Goal: Communication & Community: Answer question/provide support

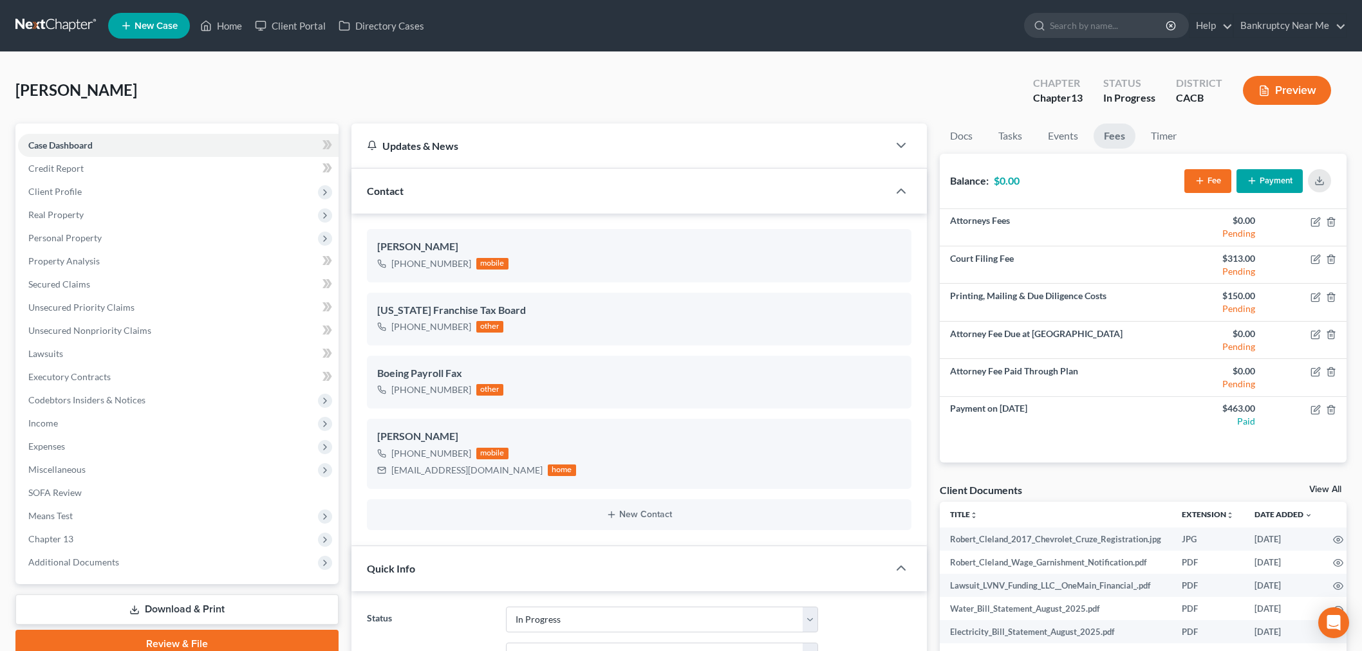
select select "9"
select select "6"
click at [59, 20] on link at bounding box center [56, 25] width 82 height 23
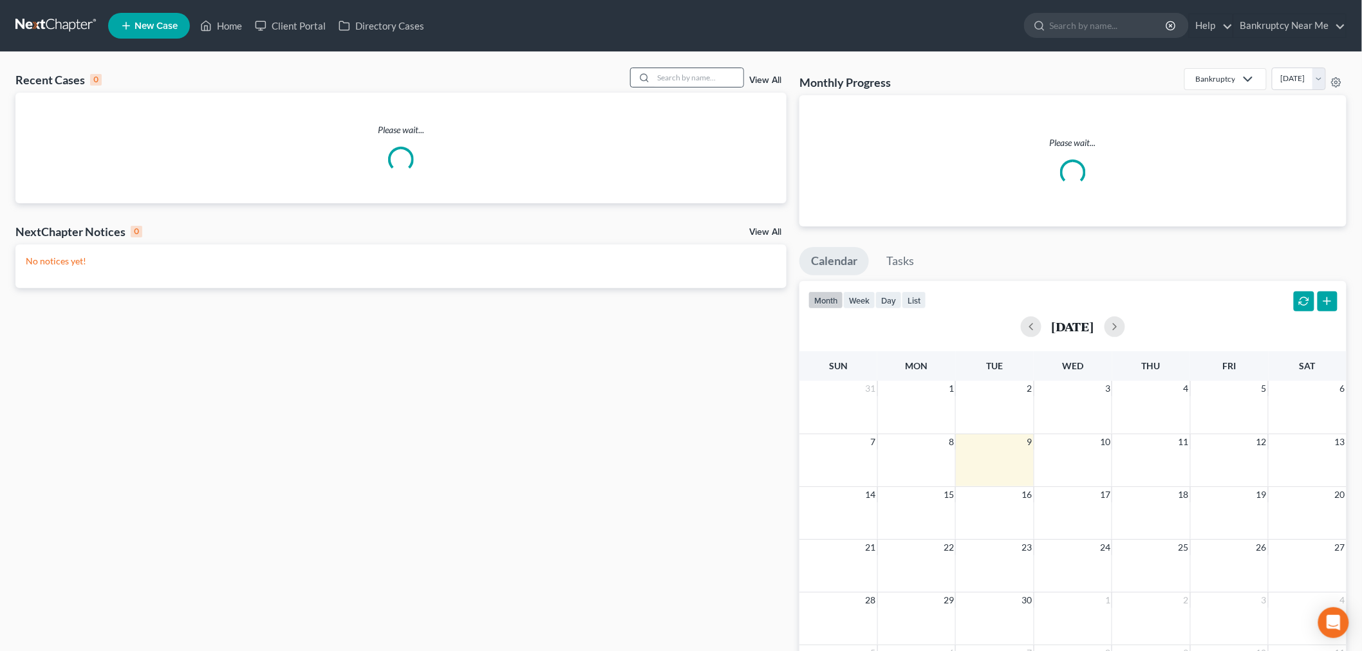
click at [693, 68] on div at bounding box center [687, 78] width 115 height 20
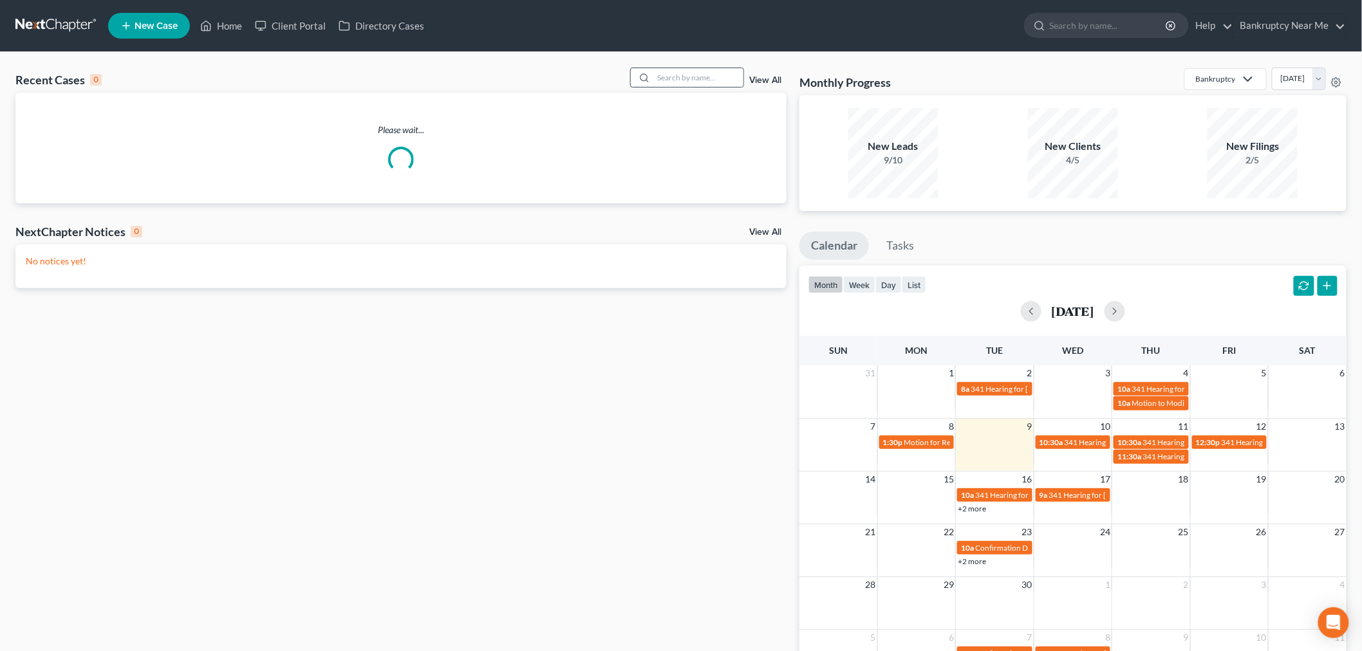
click at [689, 87] on div at bounding box center [687, 78] width 115 height 20
click at [698, 77] on input "search" at bounding box center [698, 77] width 90 height 19
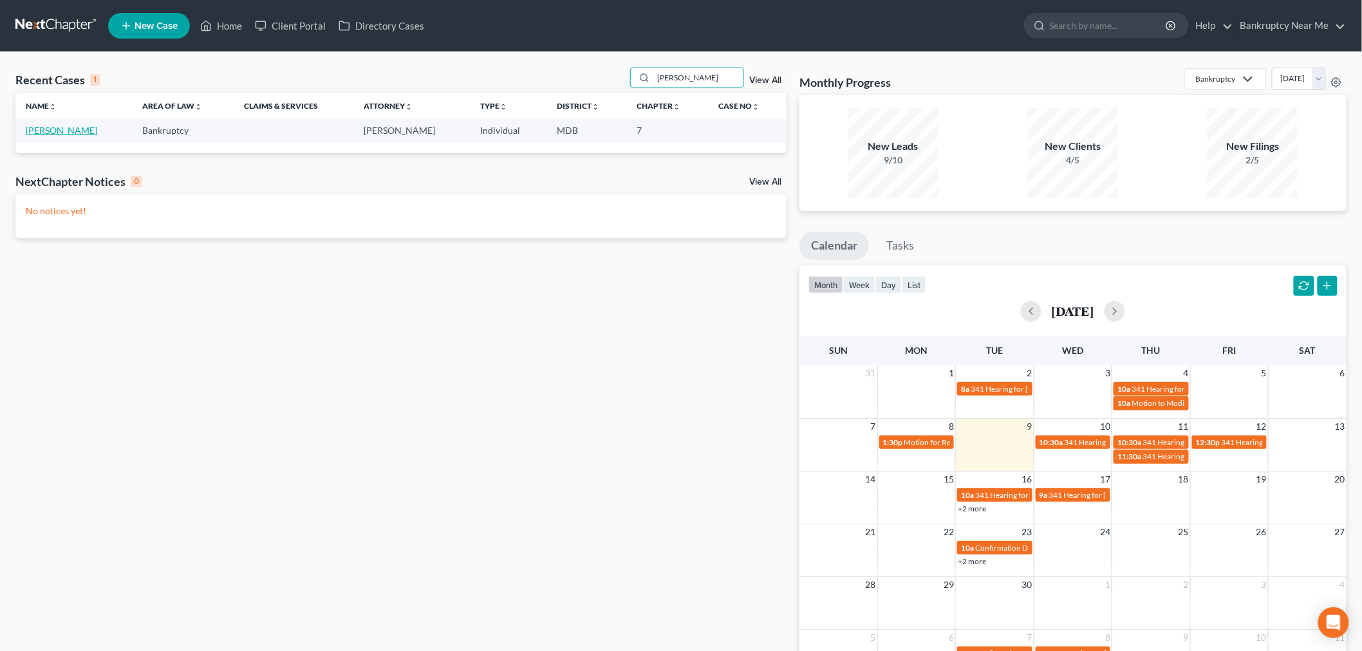
type input "dunaway"
click at [78, 131] on link "Dunaway, Jonathan" at bounding box center [61, 130] width 71 height 11
select select "4"
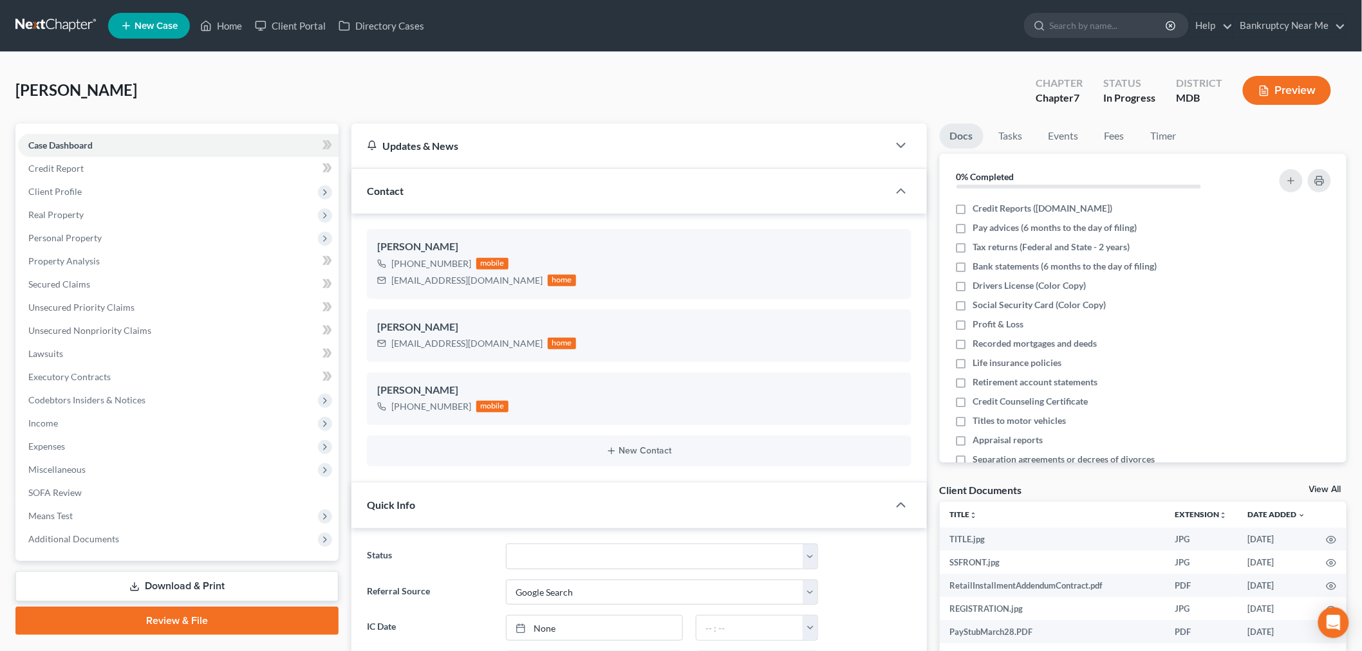
scroll to position [4573, 0]
click at [1092, 138] on ul "Docs Tasks Events Fees Timer" at bounding box center [1143, 139] width 407 height 30
click at [1069, 136] on link "Events" at bounding box center [1063, 136] width 51 height 25
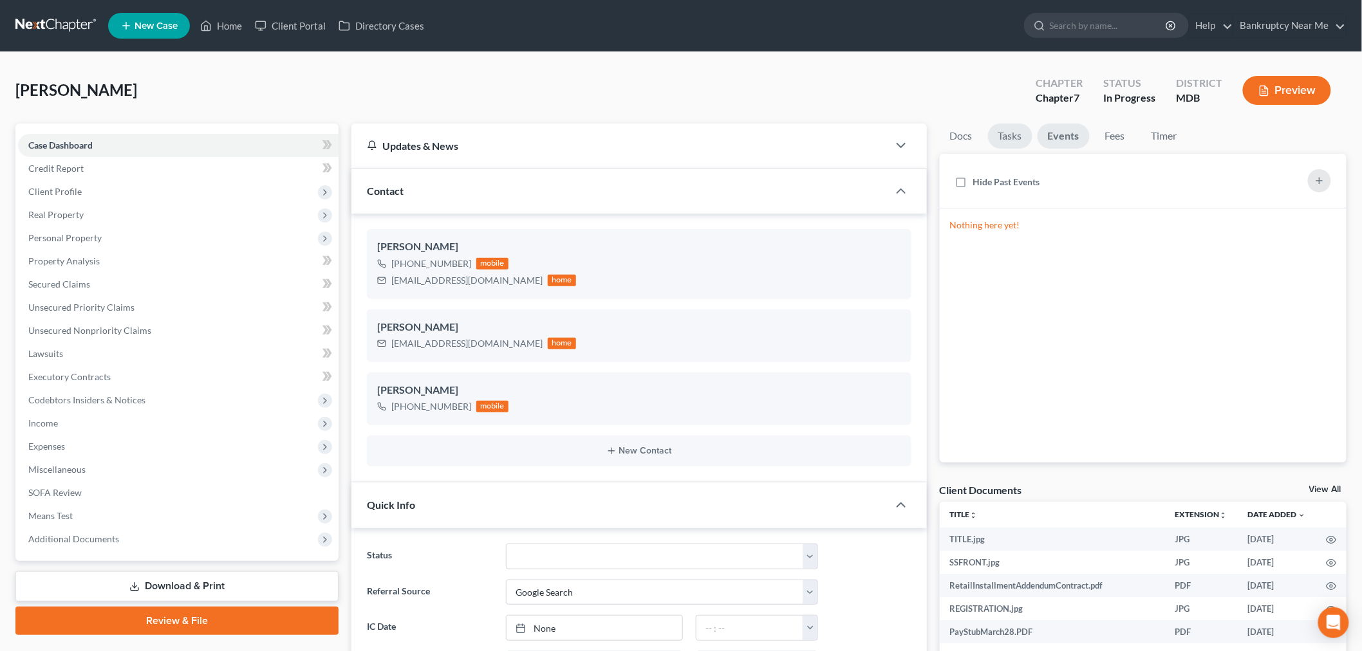
click at [1031, 135] on link "Tasks" at bounding box center [1010, 136] width 44 height 25
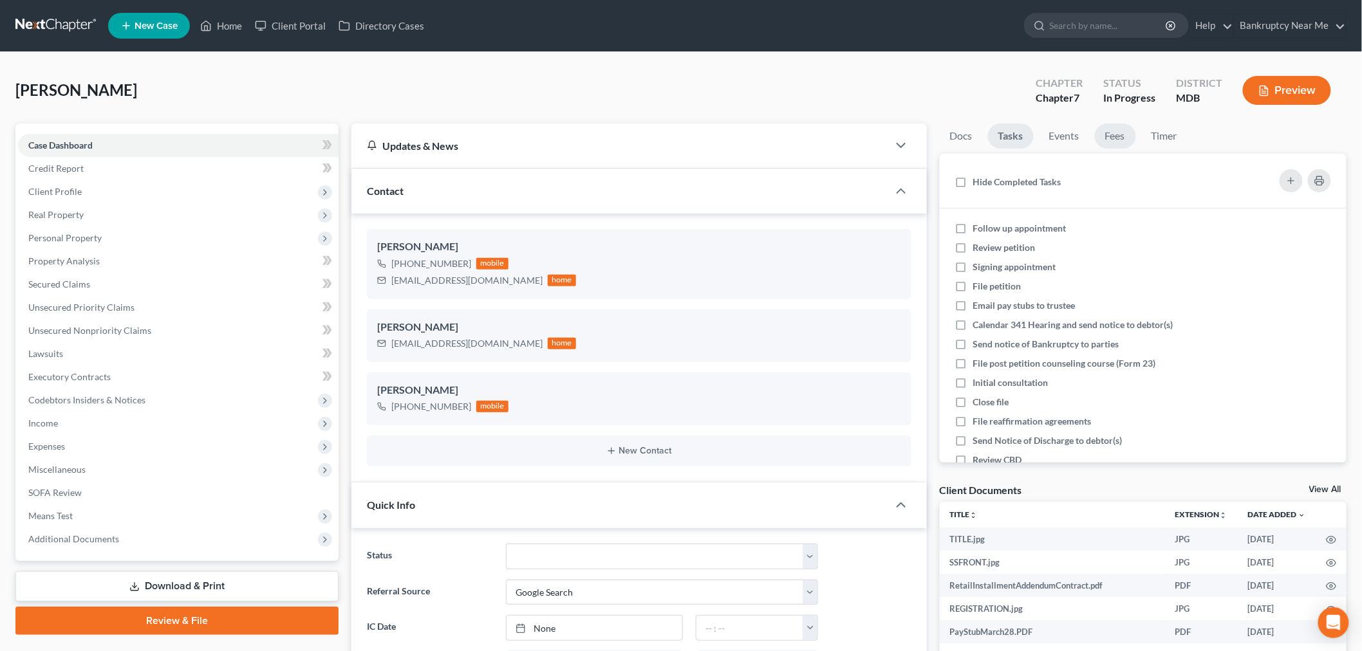
click at [1118, 138] on link "Fees" at bounding box center [1115, 136] width 41 height 25
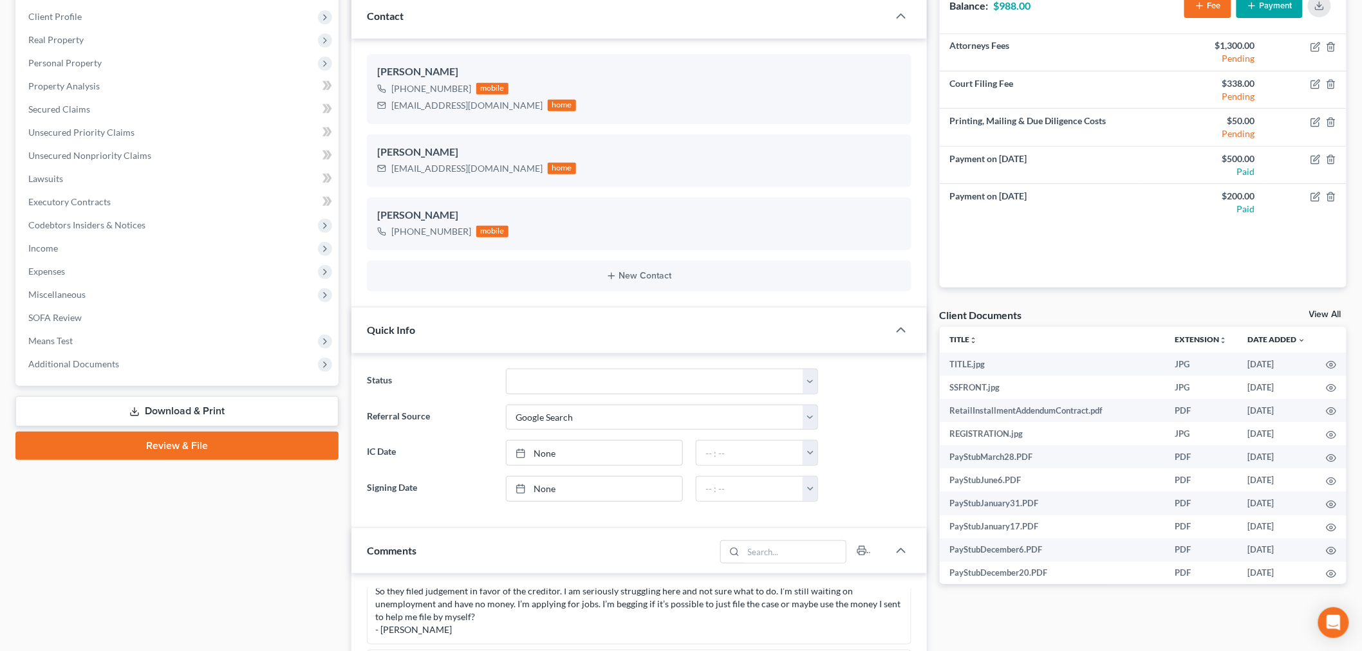
scroll to position [429, 0]
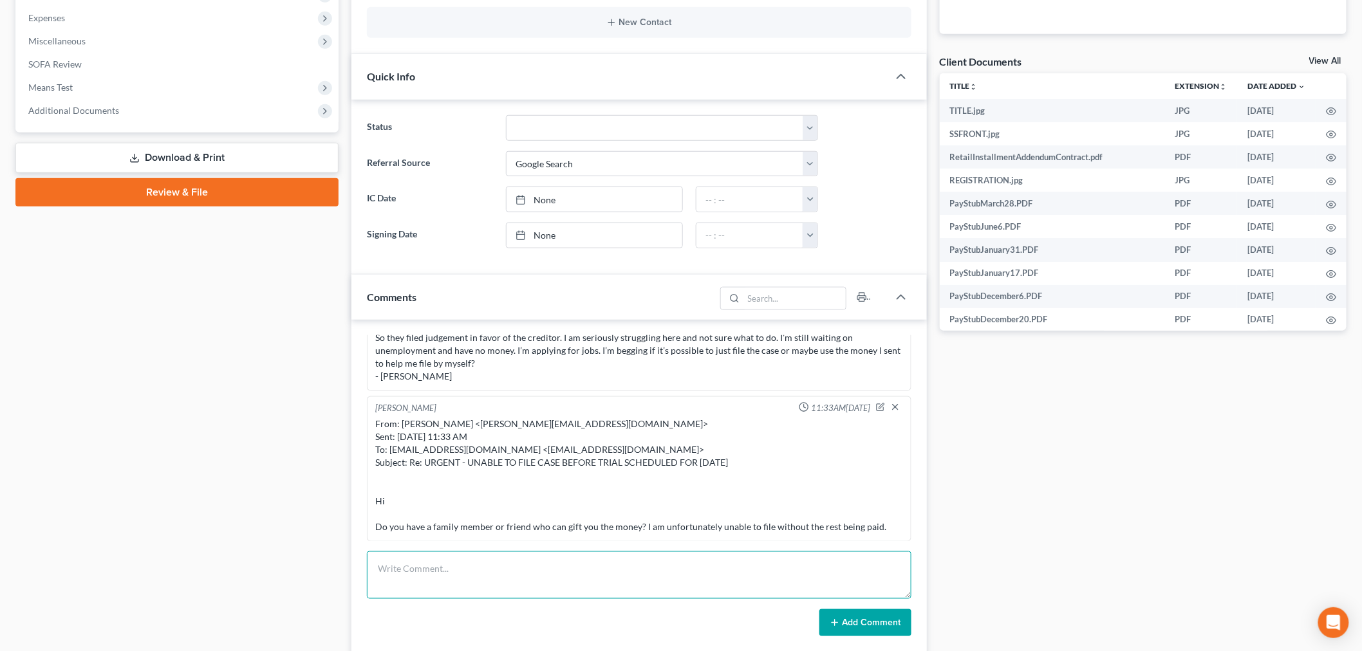
click at [570, 564] on textarea at bounding box center [639, 576] width 544 height 48
paste textarea "From: jkdunaway97@gmail.com <jkdunaway97@gmail.com> Sent: Tuesday, September 09…"
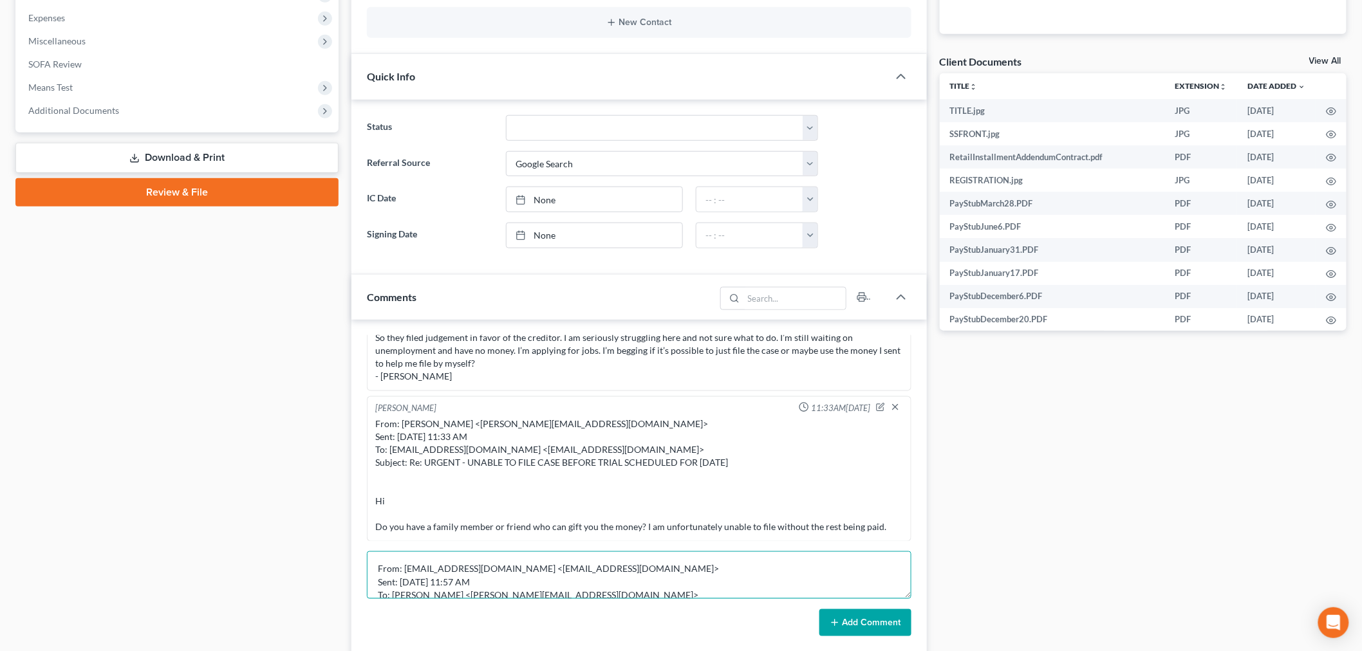
scroll to position [82, 0]
type textarea "From: jkdunaway97@gmail.com <jkdunaway97@gmail.com> Sent: Tuesday, September 09…"
drag, startPoint x: 857, startPoint y: 618, endPoint x: 870, endPoint y: 609, distance: 15.9
click at [857, 616] on button "Add Comment" at bounding box center [865, 622] width 92 height 27
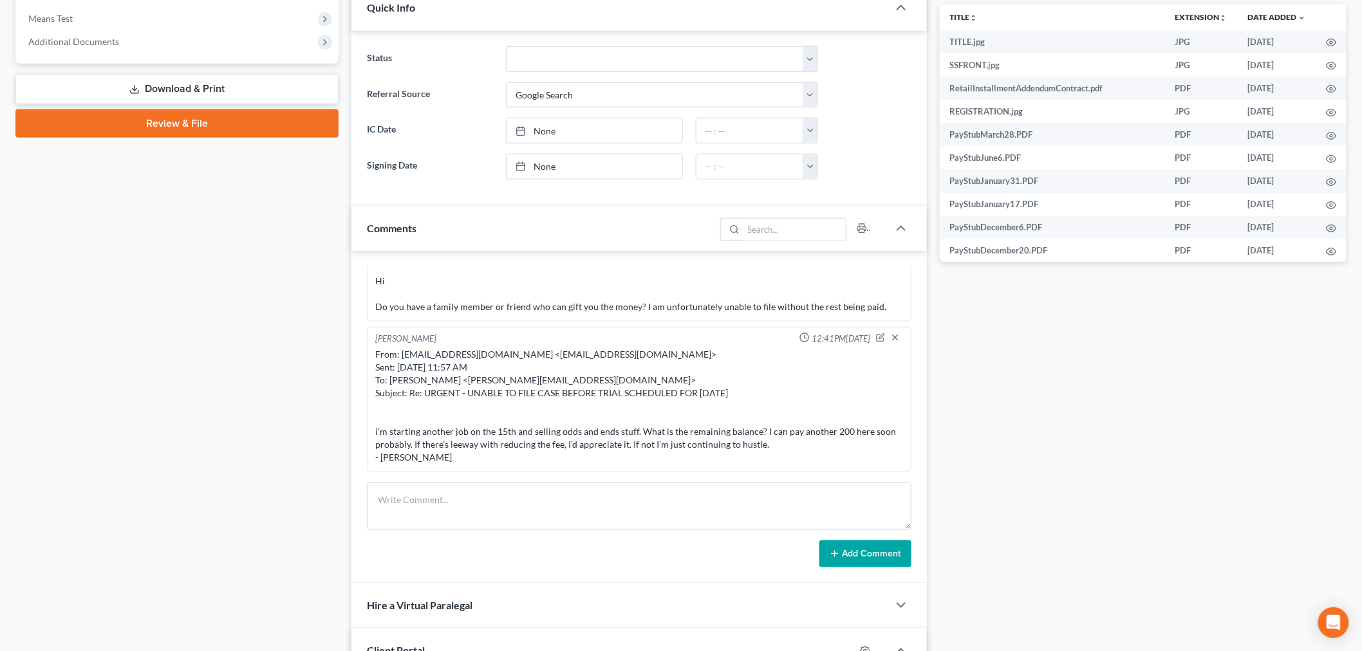
scroll to position [500, 0]
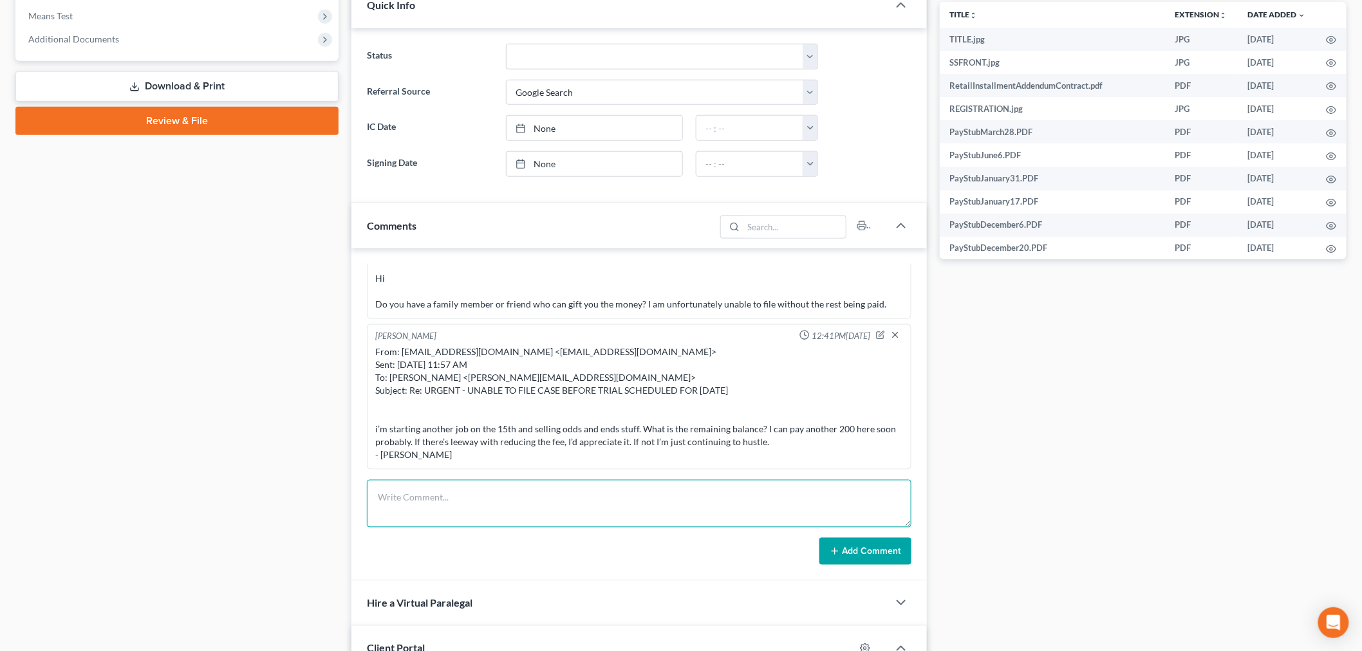
drag, startPoint x: 844, startPoint y: 515, endPoint x: 844, endPoint y: 525, distance: 9.7
click at [843, 515] on textarea at bounding box center [639, 504] width 544 height 48
paste textarea "From: Iris Kwon <iris@bankruptcynearme.org> Sent: Tuesday, September 09, 2025 1…"
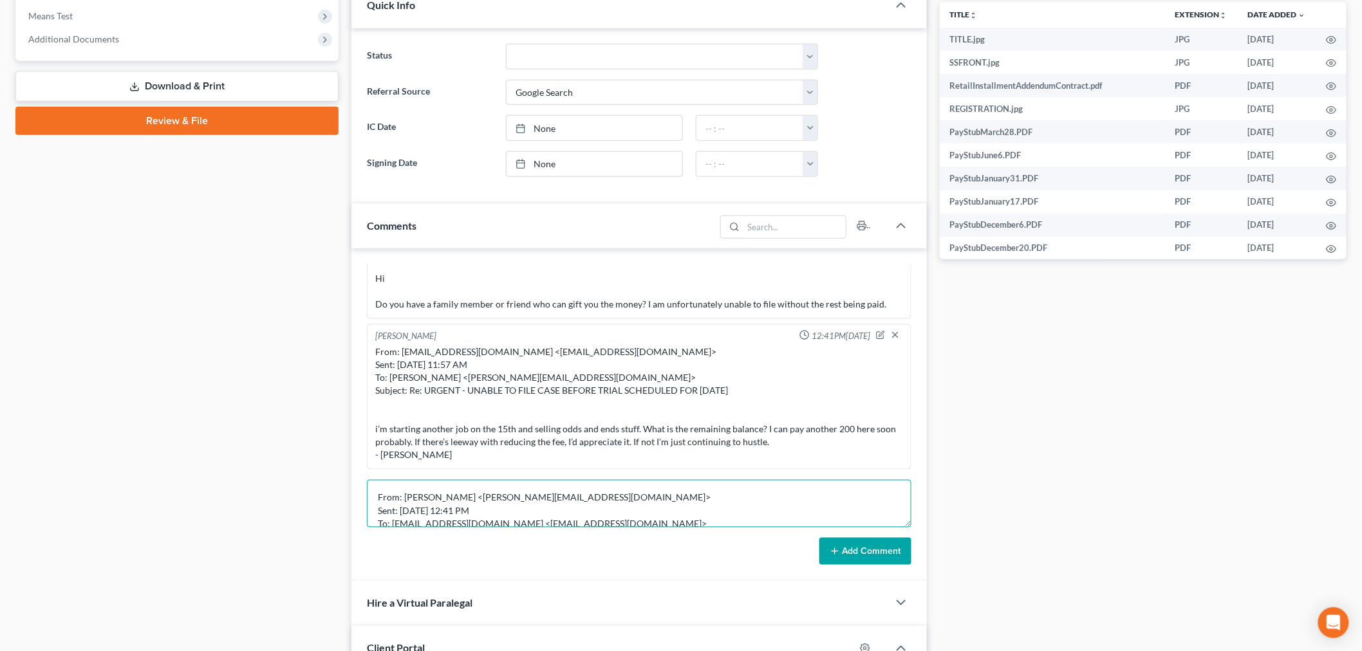
scroll to position [97, 0]
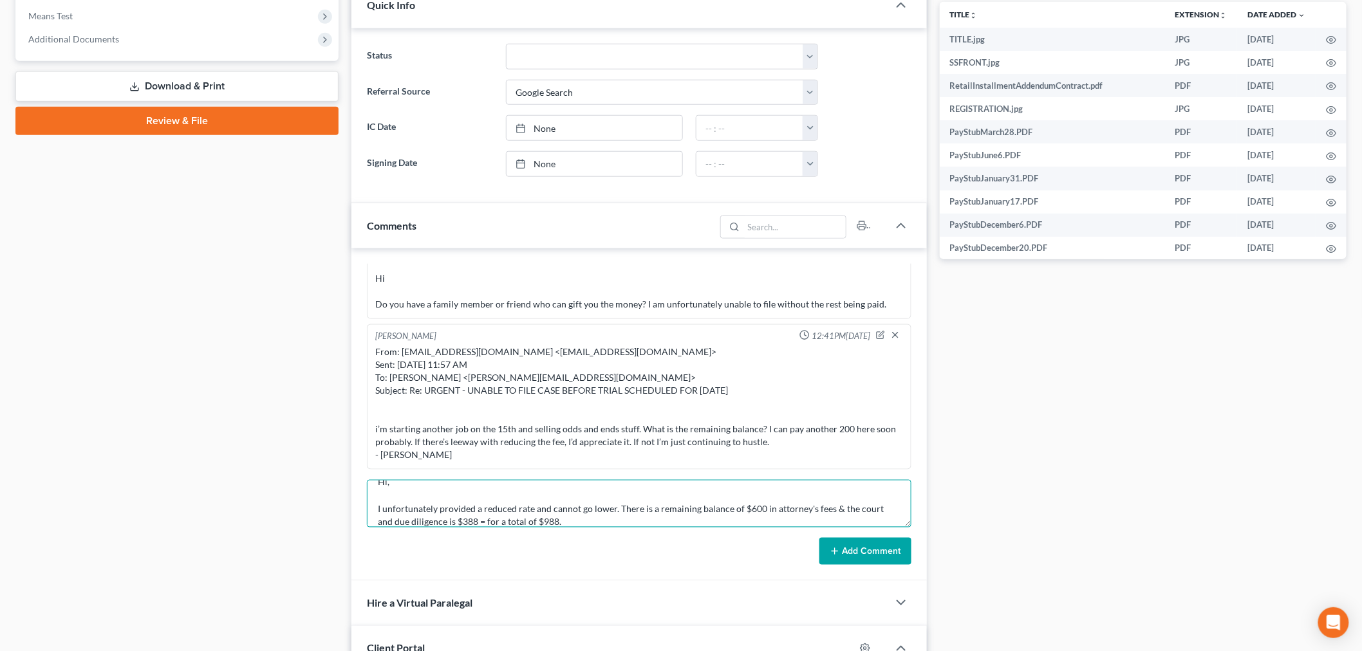
type textarea "From: Iris Kwon <iris@bankruptcynearme.org> Sent: Tuesday, September 09, 2025 1…"
click at [853, 555] on button "Add Comment" at bounding box center [865, 551] width 92 height 27
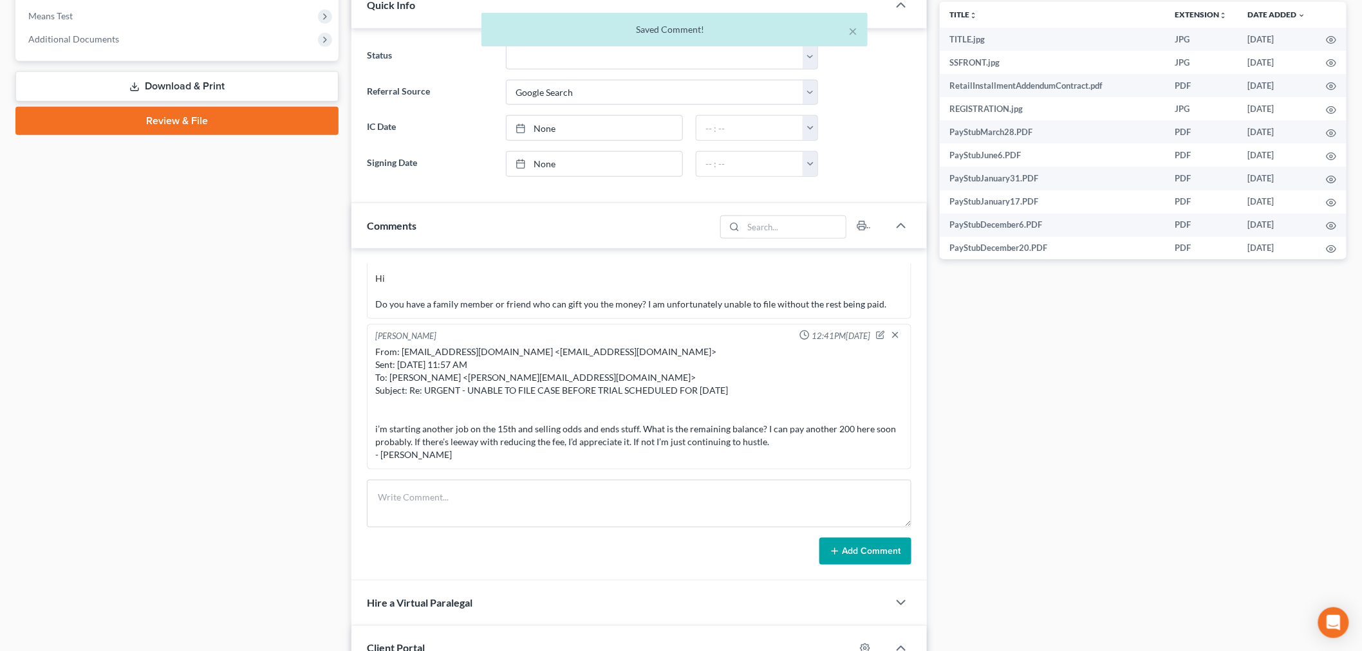
scroll to position [4888, 0]
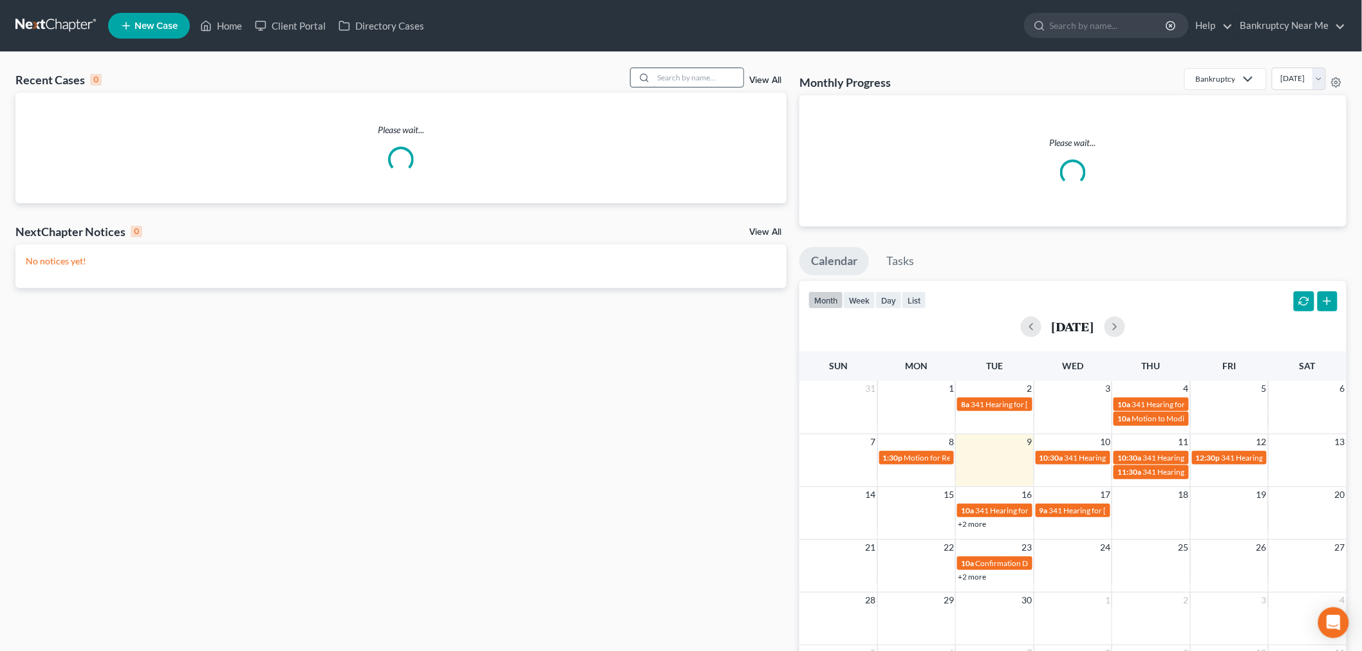
click at [694, 79] on input "search" at bounding box center [698, 77] width 90 height 19
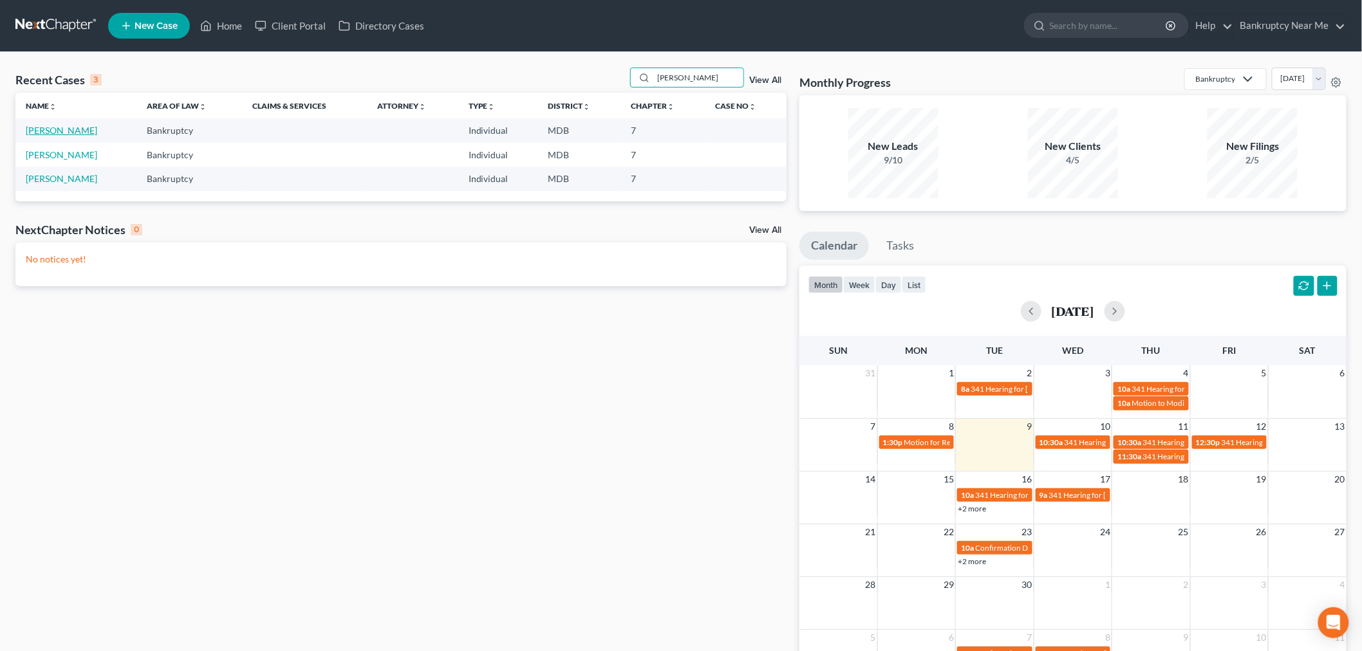
type input "holmes"
click at [55, 133] on link "Holmes, Darrie" at bounding box center [61, 130] width 71 height 11
select select "6"
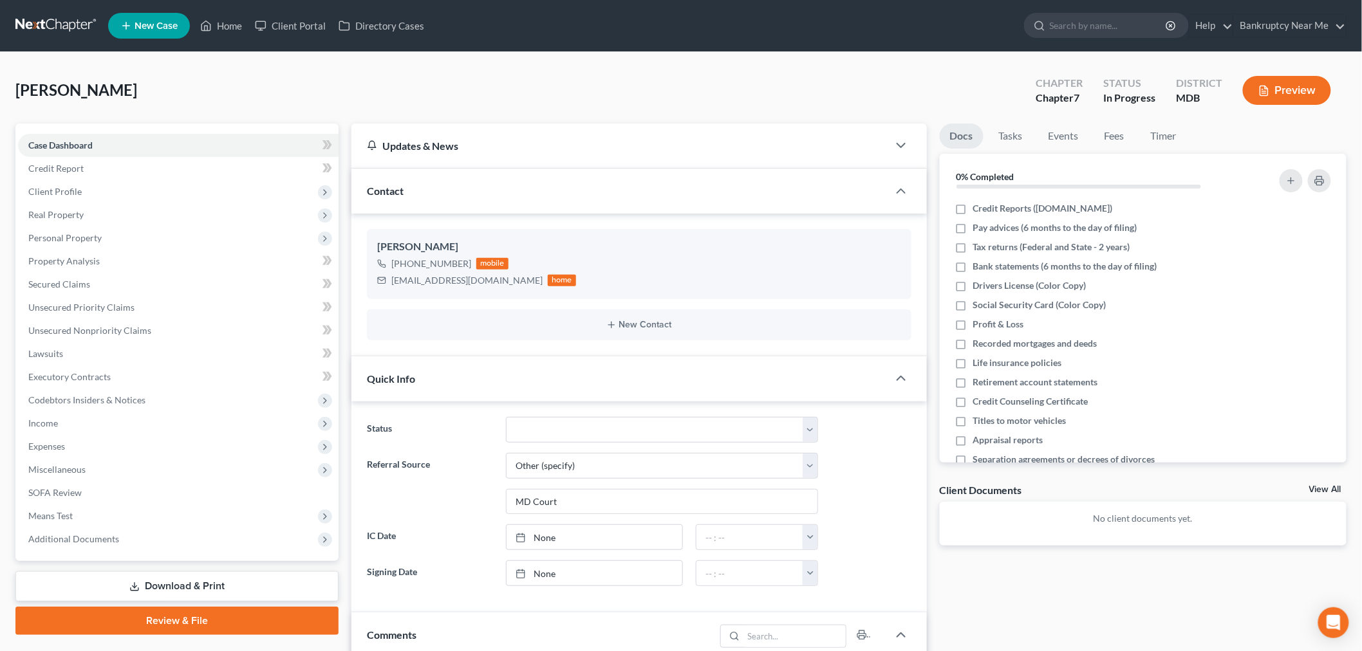
scroll to position [1446, 0]
click at [1110, 138] on link "Fees" at bounding box center [1114, 136] width 41 height 25
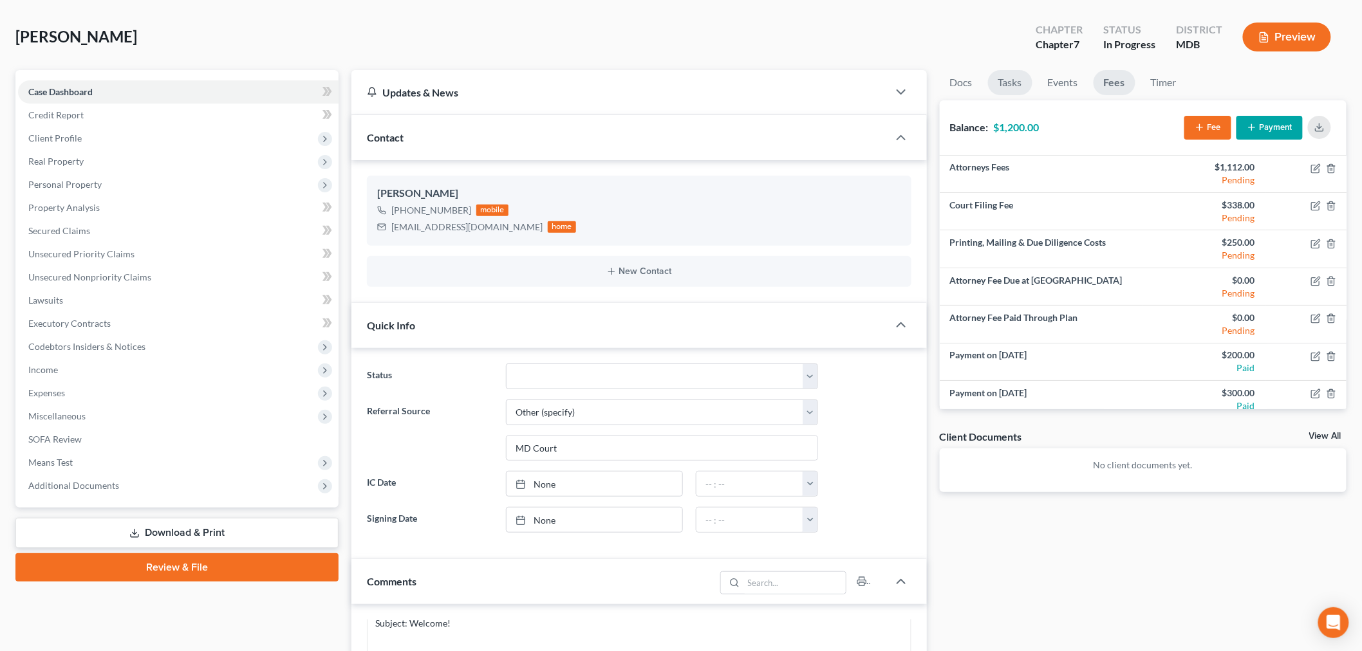
scroll to position [0, 0]
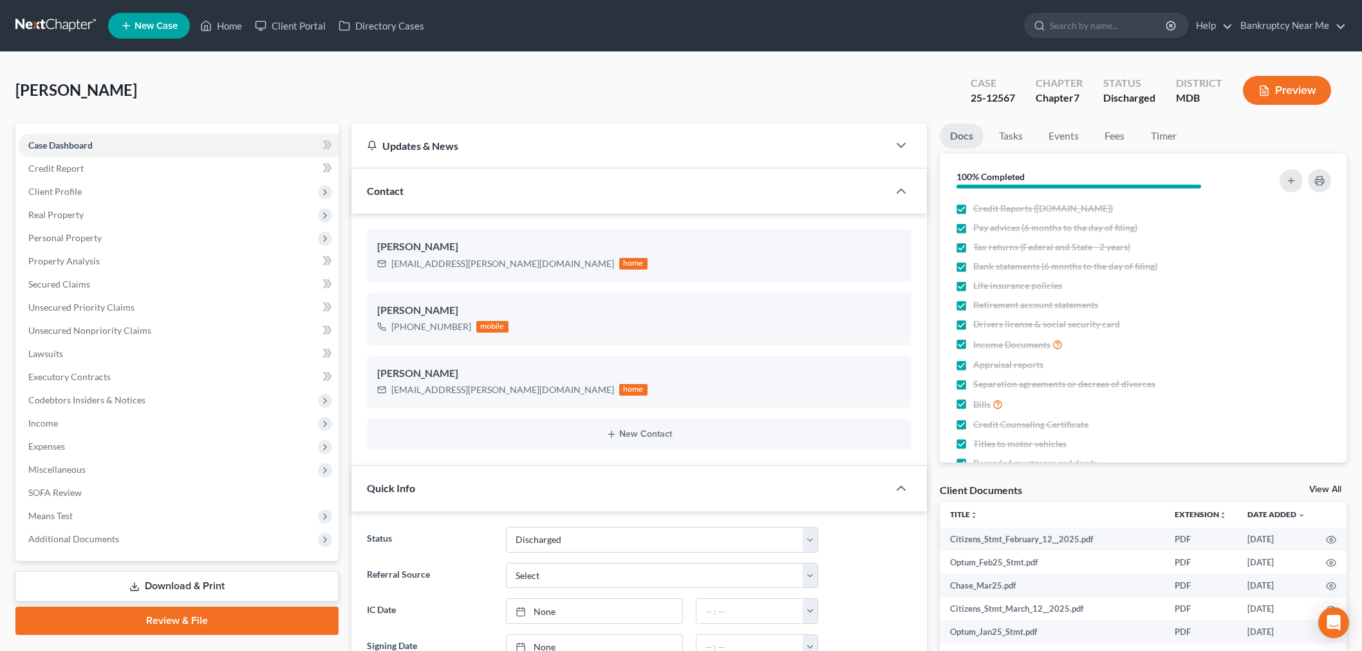
select select "0"
click at [43, 27] on link at bounding box center [56, 25] width 82 height 23
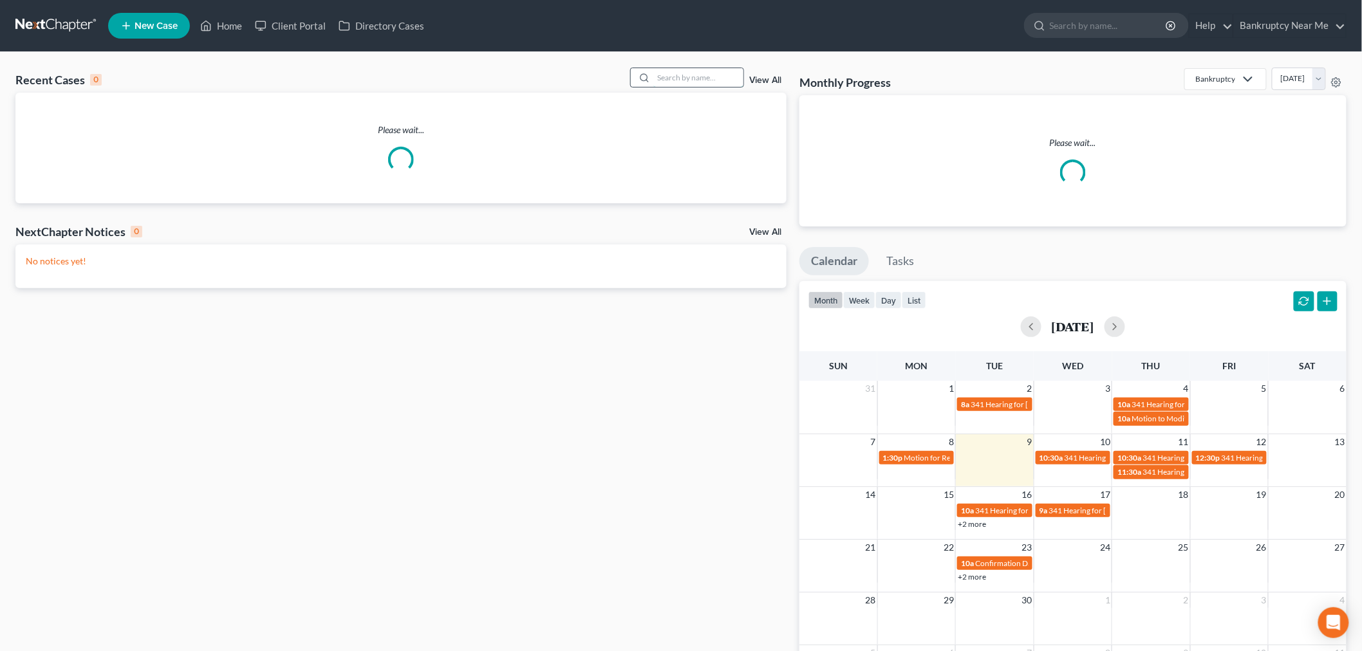
click at [680, 73] on input "search" at bounding box center [698, 77] width 90 height 19
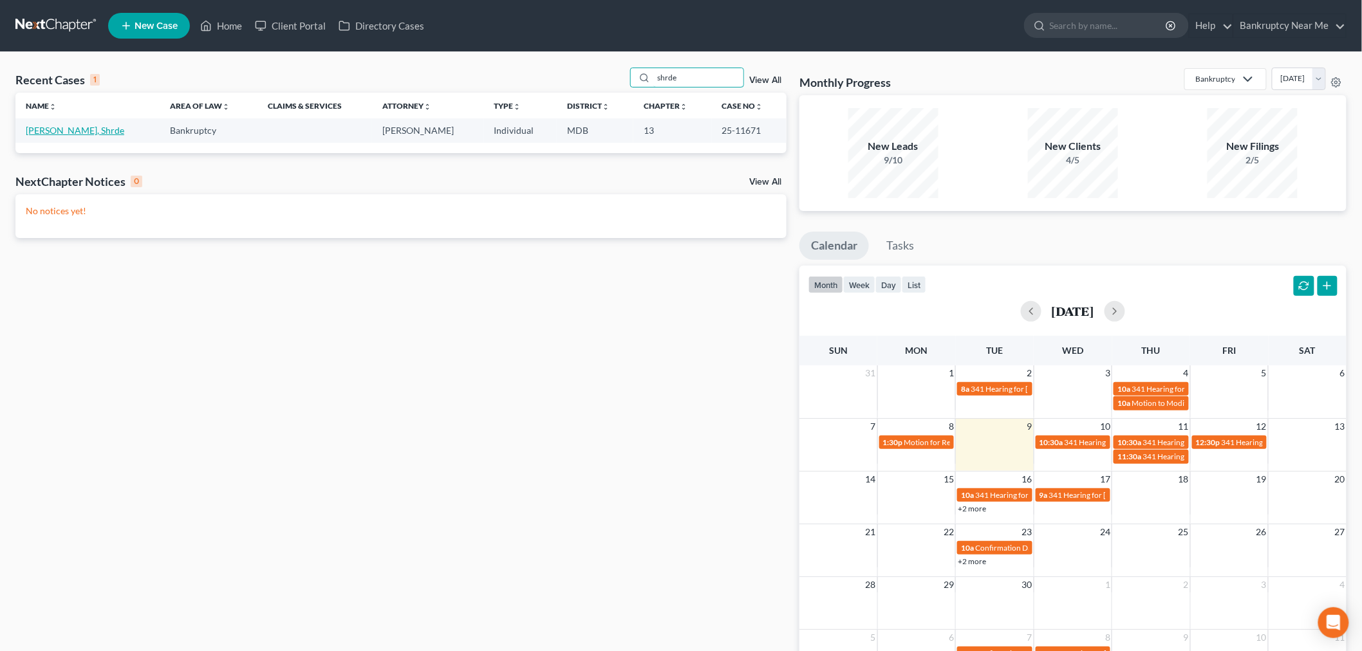
type input "shrde"
click at [57, 126] on link "[PERSON_NAME], Shrde" at bounding box center [75, 130] width 98 height 11
select select "6"
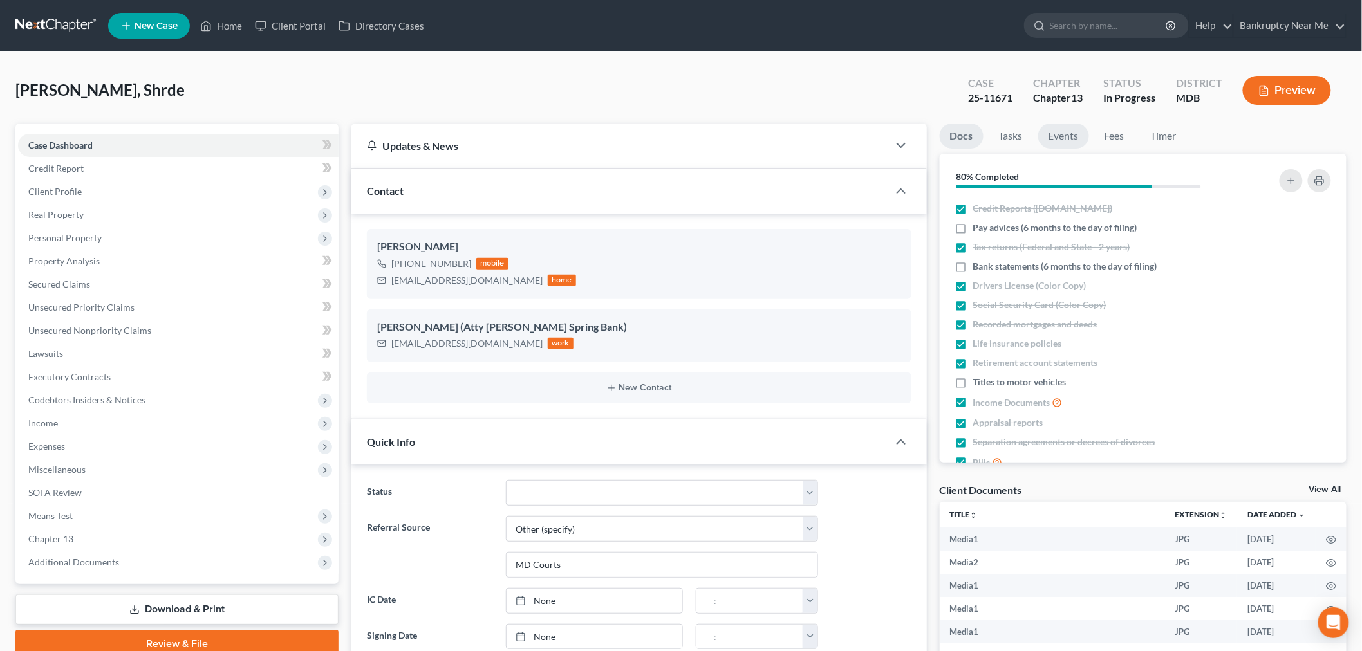
scroll to position [7553, 0]
drag, startPoint x: 1077, startPoint y: 140, endPoint x: 1084, endPoint y: 137, distance: 8.4
click at [1076, 142] on link "Events" at bounding box center [1063, 136] width 51 height 25
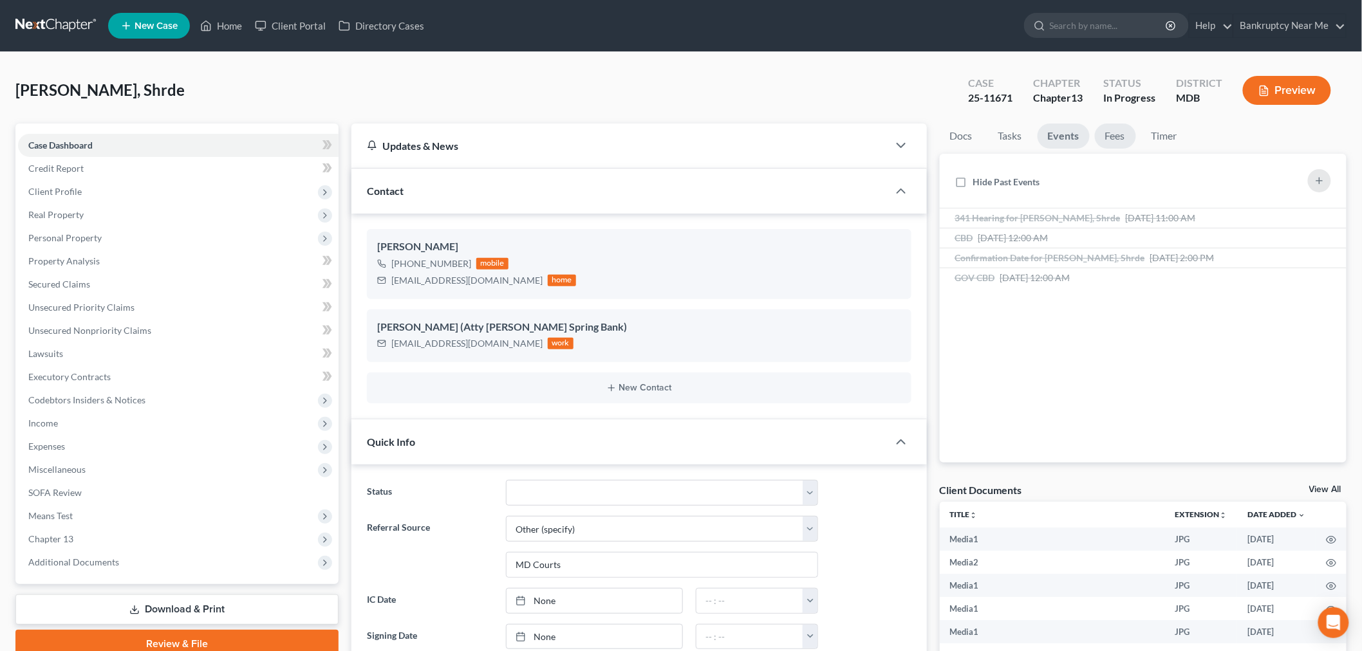
scroll to position [13643, 0]
click at [1128, 133] on link "Fees" at bounding box center [1115, 136] width 41 height 25
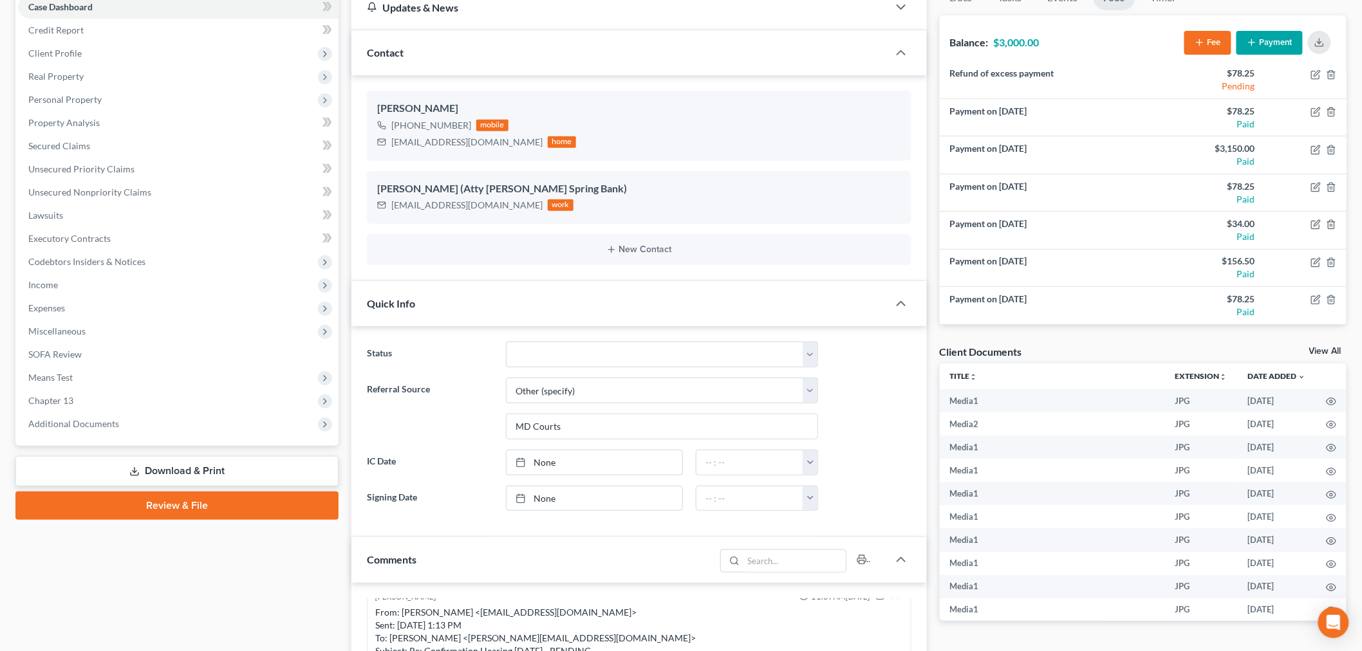
scroll to position [0, 0]
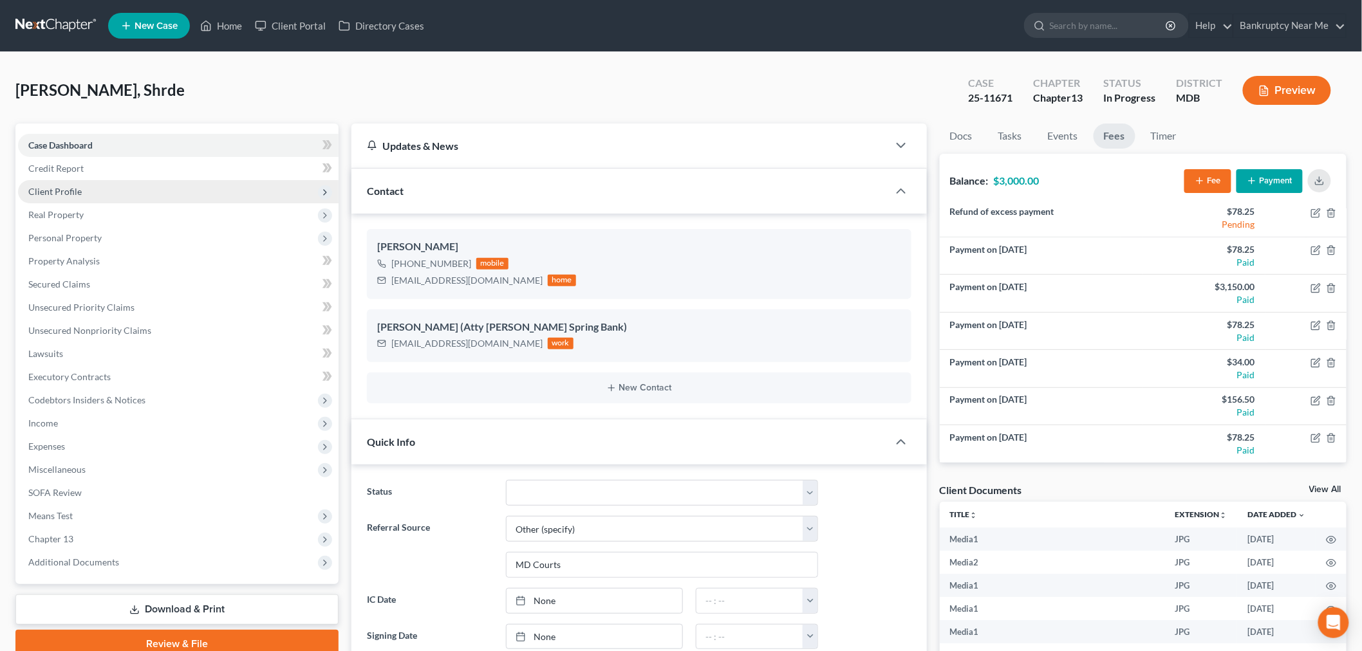
click at [158, 195] on span "Client Profile" at bounding box center [178, 191] width 321 height 23
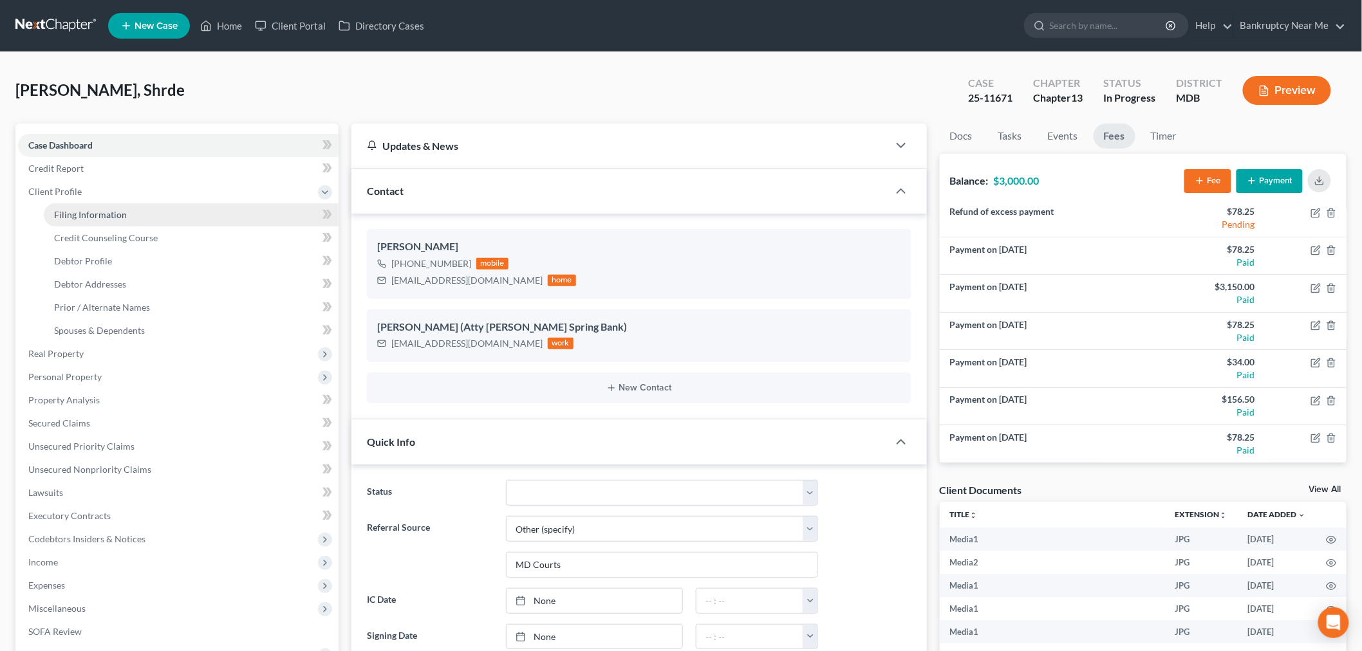
click at [151, 218] on link "Filing Information" at bounding box center [191, 214] width 295 height 23
select select "1"
select select "0"
select select "3"
select select "21"
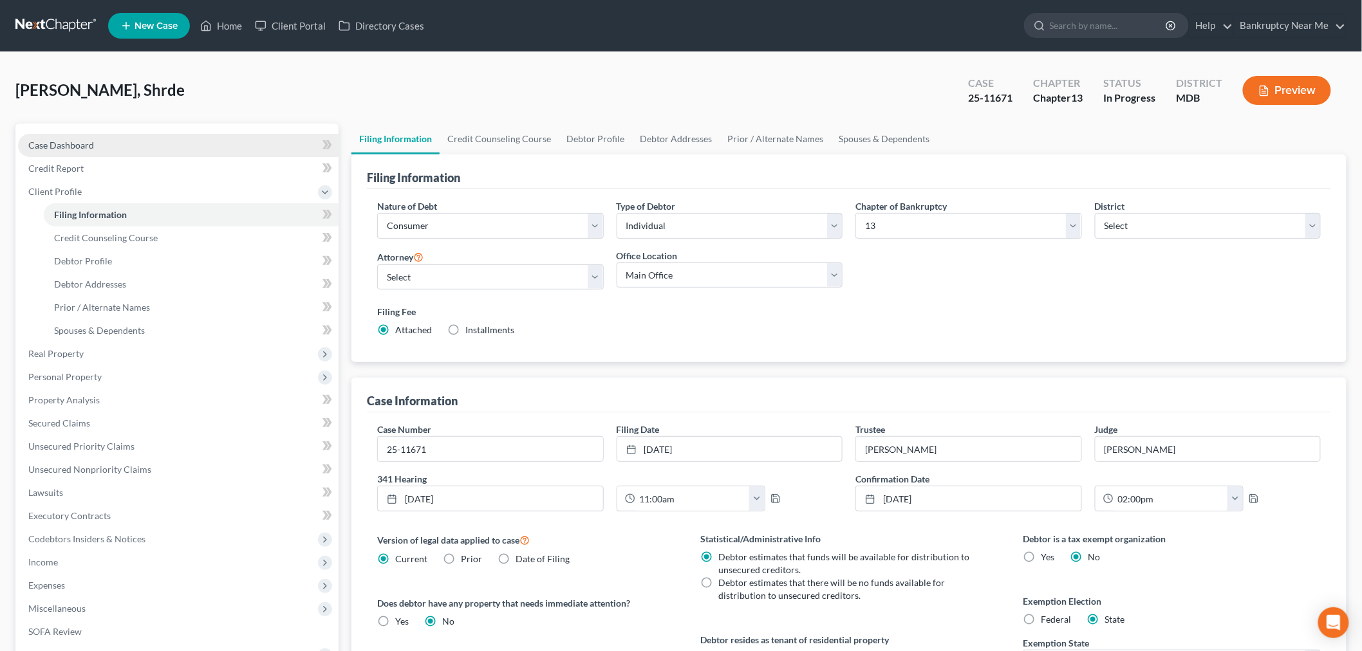
click at [227, 145] on link "Case Dashboard" at bounding box center [178, 145] width 321 height 23
select select "6"
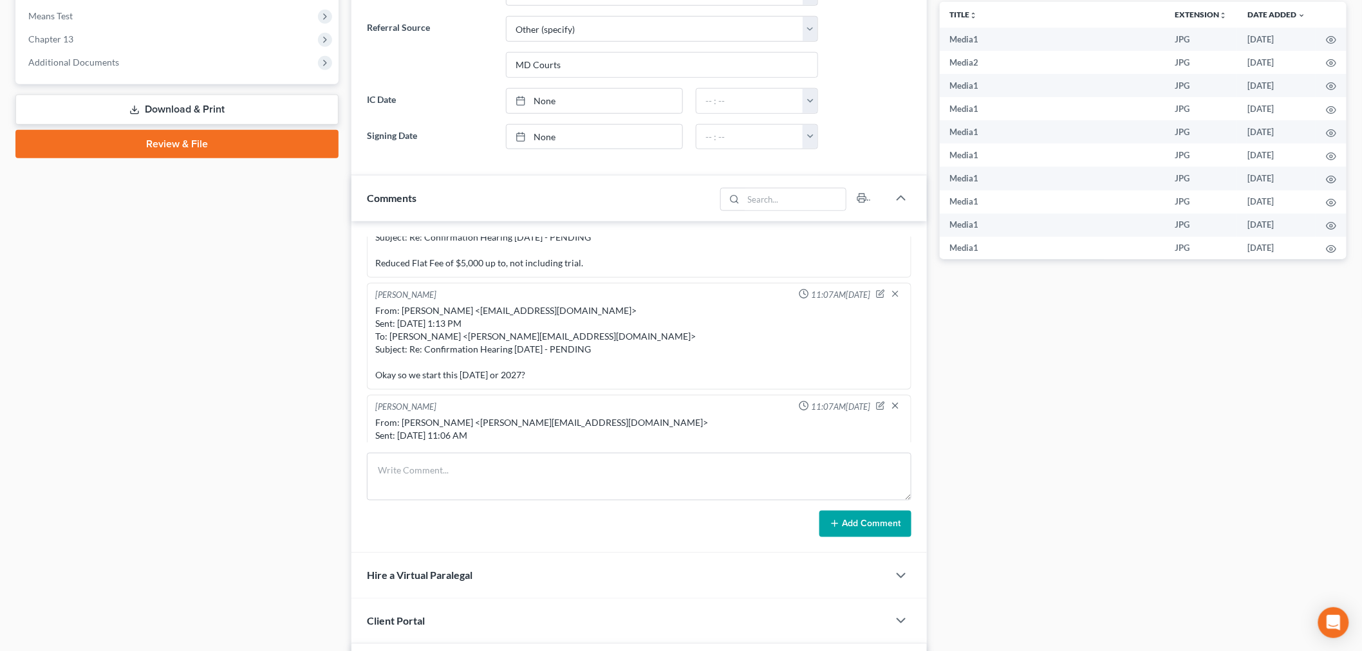
scroll to position [143, 0]
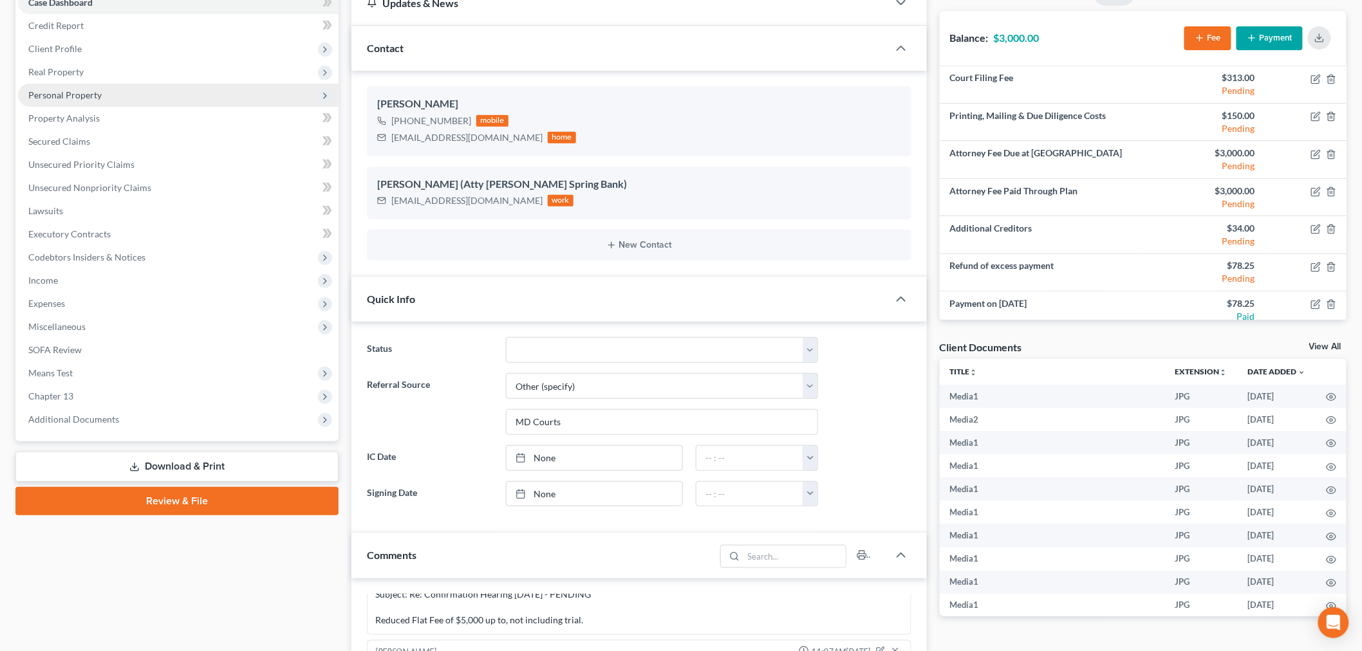
click at [144, 98] on span "Personal Property" at bounding box center [178, 95] width 321 height 23
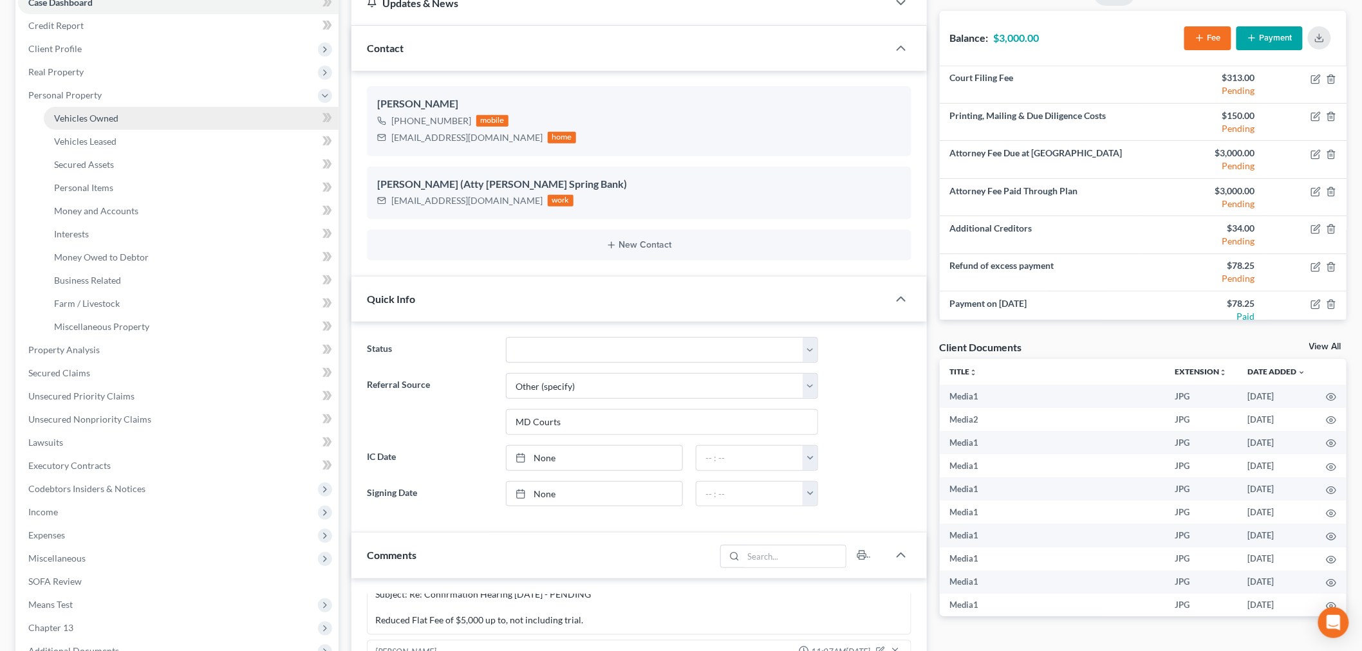
click at [136, 115] on link "Vehicles Owned" at bounding box center [191, 118] width 295 height 23
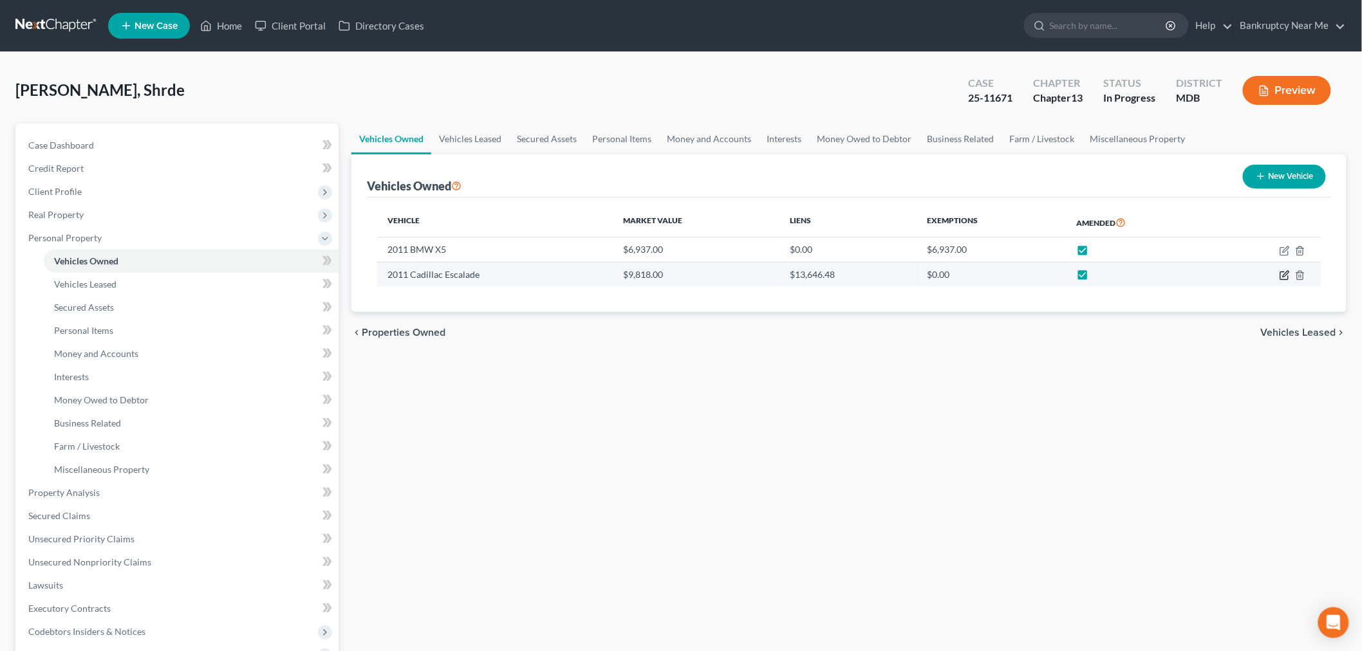
click at [1287, 275] on icon "button" at bounding box center [1284, 275] width 10 height 10
select select "0"
select select "15"
select select "4"
select select "0"
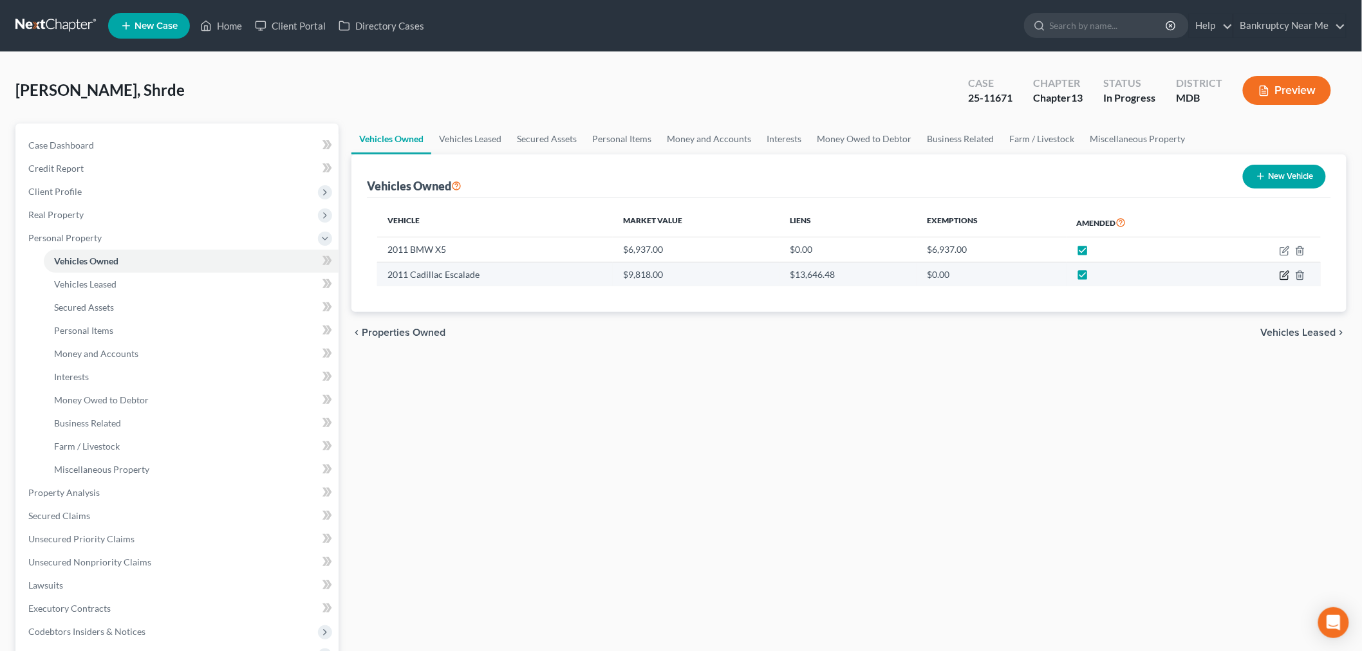
select select "48"
select select "0"
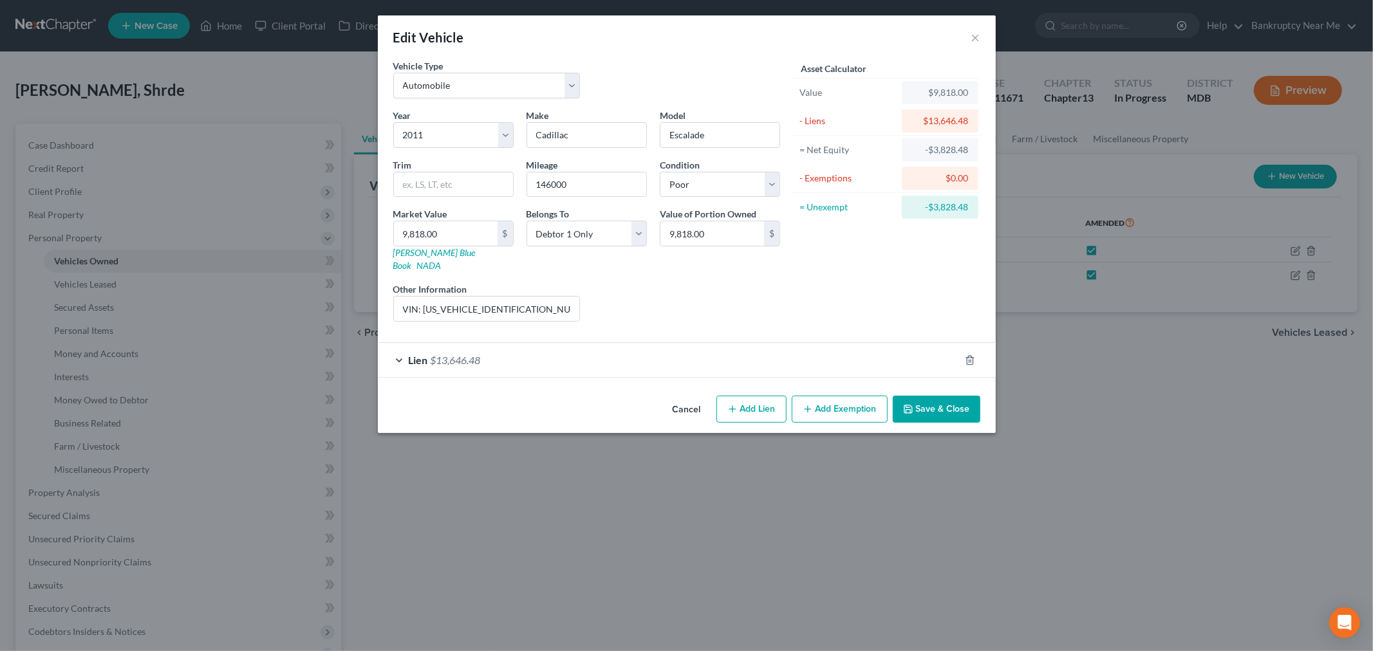
click at [705, 343] on div "Lien $13,646.48" at bounding box center [669, 360] width 582 height 34
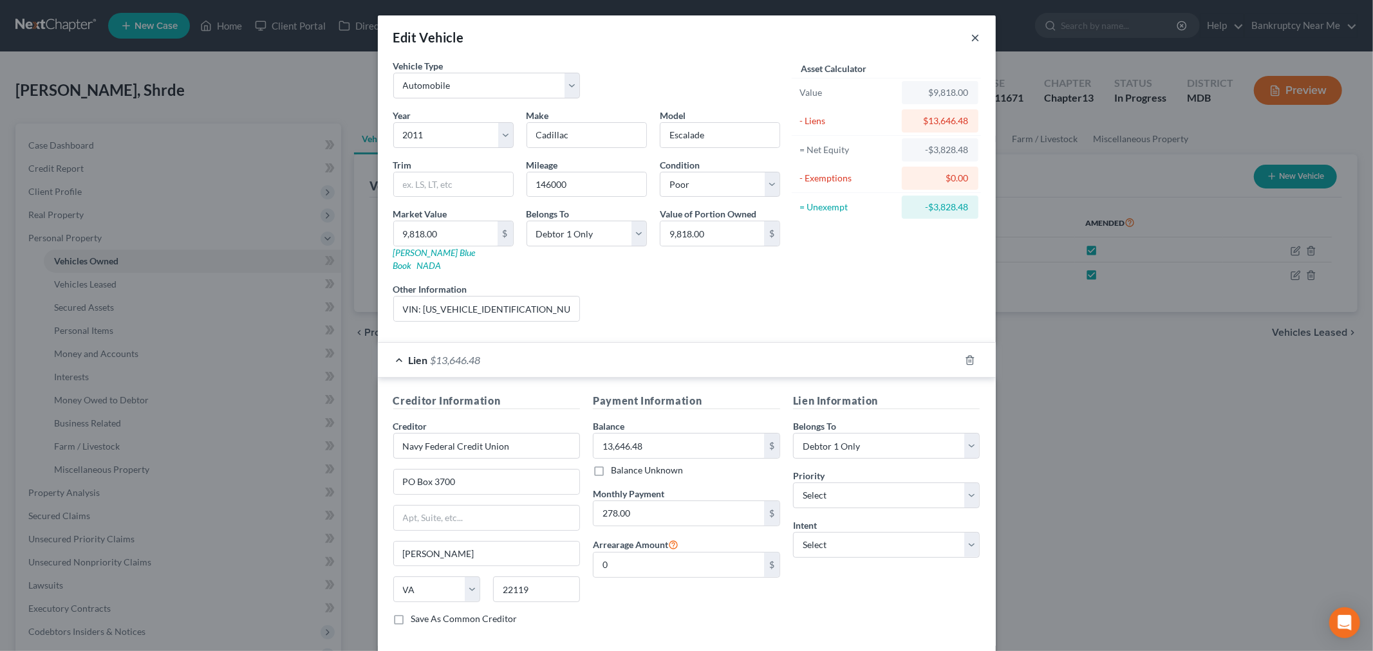
click at [973, 35] on button "×" at bounding box center [975, 37] width 9 height 15
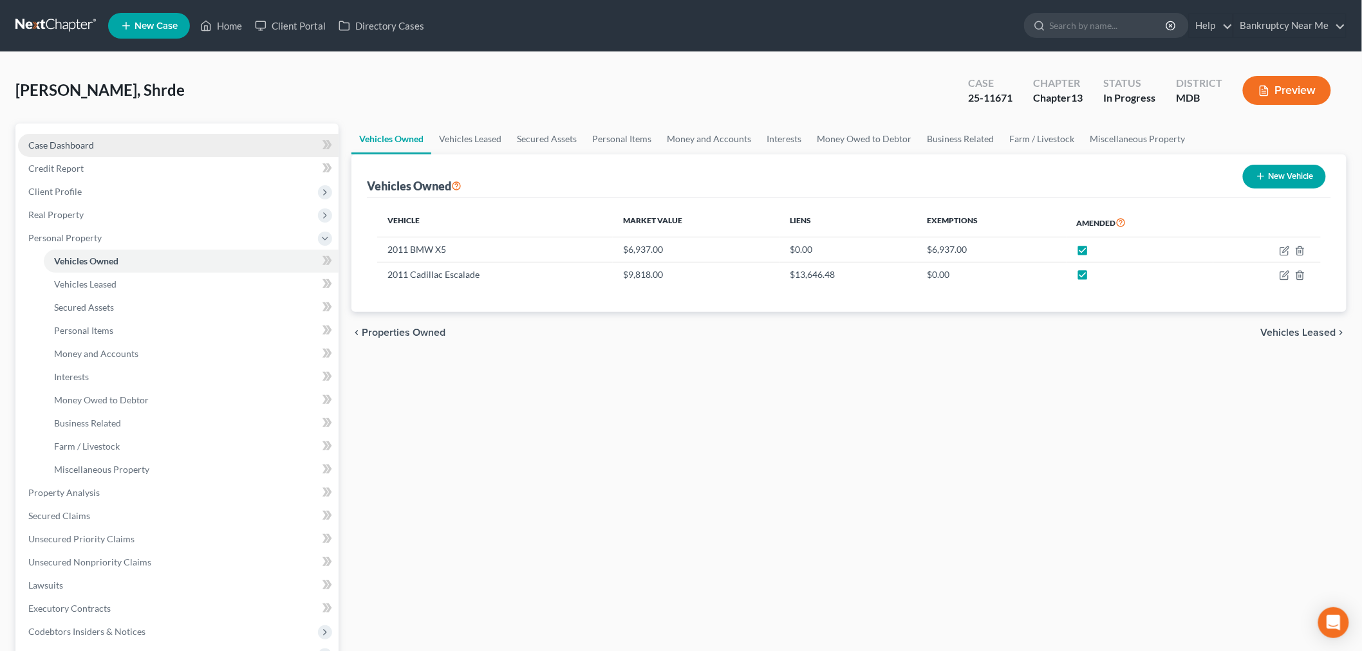
click at [185, 134] on link "Case Dashboard" at bounding box center [178, 145] width 321 height 23
select select "6"
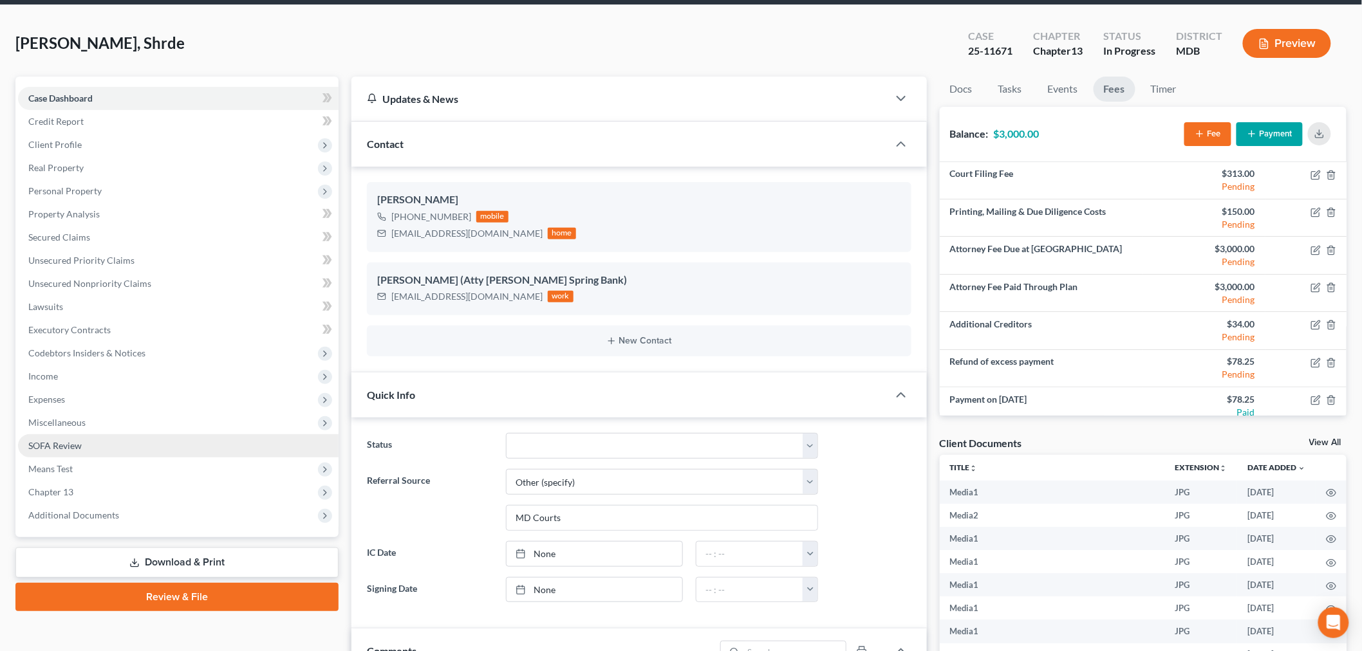
scroll to position [71, 0]
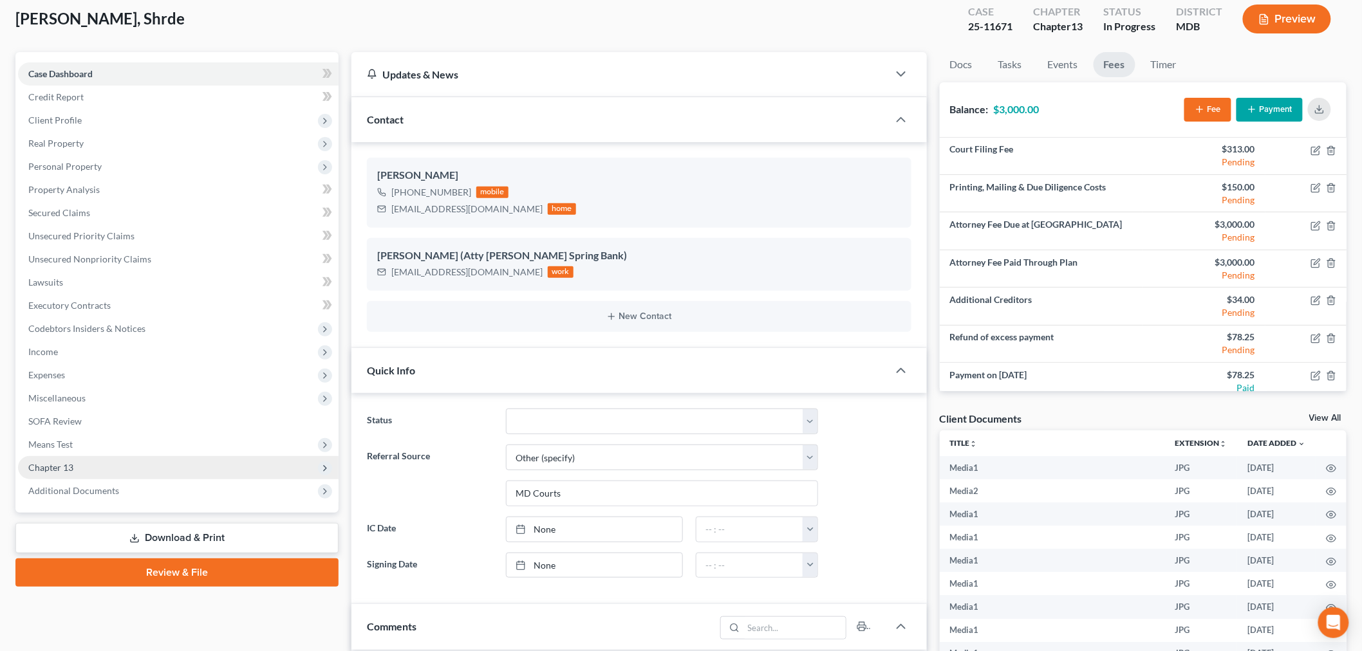
click at [90, 472] on span "Chapter 13" at bounding box center [178, 467] width 321 height 23
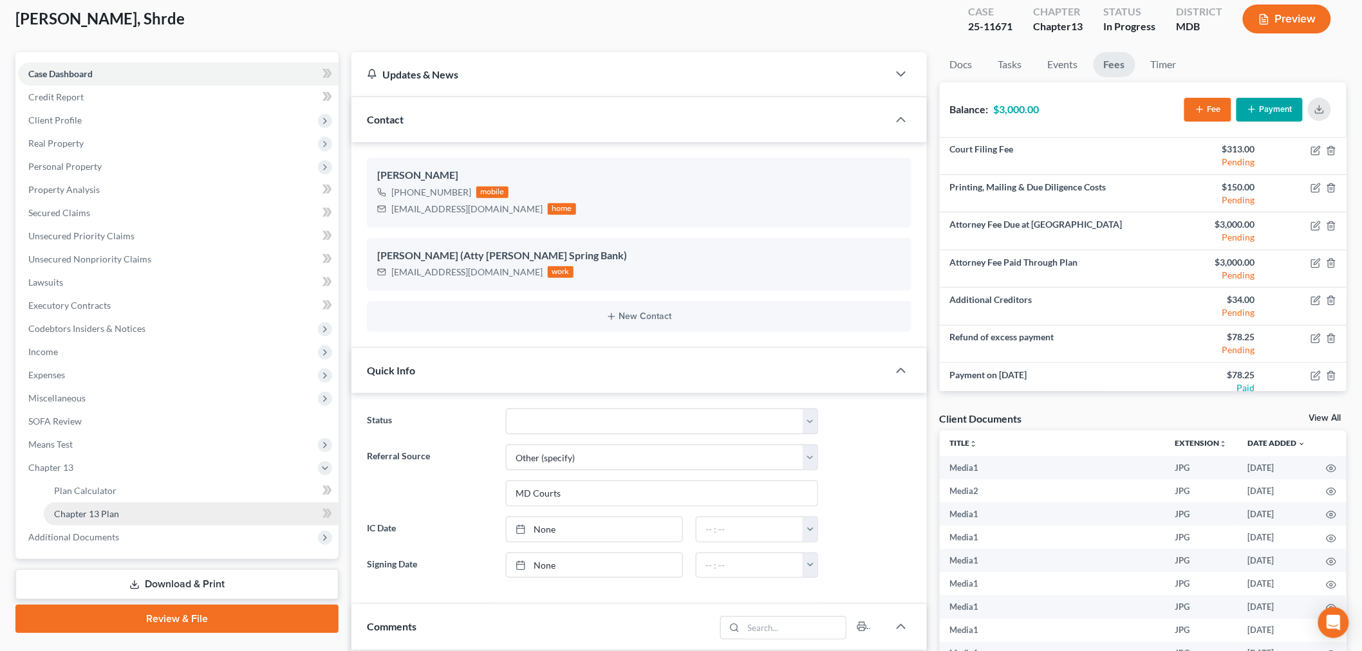
click at [113, 508] on span "Chapter 13 Plan" at bounding box center [86, 513] width 65 height 11
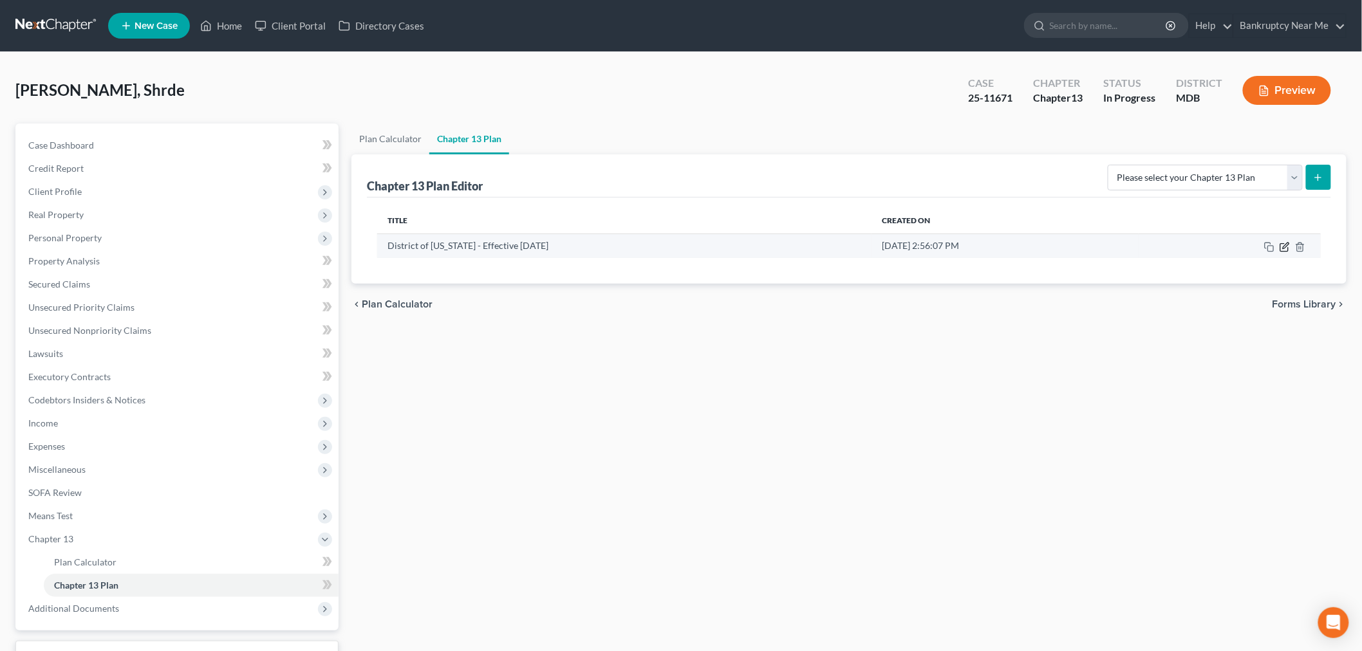
click at [1287, 248] on icon "button" at bounding box center [1284, 247] width 10 height 10
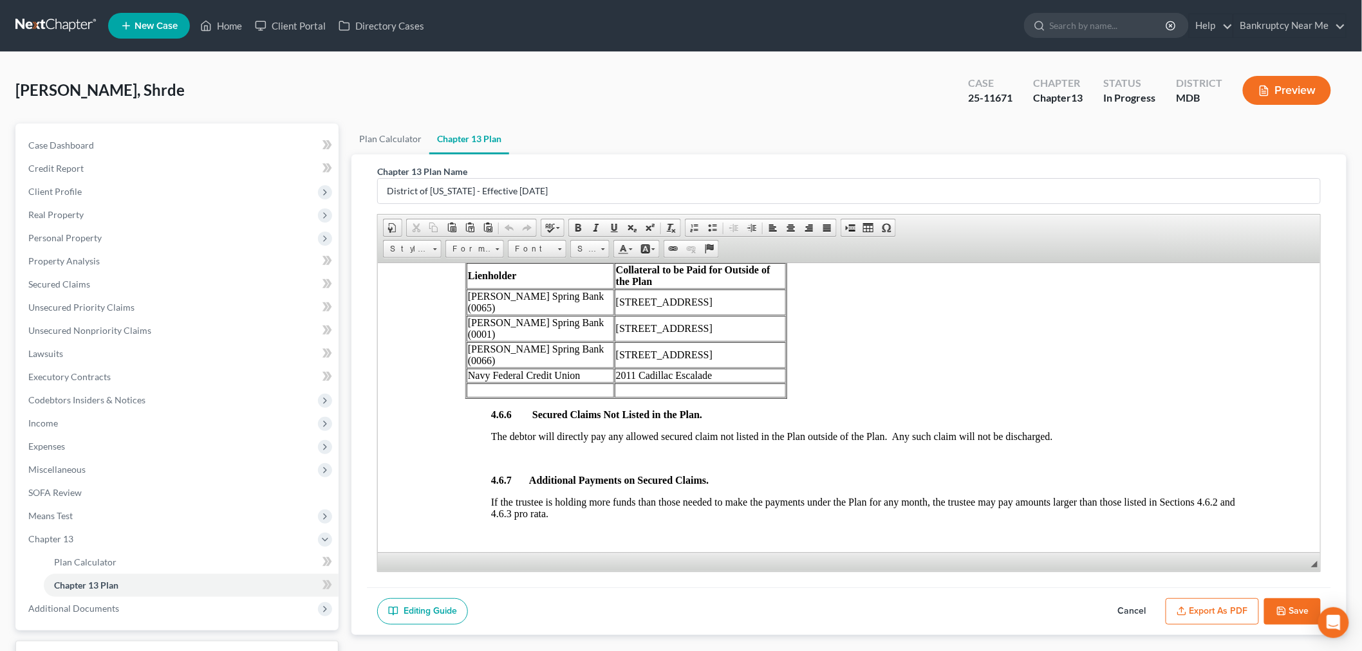
scroll to position [2431, 0]
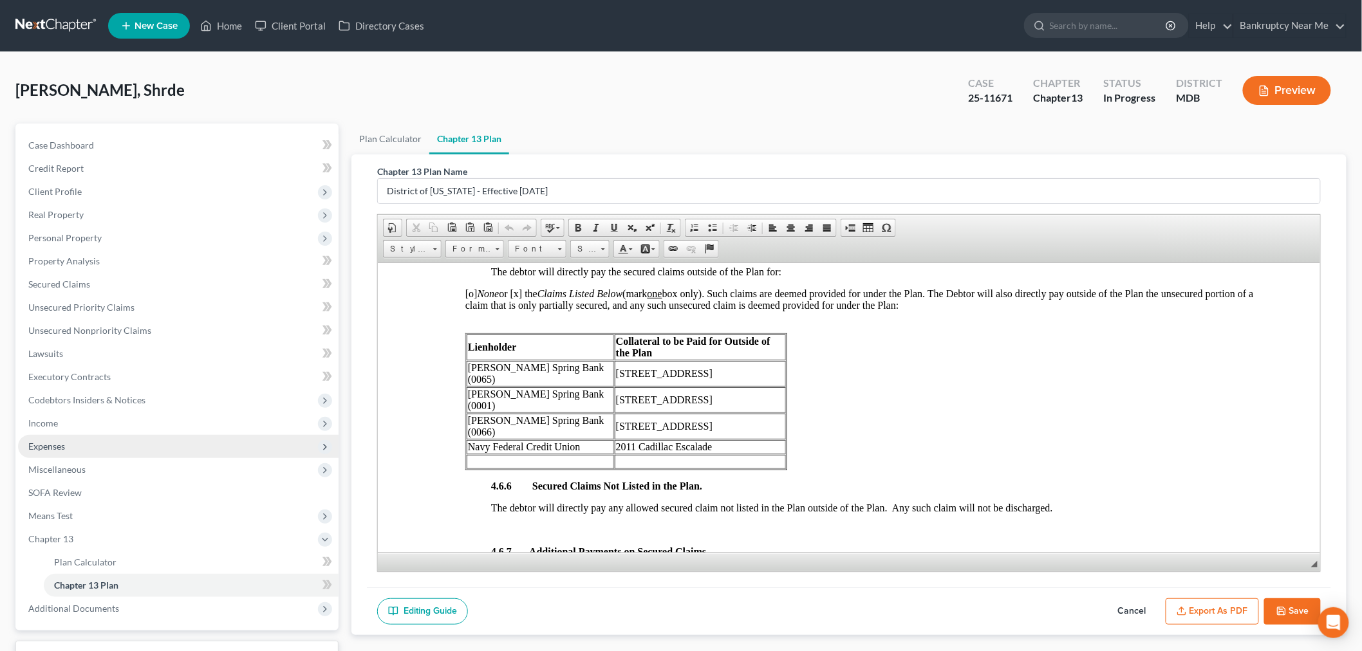
click at [79, 449] on span "Expenses" at bounding box center [178, 446] width 321 height 23
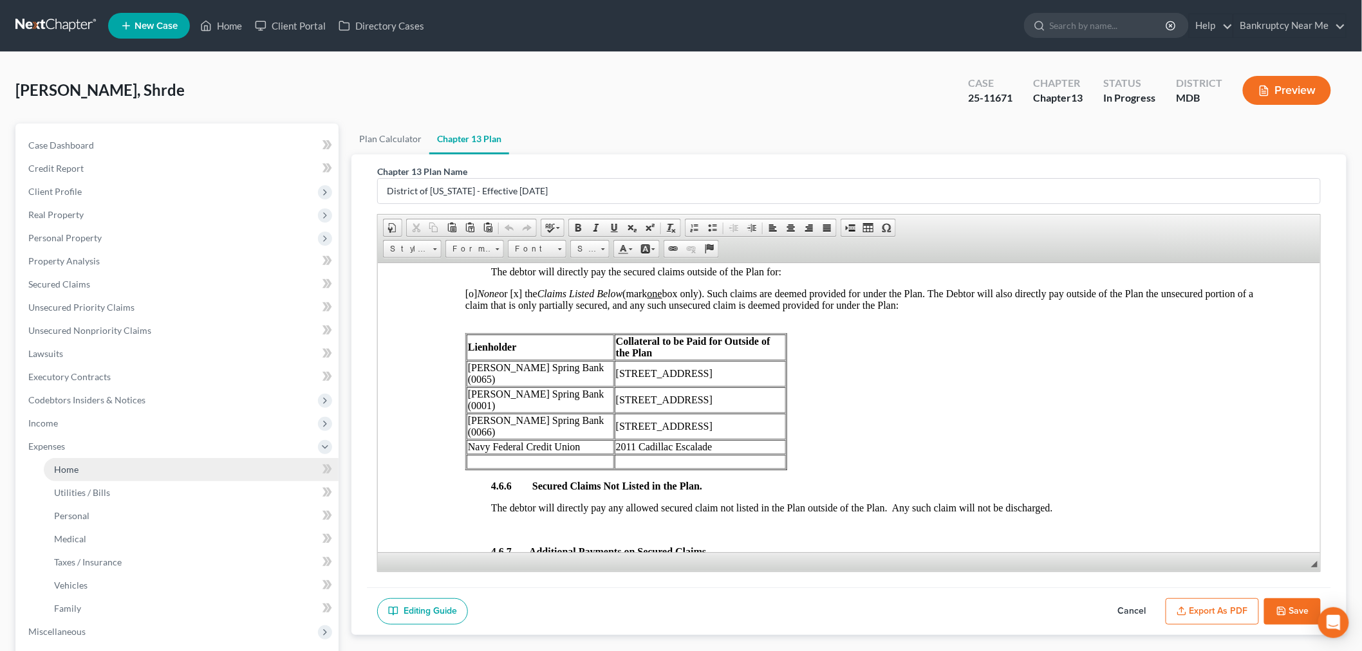
click at [95, 467] on link "Home" at bounding box center [191, 469] width 295 height 23
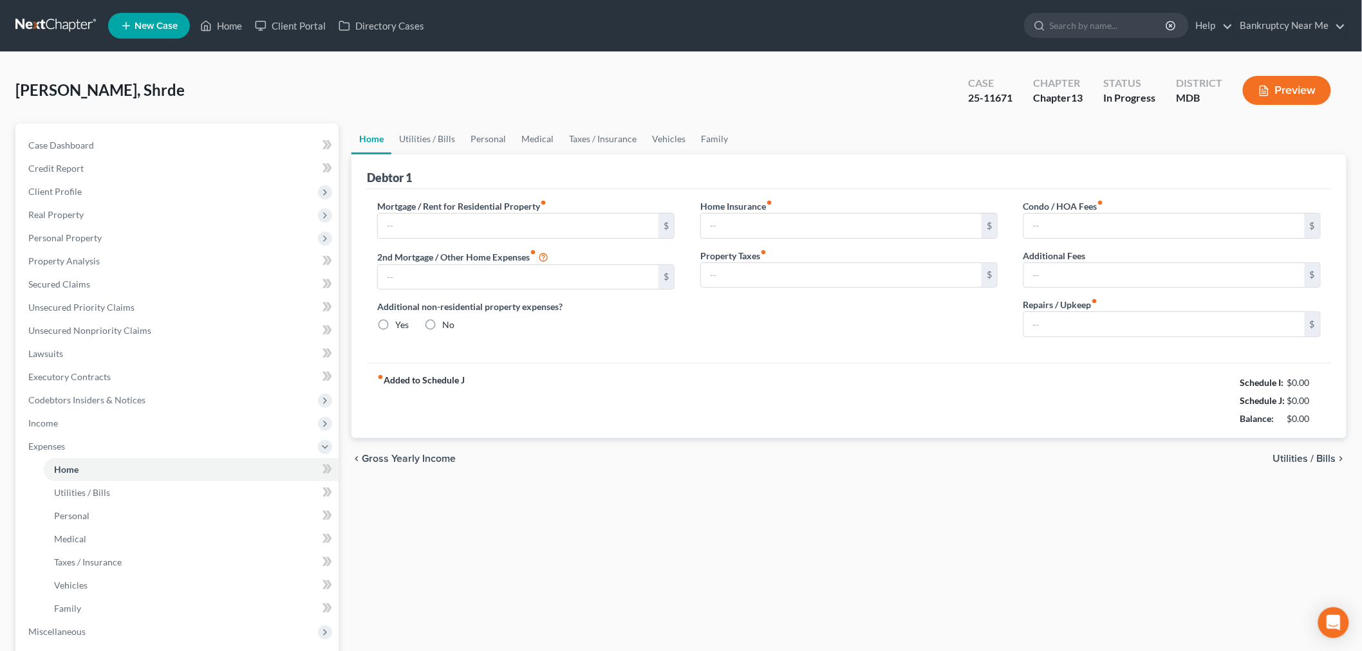
type input "2,769.55"
type input "507.00"
radio input "true"
type input "0.00"
type input "82.00"
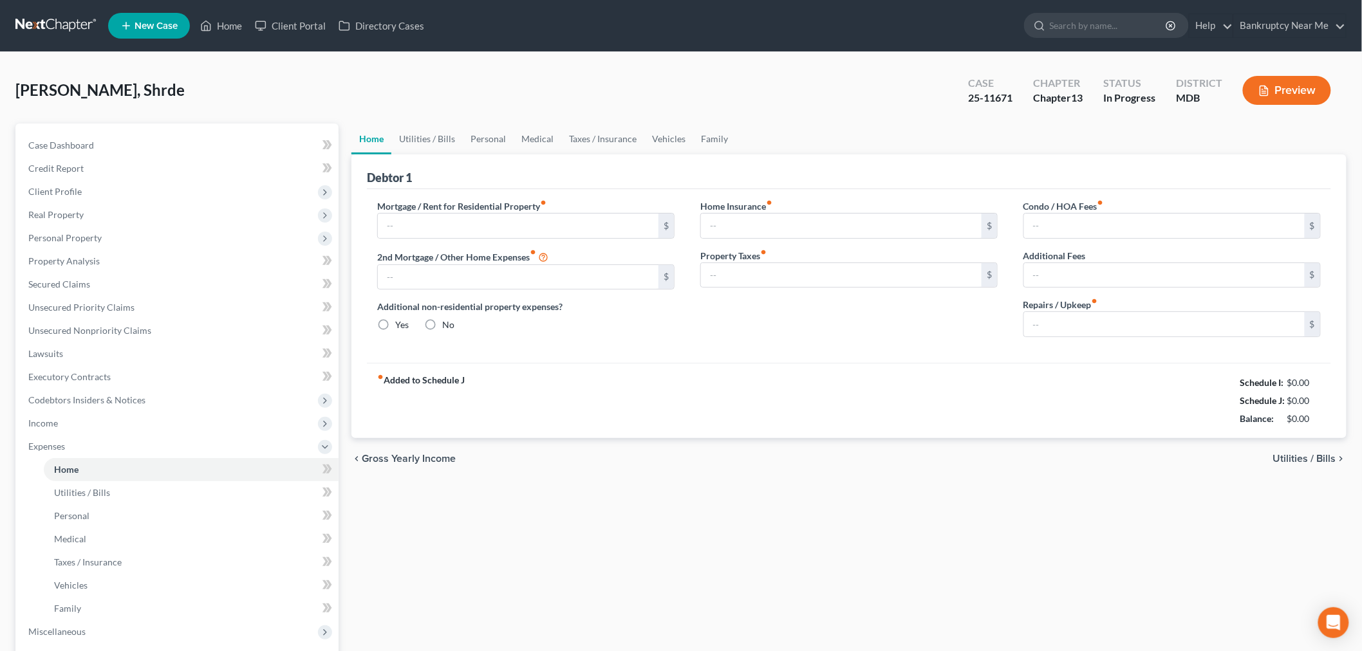
type input "0.00"
type input "156.00"
click at [665, 145] on link "Vehicles" at bounding box center [668, 139] width 49 height 31
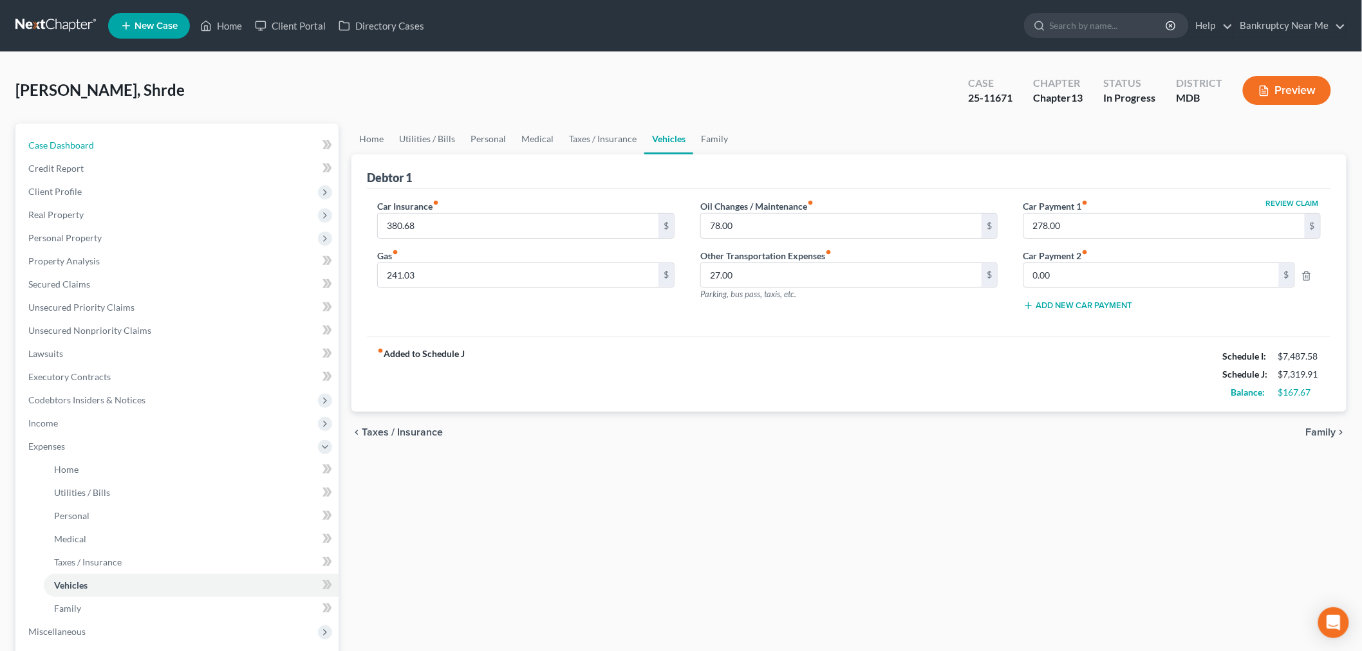
drag, startPoint x: 194, startPoint y: 144, endPoint x: 680, endPoint y: 112, distance: 486.3
click at [194, 144] on link "Case Dashboard" at bounding box center [178, 145] width 321 height 23
select select "6"
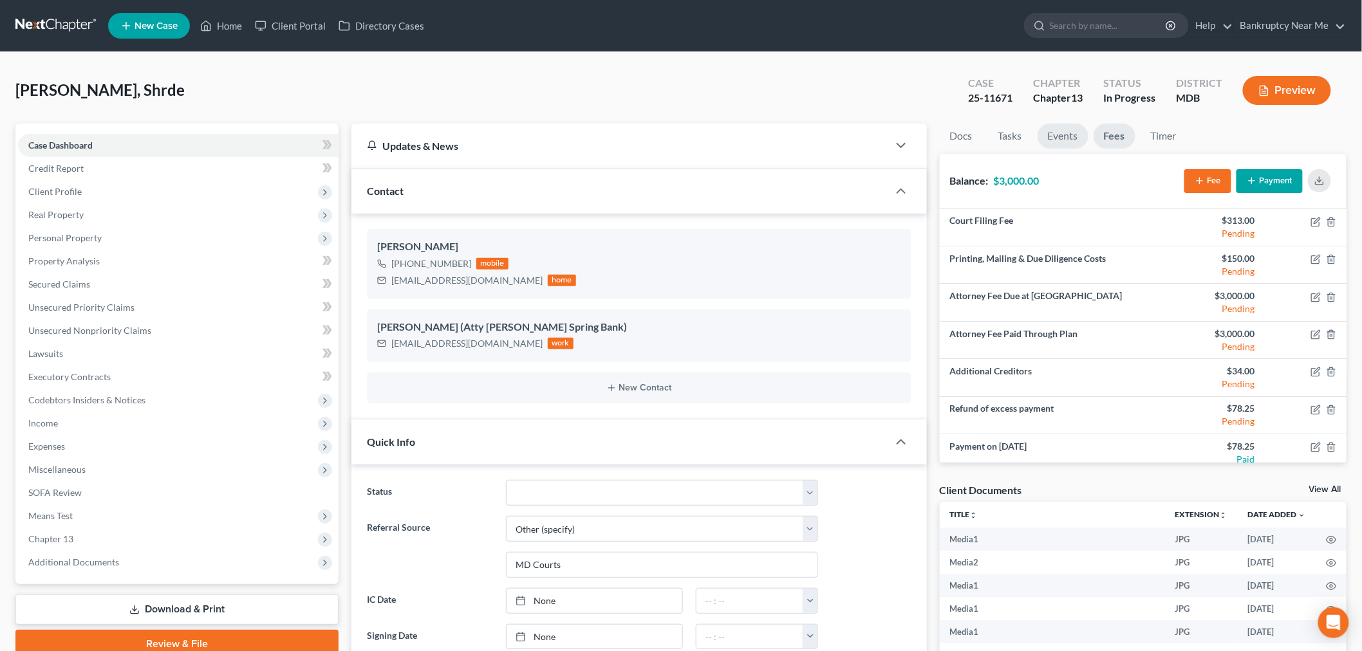
scroll to position [7553, 0]
click at [1057, 131] on link "Events" at bounding box center [1062, 136] width 51 height 25
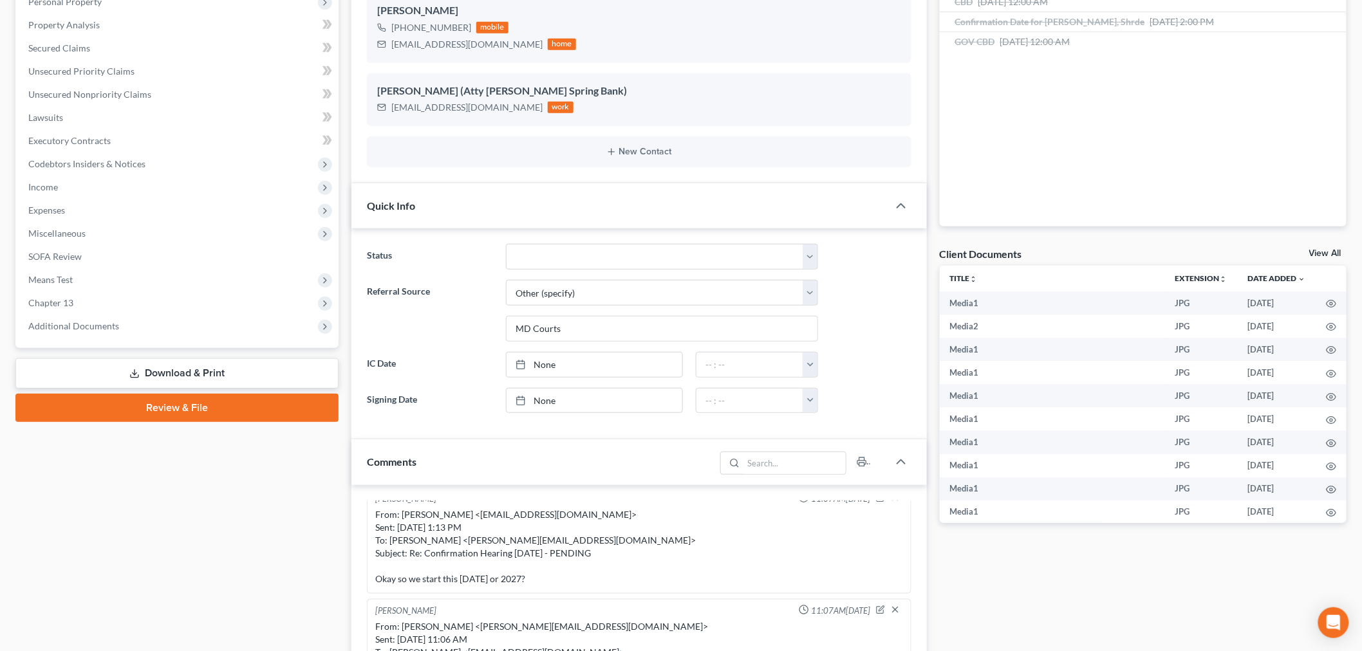
scroll to position [429, 0]
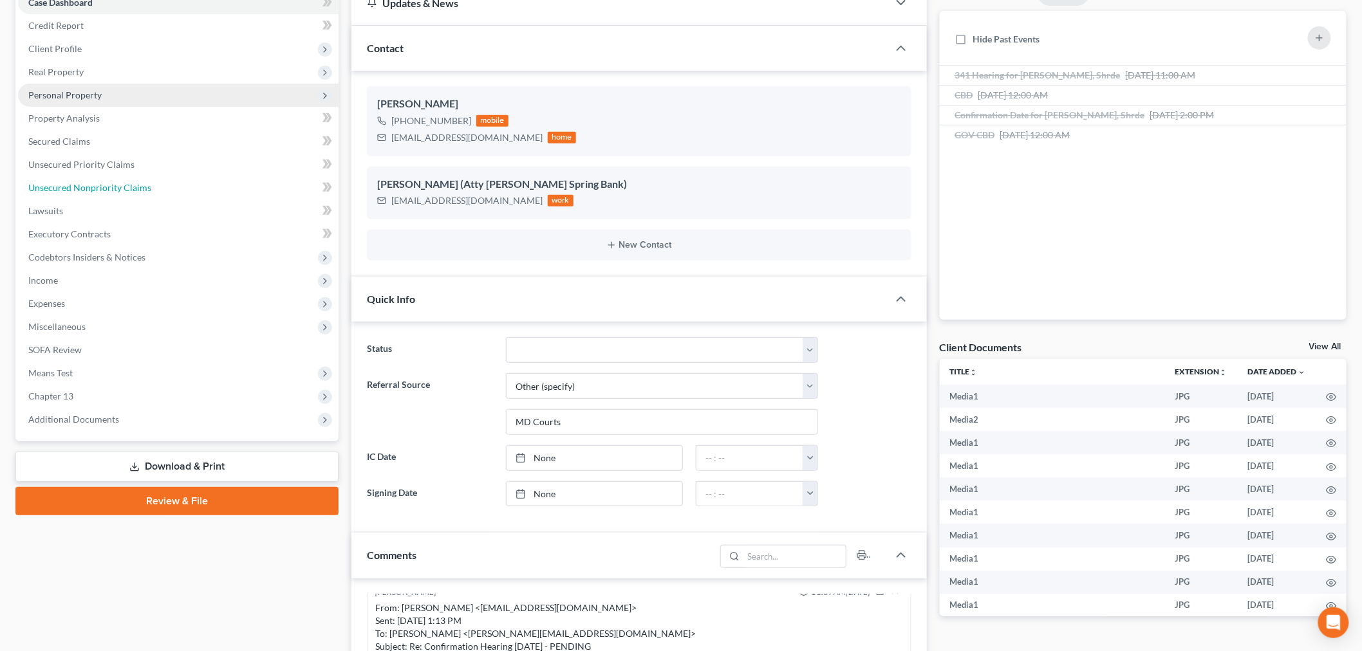
drag, startPoint x: 142, startPoint y: 184, endPoint x: 178, endPoint y: 181, distance: 36.1
click at [142, 184] on span "Unsecured Nonpriority Claims" at bounding box center [89, 187] width 123 height 11
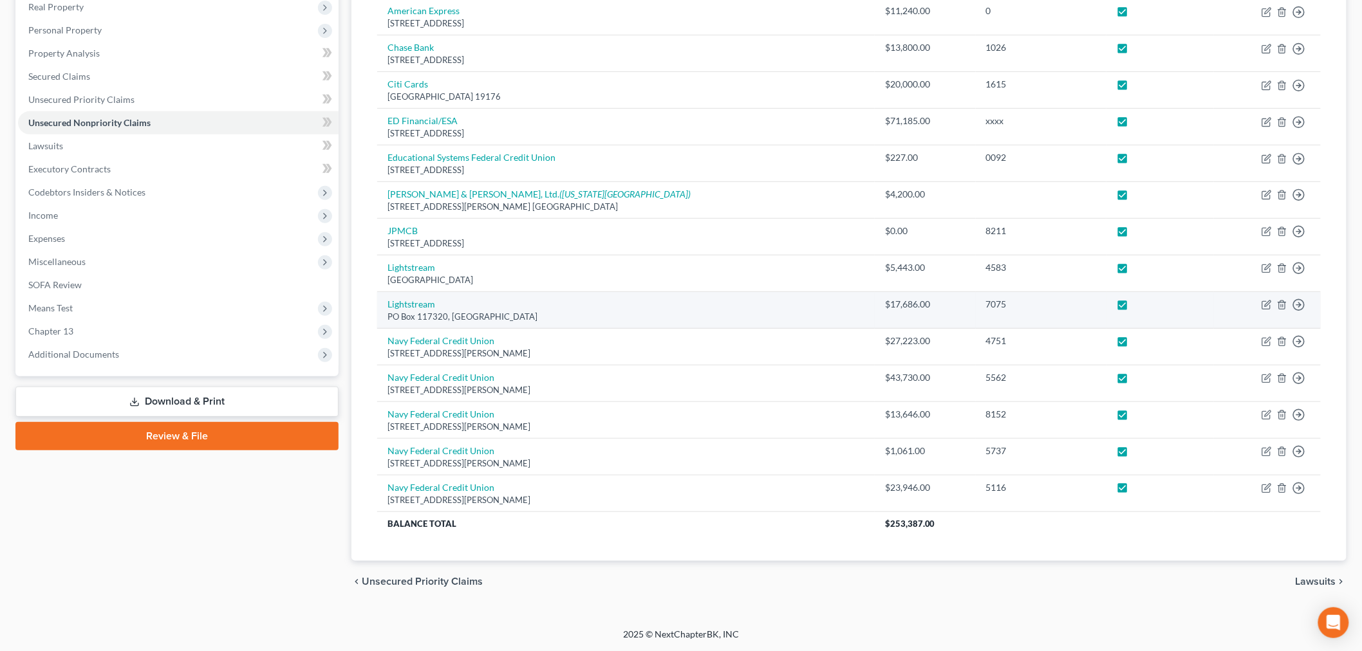
scroll to position [66, 0]
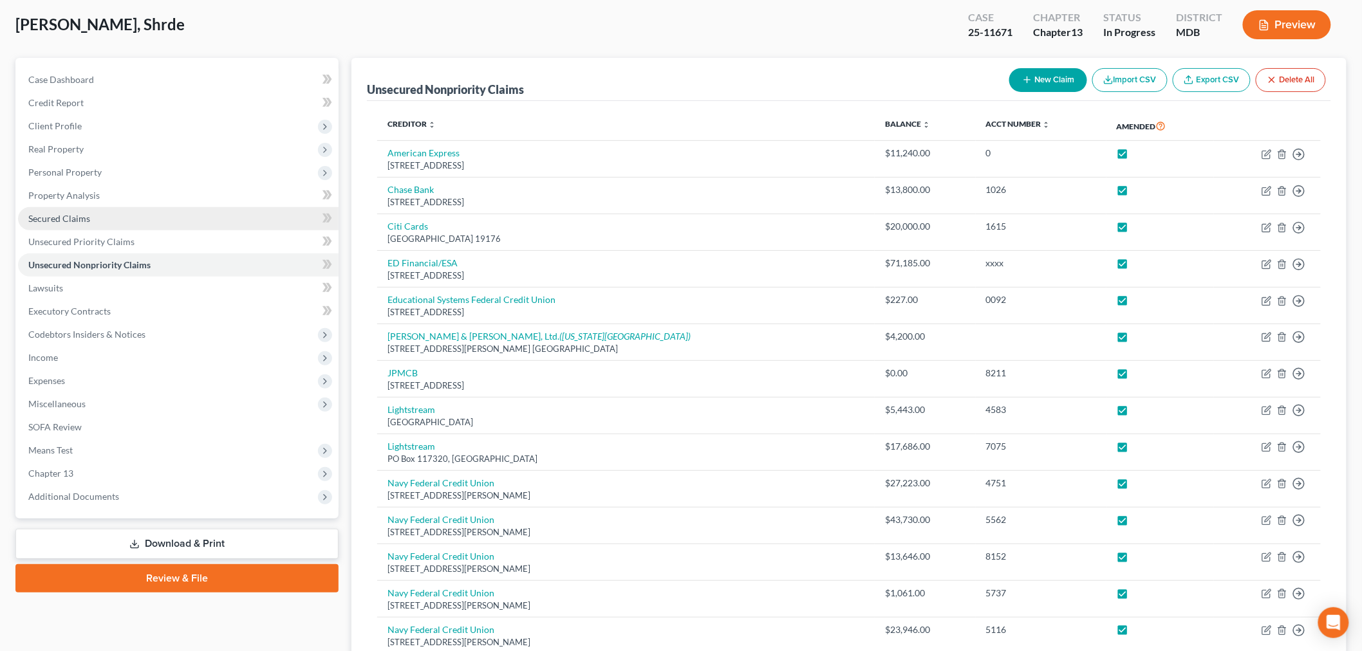
click at [108, 227] on link "Secured Claims" at bounding box center [178, 218] width 321 height 23
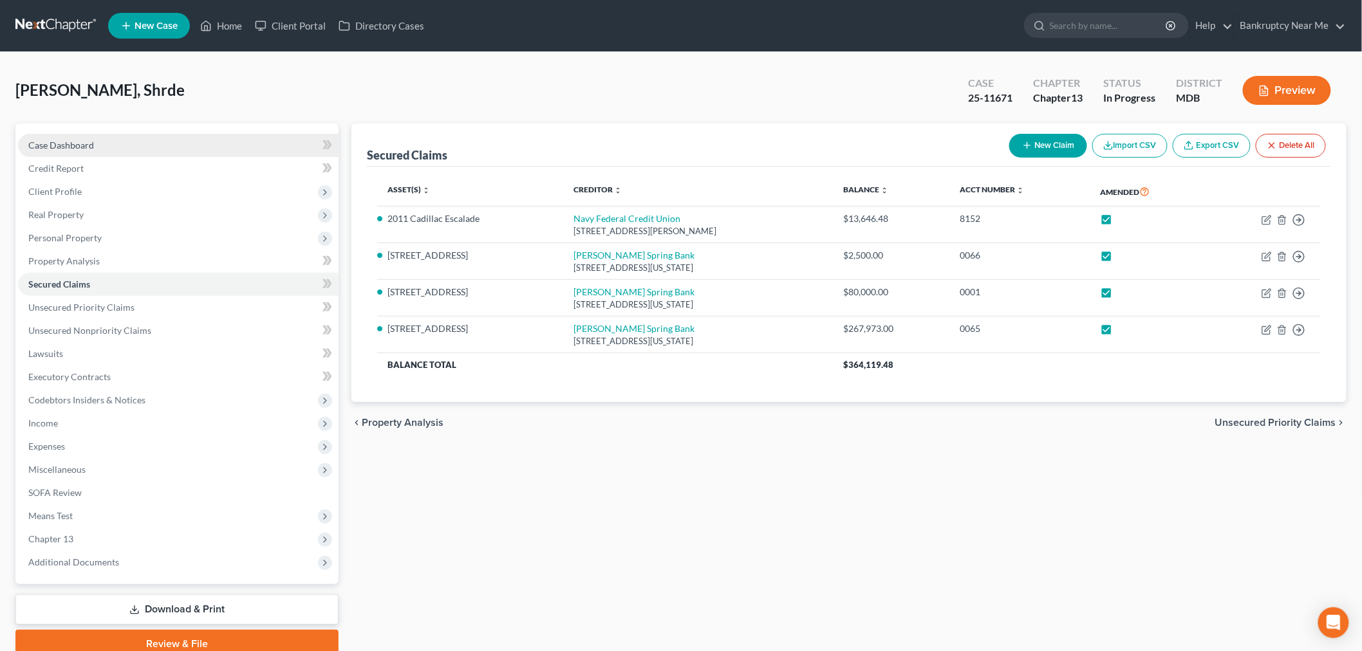
click at [182, 136] on link "Case Dashboard" at bounding box center [178, 145] width 321 height 23
select select "6"
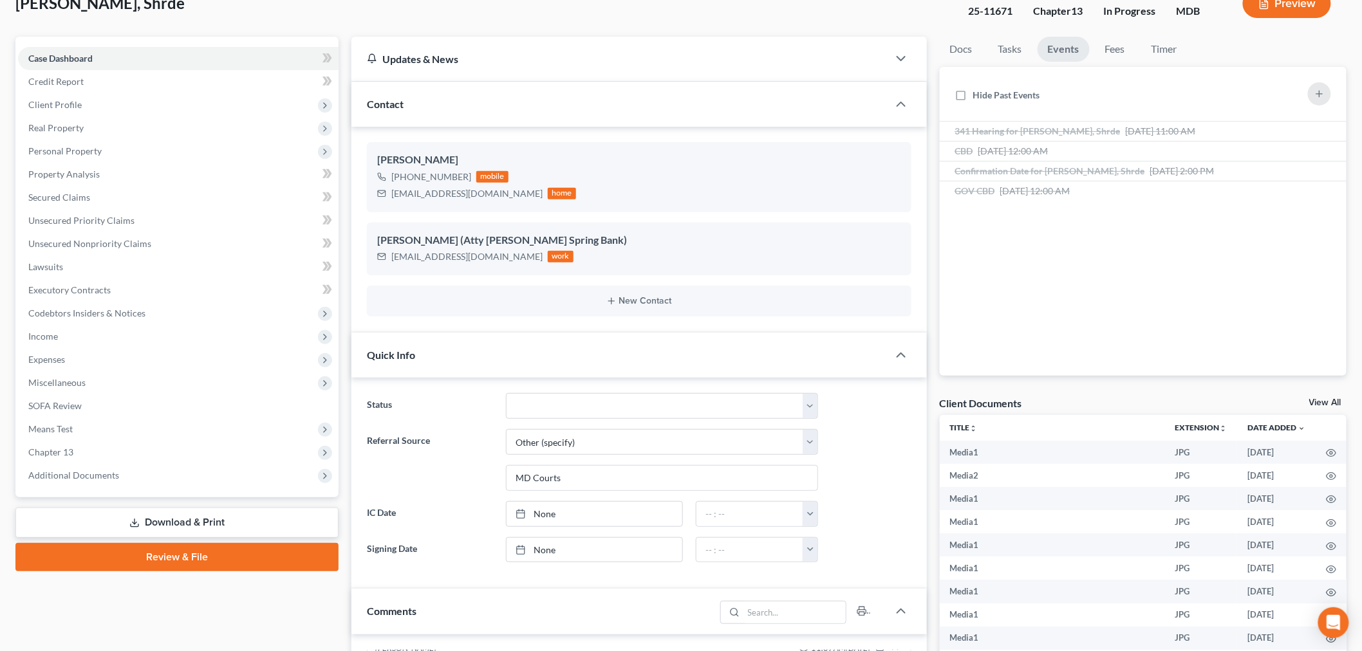
scroll to position [500, 0]
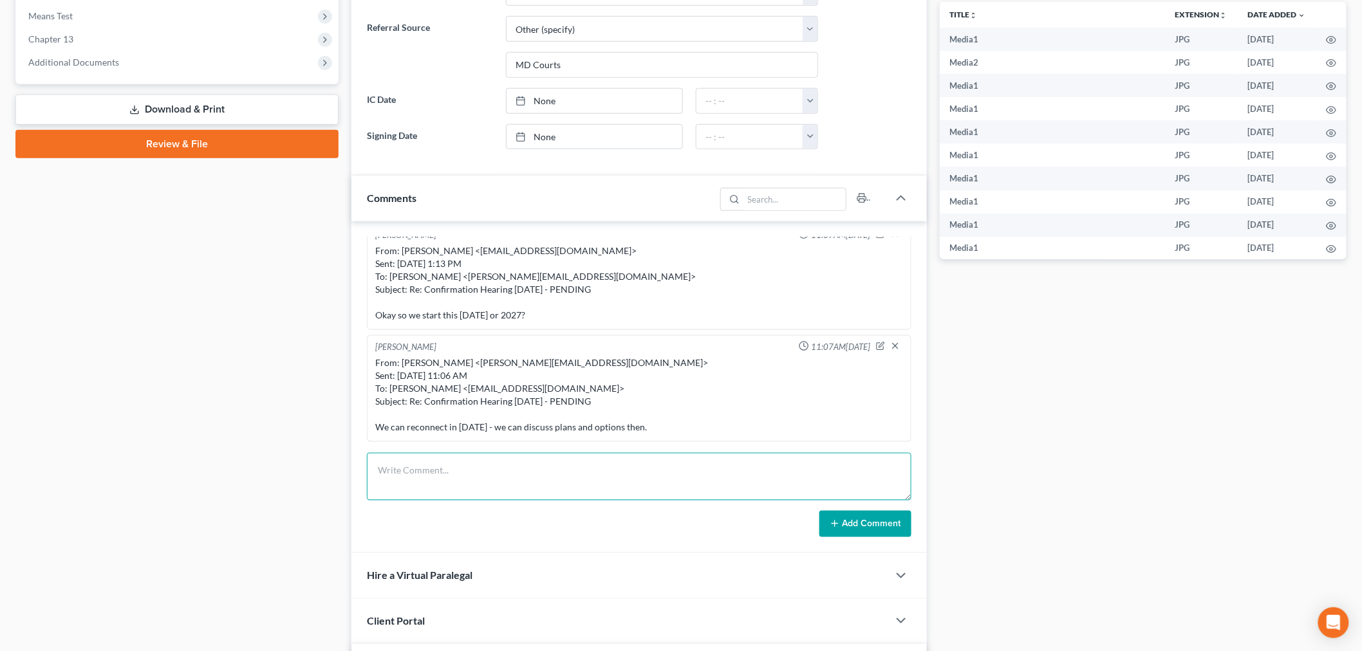
drag, startPoint x: 629, startPoint y: 481, endPoint x: 710, endPoint y: 479, distance: 80.5
click at [634, 483] on textarea at bounding box center [639, 477] width 544 height 48
paste textarea "From: Shrde Nelson <s.nelson09@yahoo.com> Sent: Friday, September 05, 2025 12:4…"
type textarea "From: Shrde Nelson <s.nelson09@yahoo.com> Sent: Friday, September 05, 2025 12:4…"
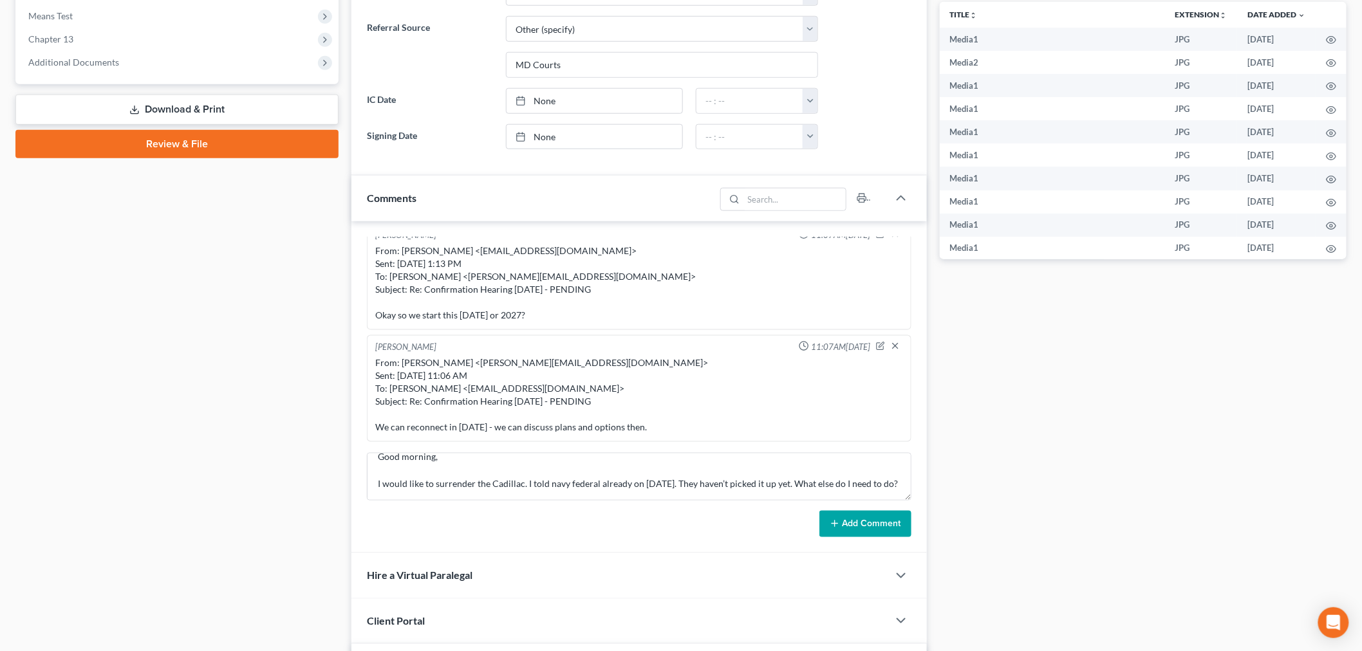
click at [877, 528] on button "Add Comment" at bounding box center [865, 524] width 92 height 27
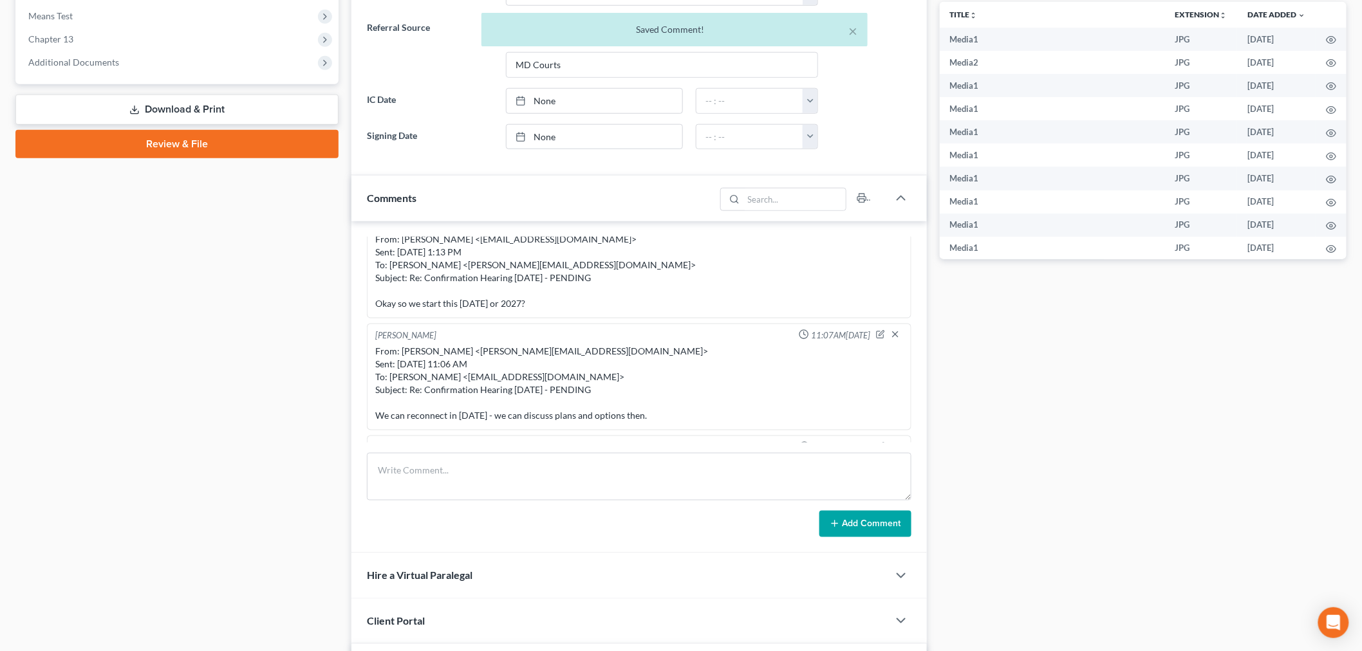
scroll to position [7717, 0]
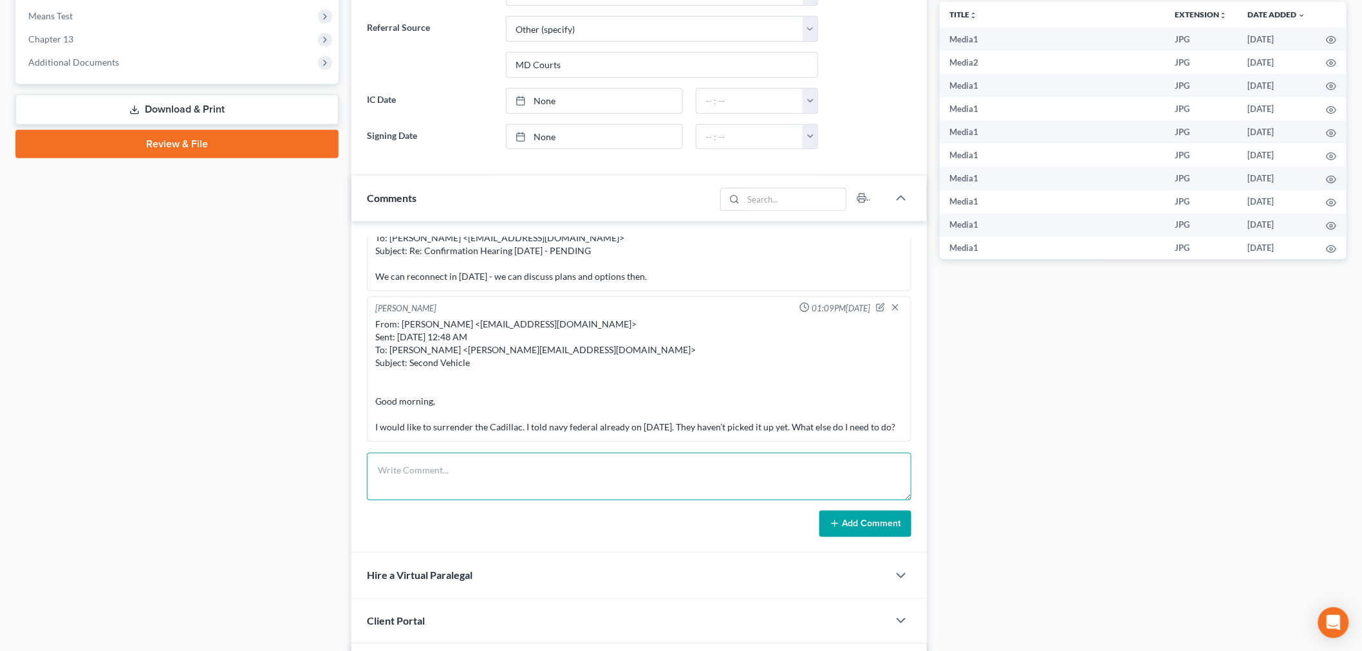
click at [774, 487] on textarea at bounding box center [639, 477] width 544 height 48
paste textarea "From: Iris Kwon <iris@bankruptcynearme.org> Sent: Tuesday, September 09, 2025 1…"
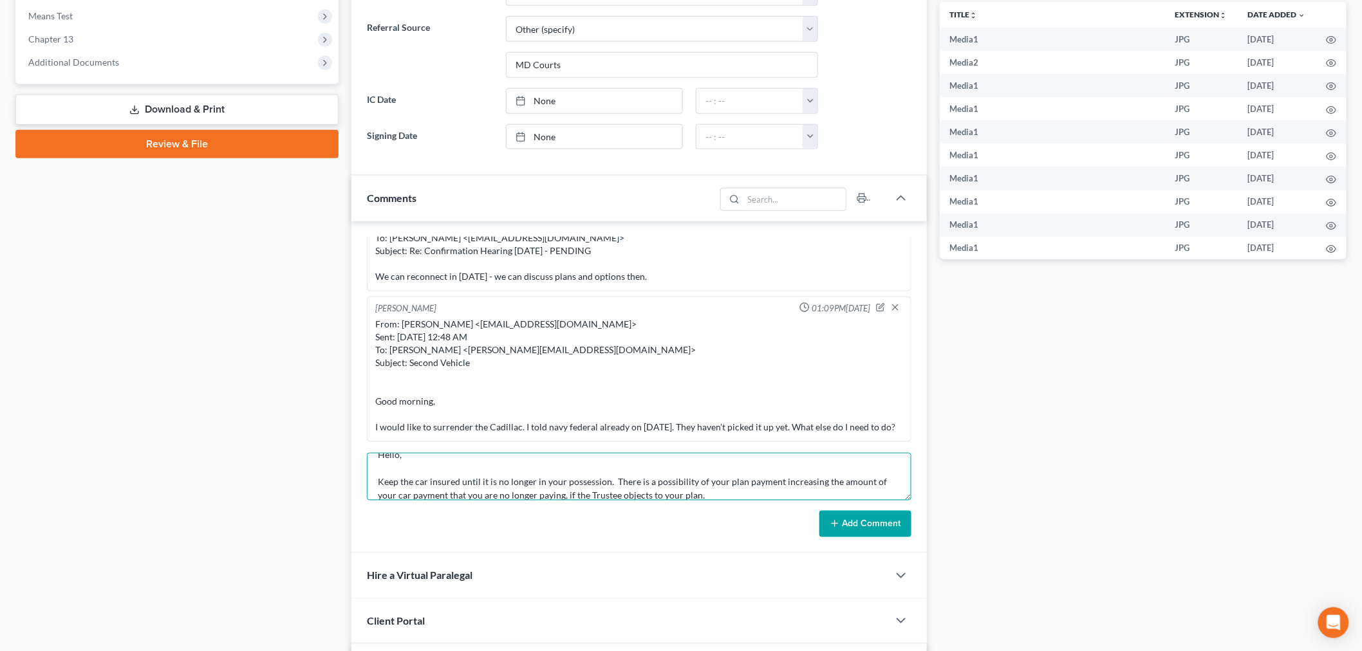
type textarea "From: Iris Kwon <iris@bankruptcynearme.org> Sent: Tuesday, September 09, 2025 1…"
drag, startPoint x: 872, startPoint y: 517, endPoint x: 956, endPoint y: 489, distance: 88.9
click at [873, 517] on button "Add Comment" at bounding box center [865, 524] width 92 height 27
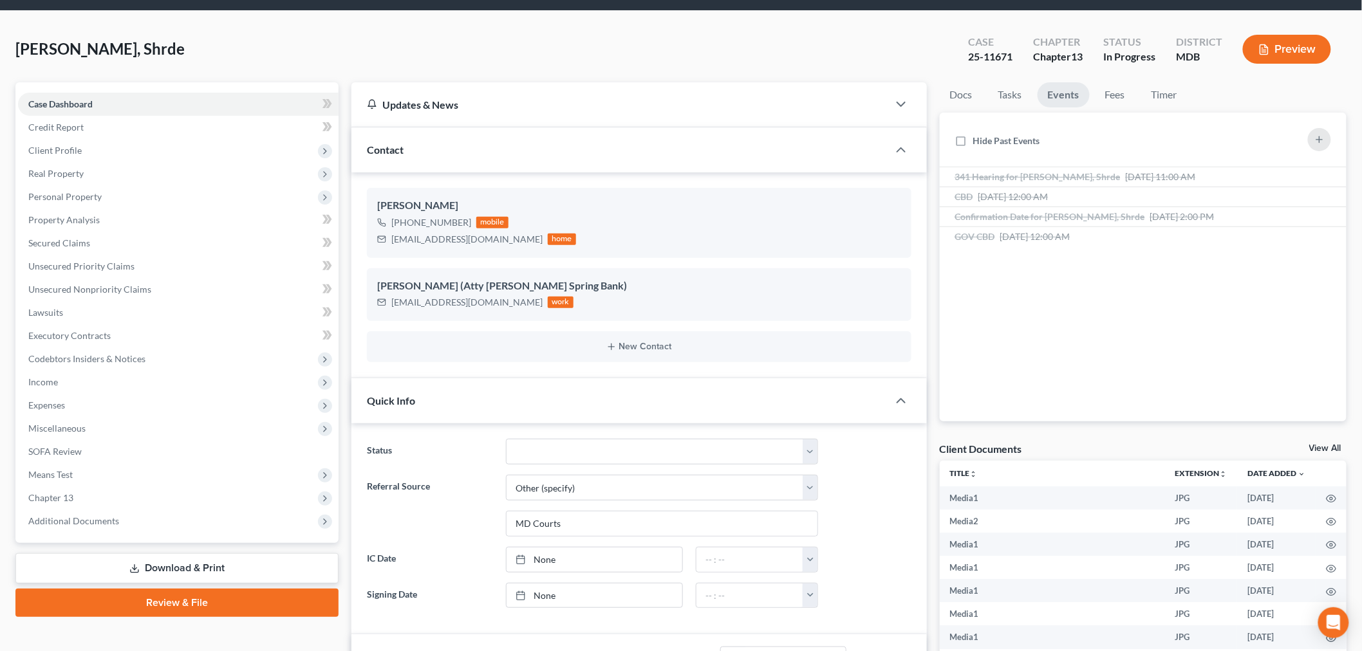
scroll to position [0, 0]
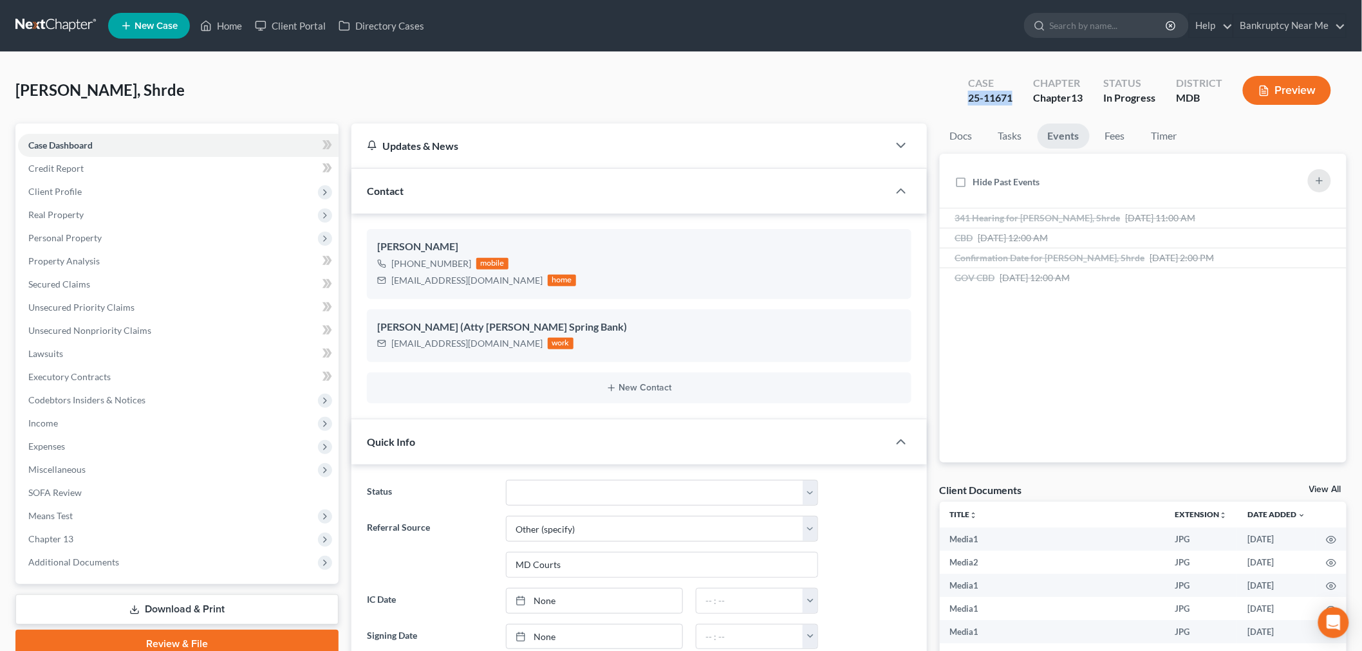
drag, startPoint x: 1013, startPoint y: 103, endPoint x: 949, endPoint y: 107, distance: 64.5
click at [949, 107] on div "Nelson, Shrde Upgraded Case 25-11671 Chapter Chapter 13 Status In Progress Dist…" at bounding box center [680, 96] width 1331 height 56
copy div "25-11671"
click at [97, 203] on span "Real Property" at bounding box center [178, 214] width 321 height 23
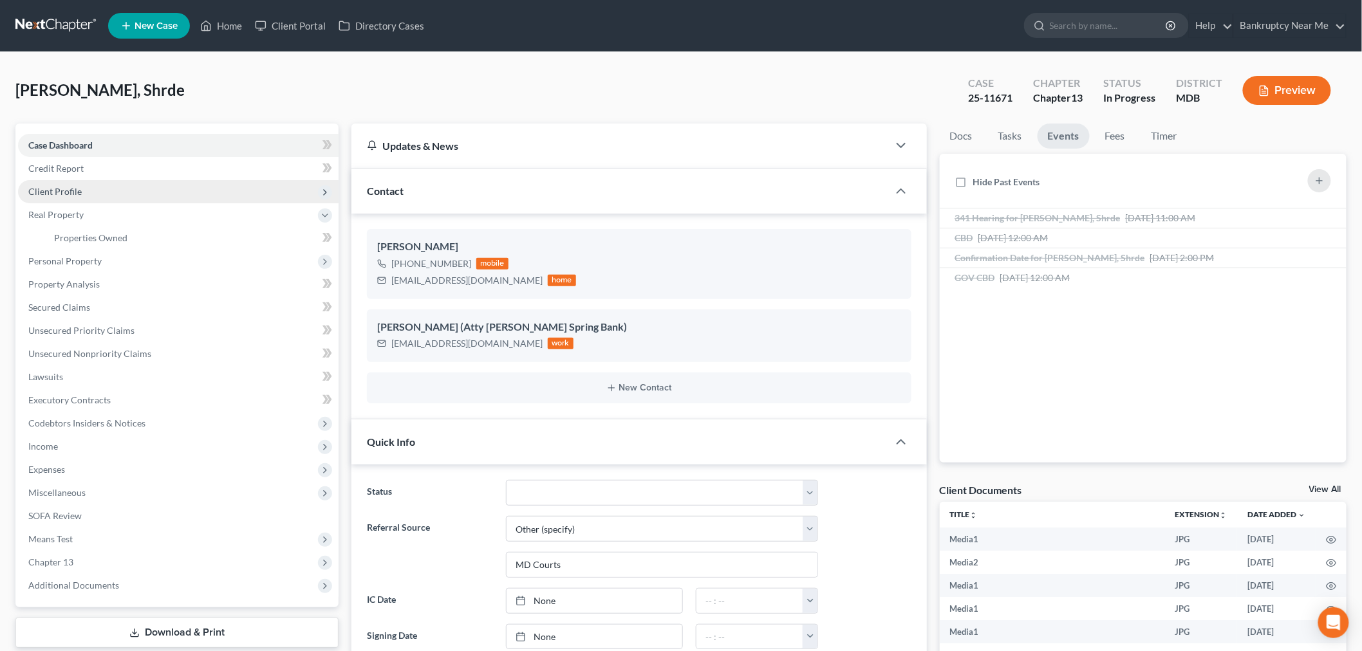
click at [98, 198] on span "Client Profile" at bounding box center [178, 191] width 321 height 23
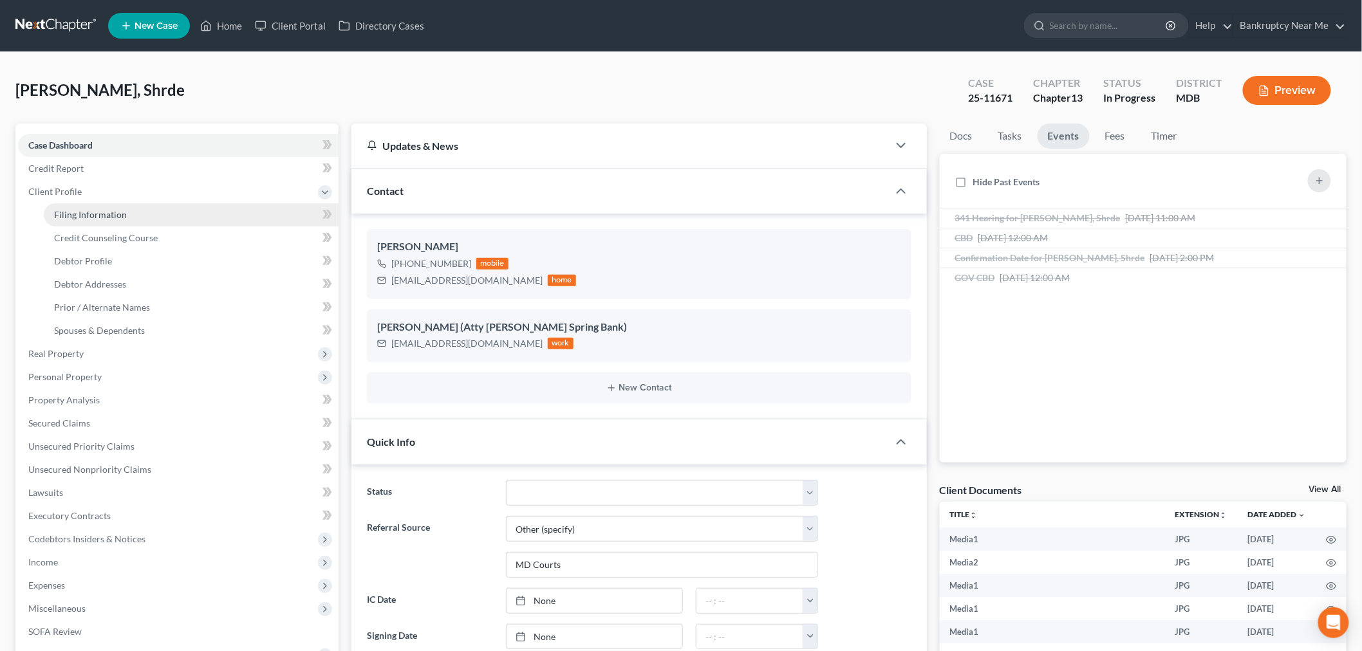
click at [91, 214] on span "Filing Information" at bounding box center [90, 214] width 73 height 11
select select "1"
select select "0"
select select "3"
select select "38"
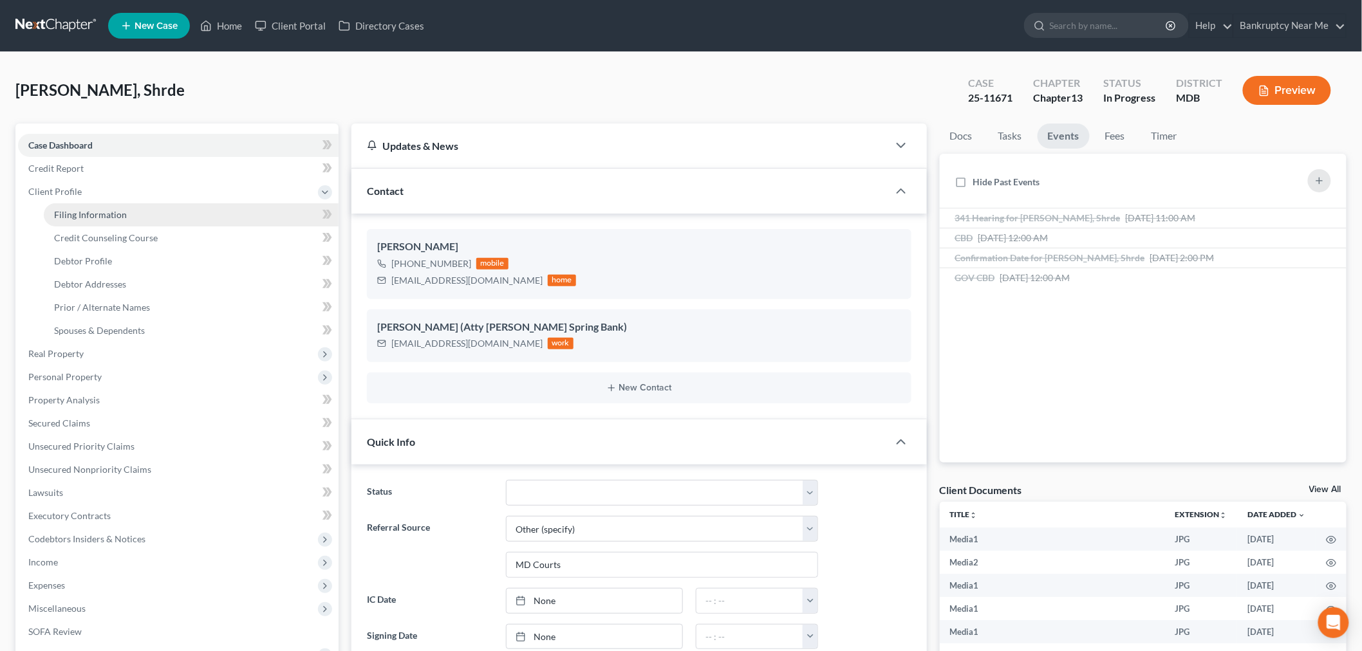
select select "0"
select select "21"
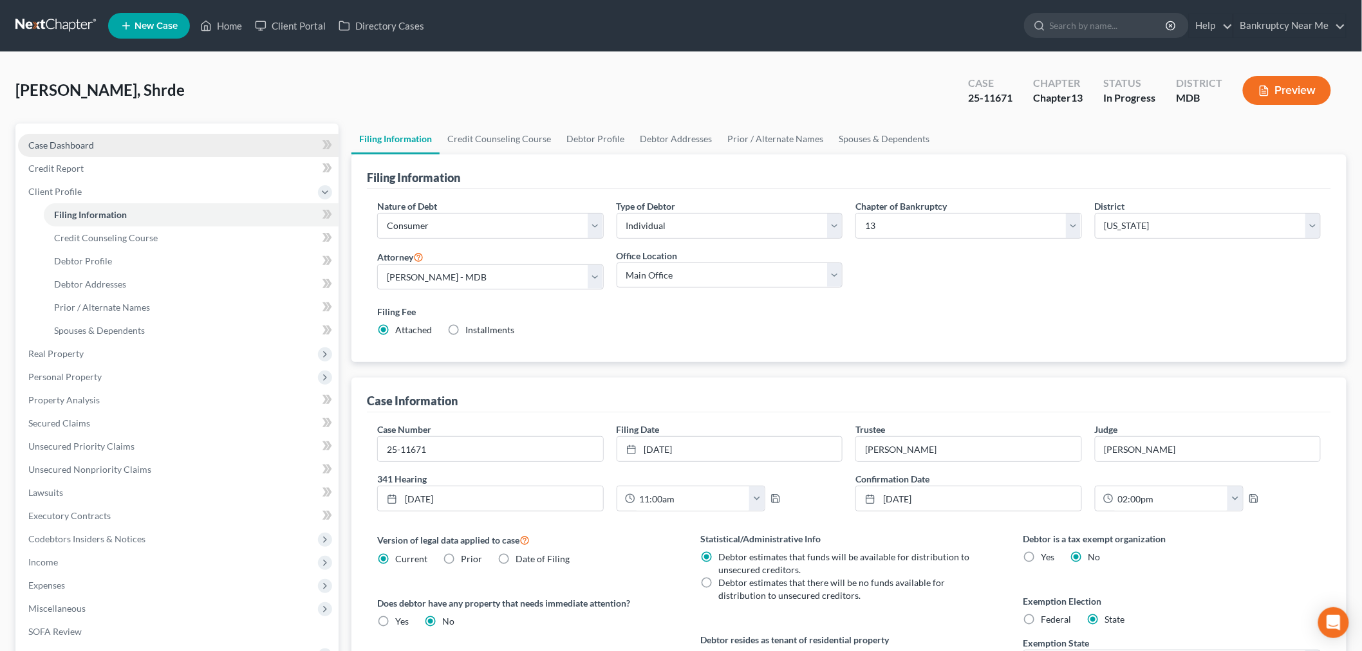
click at [201, 144] on link "Case Dashboard" at bounding box center [178, 145] width 321 height 23
select select "6"
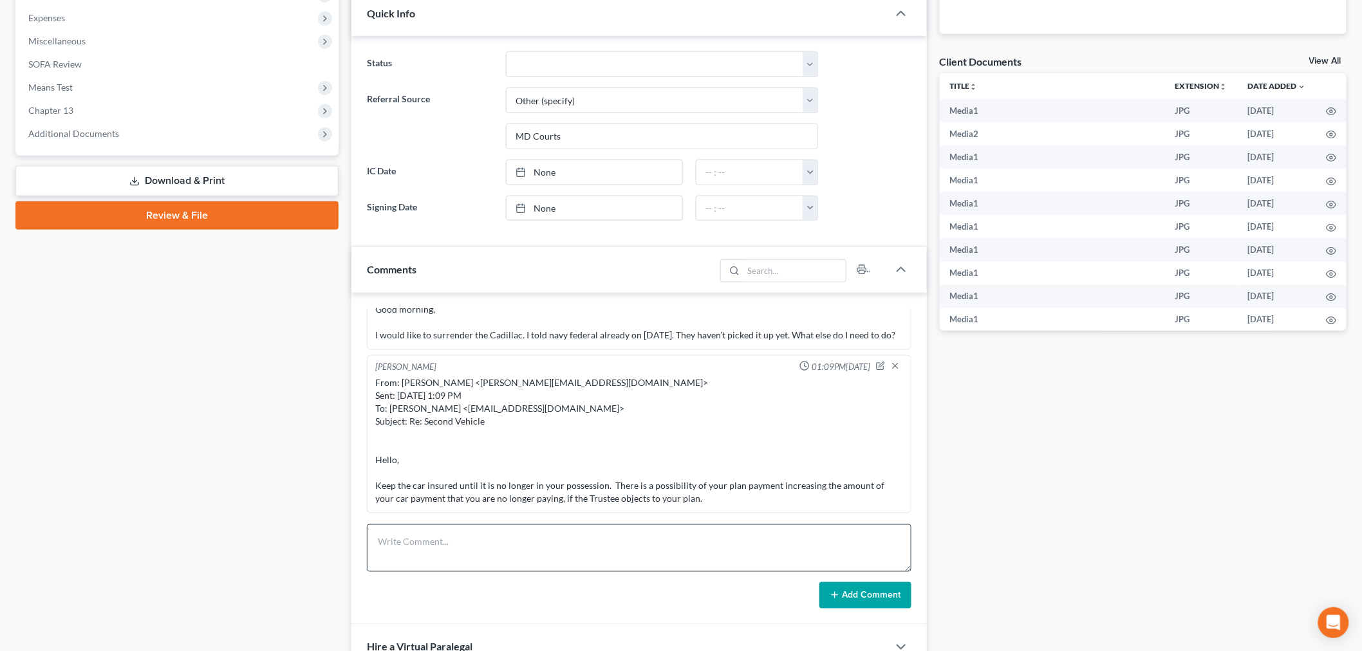
scroll to position [13643, 0]
drag, startPoint x: 545, startPoint y: 551, endPoint x: 597, endPoint y: 508, distance: 67.2
click at [545, 552] on textarea at bounding box center [639, 549] width 544 height 48
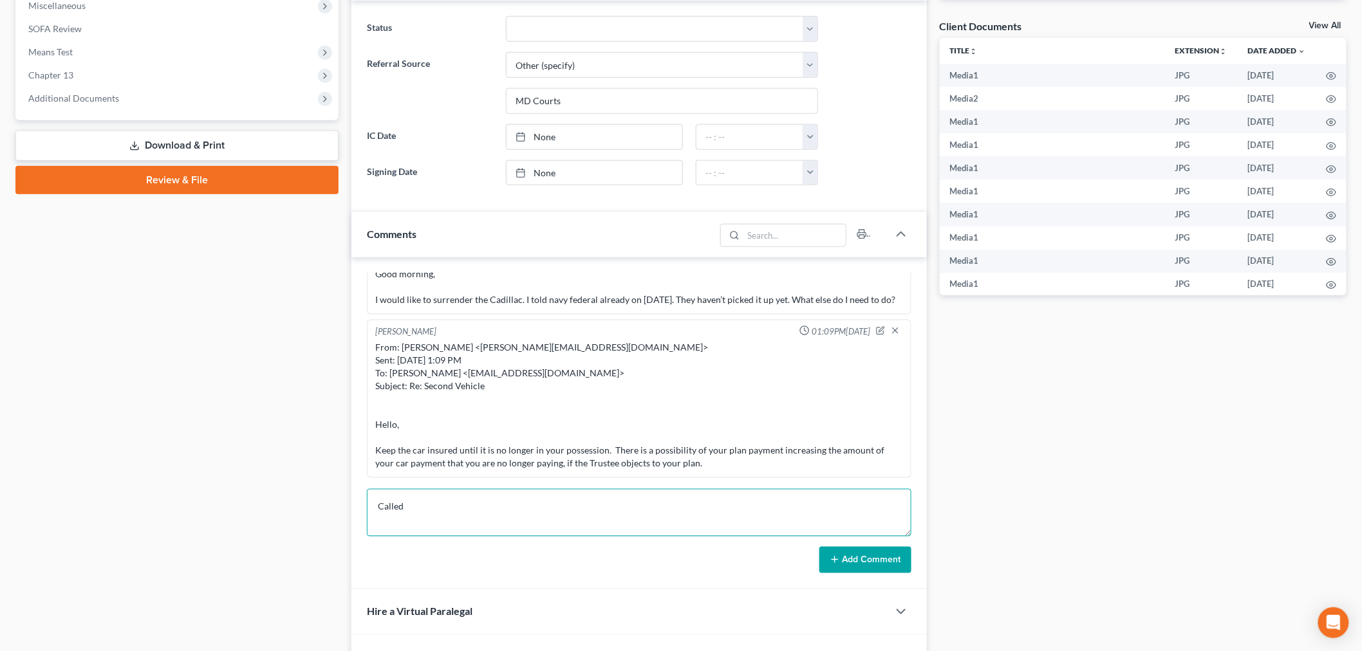
scroll to position [572, 0]
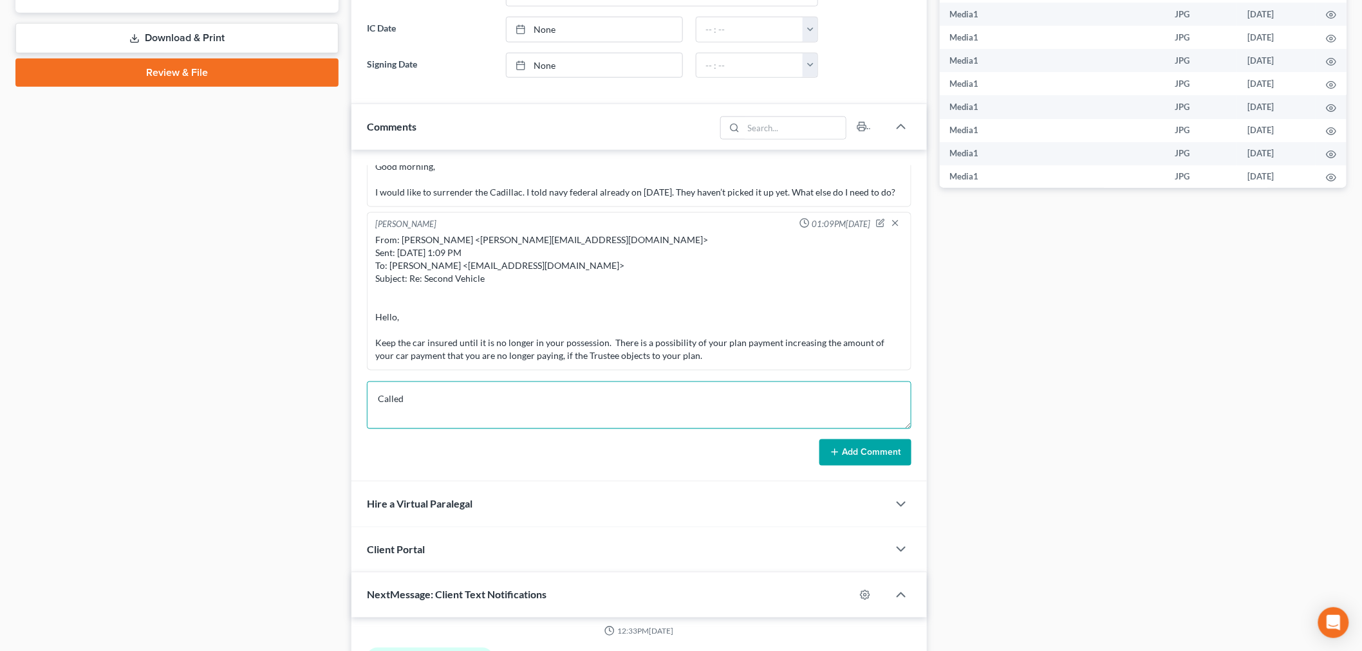
click at [671, 387] on textarea "Called" at bounding box center [639, 406] width 544 height 48
click at [483, 396] on textarea "Called trustee office aboutconfirmation order" at bounding box center [639, 406] width 544 height 48
click at [600, 400] on textarea "Called trustee office about confirmation order" at bounding box center [639, 406] width 544 height 48
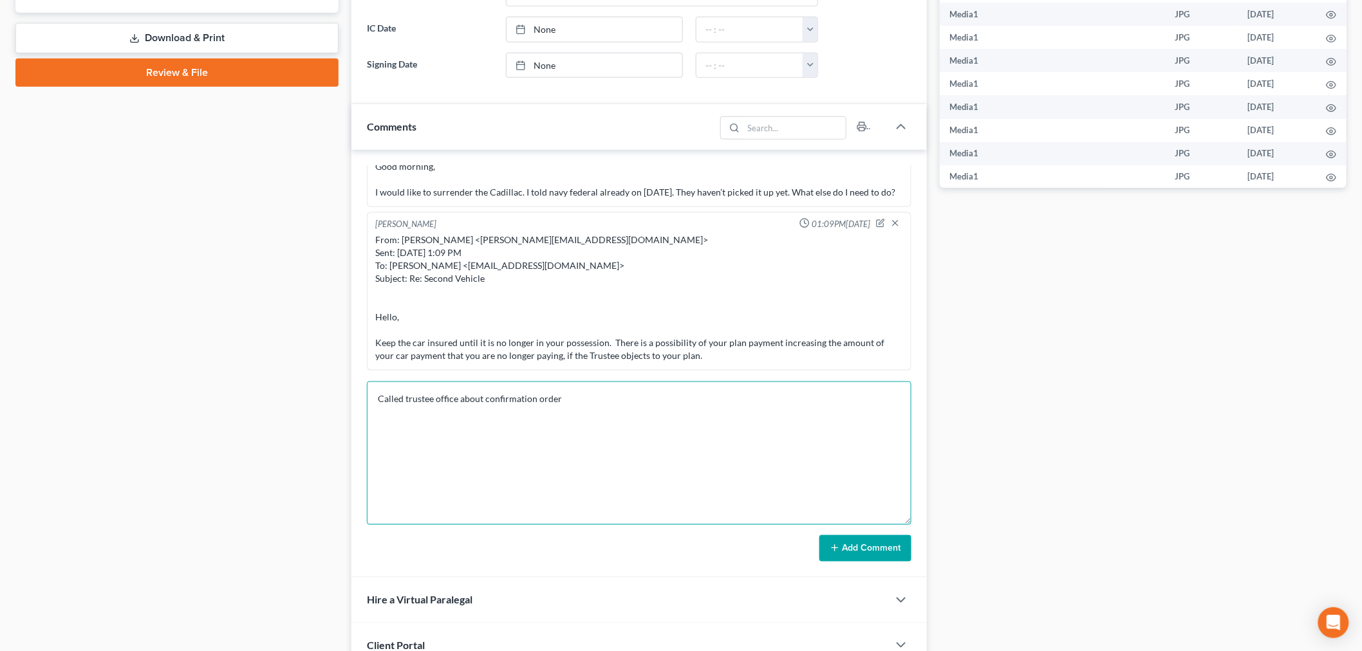
drag, startPoint x: 902, startPoint y: 427, endPoint x: 944, endPoint y: 599, distance: 176.7
click at [935, 627] on div "Updates & News × Maryland District Notes: Take a look at NextChapter's District…" at bounding box center [849, 277] width 1008 height 1450
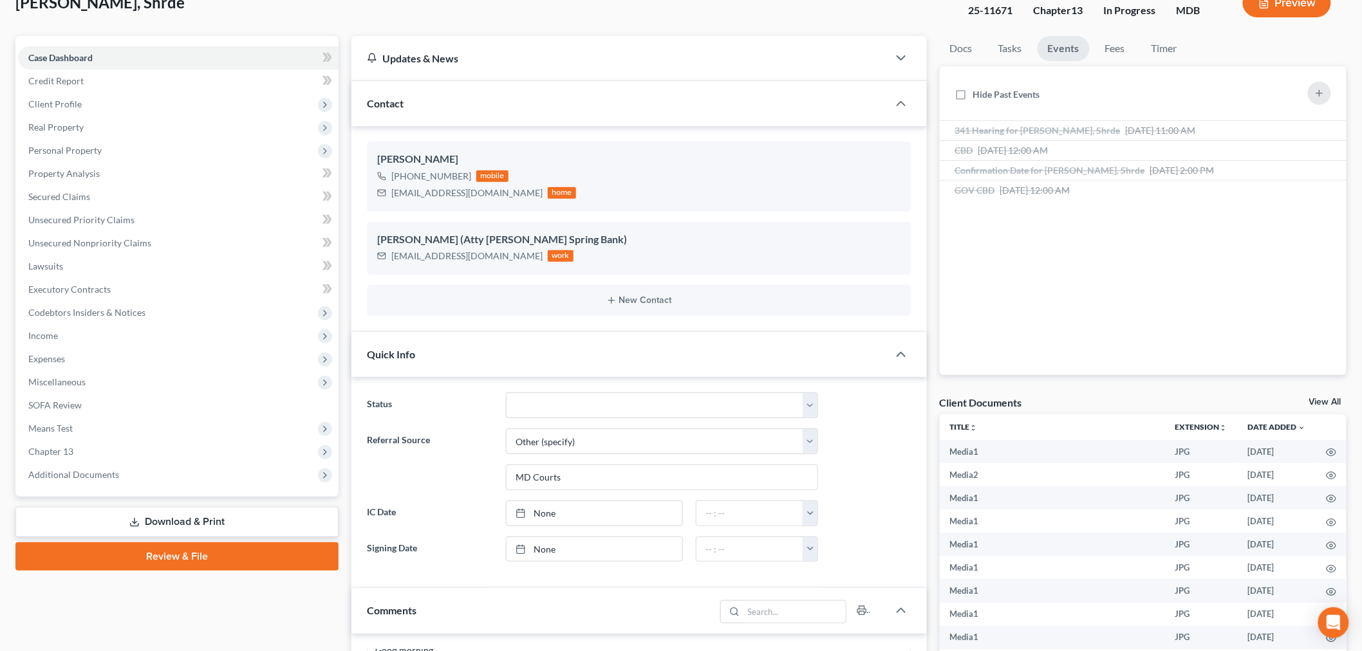
scroll to position [0, 0]
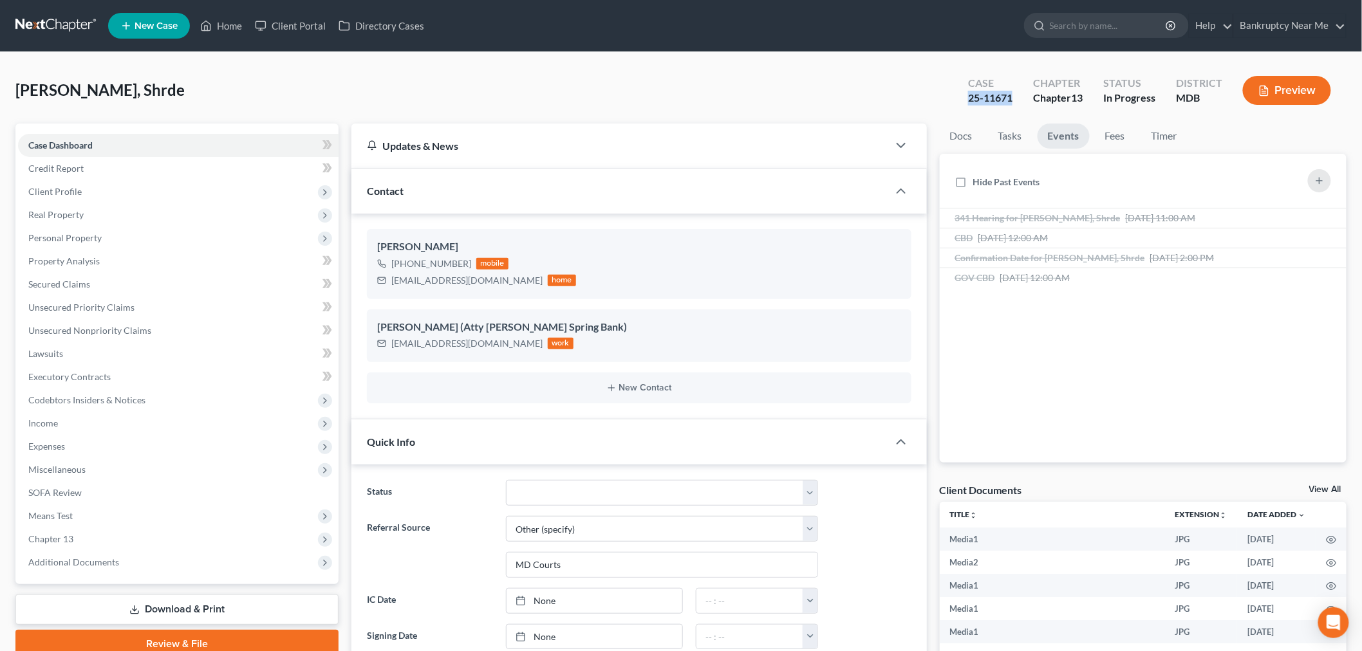
drag, startPoint x: 1018, startPoint y: 99, endPoint x: 945, endPoint y: 98, distance: 72.7
click at [947, 99] on div "Nelson, Shrde Upgraded Case 25-11671 Chapter Chapter 13 Status In Progress Dist…" at bounding box center [680, 96] width 1331 height 56
copy div "25-11671"
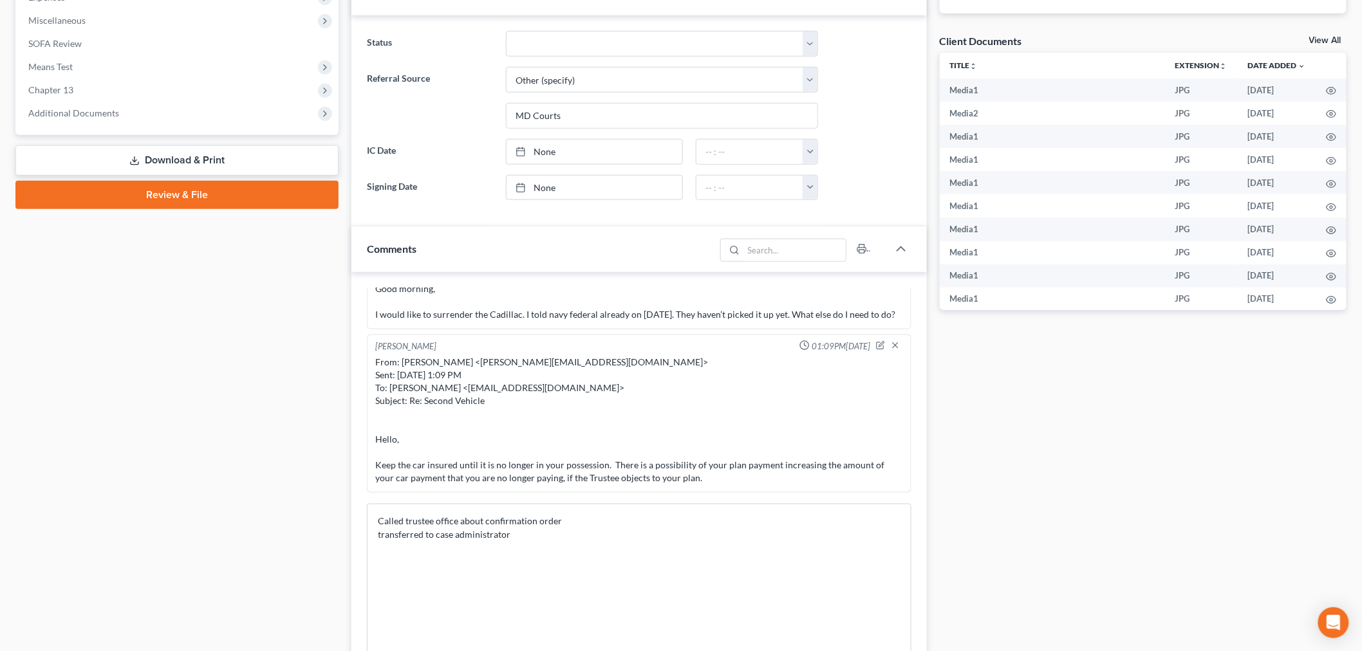
scroll to position [644, 0]
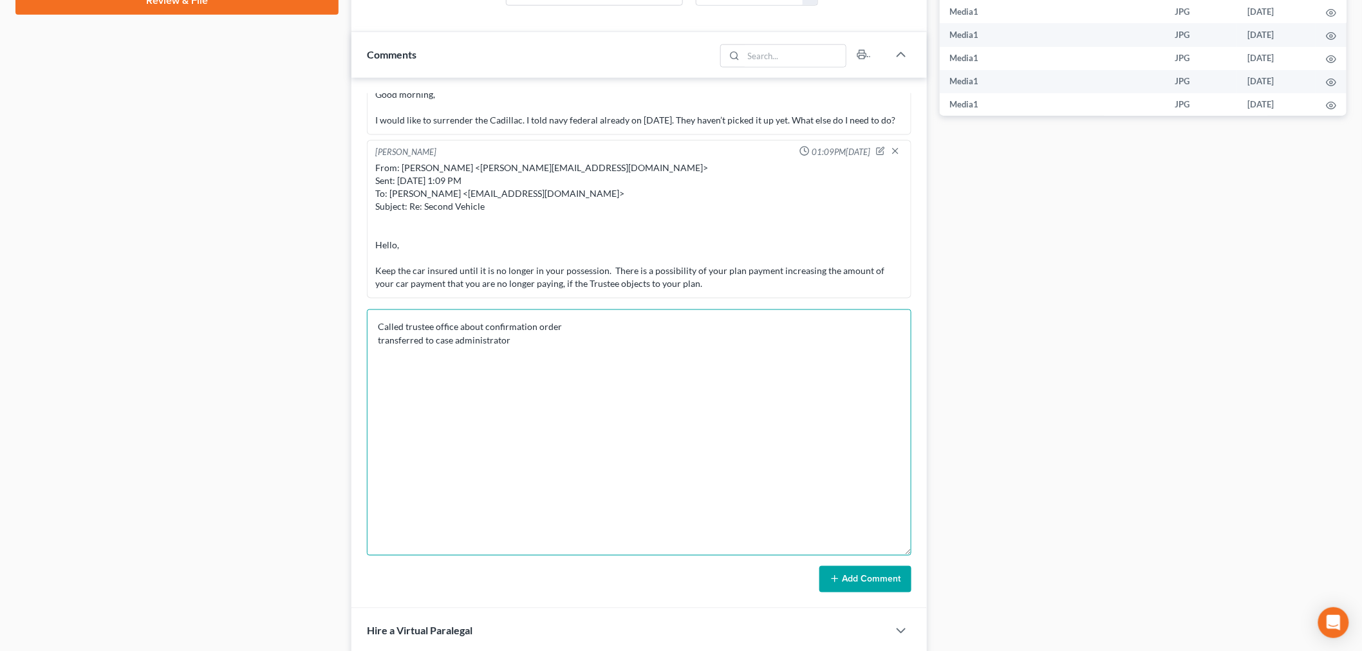
click at [600, 357] on textarea "Called trustee office about confirmation order transferred to case administrator" at bounding box center [639, 433] width 544 height 247
click at [512, 348] on textarea "Called trustee office about confirmation order transferred to case administrato…" at bounding box center [639, 433] width 544 height 247
type textarea "Called trustee office about confirmation order transferred to case administrato…"
click at [853, 572] on button "Add Comment" at bounding box center [865, 579] width 92 height 27
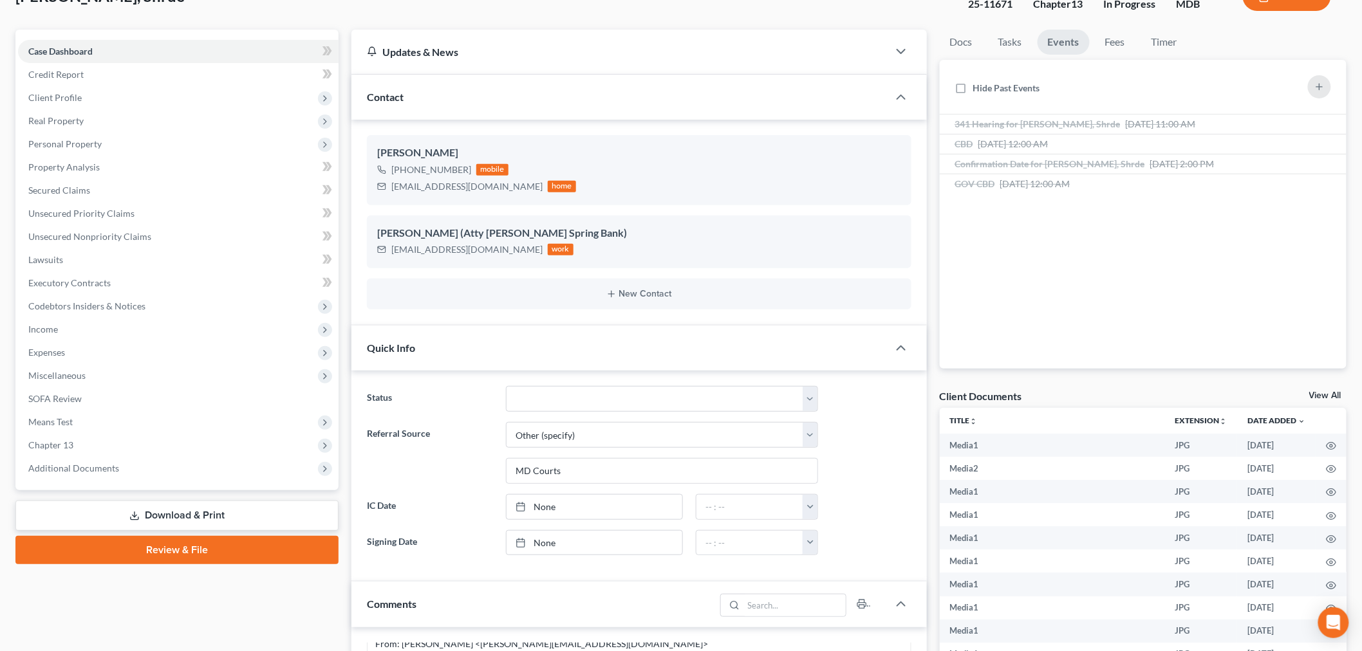
scroll to position [0, 0]
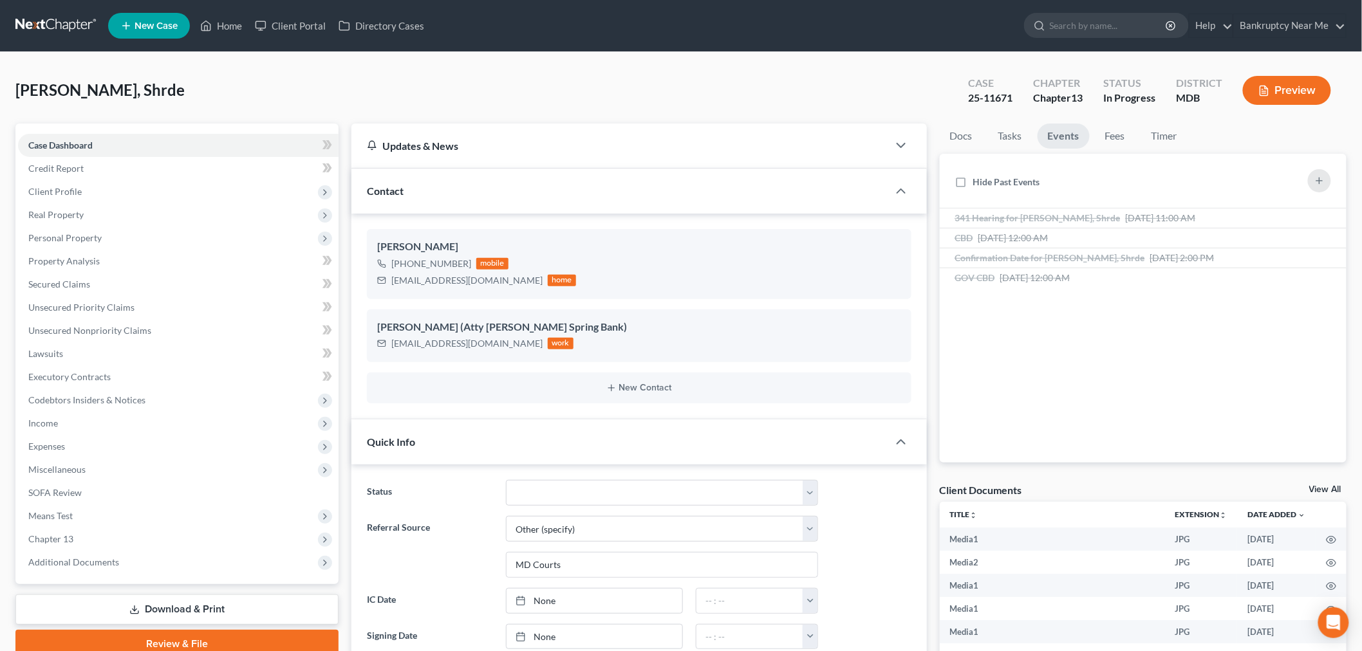
click at [59, 22] on link at bounding box center [56, 25] width 82 height 23
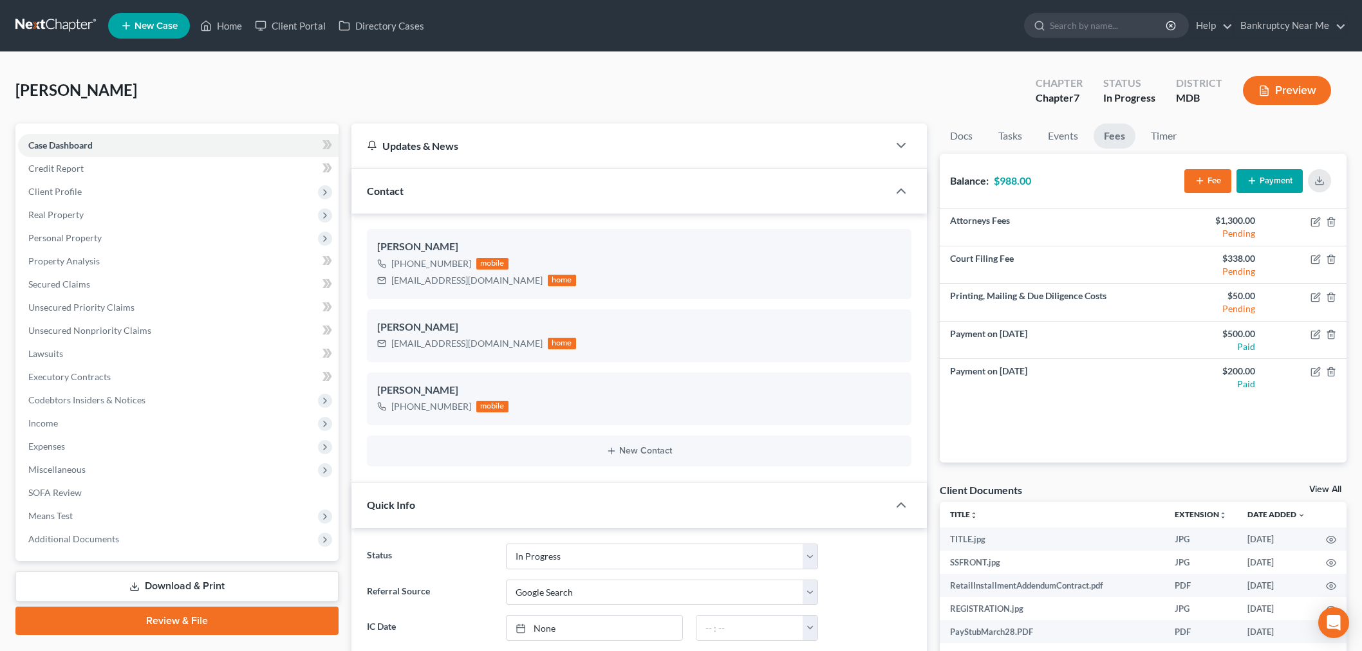
select select "9"
select select "4"
click at [73, 17] on link at bounding box center [56, 25] width 82 height 23
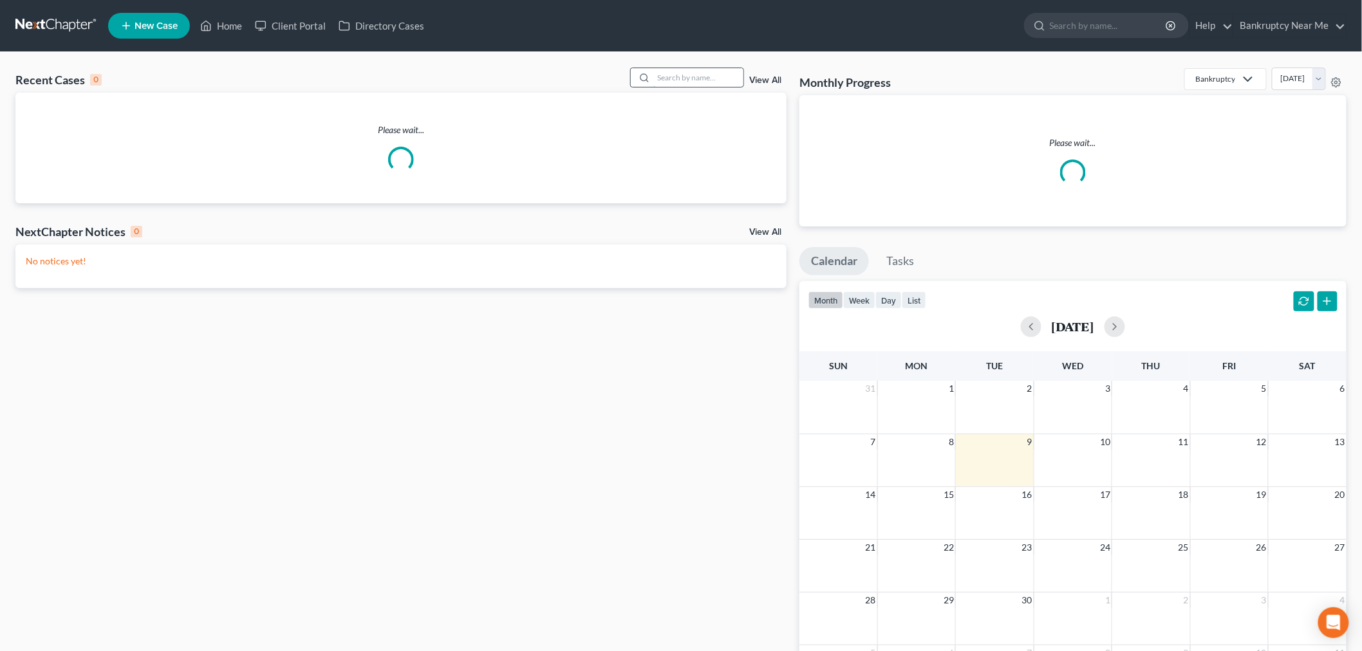
click at [662, 76] on input "search" at bounding box center [698, 77] width 90 height 19
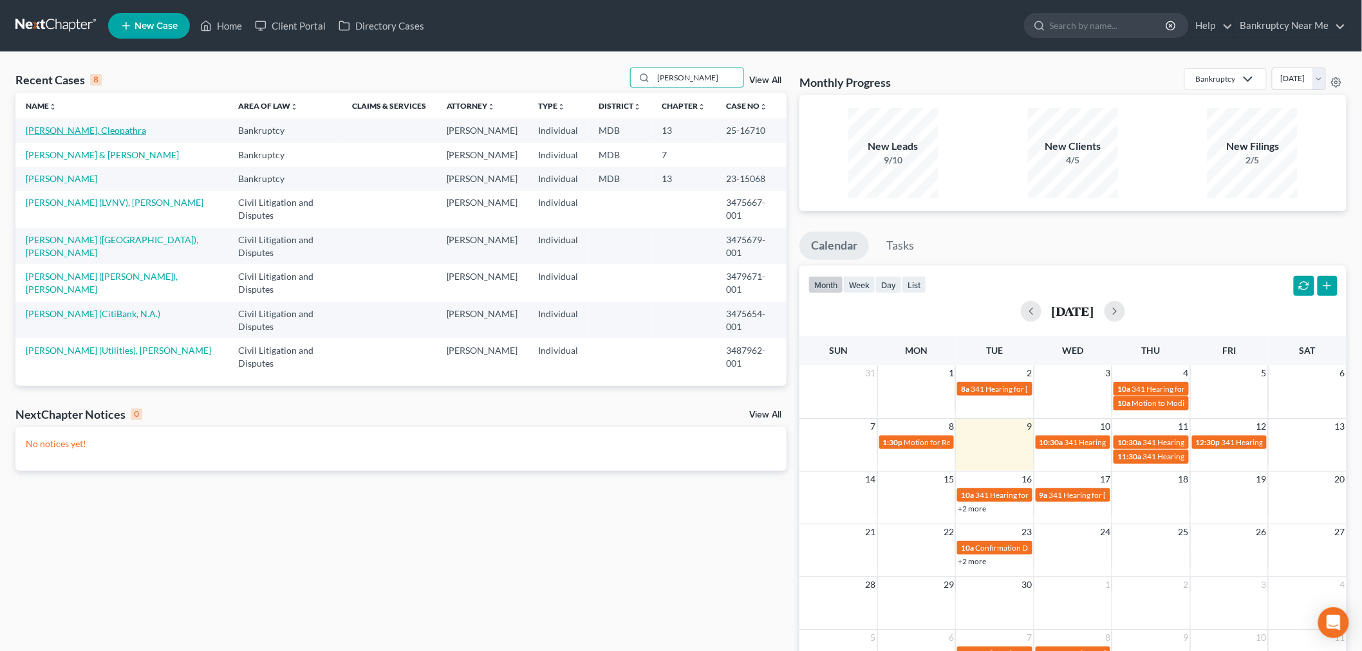
type input "robinson"
click at [88, 134] on link "Robinson, Cleopathra" at bounding box center [86, 130] width 120 height 11
select select "3"
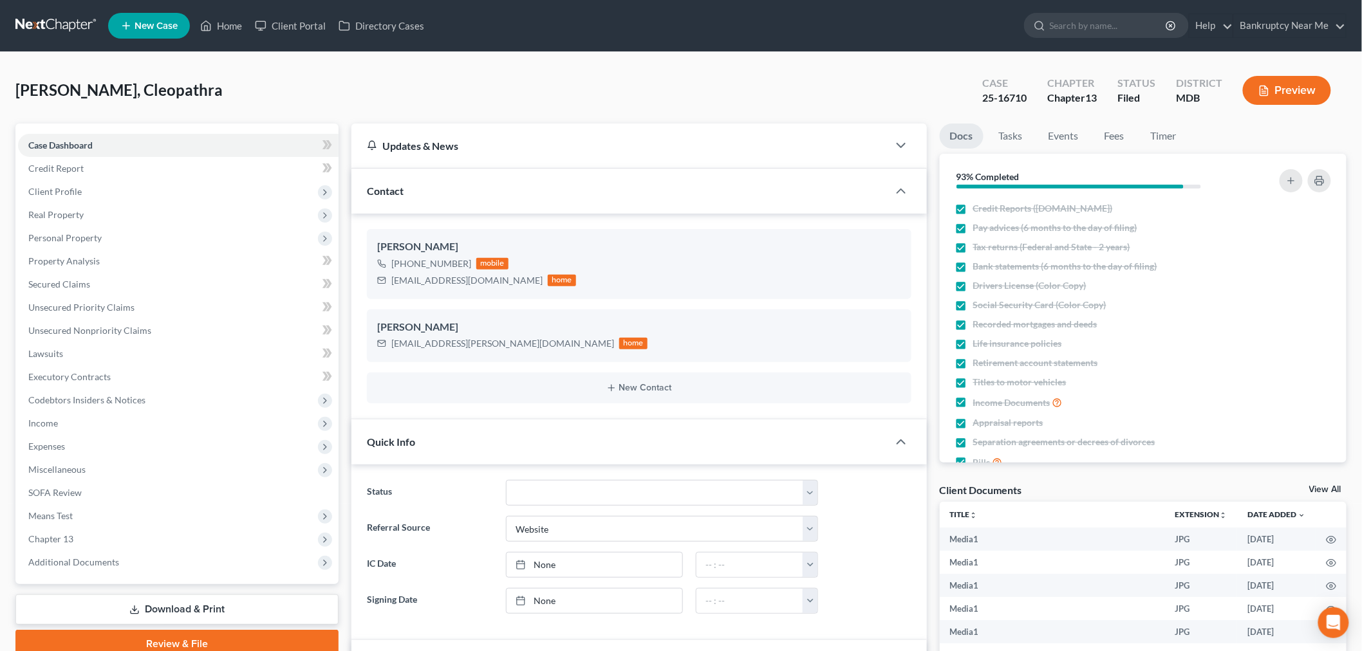
scroll to position [2047, 0]
click at [108, 189] on span "Client Profile" at bounding box center [178, 191] width 321 height 23
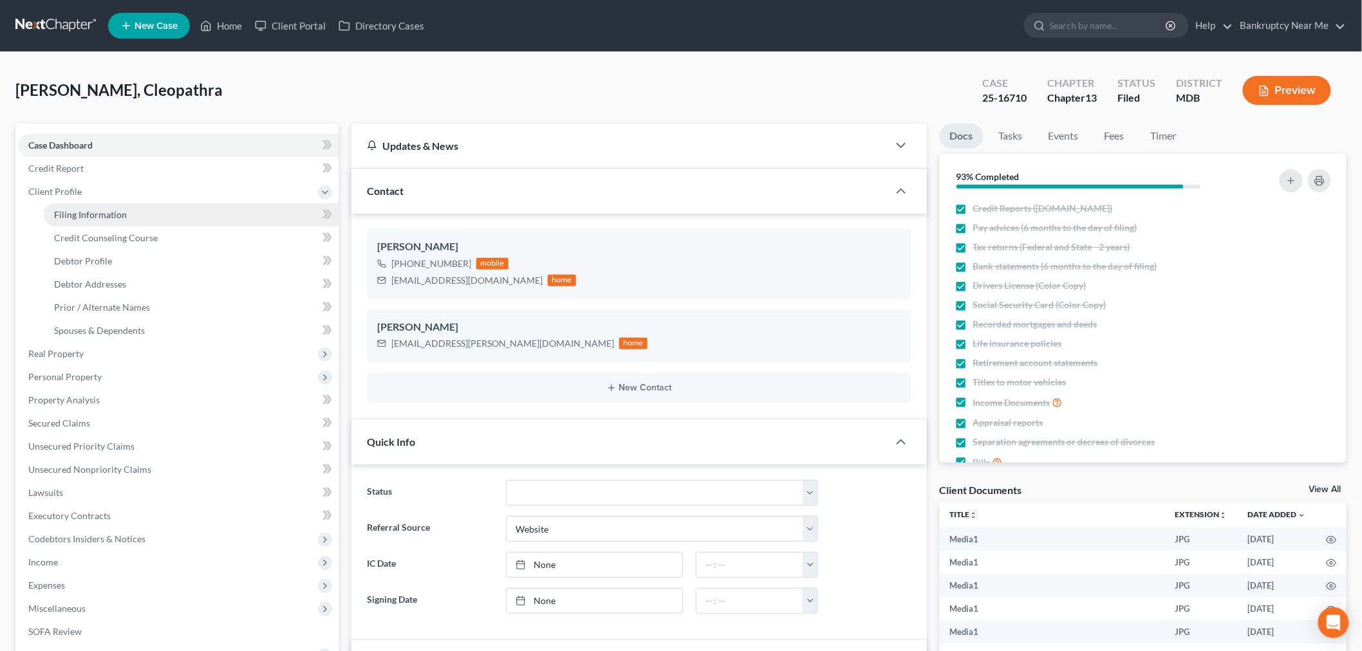
click at [106, 206] on link "Filing Information" at bounding box center [191, 214] width 295 height 23
select select "1"
select select "0"
select select "3"
select select "21"
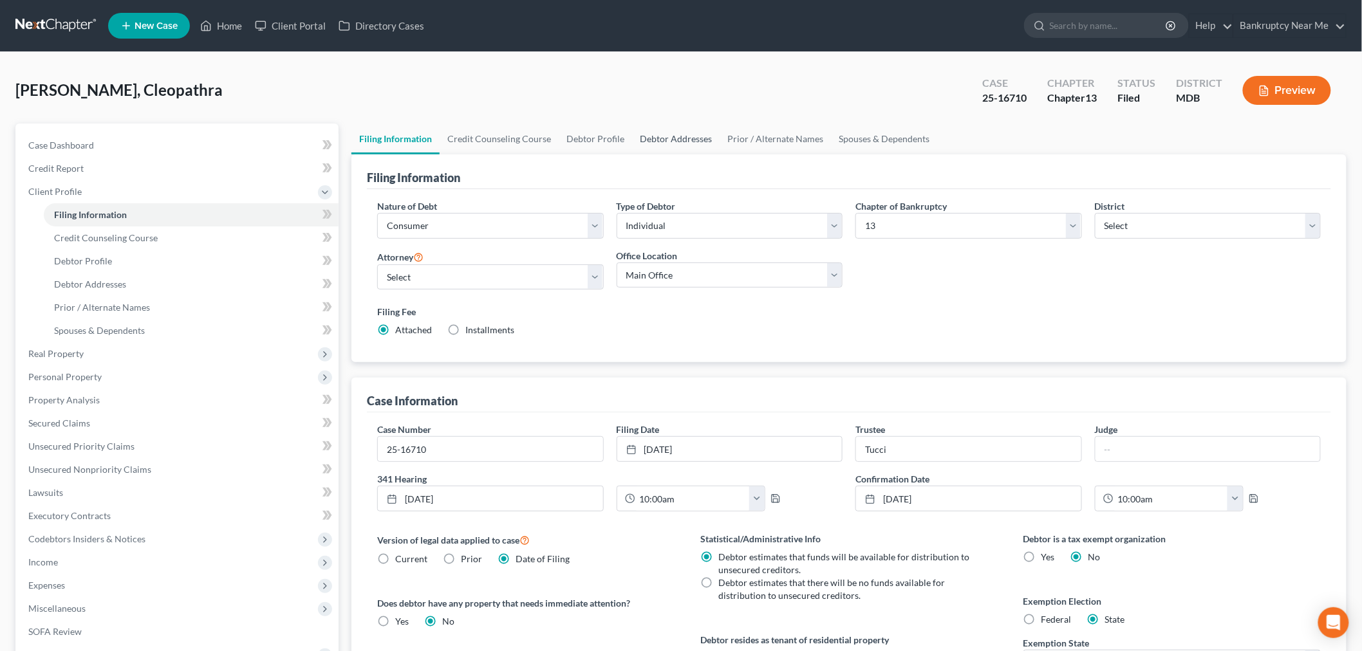
click at [670, 129] on link "Debtor Addresses" at bounding box center [676, 139] width 88 height 31
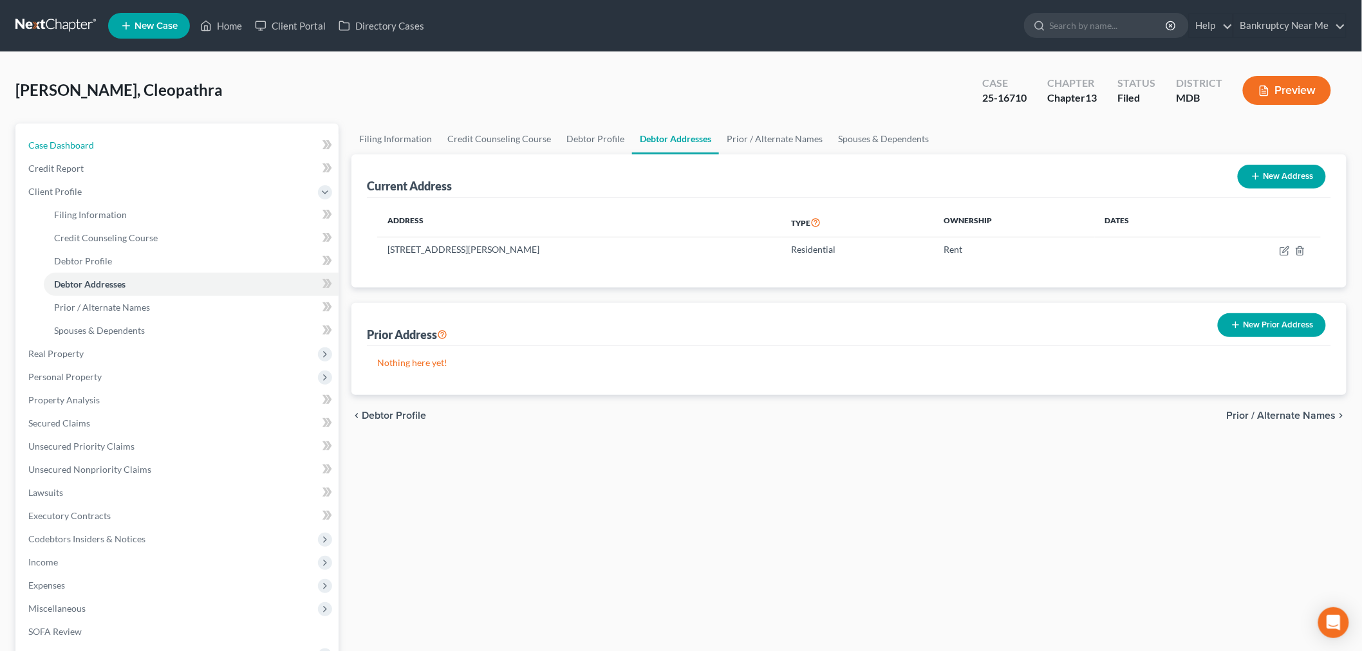
drag, startPoint x: 51, startPoint y: 146, endPoint x: 470, endPoint y: 115, distance: 420.2
click at [51, 146] on span "Case Dashboard" at bounding box center [61, 145] width 66 height 11
select select "3"
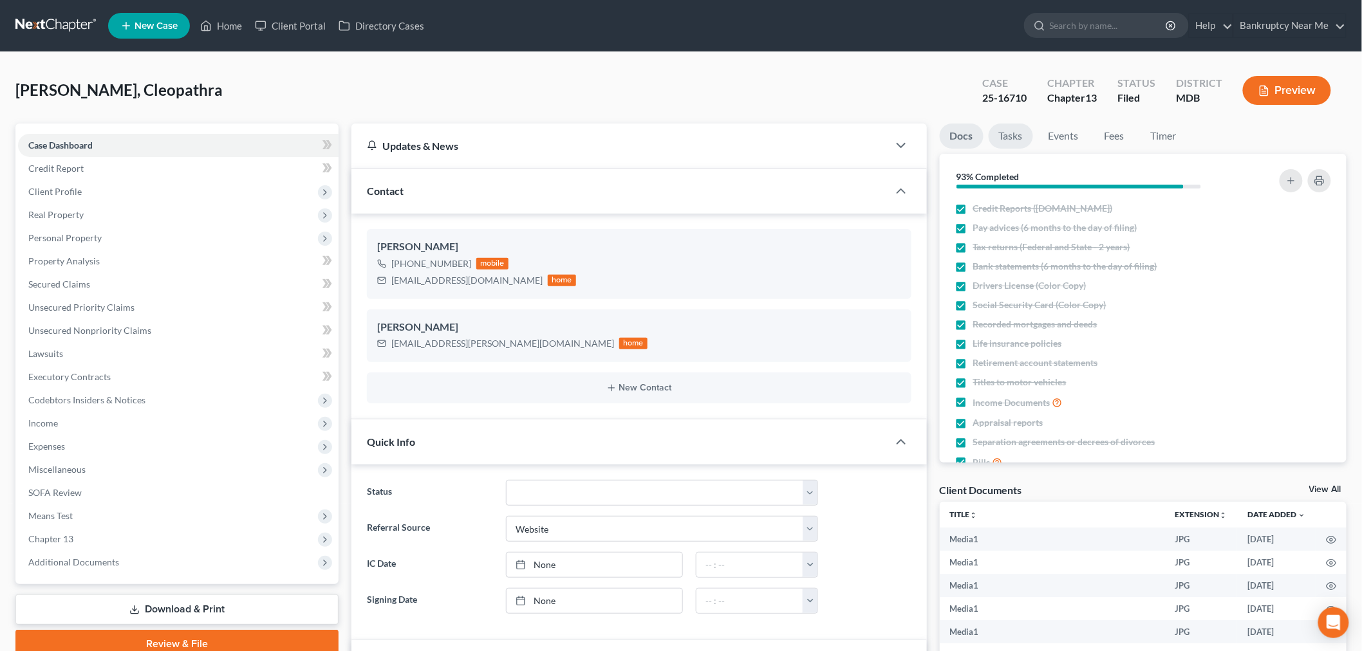
scroll to position [15161, 0]
click at [954, 139] on link "Docs" at bounding box center [962, 136] width 44 height 25
click at [991, 140] on link "Tasks" at bounding box center [1011, 136] width 44 height 25
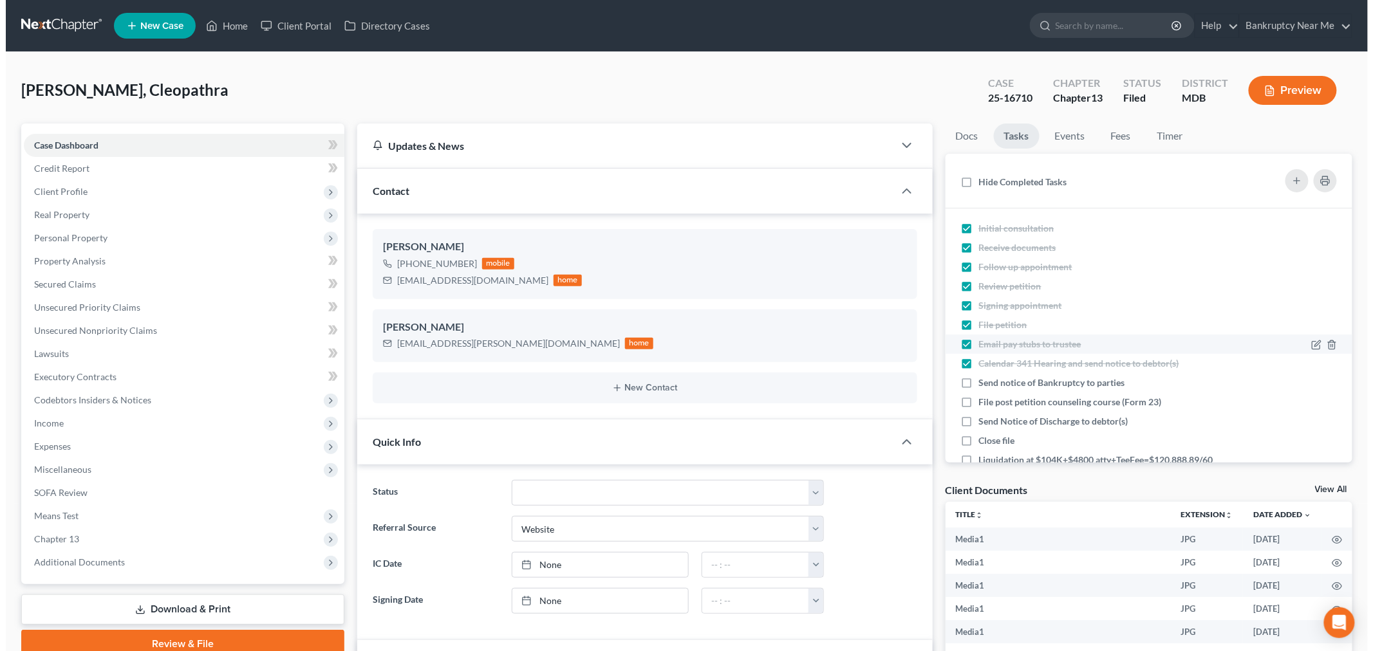
scroll to position [79, 0]
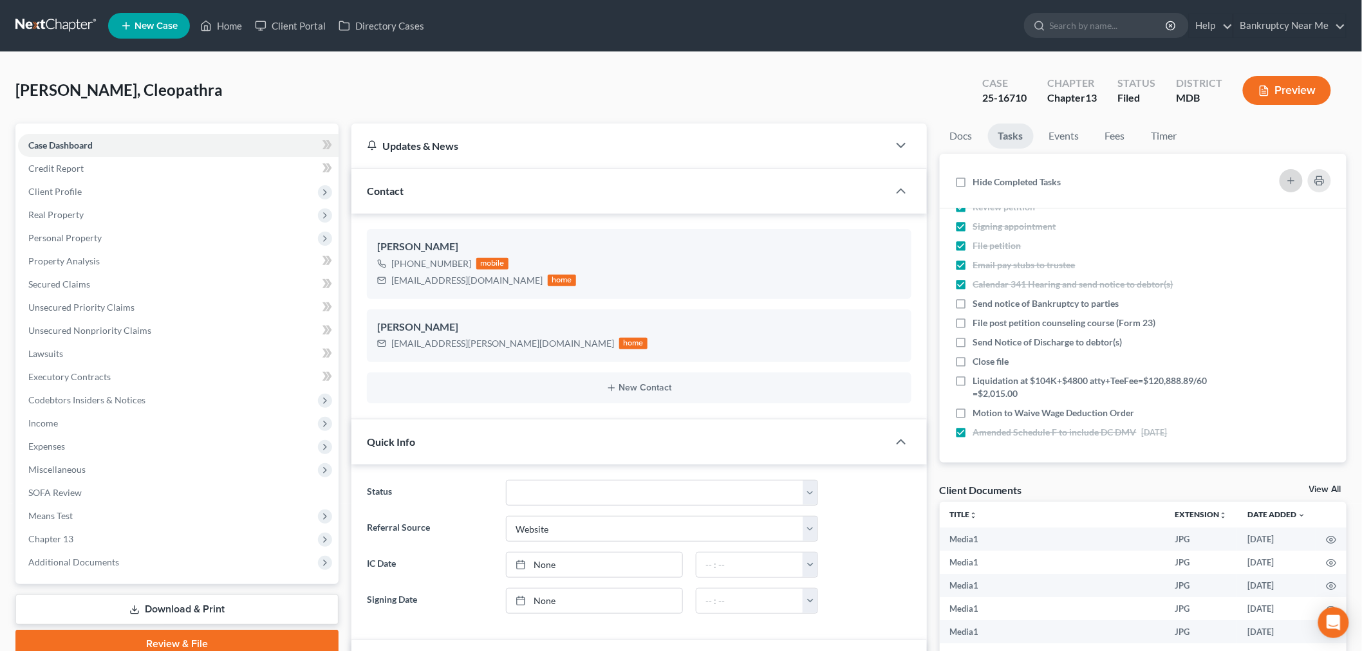
click at [1289, 181] on line "button" at bounding box center [1291, 181] width 6 height 0
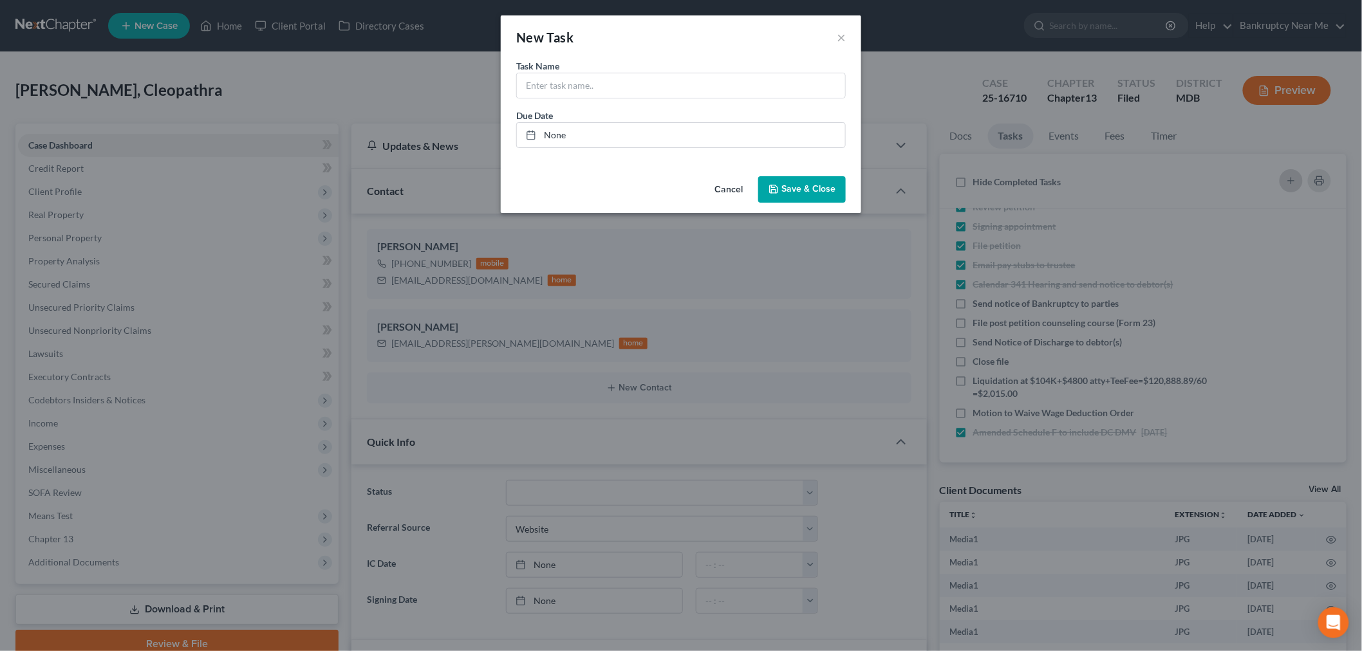
scroll to position [15149, 0]
click at [671, 87] on input "text" at bounding box center [687, 85] width 328 height 24
type input "Object to Anne Arundel Dermatology Claim"
click at [805, 190] on span "Save & Close" at bounding box center [814, 189] width 54 height 11
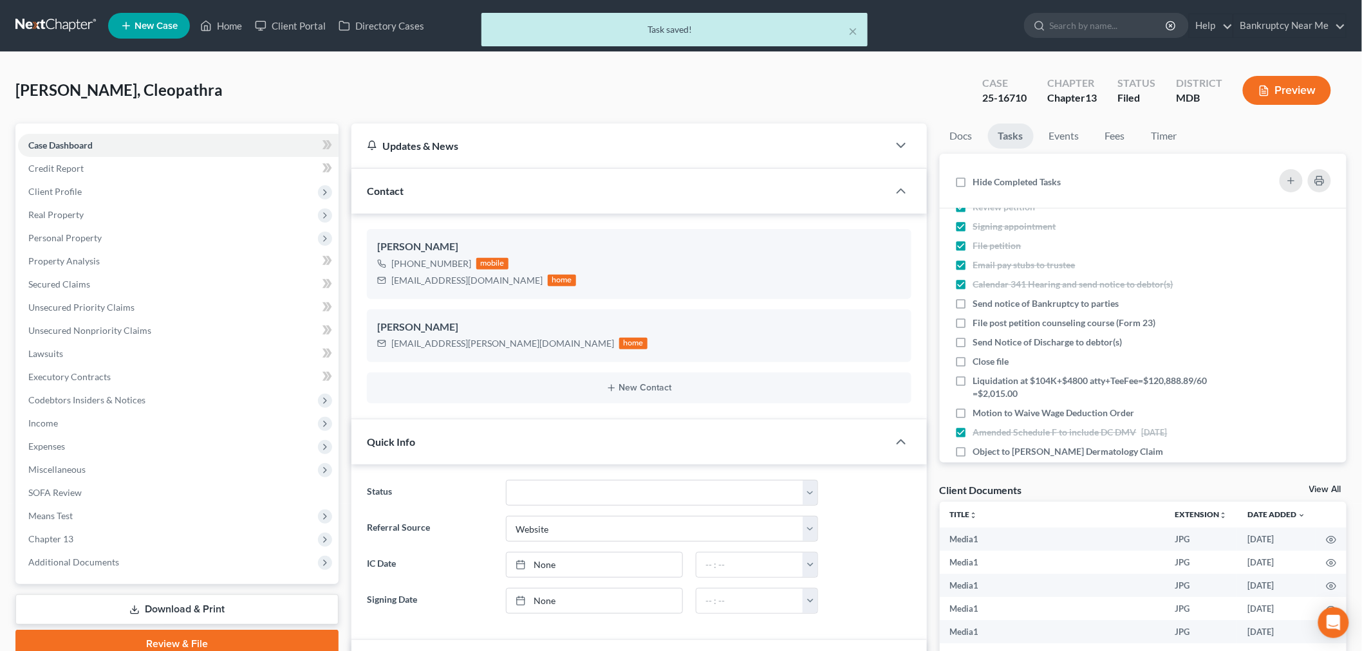
scroll to position [15161, 0]
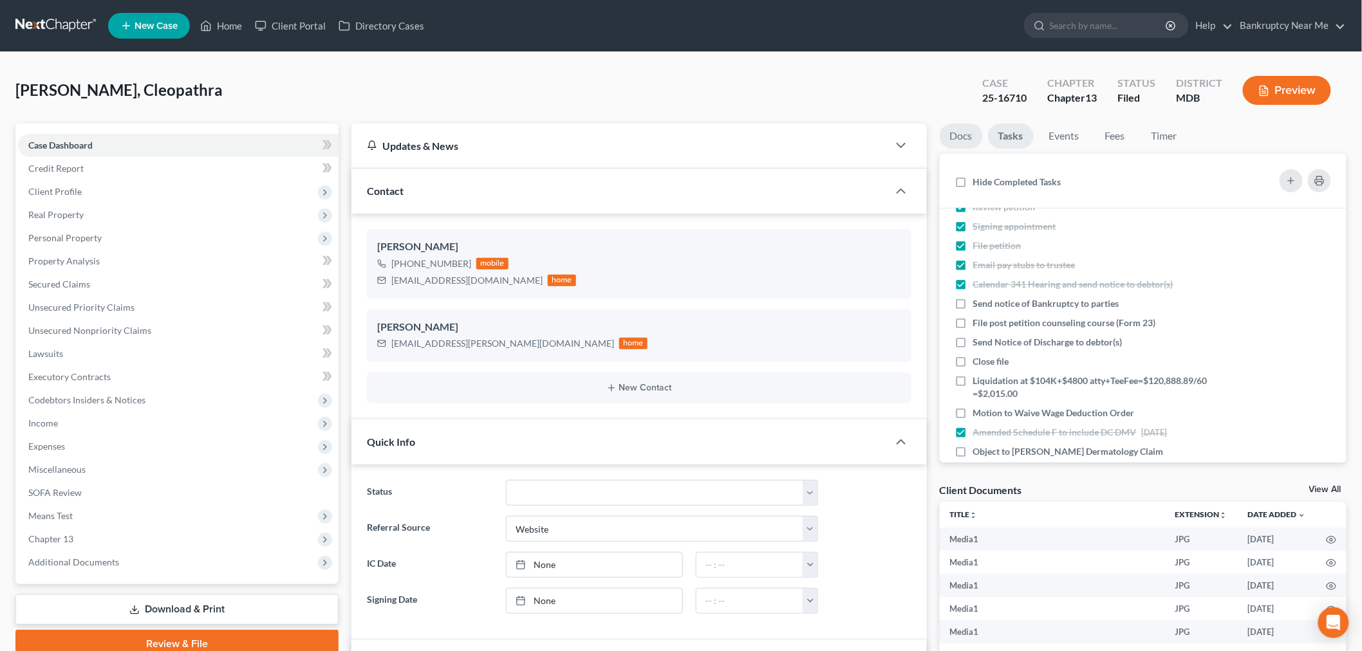
click at [963, 126] on link "Docs" at bounding box center [961, 136] width 43 height 25
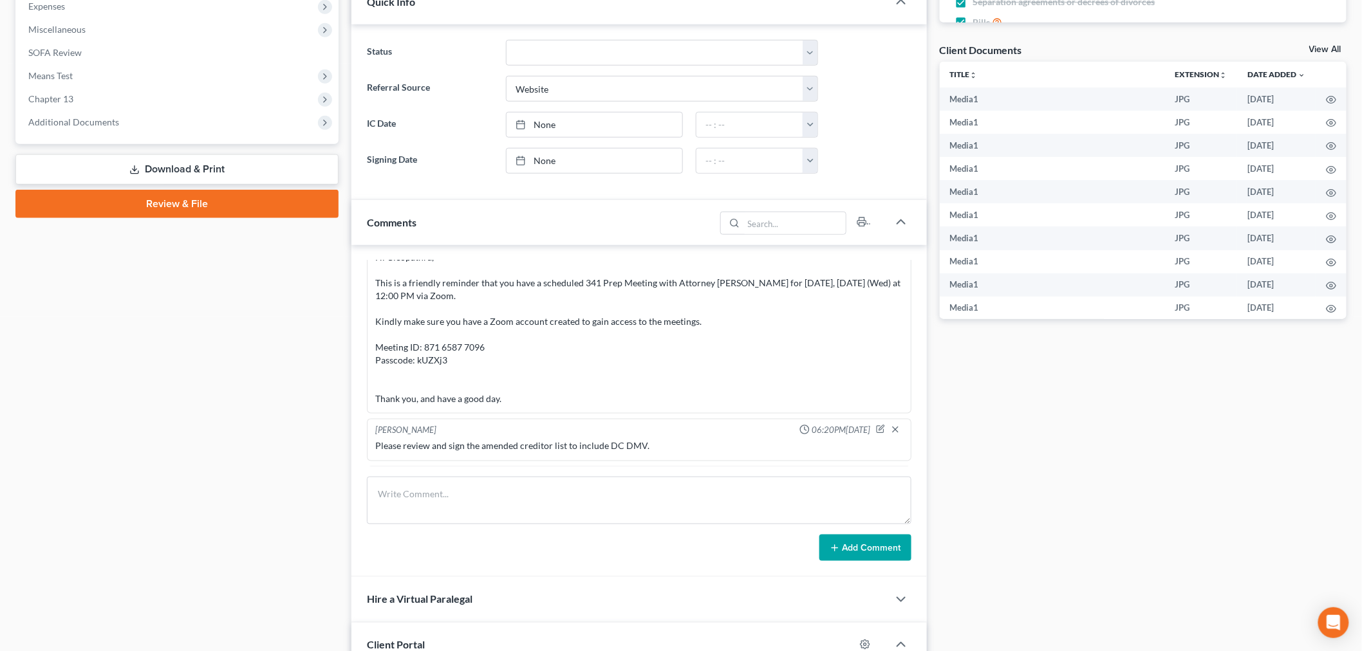
scroll to position [500, 0]
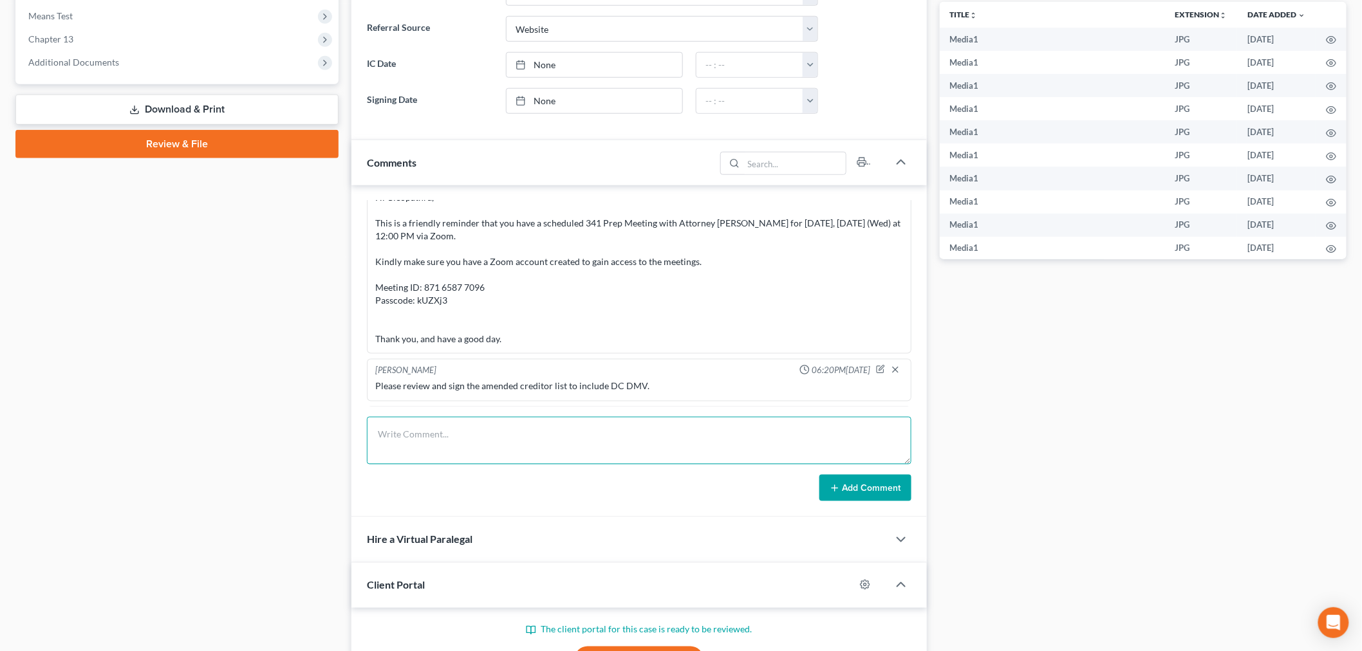
drag, startPoint x: 773, startPoint y: 425, endPoint x: 768, endPoint y: 431, distance: 7.8
click at [768, 430] on textarea at bounding box center [639, 441] width 544 height 48
paste textarea "From: ms.cleo robinson <c.robin87@hotmail.com> Sent: Wednesday, September 03, 2…"
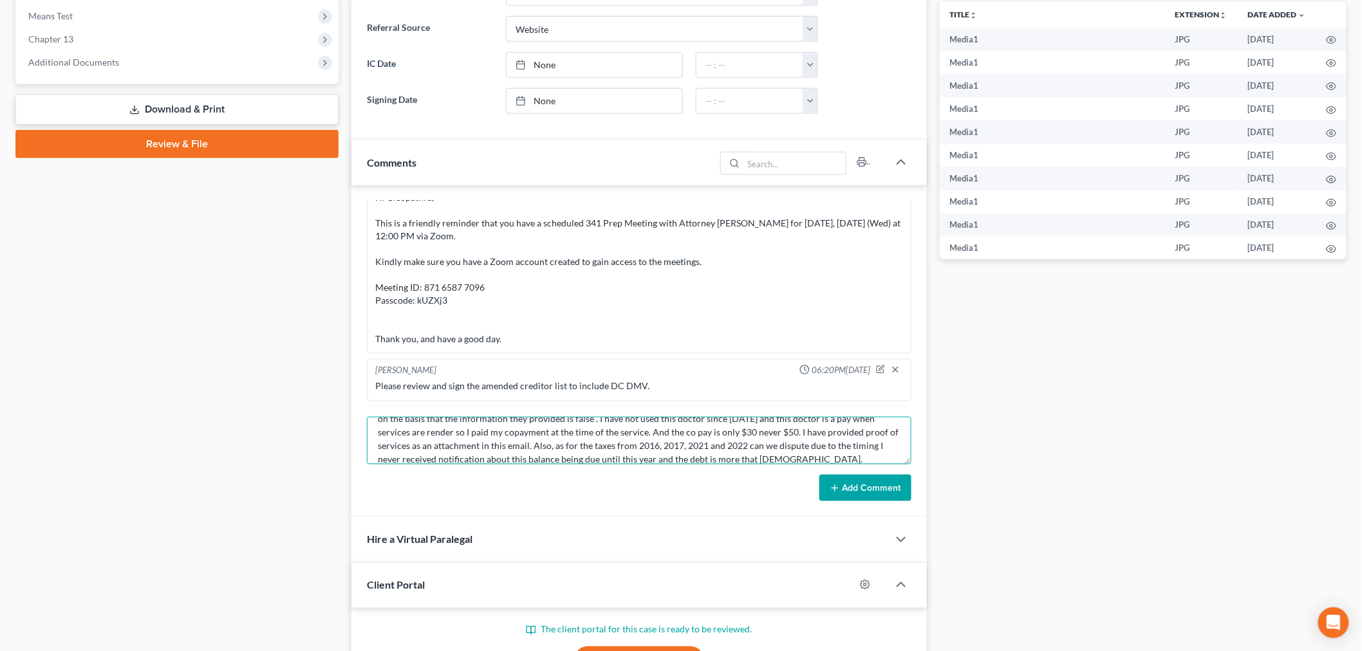
type textarea "From: ms.cleo robinson <c.robin87@hotmail.com> Sent: Wednesday, September 03, 2…"
click at [867, 494] on button "Add Comment" at bounding box center [865, 488] width 92 height 27
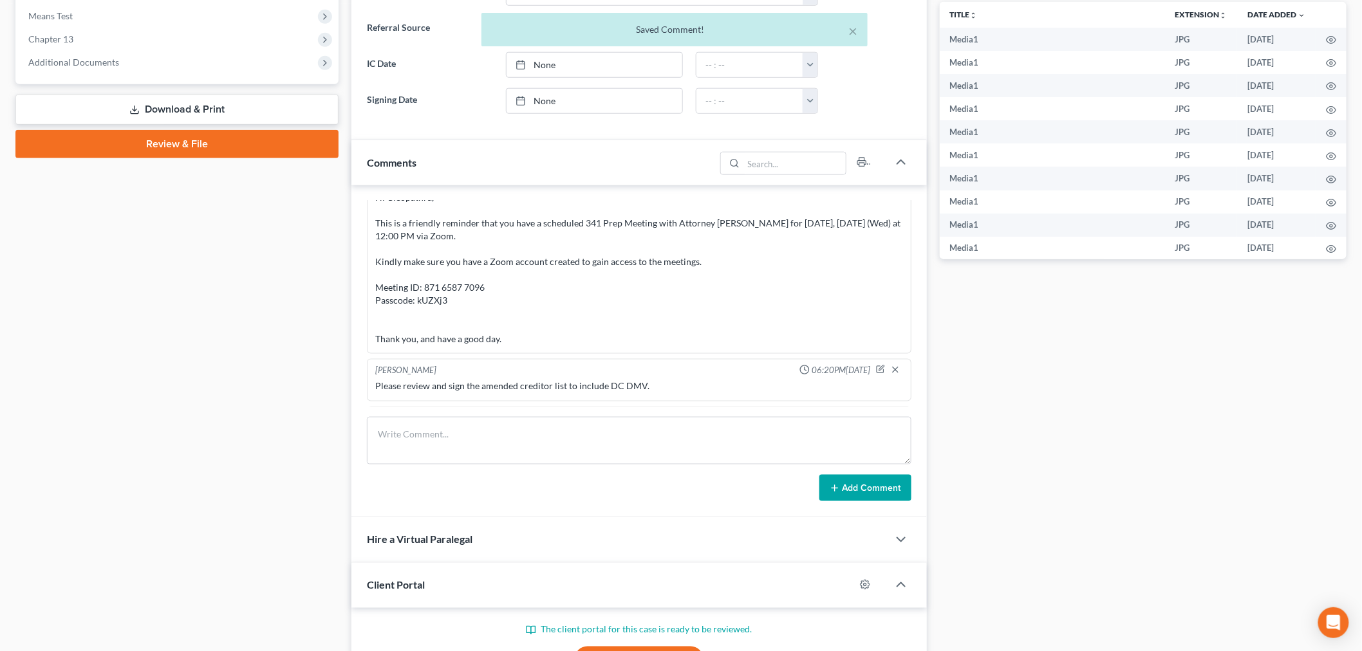
scroll to position [15351, 0]
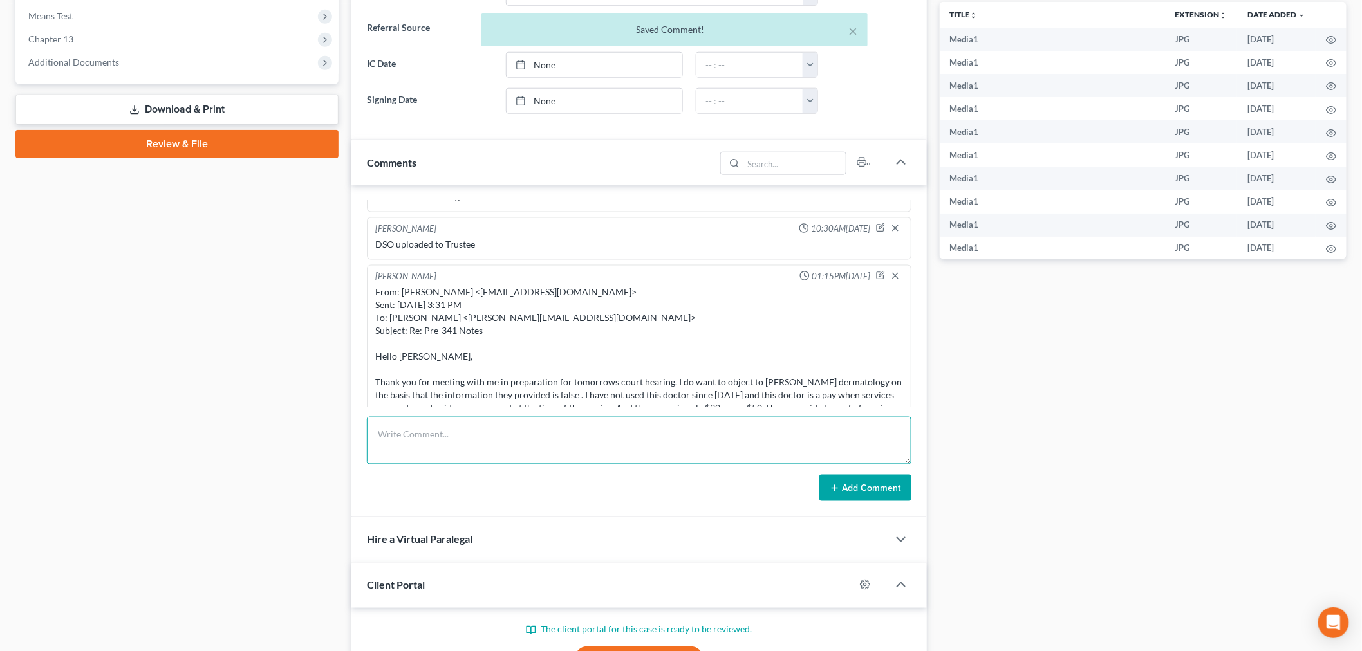
click at [816, 434] on textarea at bounding box center [639, 441] width 544 height 48
paste textarea "From: Iris Kwon <iris@bankruptcynearme.org> Sent: Tuesday, September 09, 2025 1…"
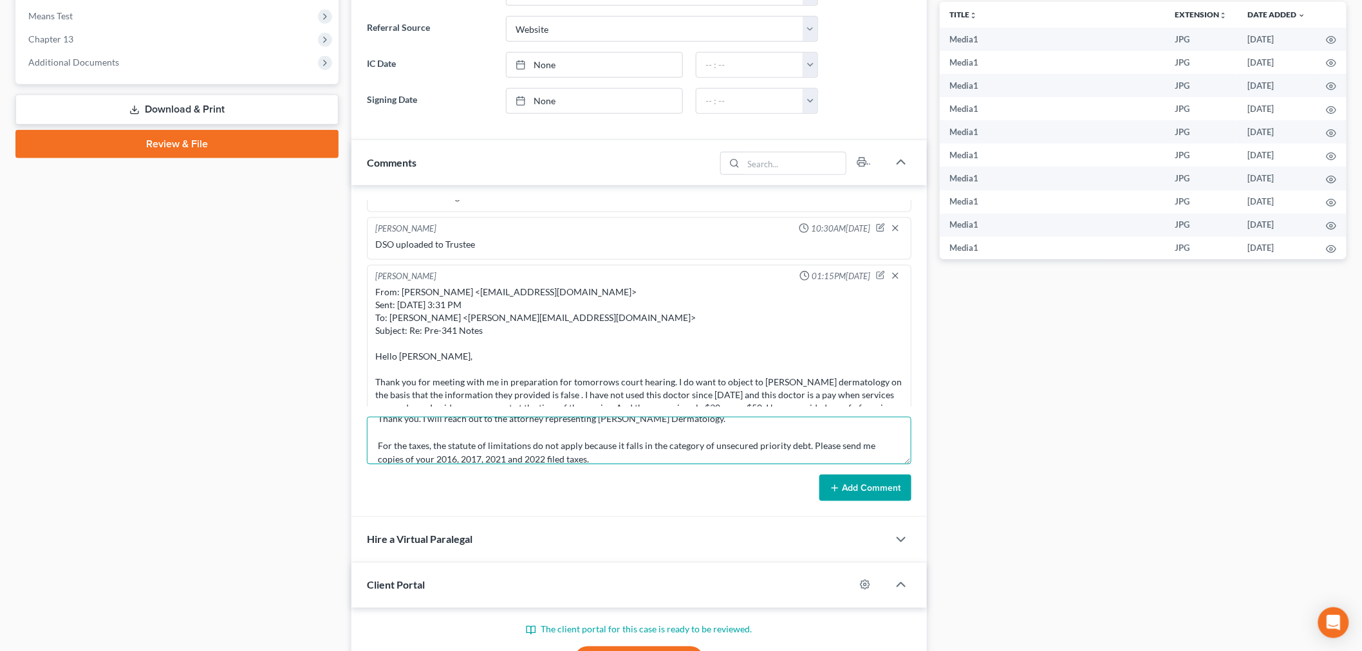
type textarea "From: Iris Kwon <iris@bankruptcynearme.org> Sent: Tuesday, September 09, 2025 1…"
click at [870, 478] on button "Add Comment" at bounding box center [865, 488] width 92 height 27
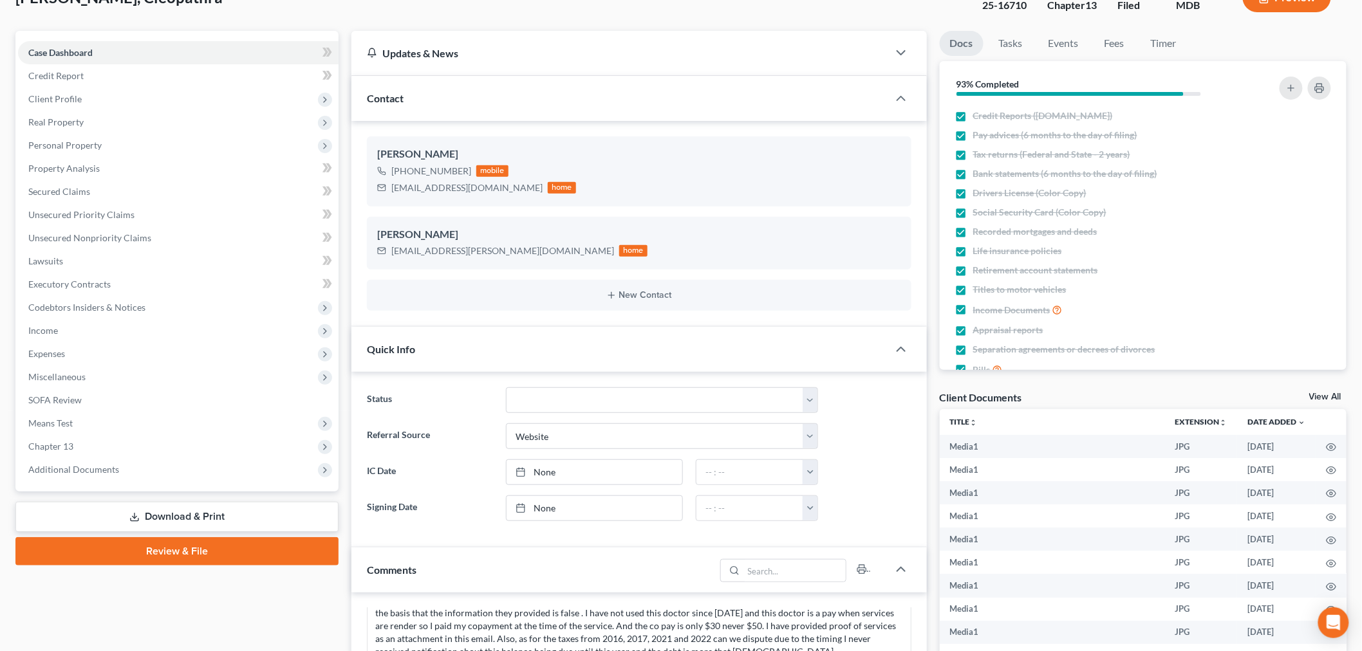
scroll to position [0, 0]
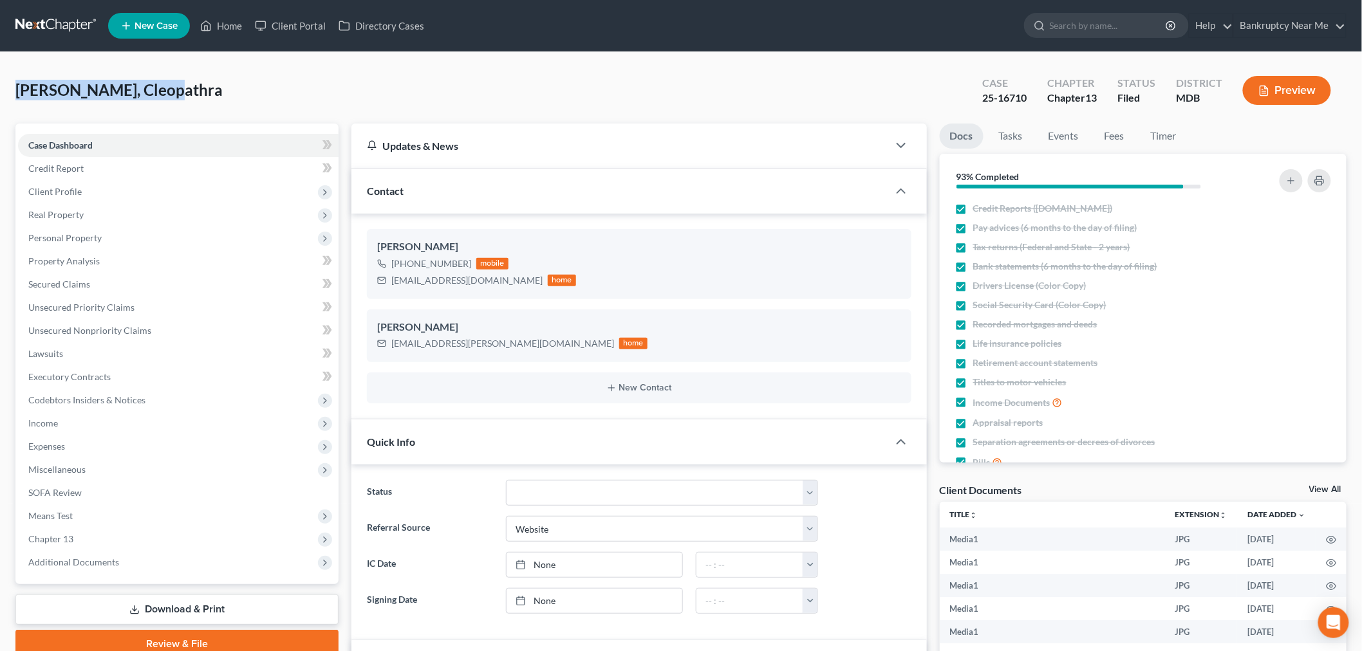
drag, startPoint x: 183, startPoint y: 93, endPoint x: 11, endPoint y: 93, distance: 172.5
copy span "[PERSON_NAME], Cleopathra"
drag, startPoint x: 1032, startPoint y: 97, endPoint x: 968, endPoint y: 101, distance: 63.9
click at [968, 101] on div "Case 25-16710 Chapter Chapter 13 Status Filed District MDB Preview" at bounding box center [1157, 91] width 380 height 46
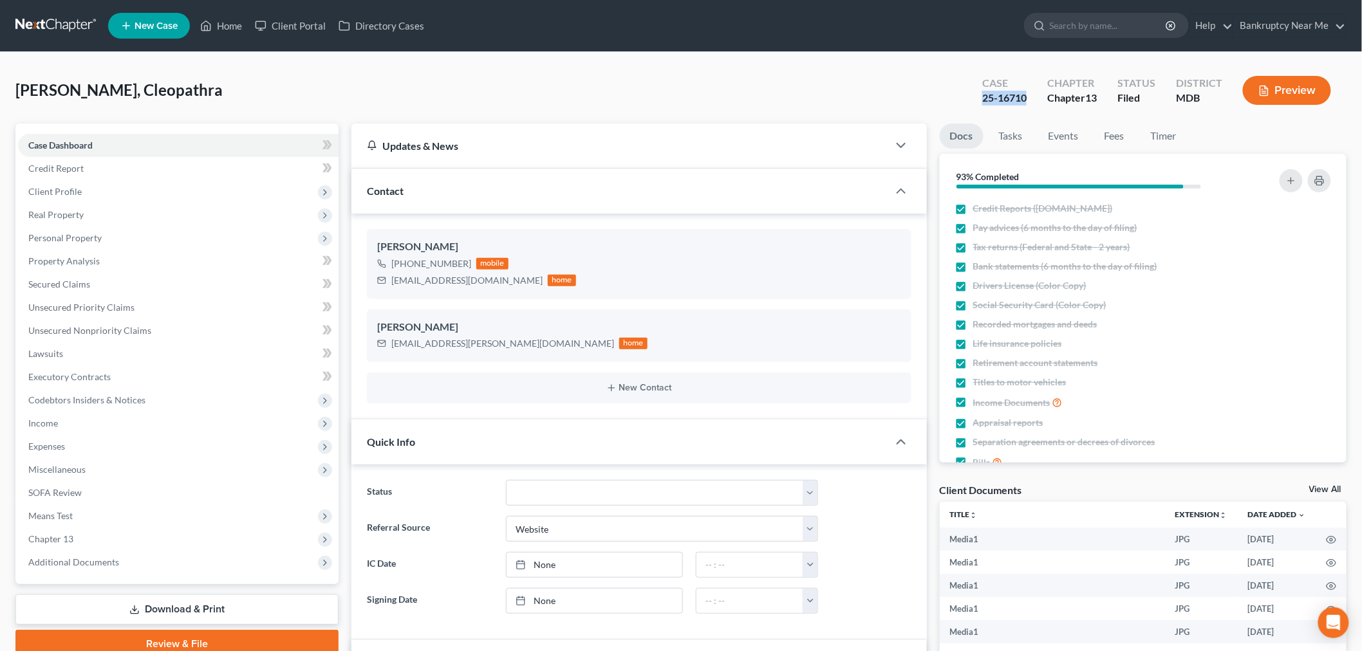
copy div "25-16710"
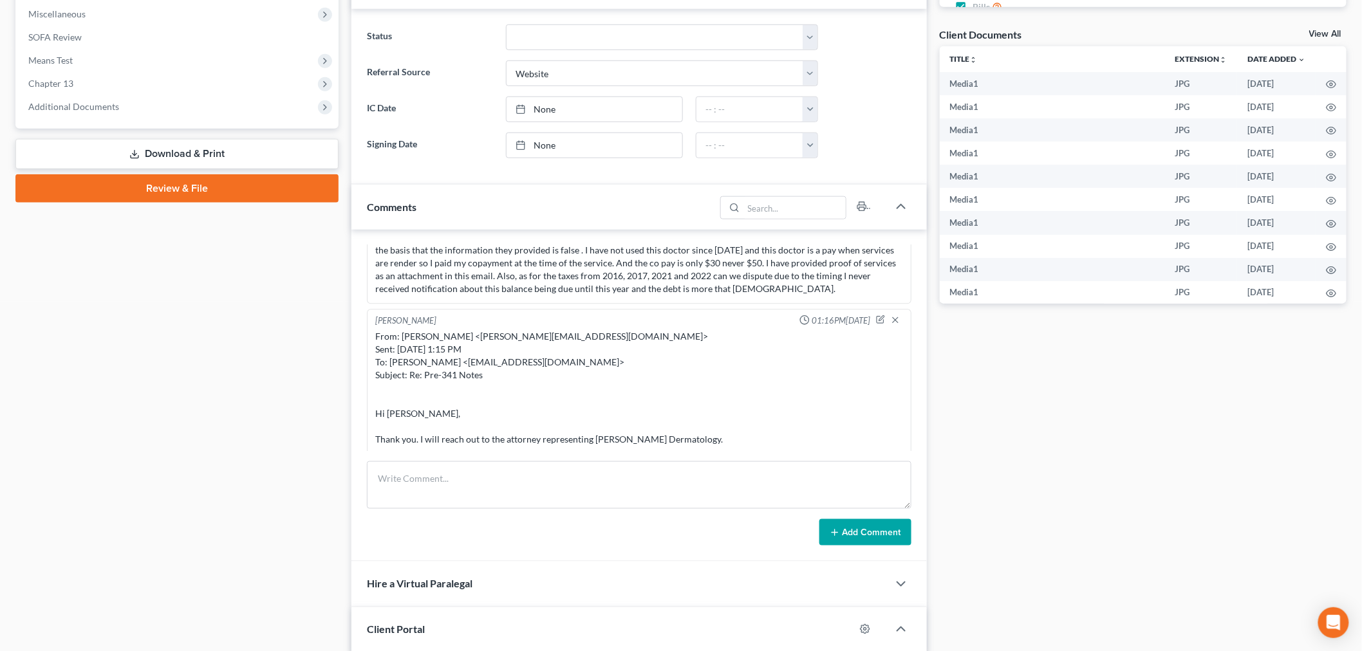
scroll to position [572, 0]
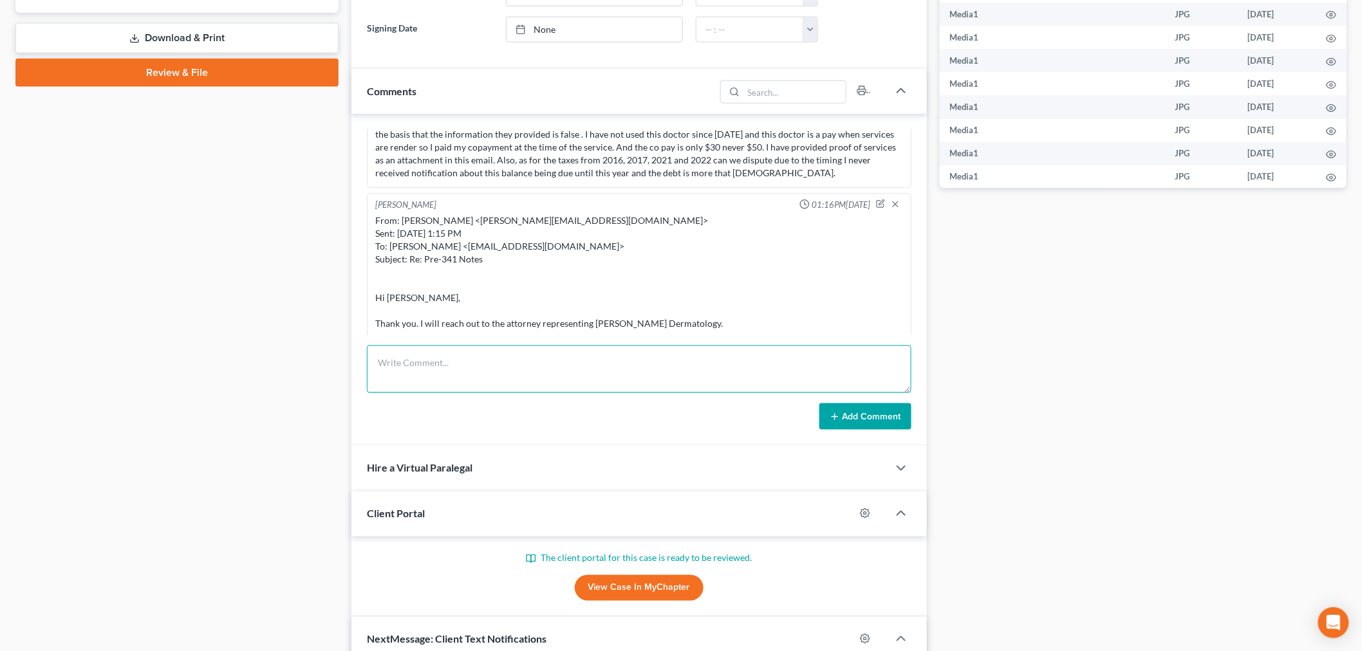
click at [812, 375] on textarea at bounding box center [639, 370] width 544 height 48
paste textarea "From: Iris Kwon <iris@bankruptcynearme.org> Sent: Tuesday, September 09, 2025 1…"
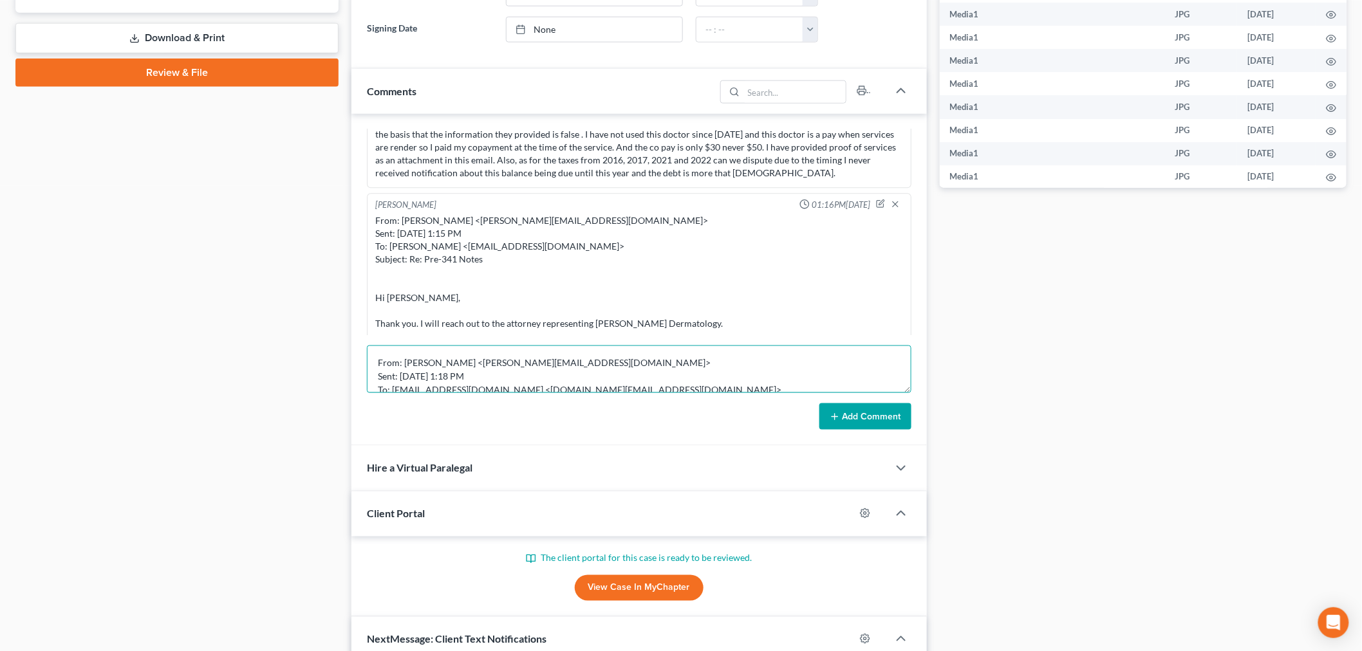
scroll to position [110, 0]
type textarea "From: Iris Kwon <iris@bankruptcynearme.org> Sent: Tuesday, September 09, 2025 1…"
click at [834, 410] on button "Add Comment" at bounding box center [865, 417] width 92 height 27
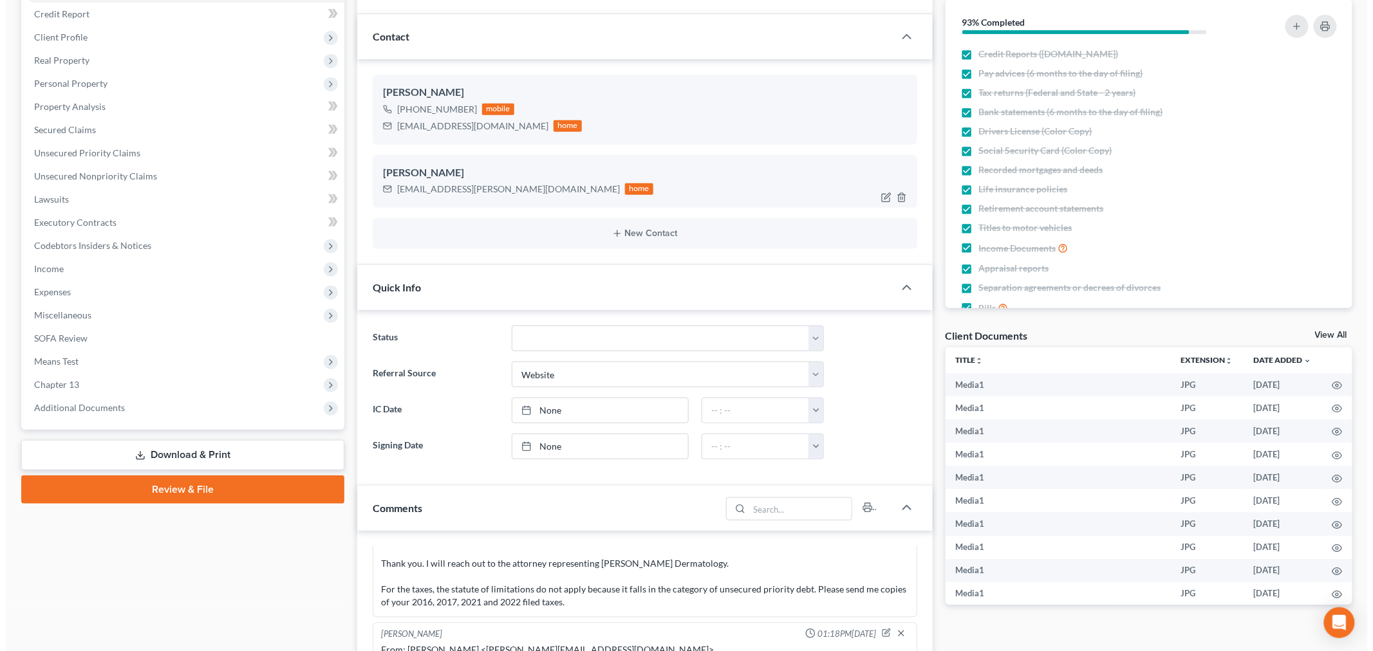
scroll to position [71, 0]
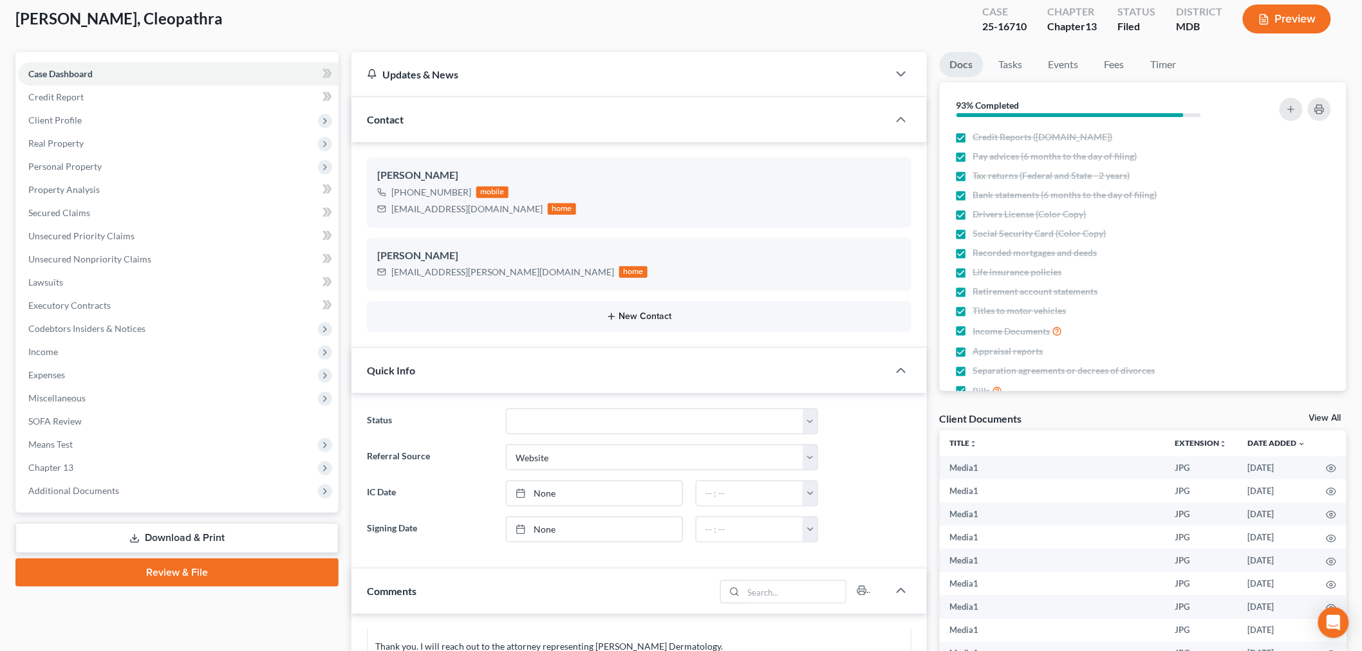
click at [641, 317] on button "New Contact" at bounding box center [639, 317] width 524 height 10
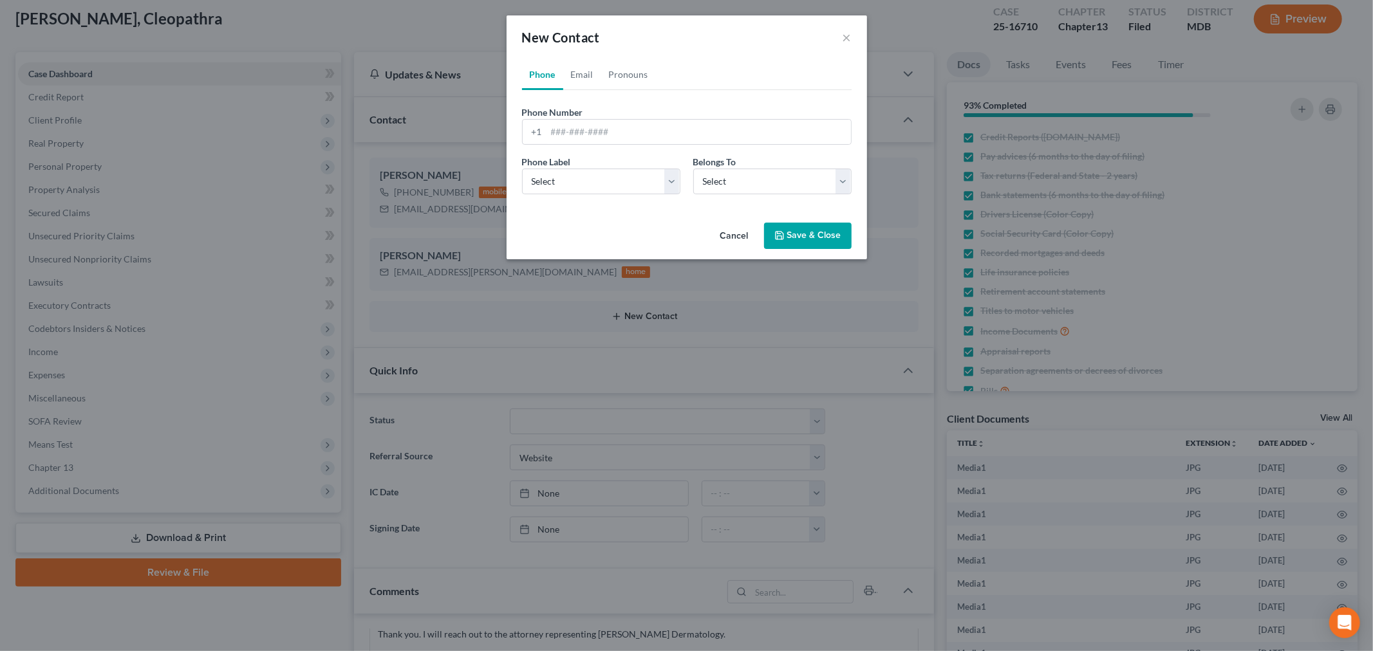
scroll to position [15704, 0]
click at [584, 71] on link "Email" at bounding box center [582, 74] width 38 height 31
drag, startPoint x: 588, startPoint y: 123, endPoint x: 590, endPoint y: 133, distance: 10.5
click at [588, 123] on input "email" at bounding box center [698, 132] width 304 height 24
paste input "bankruptcy.accounts@wakeassoc.com"
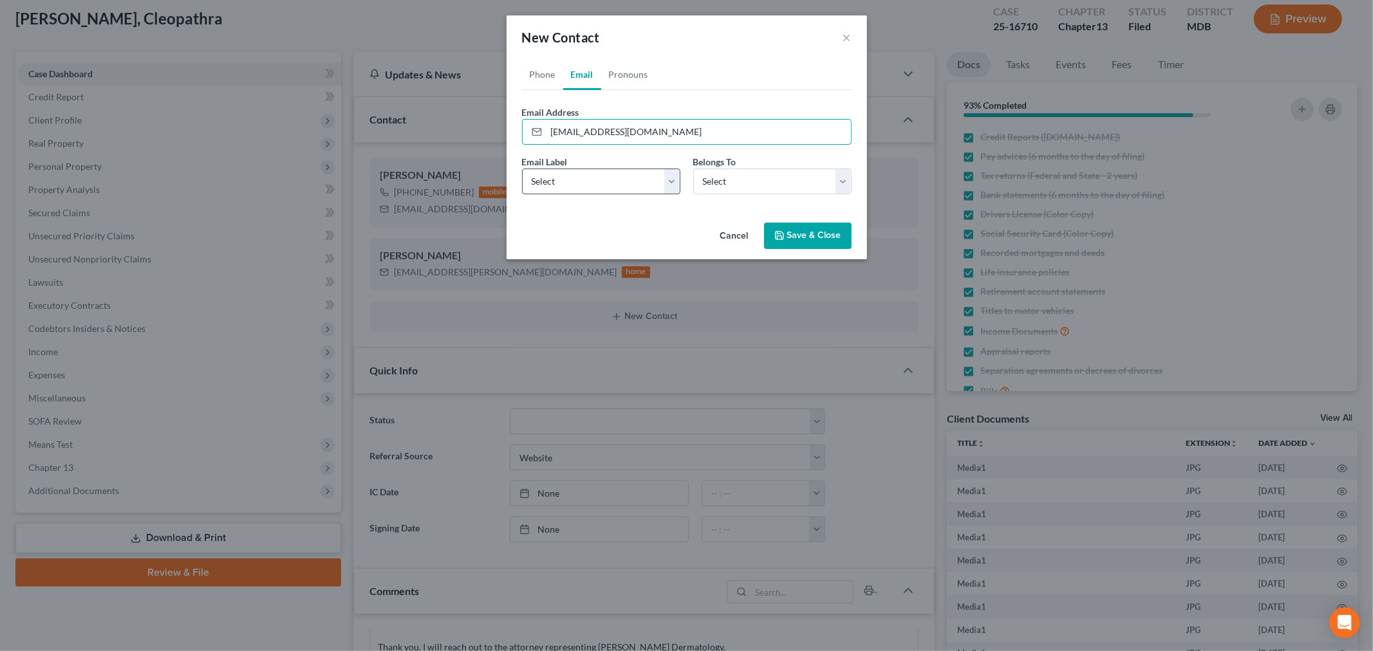
type input "bankruptcy.accounts@wakeassoc.com"
drag, startPoint x: 582, startPoint y: 176, endPoint x: 586, endPoint y: 189, distance: 13.9
click at [582, 176] on select "Select Home Work Other" at bounding box center [601, 182] width 158 height 26
select select "2"
click at [522, 169] on select "Select Home Work Other" at bounding box center [601, 182] width 158 height 26
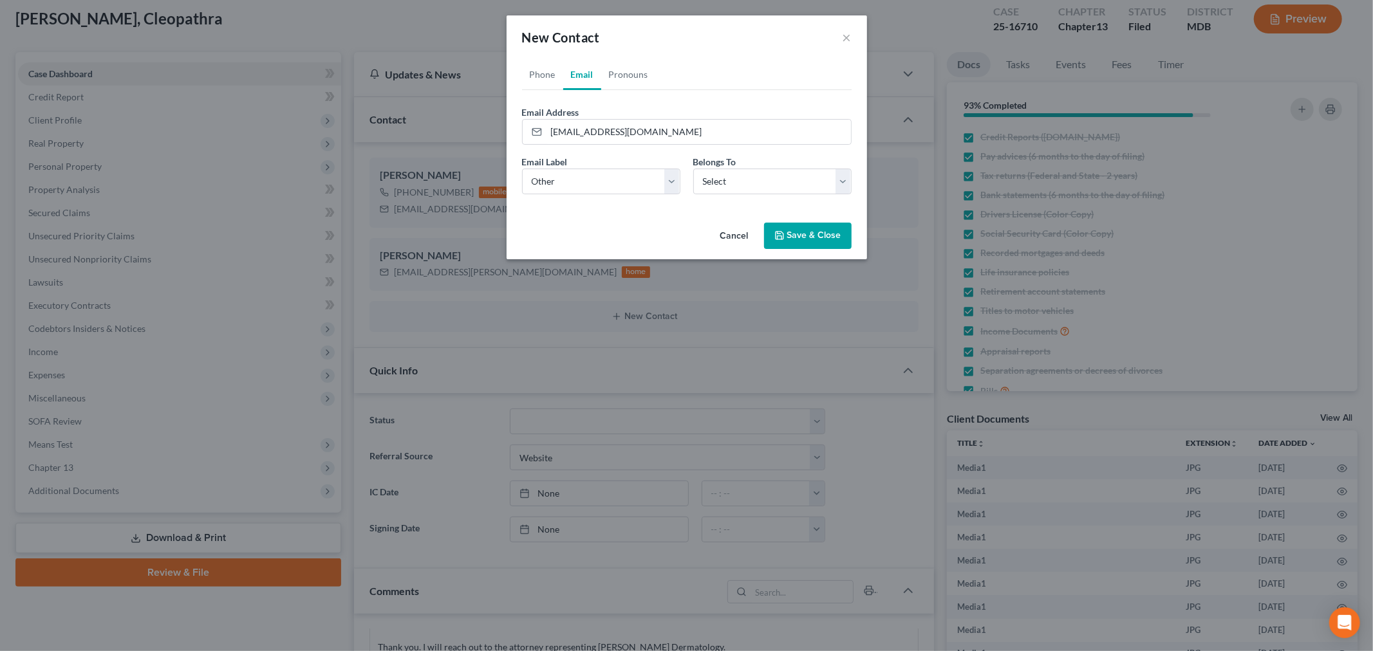
click at [710, 194] on div "Email Label Select Home Work Other Belongs To * Select Client Other" at bounding box center [687, 180] width 342 height 50
click at [712, 191] on select "Select Client Other" at bounding box center [772, 182] width 158 height 26
select select "1"
click at [693, 169] on select "Select Client Other" at bounding box center [772, 182] width 158 height 26
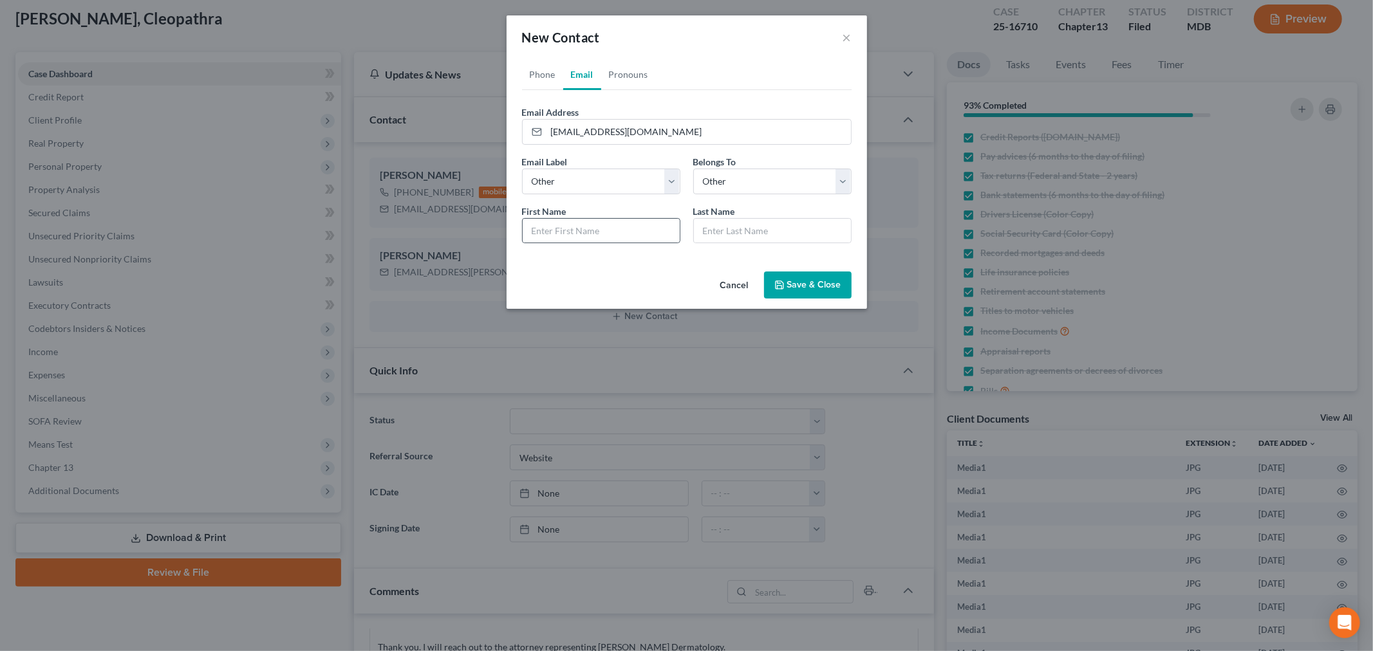
click at [619, 218] on div at bounding box center [601, 231] width 158 height 26
click at [635, 234] on input "text" at bounding box center [601, 231] width 157 height 24
type input "Wakefield Associates"
click at [743, 234] on input "text" at bounding box center [772, 231] width 157 height 24
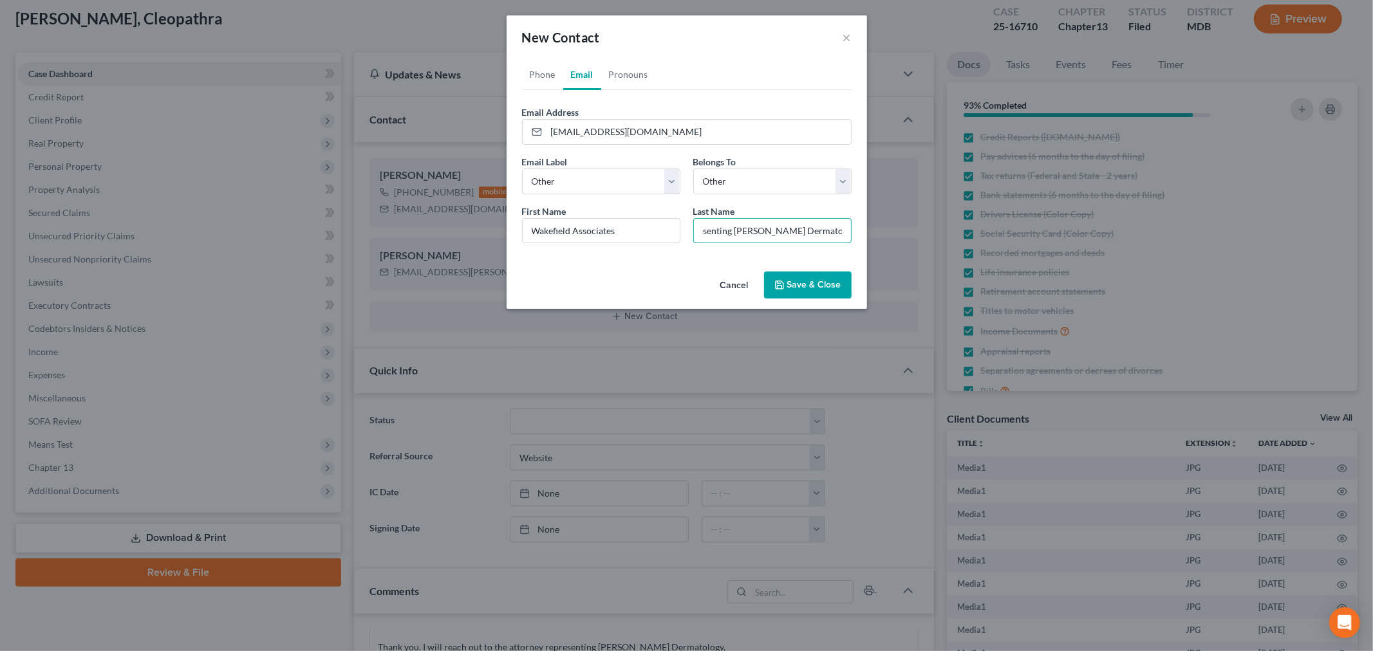
type input "representing Anne Arundel Dermatology"
click at [839, 281] on button "Save & Close" at bounding box center [808, 285] width 88 height 27
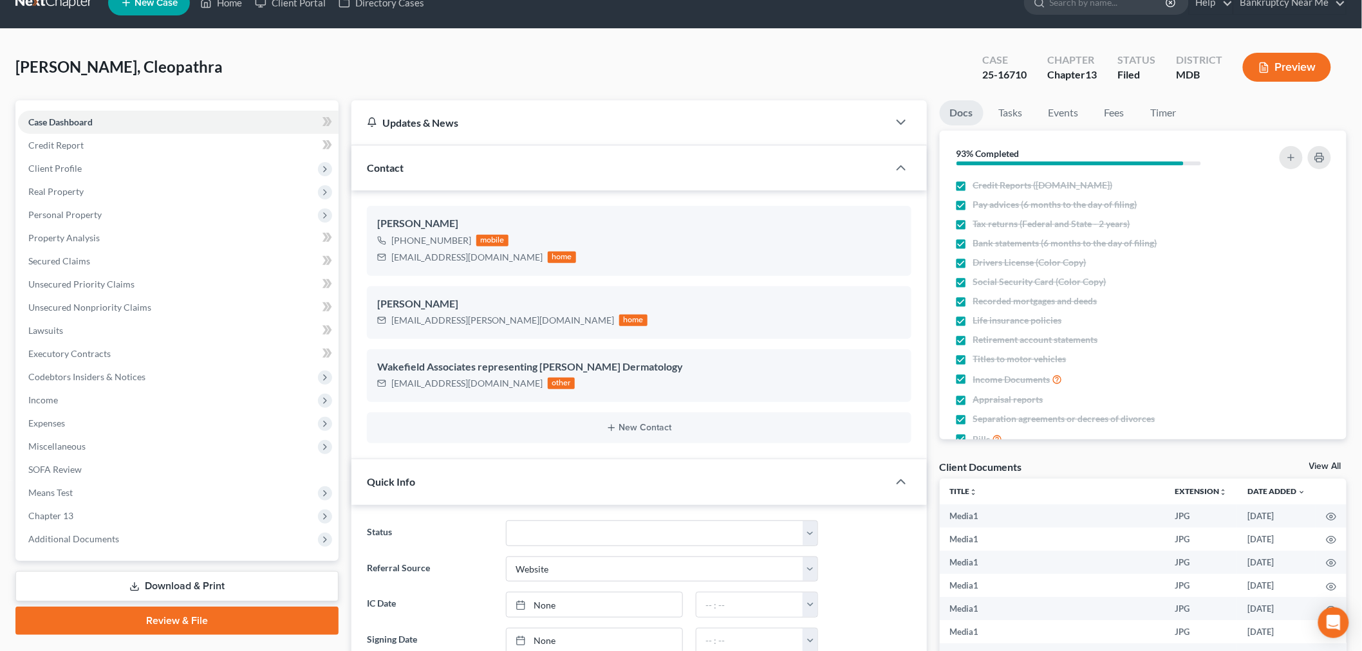
scroll to position [0, 0]
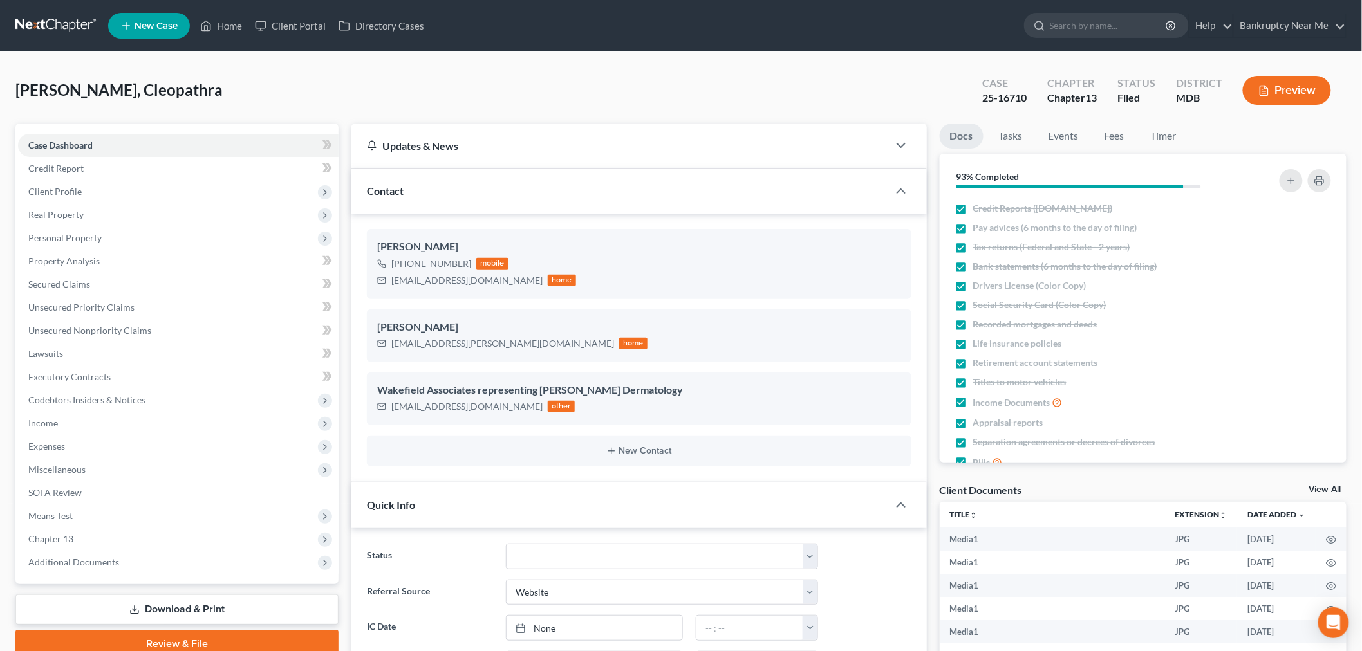
click at [76, 24] on link at bounding box center [56, 25] width 82 height 23
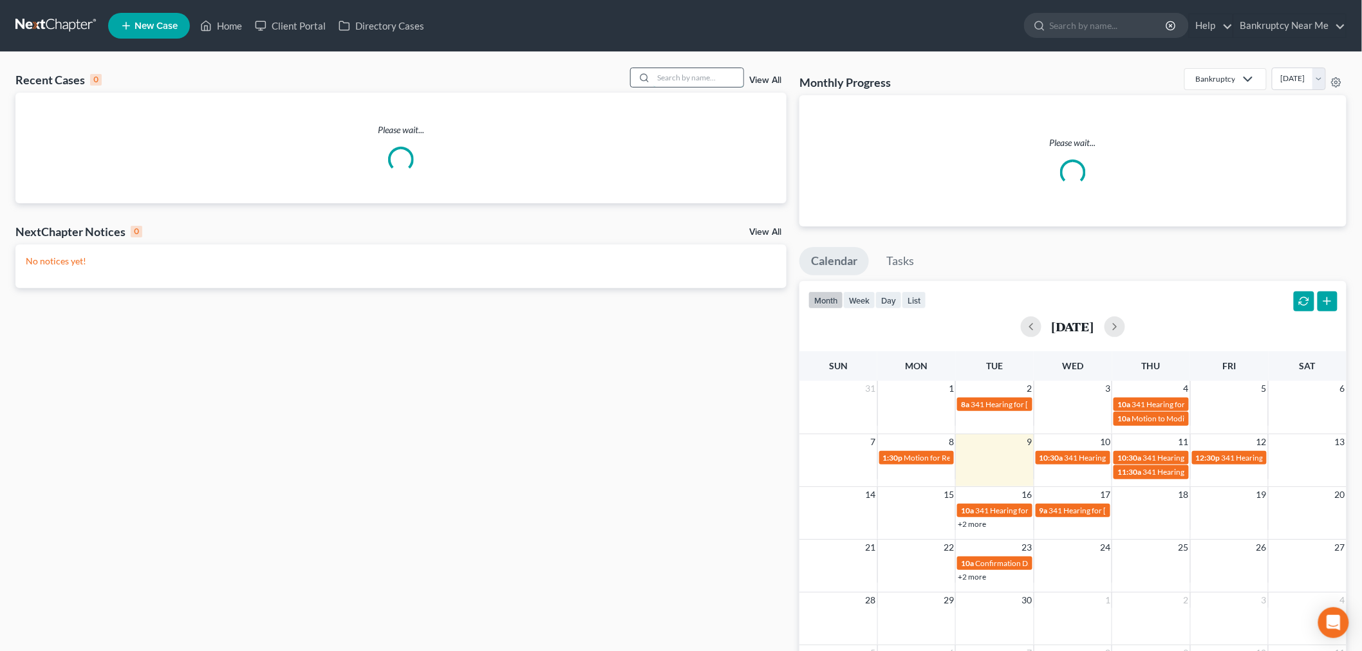
click at [705, 79] on input "search" at bounding box center [698, 77] width 90 height 19
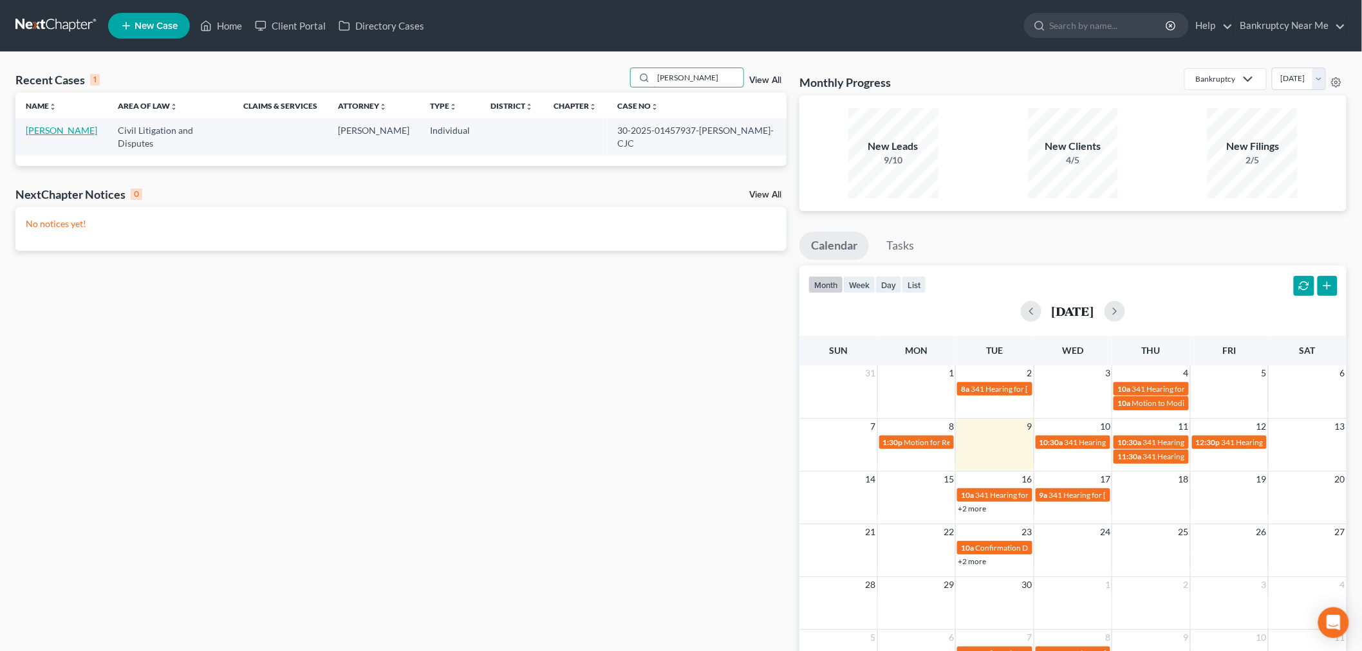
type input "[PERSON_NAME]"
click at [66, 127] on link "[PERSON_NAME]" at bounding box center [61, 130] width 71 height 11
select select "0"
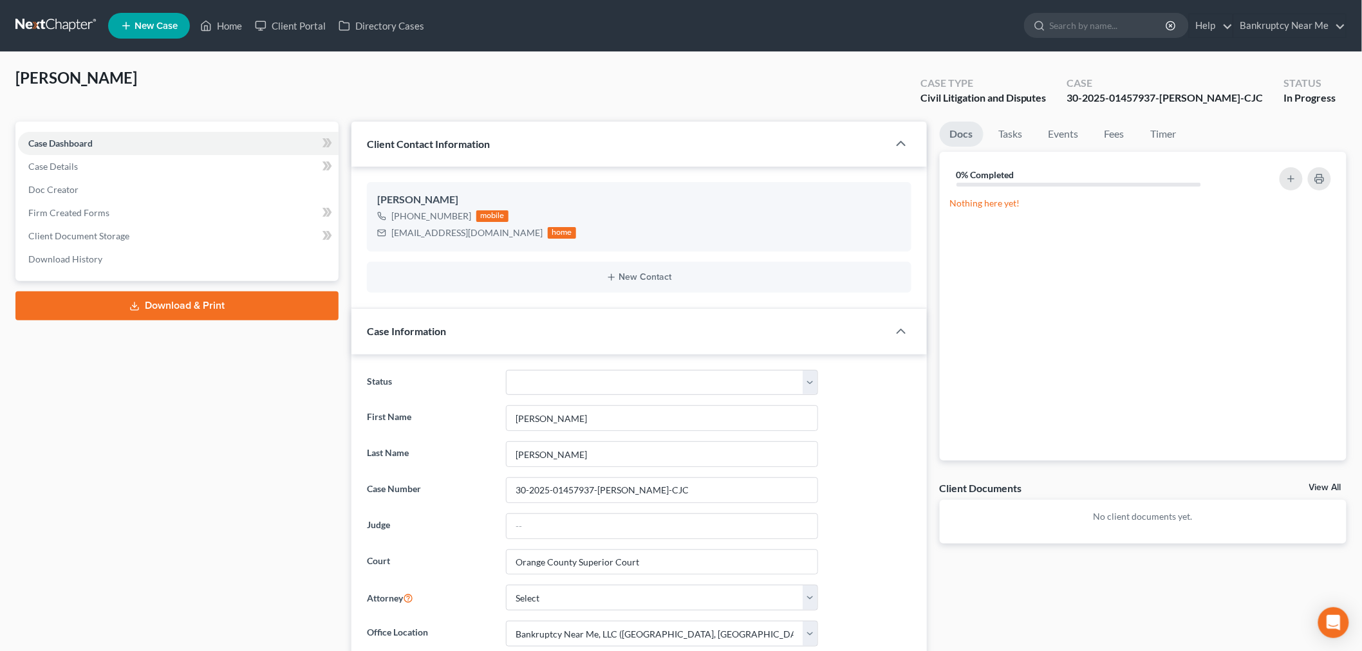
scroll to position [2718, 0]
drag, startPoint x: 474, startPoint y: 232, endPoint x: 375, endPoint y: 232, distance: 99.8
click at [375, 232] on div "[PERSON_NAME] [PHONE_NUMBER] mobile [EMAIL_ADDRESS][DOMAIN_NAME] home" at bounding box center [639, 217] width 544 height 70
copy div "[EMAIL_ADDRESS][DOMAIN_NAME]"
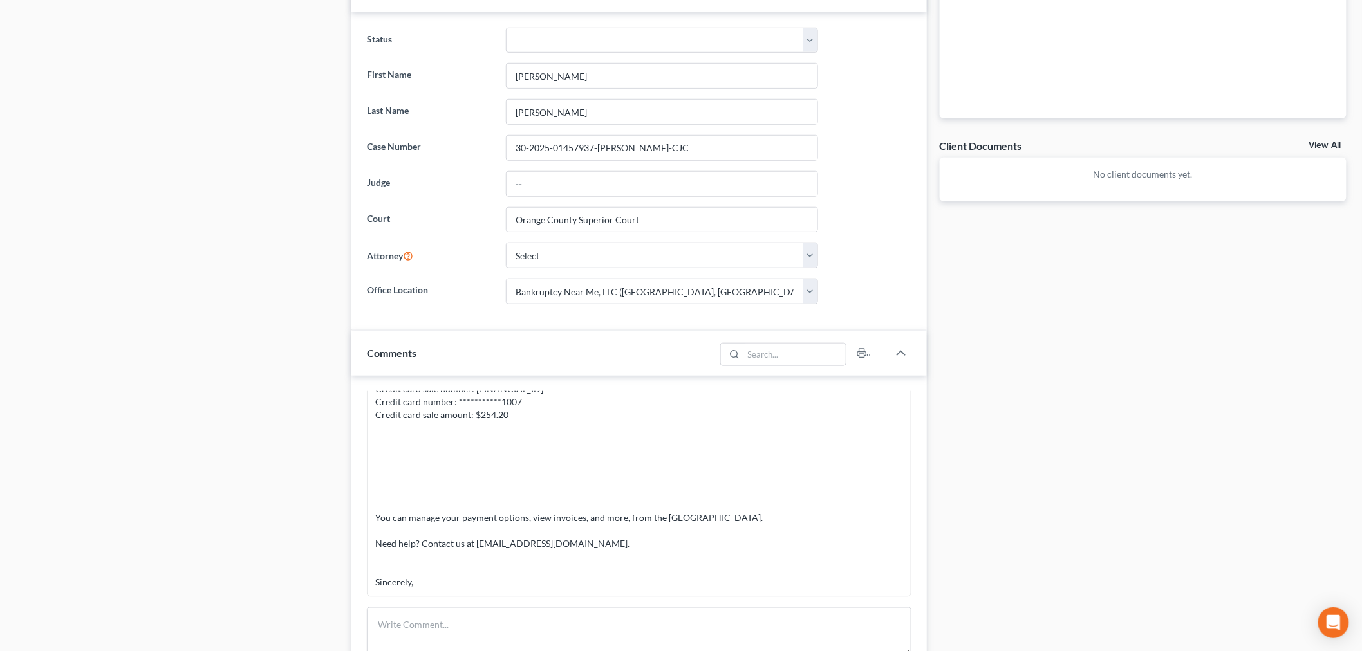
scroll to position [357, 0]
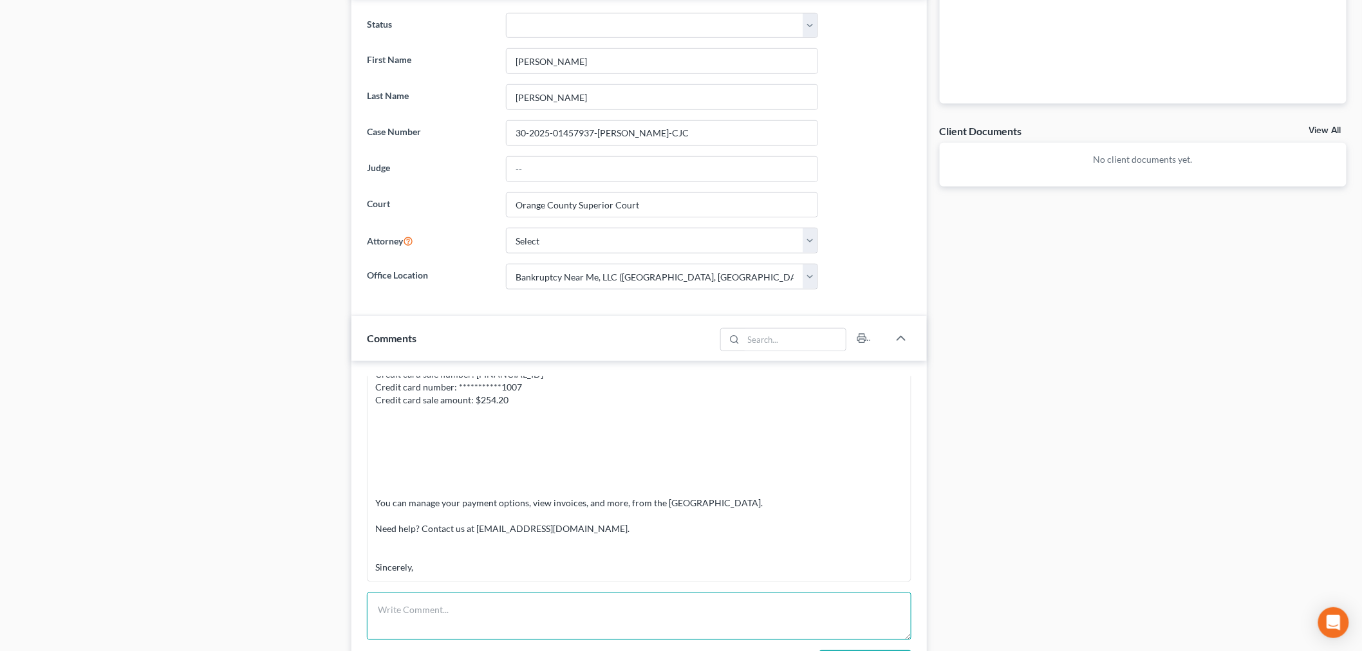
click at [660, 609] on textarea at bounding box center [639, 617] width 544 height 48
paste textarea "________________________________________ From: [PERSON_NAME] <[PERSON_NAME][EMA…"
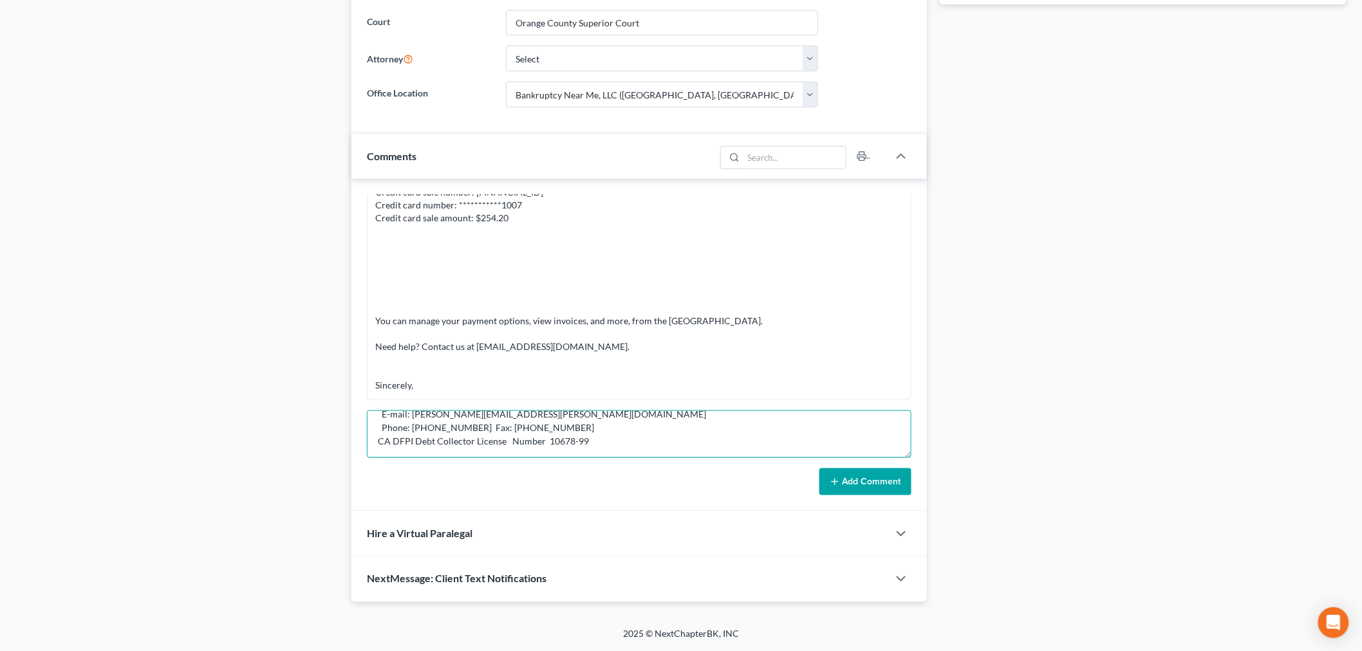
type textarea "________________________________________ From: [PERSON_NAME] <[PERSON_NAME][EMA…"
click at [886, 481] on button "Add Comment" at bounding box center [865, 482] width 92 height 27
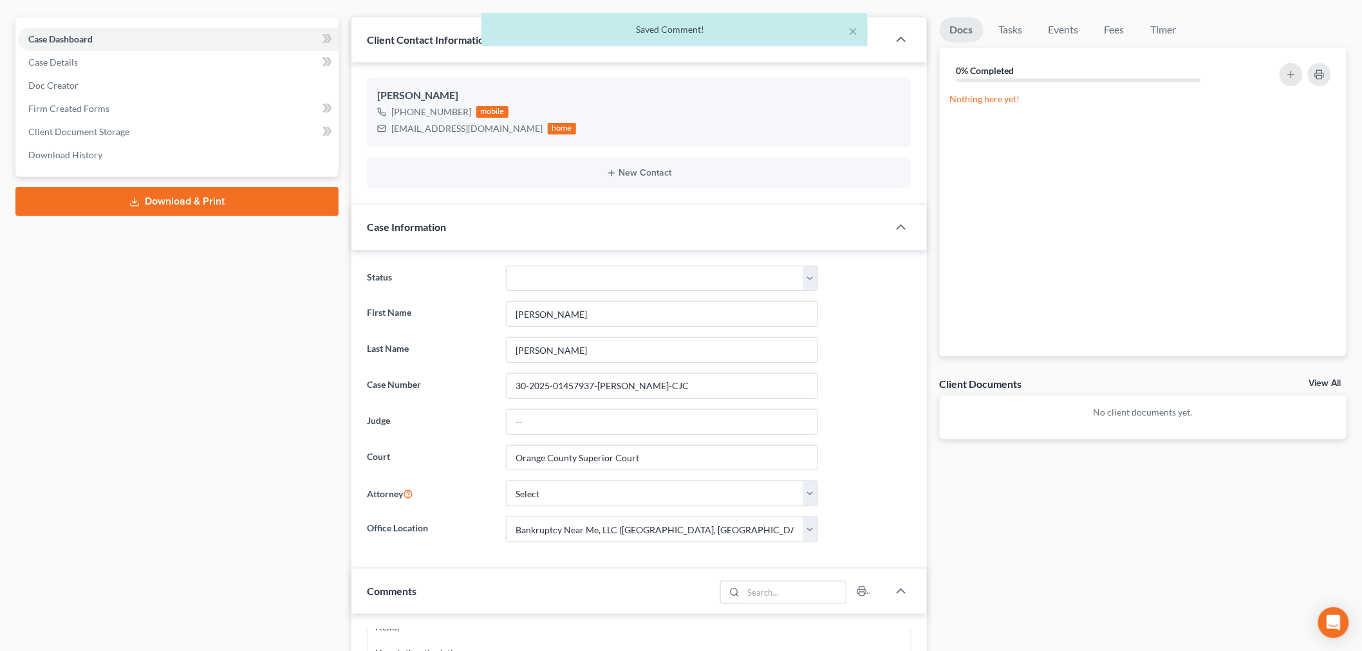
scroll to position [0, 0]
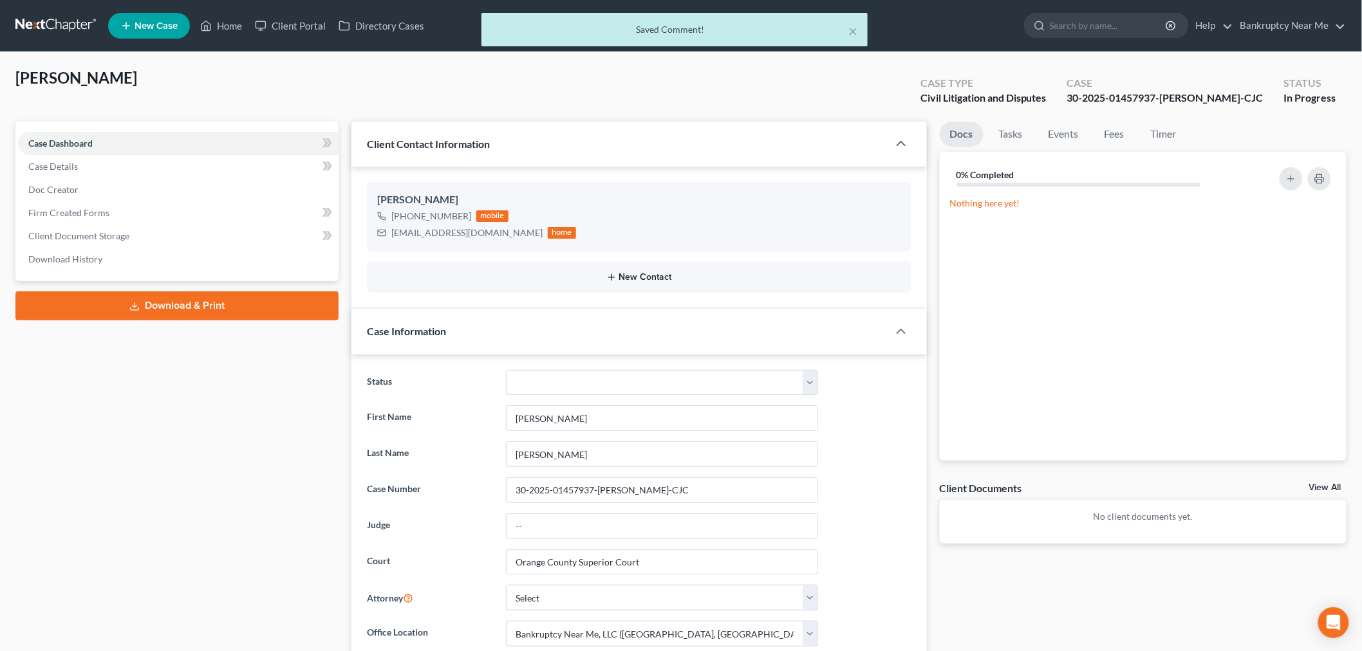
click at [651, 277] on button "New Contact" at bounding box center [639, 277] width 524 height 10
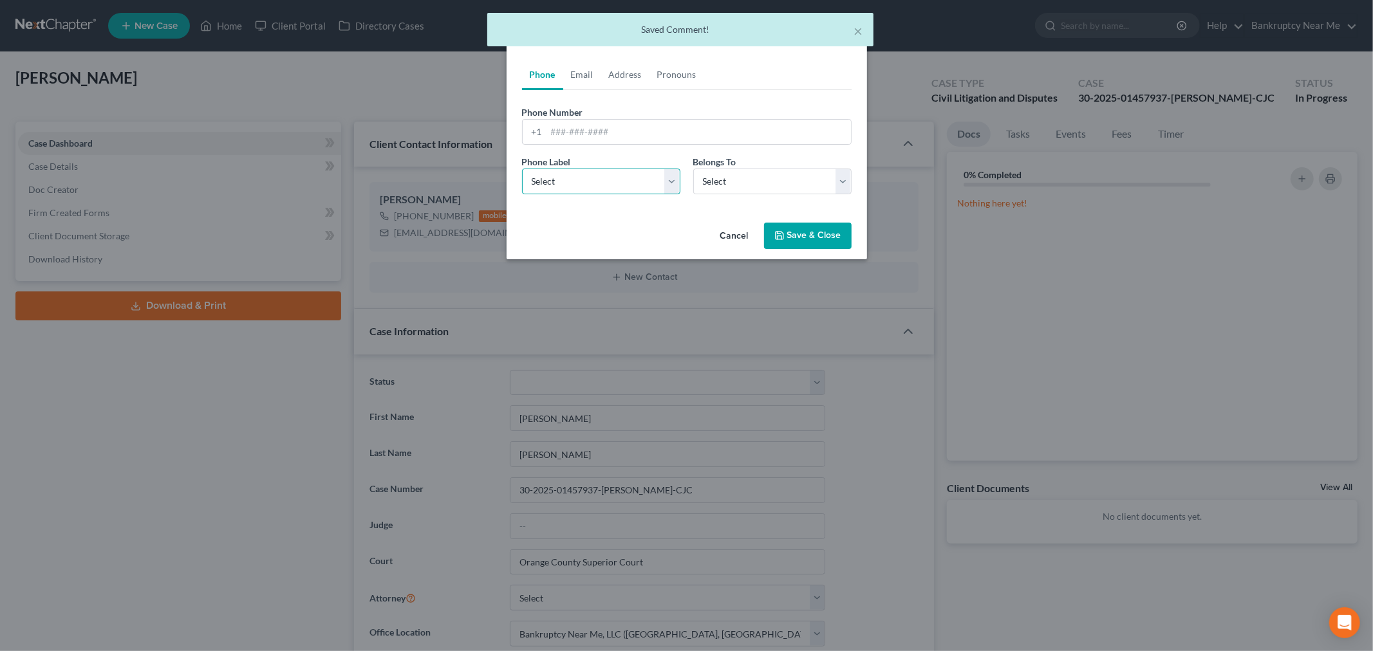
click at [594, 175] on select "Select Mobile Home Work Other" at bounding box center [601, 182] width 158 height 26
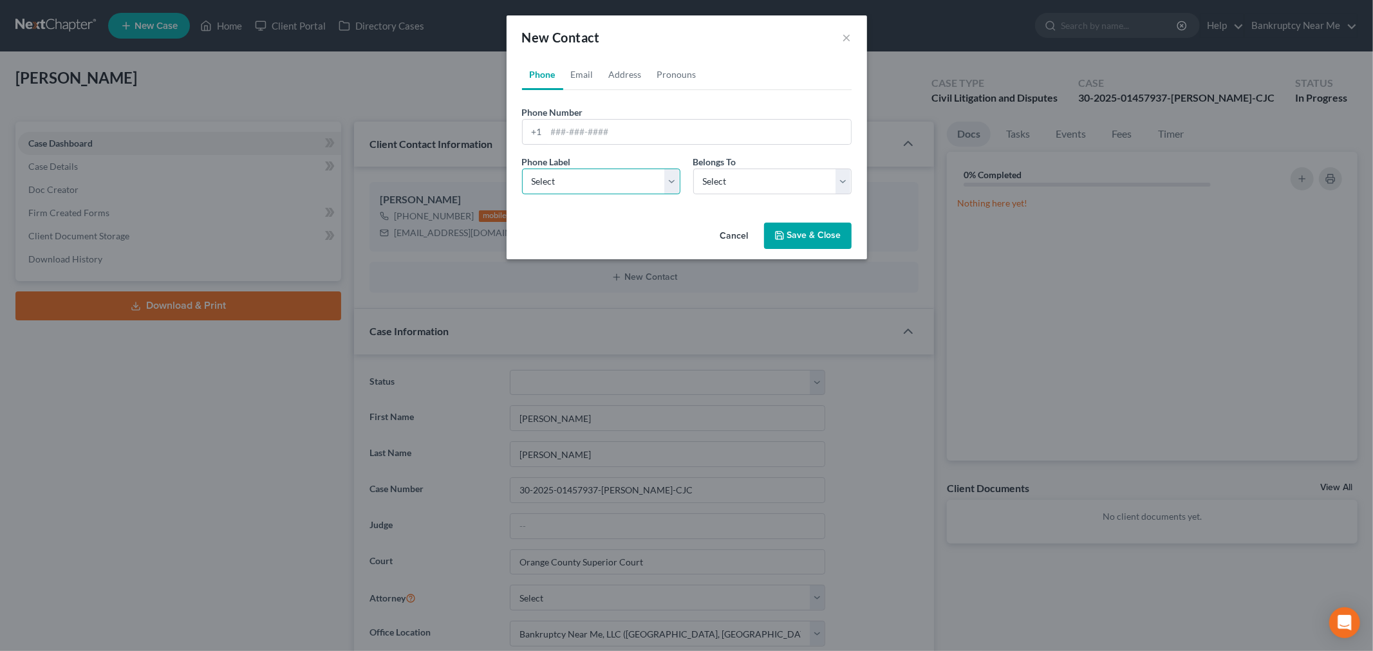
select select "2"
click at [522, 169] on select "Select Mobile Home Work Other" at bounding box center [601, 182] width 158 height 26
drag, startPoint x: 684, startPoint y: 194, endPoint x: 725, endPoint y: 179, distance: 44.4
click at [686, 192] on div "Phone Label * Select Mobile Home Work Other Belongs To * Select Client Other" at bounding box center [687, 180] width 342 height 50
drag, startPoint x: 725, startPoint y: 179, endPoint x: 725, endPoint y: 191, distance: 12.2
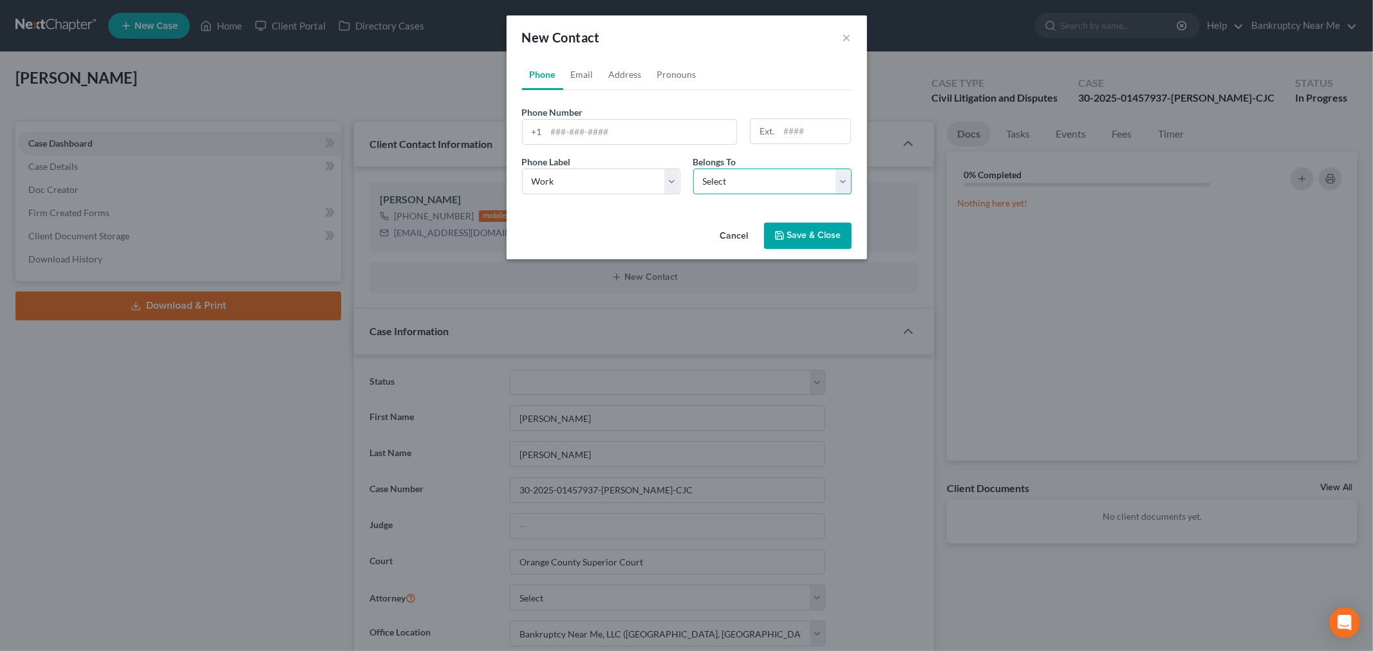
click at [725, 179] on select "Select Client Other" at bounding box center [772, 182] width 158 height 26
select select "1"
click at [693, 169] on select "Select Client Other" at bounding box center [772, 182] width 158 height 26
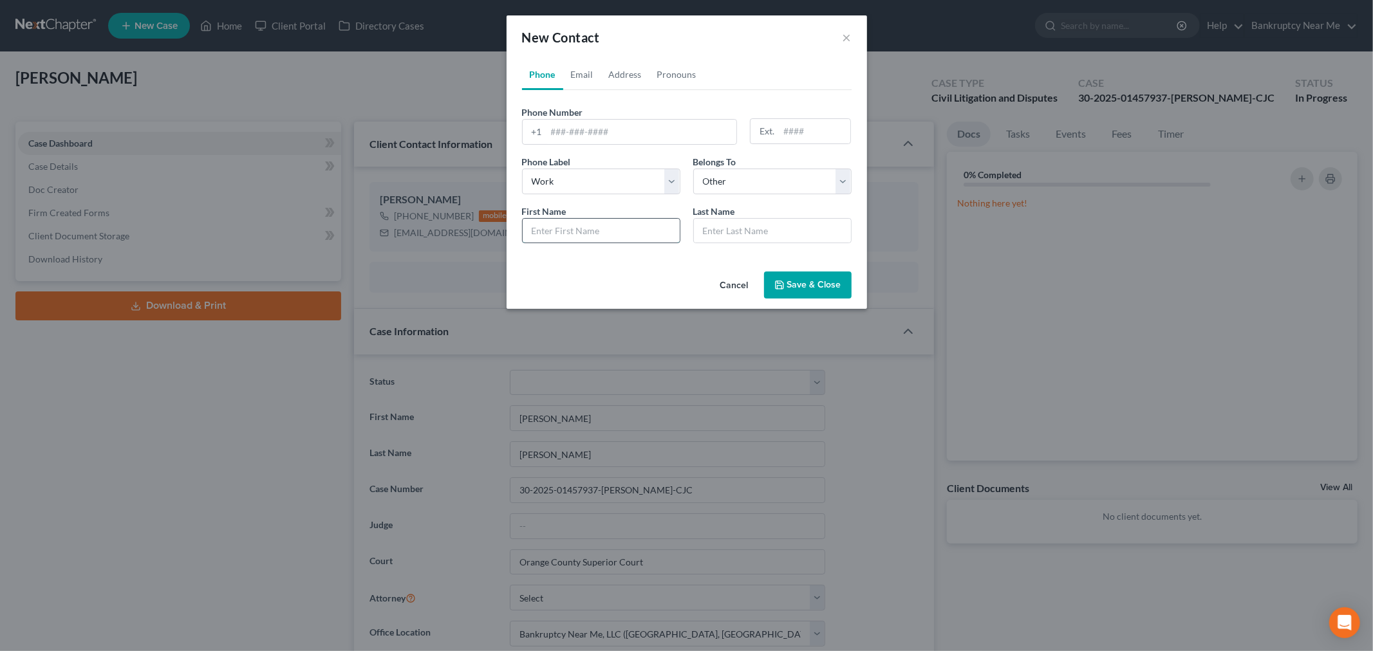
click at [633, 236] on input "text" at bounding box center [601, 231] width 157 height 24
click at [628, 229] on input "text" at bounding box center [601, 231] width 157 height 24
paste input "[PERSON_NAME]"
type input "[PERSON_NAME] from [PERSON_NAME]"
click at [773, 232] on input "text" at bounding box center [772, 231] width 157 height 24
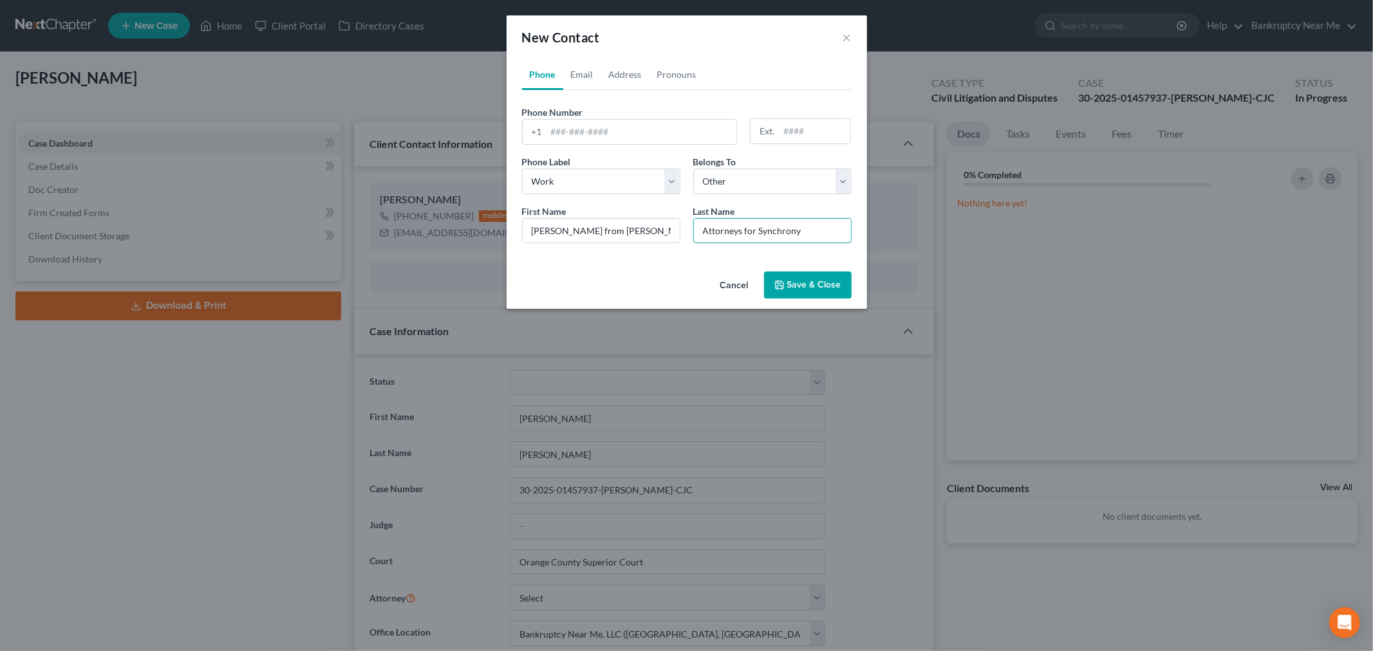
type input "Attorneys for Synchrony"
drag, startPoint x: 589, startPoint y: 132, endPoint x: 609, endPoint y: 134, distance: 20.7
click at [589, 132] on input "tel" at bounding box center [641, 132] width 191 height 24
paste input "[PHONE_NUMBER]"
type input "[PHONE_NUMBER]"
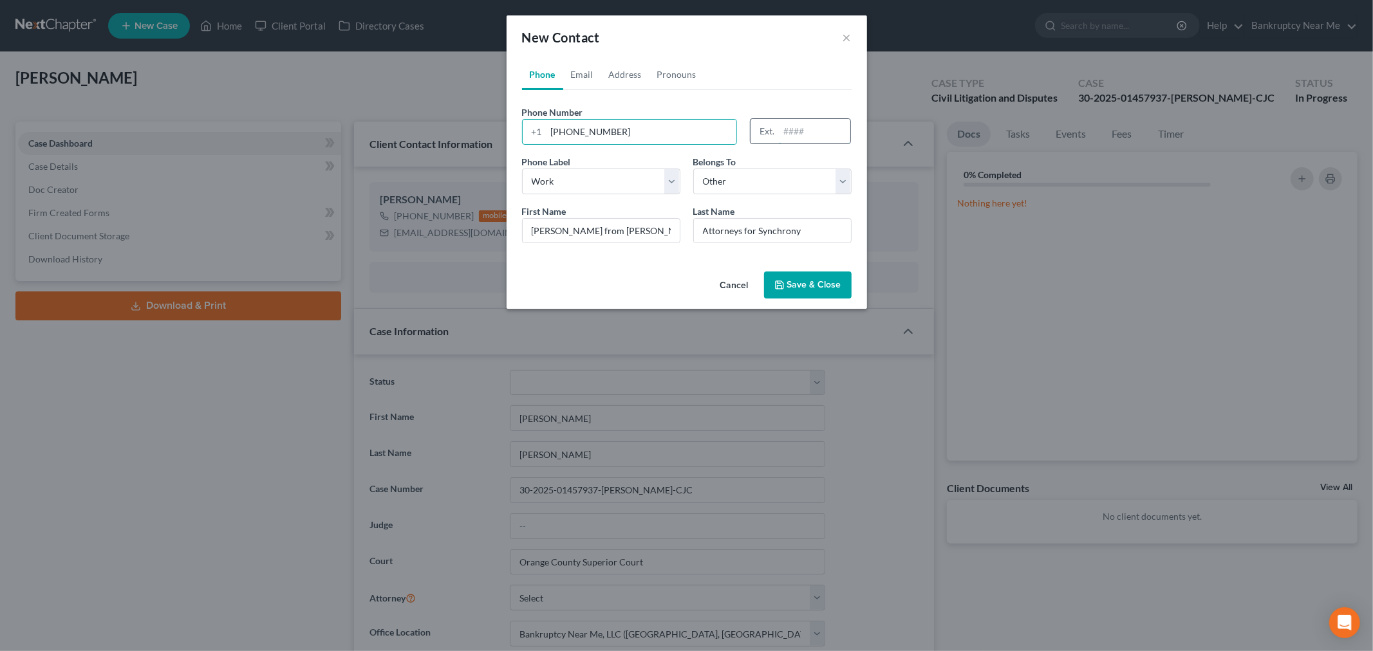
click at [793, 133] on input "text" at bounding box center [814, 131] width 71 height 24
type input "8612"
drag, startPoint x: 613, startPoint y: 130, endPoint x: 1009, endPoint y: 93, distance: 398.2
click at [1009, 93] on div "New Contact × Phone Email Address Pronouns Phone Number * [PHONE_NUMBER] Ext. 8…" at bounding box center [686, 325] width 1373 height 651
type input "[PHONE_NUMBER]"
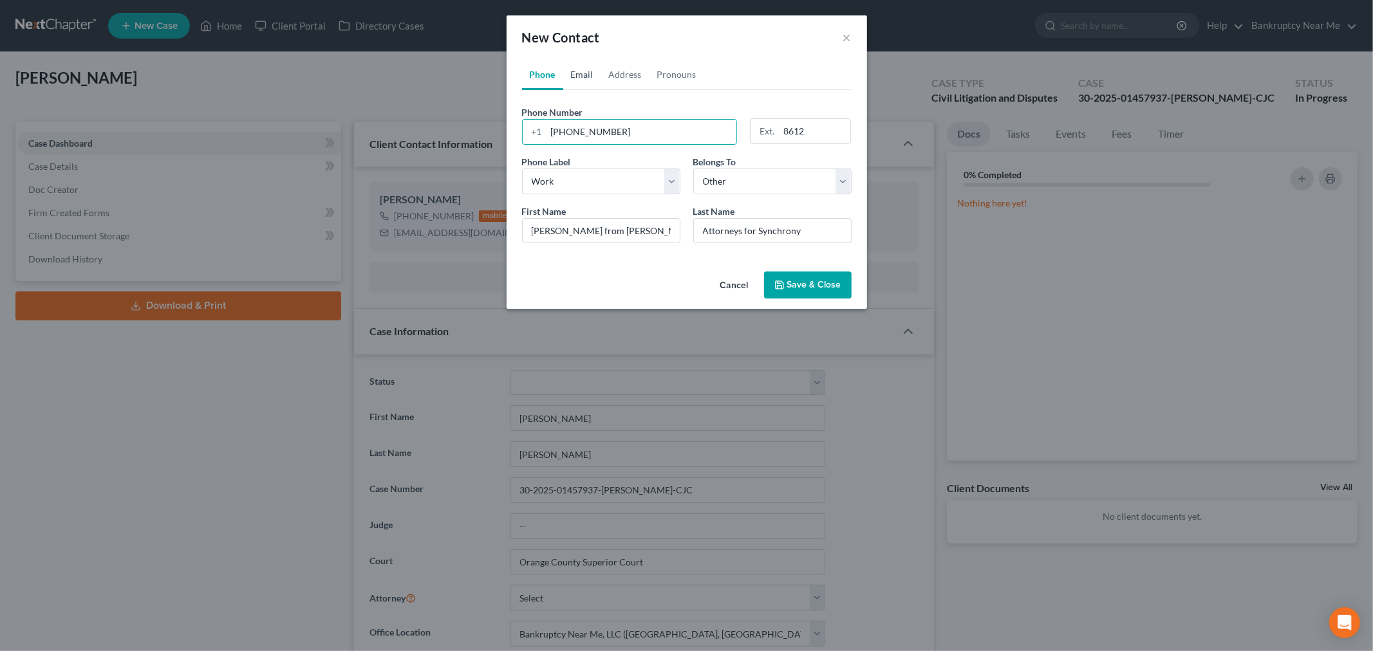
click at [579, 64] on link "Email" at bounding box center [582, 74] width 38 height 31
click at [632, 126] on input "email" at bounding box center [698, 132] width 304 height 24
paste input "[PERSON_NAME][EMAIL_ADDRESS][DOMAIN_NAME]"
type input "[PERSON_NAME][EMAIL_ADDRESS][DOMAIN_NAME]"
click at [635, 181] on select "Select Home Work Other" at bounding box center [601, 182] width 158 height 26
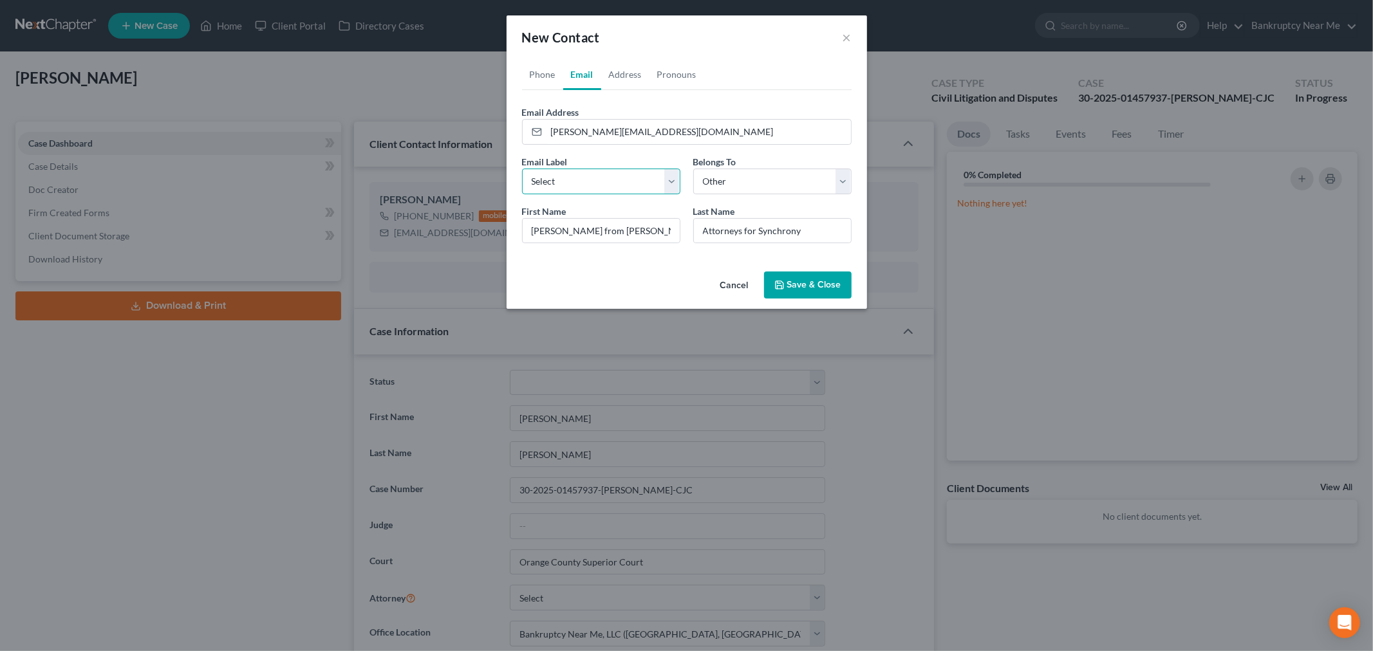
select select "1"
click at [522, 169] on select "Select Home Work Other" at bounding box center [601, 182] width 158 height 26
click at [803, 162] on div "Belongs To * Select Client Other" at bounding box center [772, 174] width 171 height 39
click at [799, 176] on select "Select Client Other" at bounding box center [772, 182] width 158 height 26
click at [693, 100] on div "Phone Number * +1 (888) 345-8406 Ext. 8612 Phone Label * Select Mobile Home Wor…" at bounding box center [687, 171] width 330 height 163
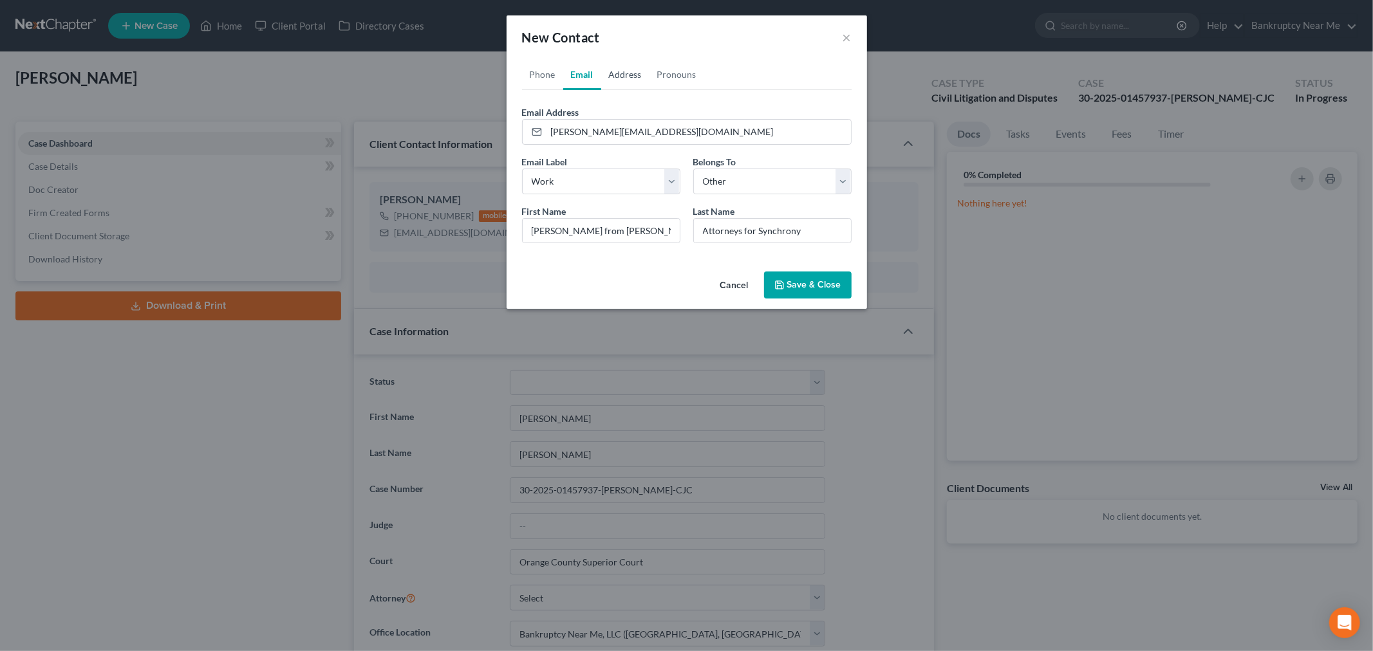
click at [604, 72] on link "Address" at bounding box center [625, 74] width 48 height 31
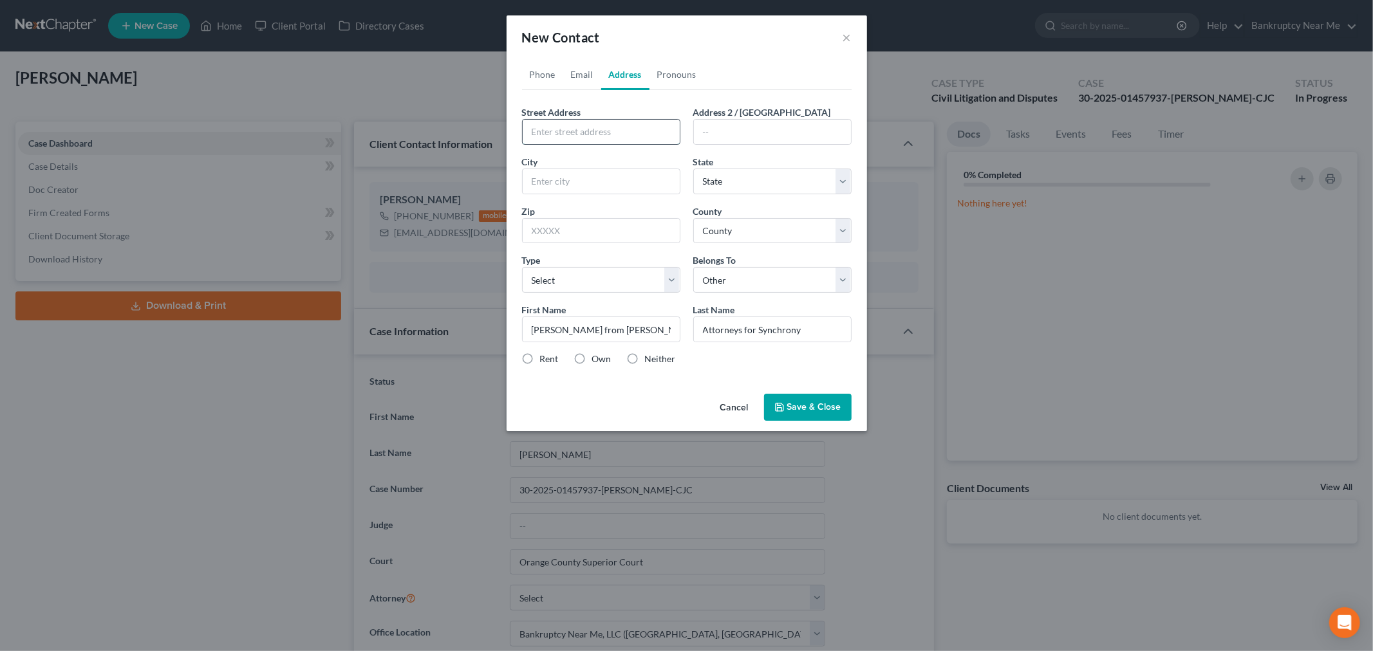
drag, startPoint x: 626, startPoint y: 130, endPoint x: 638, endPoint y: 127, distance: 13.1
click at [626, 130] on input "text" at bounding box center [601, 132] width 157 height 24
paste input "9619 Chesapeake Dr. Suite # 300"
type input "9619 Chesapeake Dr. Suite # 300"
click at [629, 181] on input "text" at bounding box center [601, 181] width 157 height 24
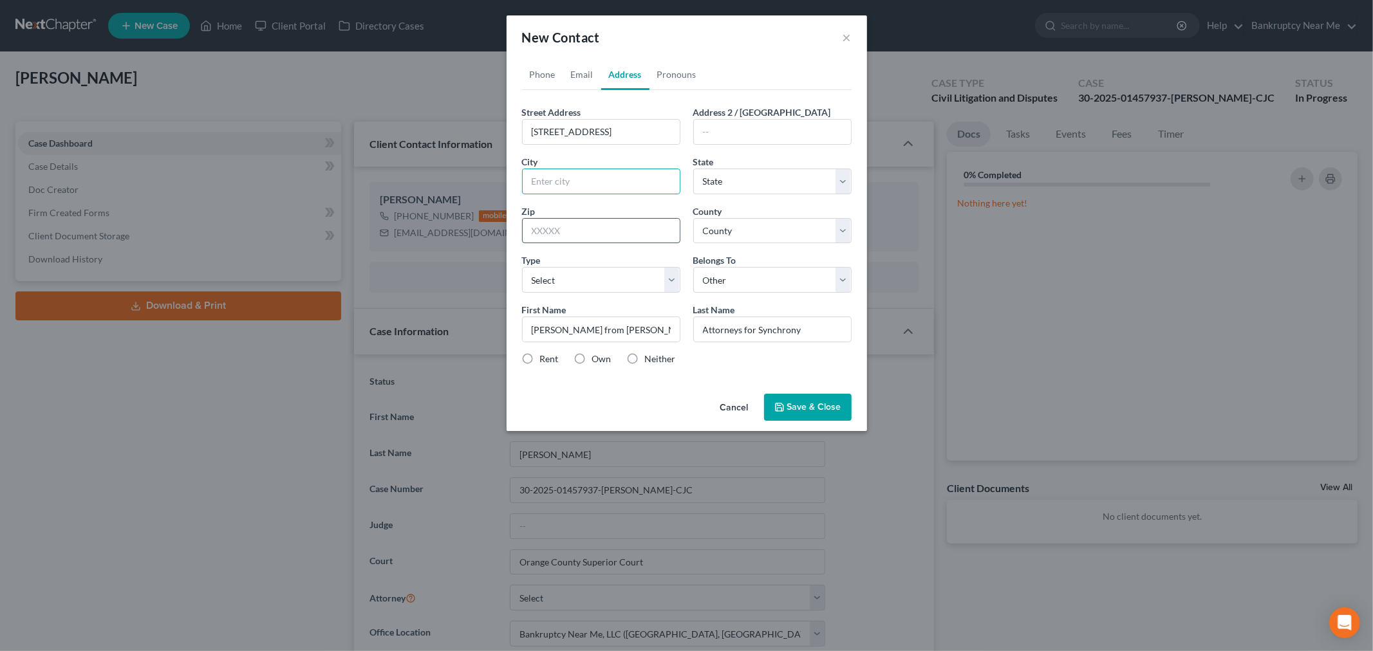
click at [569, 238] on input "text" at bounding box center [601, 231] width 157 height 24
type input "3"
type input "92123"
click at [597, 169] on input "text" at bounding box center [601, 181] width 157 height 24
click at [754, 183] on select "State AL AK AR AZ CA CO CT DE DC FL GA GU HI ID IL IN IA KS KY LA ME MD MA MI M…" at bounding box center [772, 182] width 158 height 26
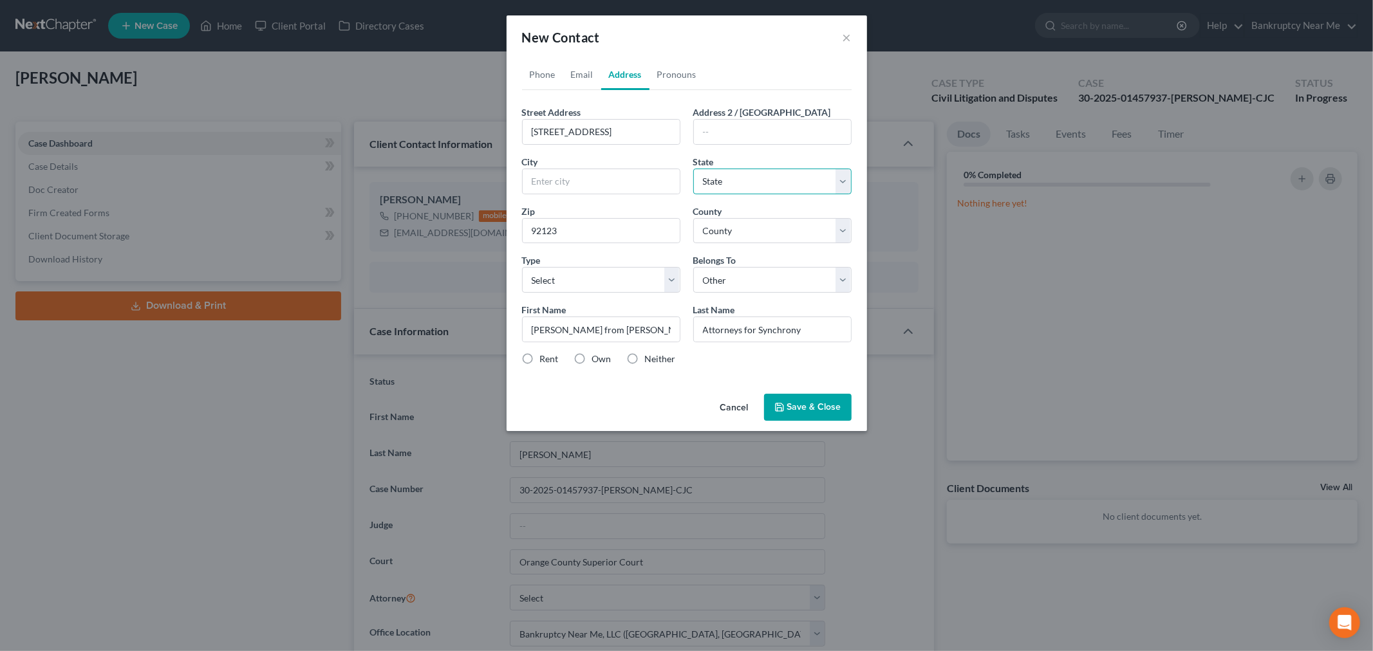
select select "4"
click at [693, 169] on select "State AL AK AR AZ CA CO CT DE DC FL GA GU HI ID IL IN IA KS KY LA ME MD MA MI M…" at bounding box center [772, 182] width 158 height 26
click at [590, 176] on input "text" at bounding box center [601, 181] width 157 height 24
type input "San Diego"
click at [676, 281] on select "Select Residential Mailing Rental Property Business" at bounding box center [601, 280] width 158 height 26
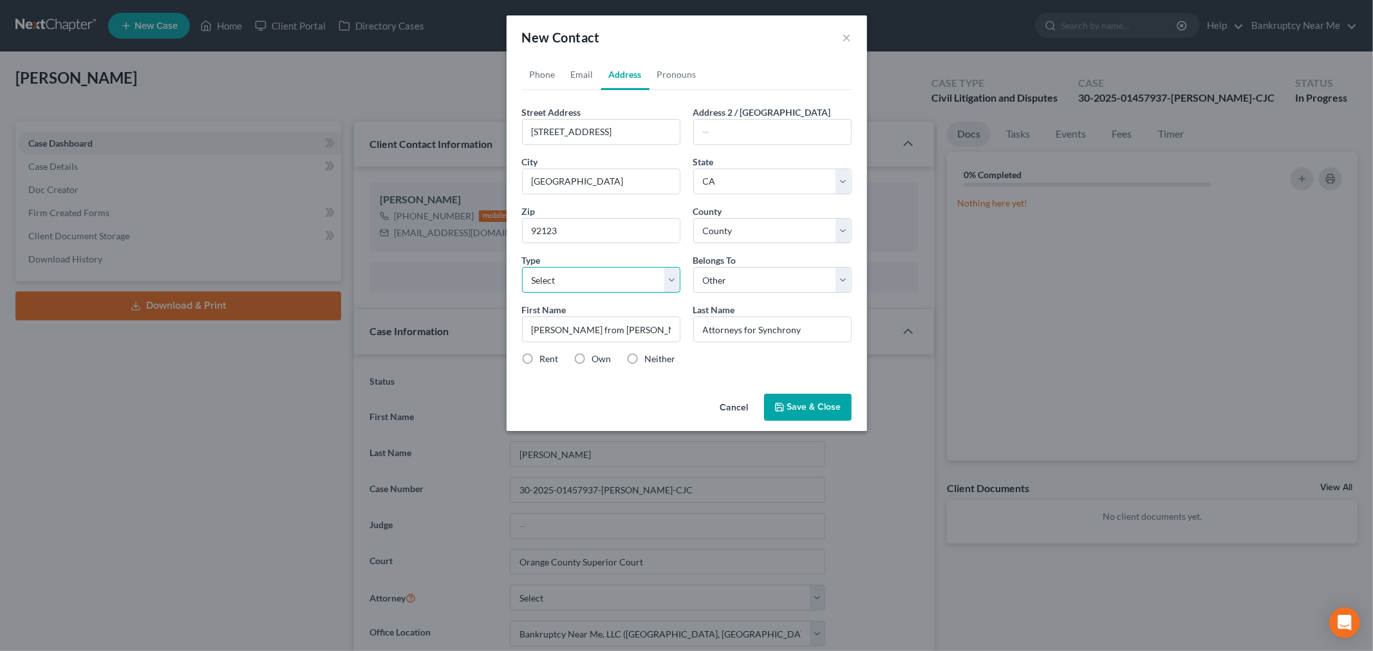
select select "3"
click at [522, 267] on select "Select Residential Mailing Rental Property Business" at bounding box center [601, 280] width 158 height 26
click at [807, 408] on button "Save & Close" at bounding box center [808, 407] width 88 height 27
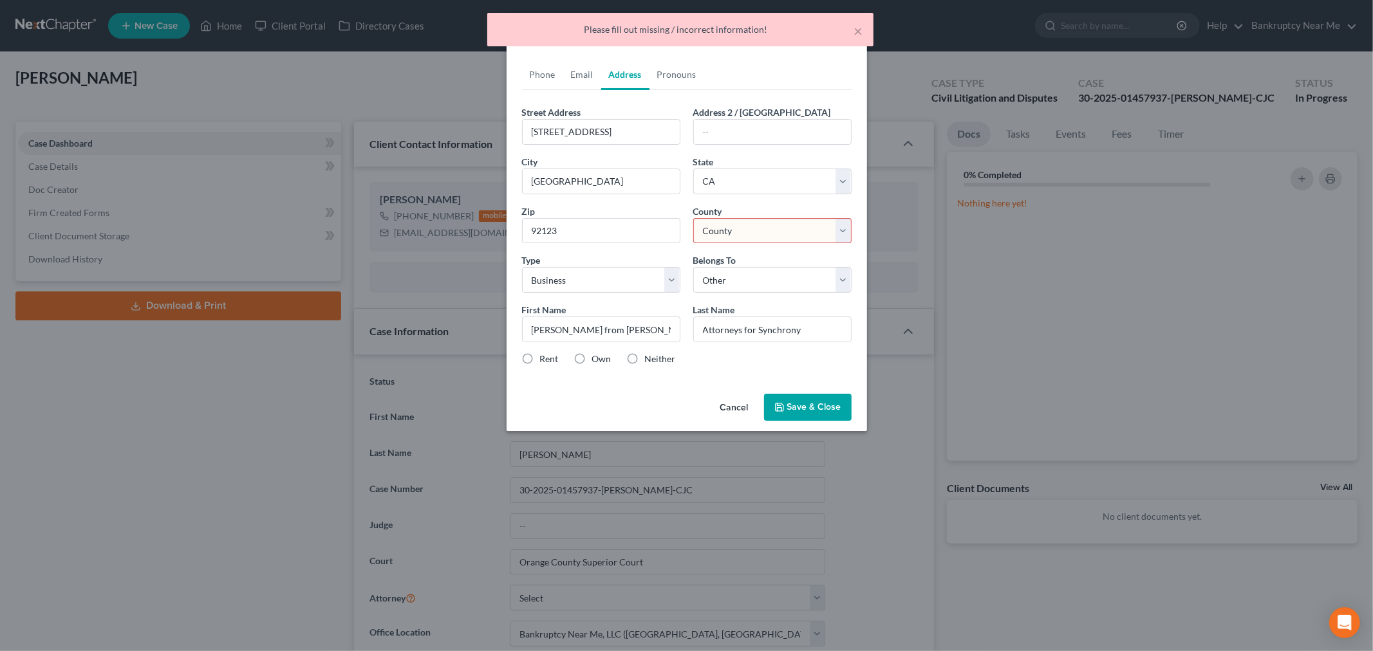
click at [762, 228] on select "County Alameda County Alpine County Amador County Butte County Calaveras County…" at bounding box center [772, 231] width 158 height 26
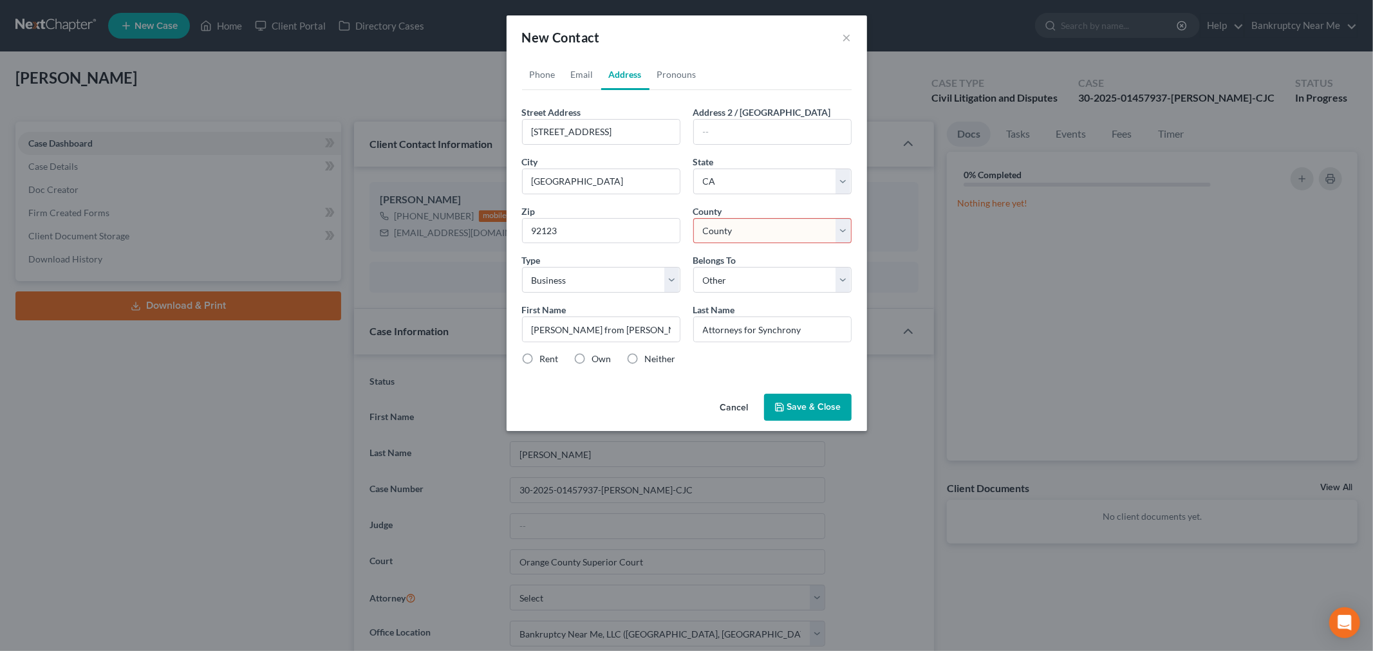
select select "36"
click at [693, 218] on select "County Alameda County Alpine County Amador County Butte County Calaveras County…" at bounding box center [772, 231] width 158 height 26
click at [796, 398] on button "Save & Close" at bounding box center [808, 407] width 88 height 27
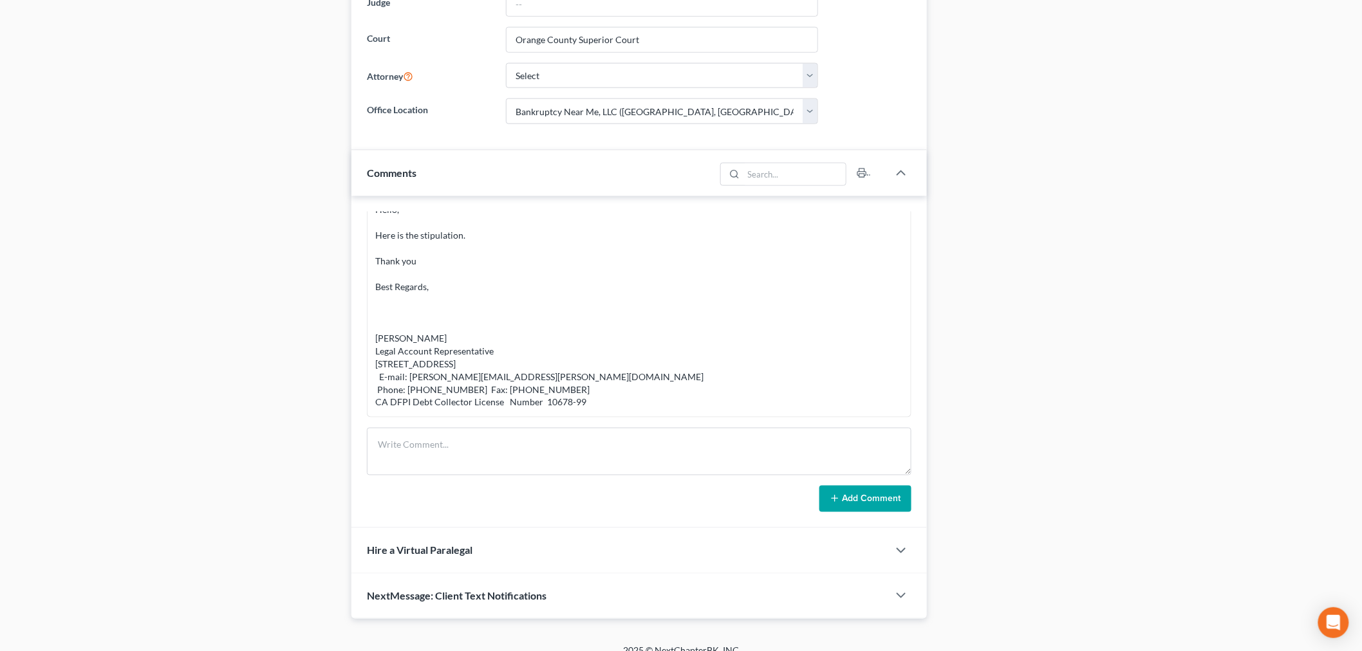
scroll to position [637, 0]
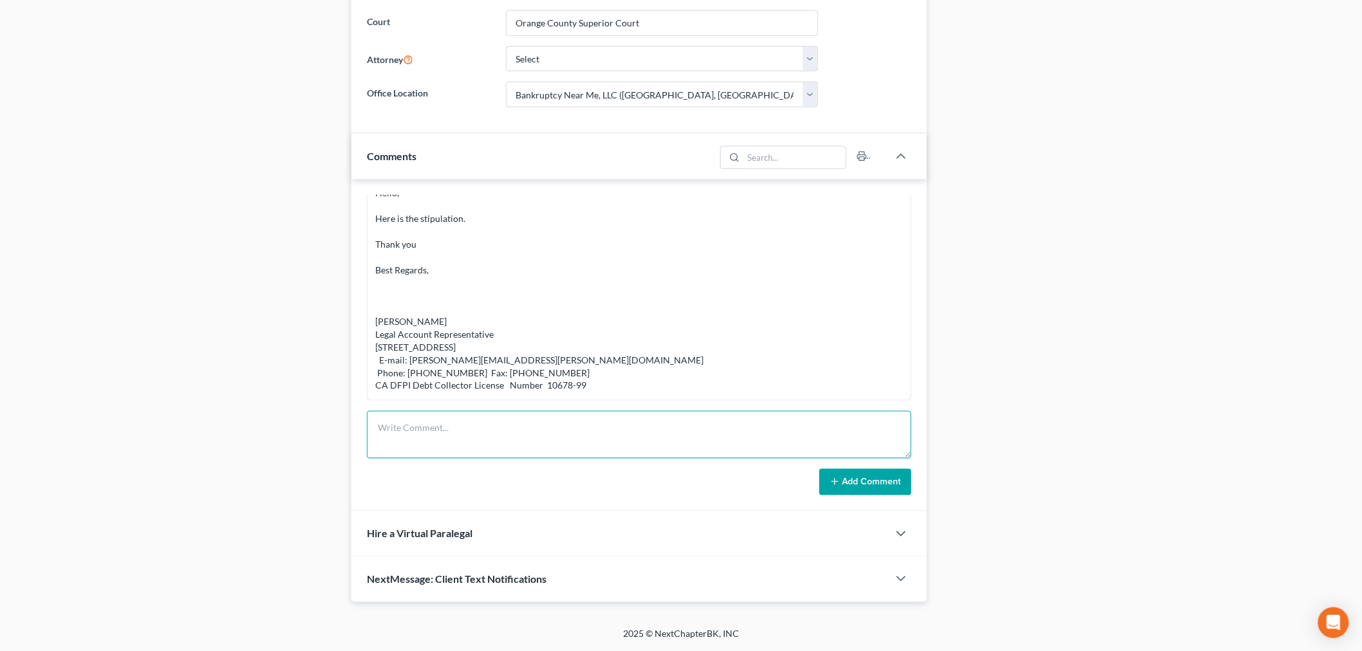
click at [658, 427] on textarea at bounding box center [639, 435] width 544 height 48
paste textarea "From: Cristian Hipolito <hipoc524@gmail.com> Sent: Thursday, September 4, 2025 …"
type textarea "From: Cristian Hipolito <hipoc524@gmail.com> Sent: Thursday, September 4, 2025 …"
click at [886, 491] on button "Add Comment" at bounding box center [865, 482] width 92 height 27
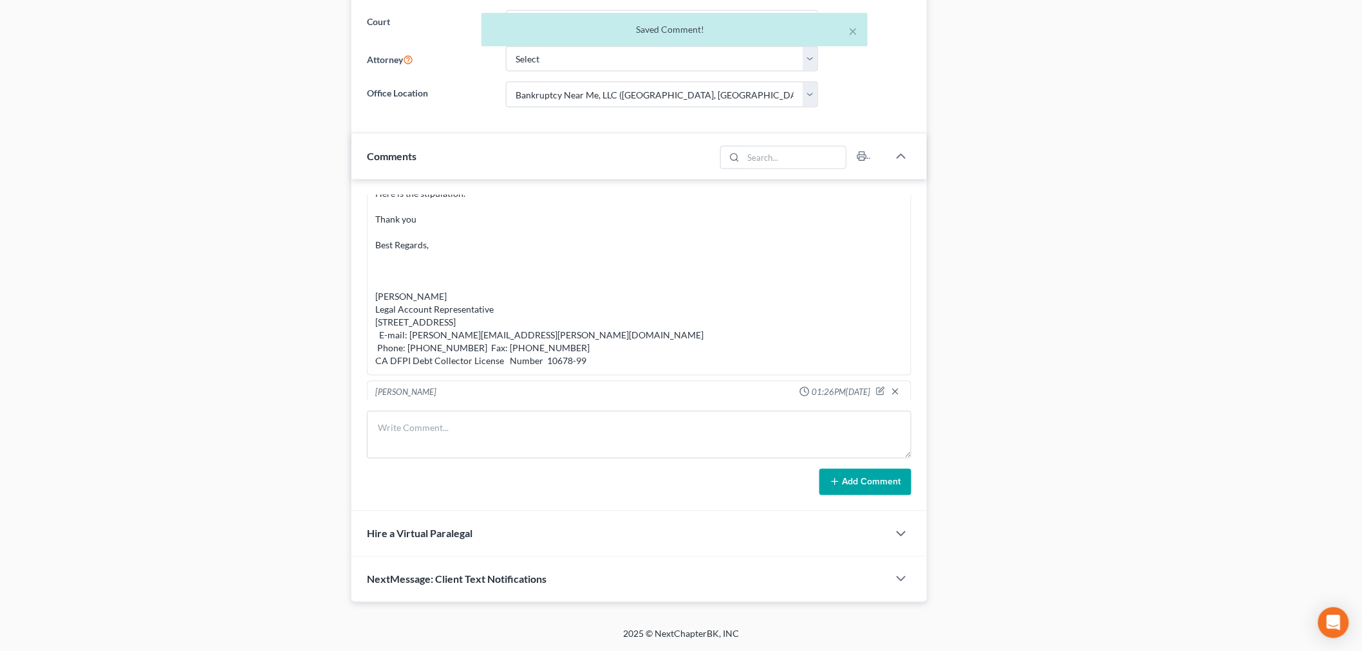
scroll to position [3199, 0]
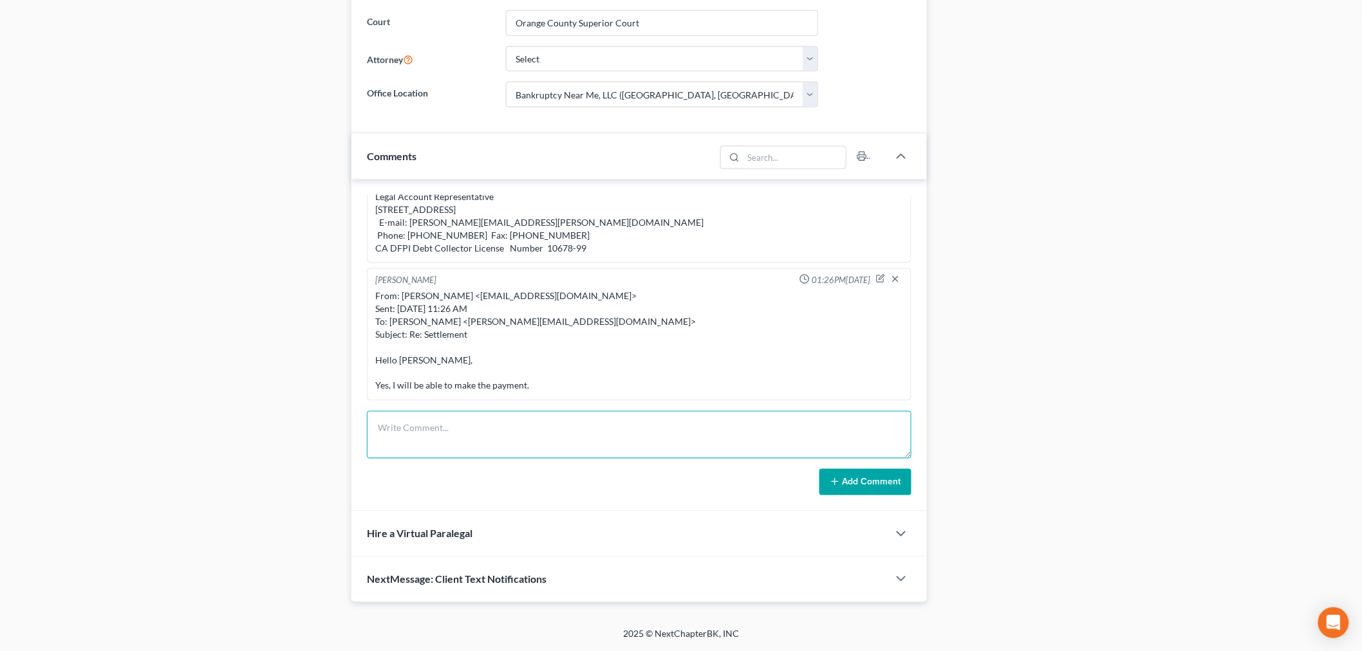
click at [854, 421] on textarea at bounding box center [639, 435] width 544 height 48
paste textarea "From: Iris Kwon <iris@bankruptcynearme.org> Sent: Tuesday, September 09, 2025 1…"
type textarea "From: Iris Kwon <iris@bankruptcynearme.org> Sent: Tuesday, September 09, 2025 1…"
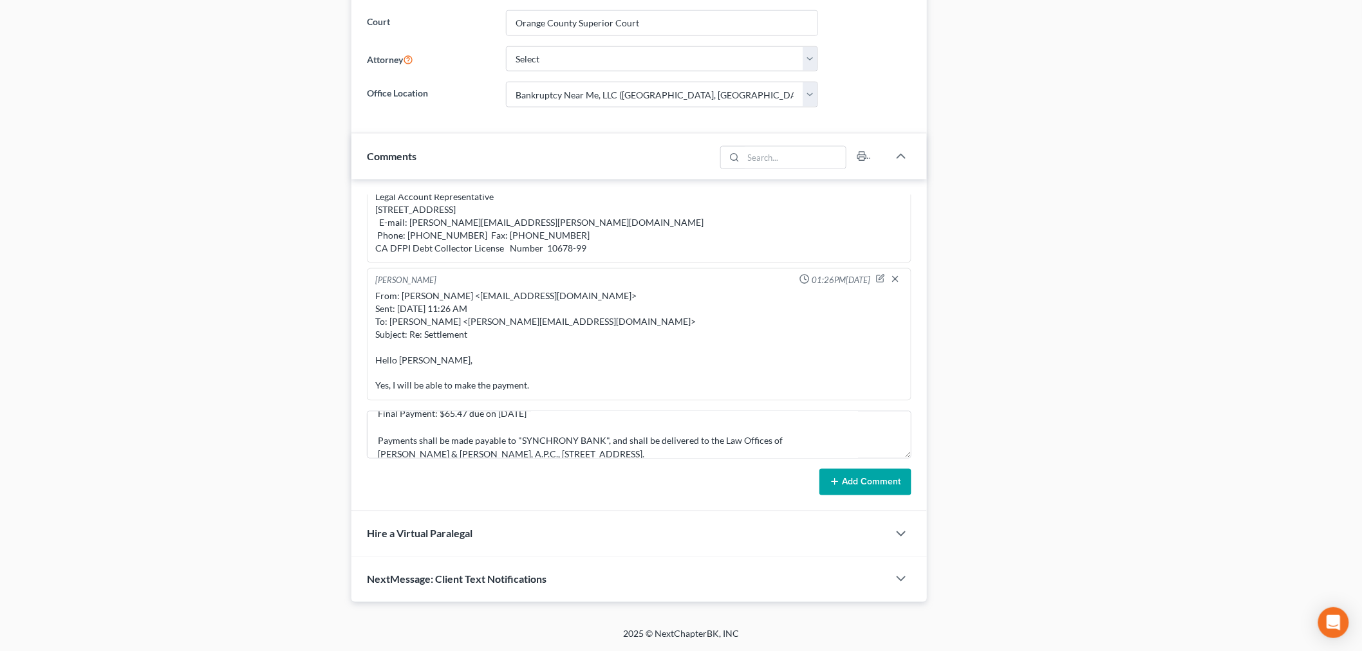
click at [880, 469] on form "From: Iris Kwon <iris@bankruptcynearme.org> Sent: Tuesday, September 09, 2025 1…" at bounding box center [639, 453] width 544 height 85
drag, startPoint x: 880, startPoint y: 474, endPoint x: 1101, endPoint y: 417, distance: 228.5
click at [880, 475] on button "Add Comment" at bounding box center [865, 482] width 92 height 27
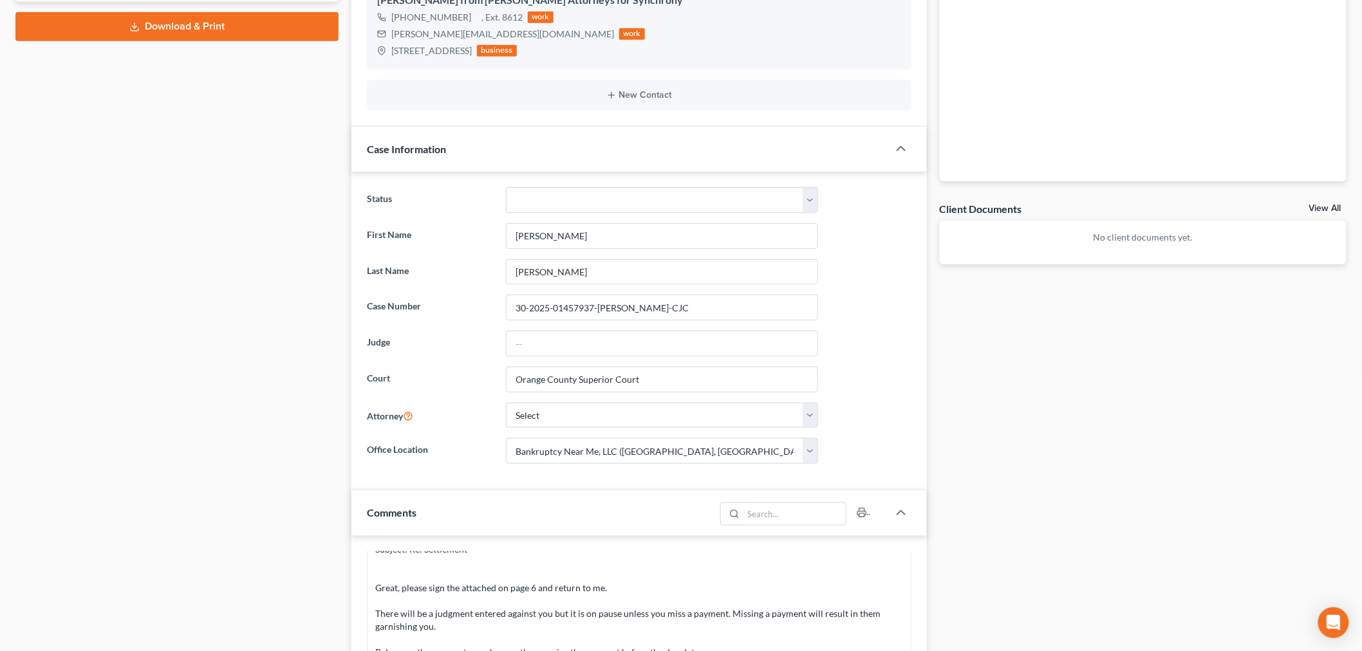
scroll to position [0, 0]
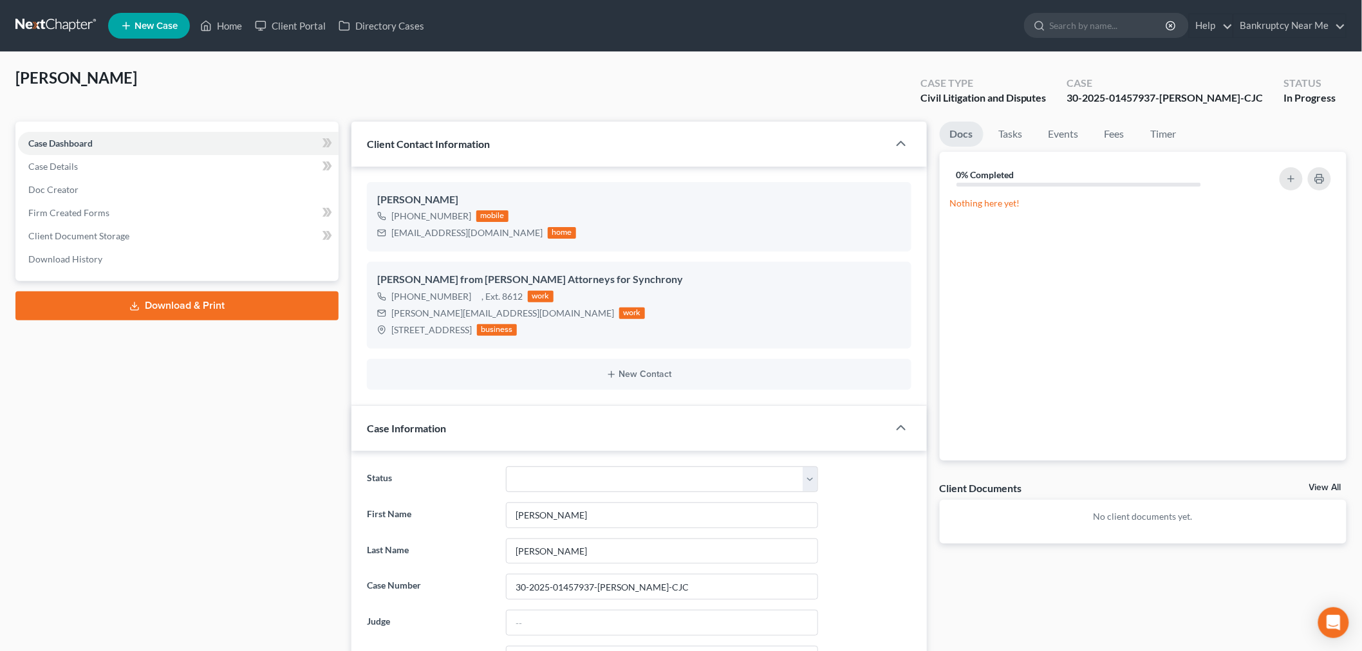
click at [53, 32] on link at bounding box center [56, 25] width 82 height 23
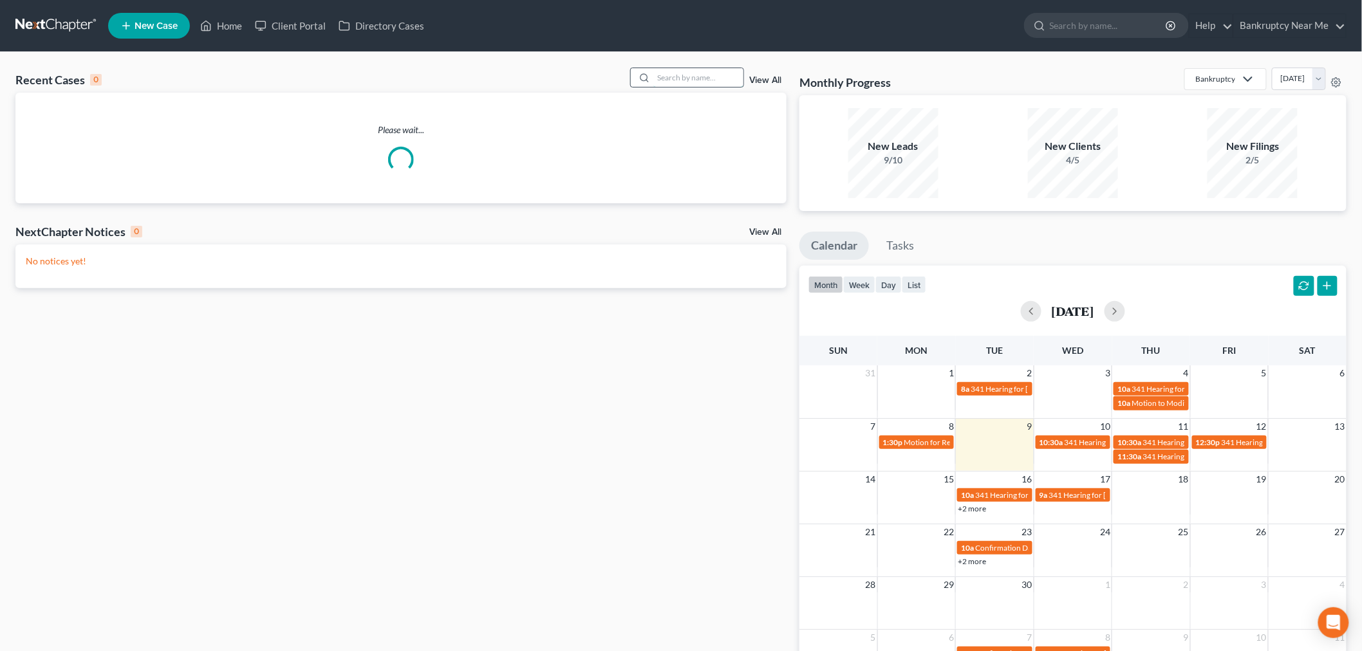
click at [729, 80] on input "search" at bounding box center [698, 77] width 90 height 19
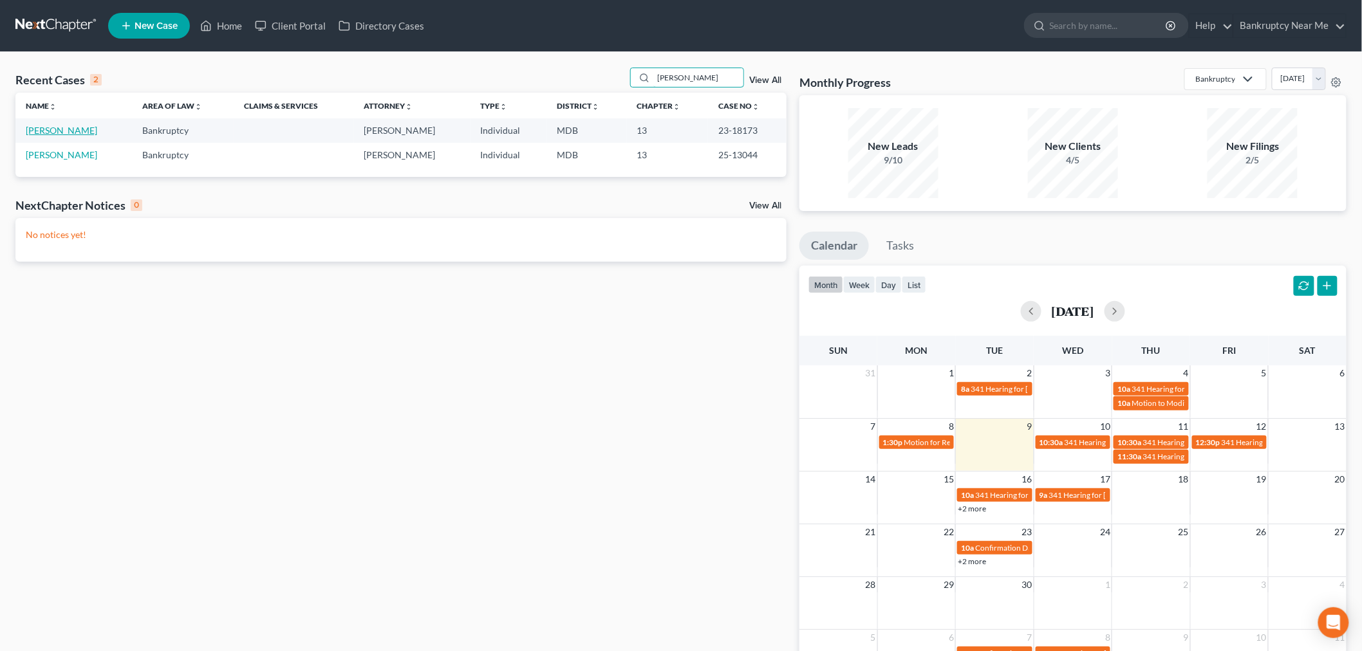
type input "[PERSON_NAME]"
click at [68, 130] on link "[PERSON_NAME]" at bounding box center [61, 130] width 71 height 11
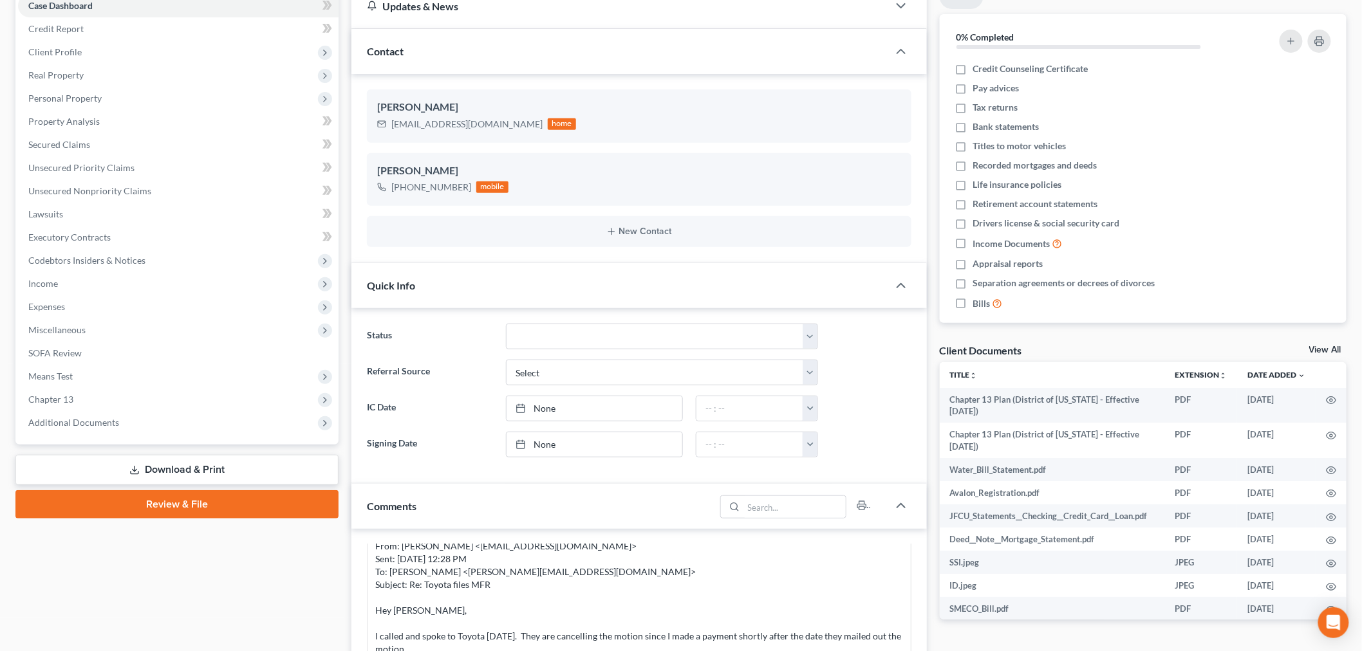
scroll to position [500, 0]
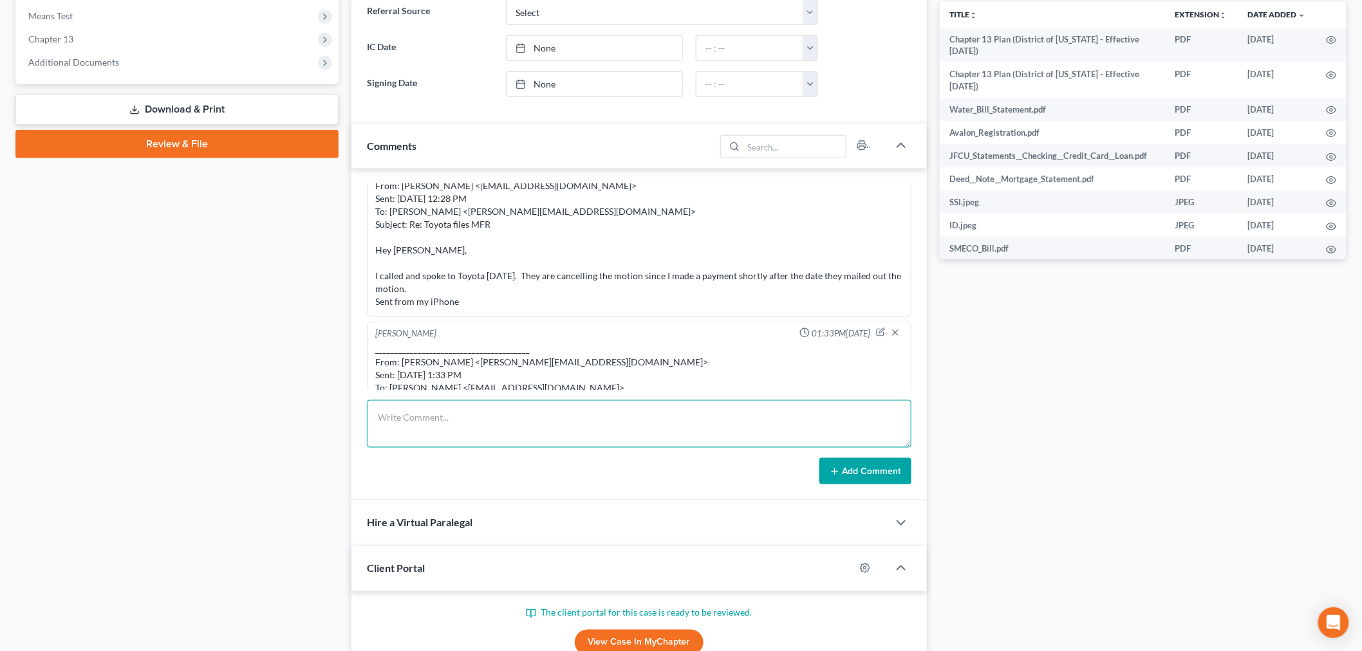
drag, startPoint x: 770, startPoint y: 402, endPoint x: 811, endPoint y: 422, distance: 45.8
click at [769, 404] on textarea at bounding box center [639, 424] width 544 height 48
paste textarea "From: [PERSON_NAME] <[EMAIL_ADDRESS][DOMAIN_NAME]> Sent: [DATE] 5:56 PM To: [PE…"
type textarea "From: [PERSON_NAME] <[EMAIL_ADDRESS][DOMAIN_NAME]> Sent: [DATE] 5:56 PM To: [PE…"
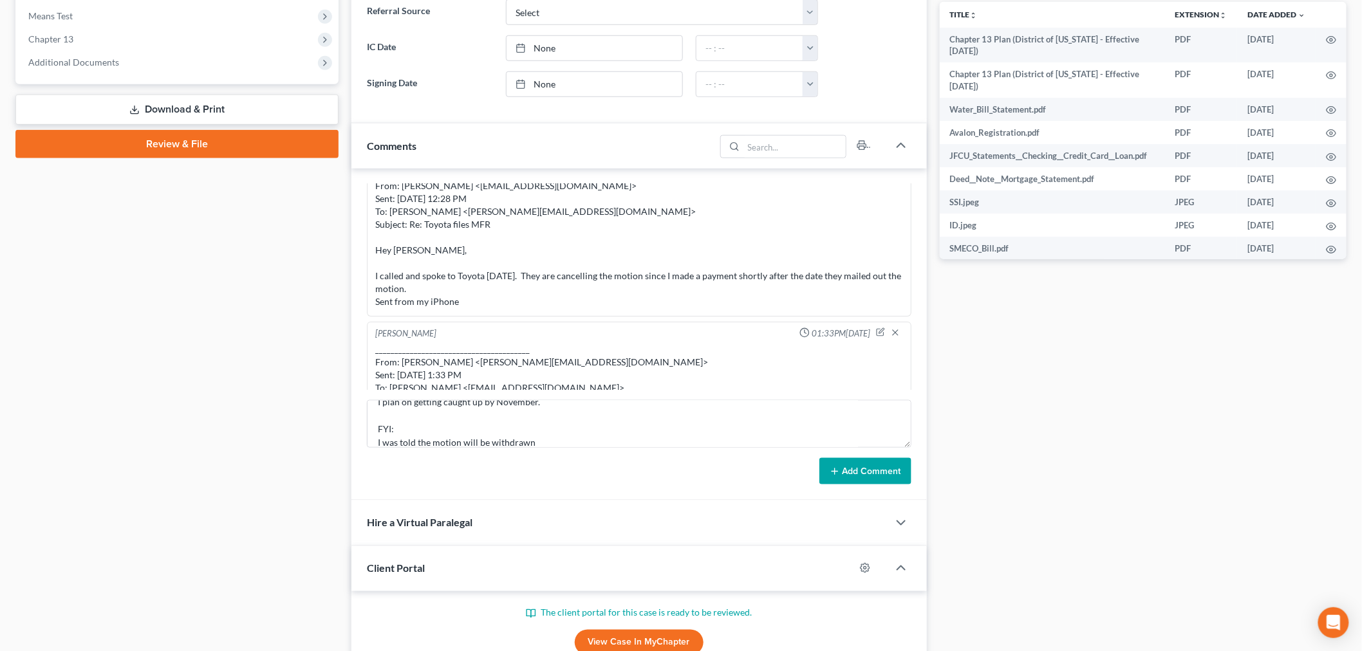
click at [868, 467] on button "Add Comment" at bounding box center [865, 471] width 92 height 27
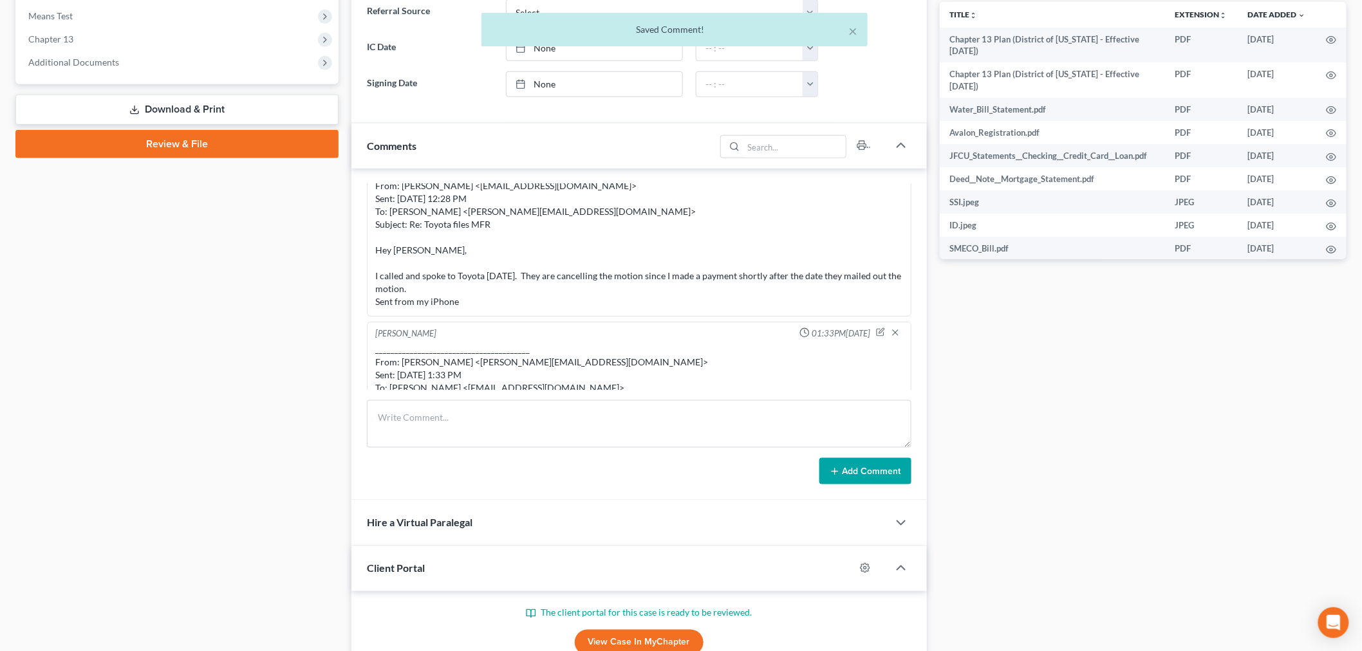
scroll to position [8440, 0]
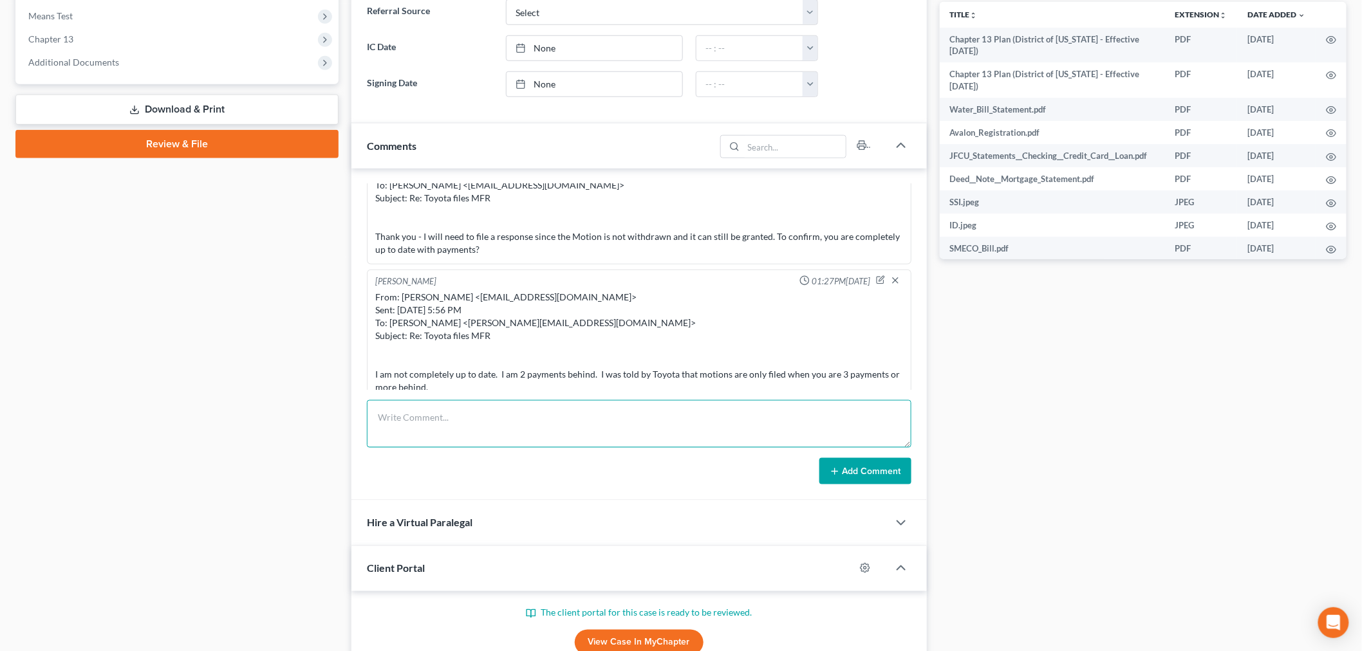
click at [873, 413] on textarea at bounding box center [639, 424] width 544 height 48
paste textarea "________________________________________ From: [PERSON_NAME] <[PERSON_NAME][EMA…"
type textarea "________________________________________ From: [PERSON_NAME] <[PERSON_NAME][EMA…"
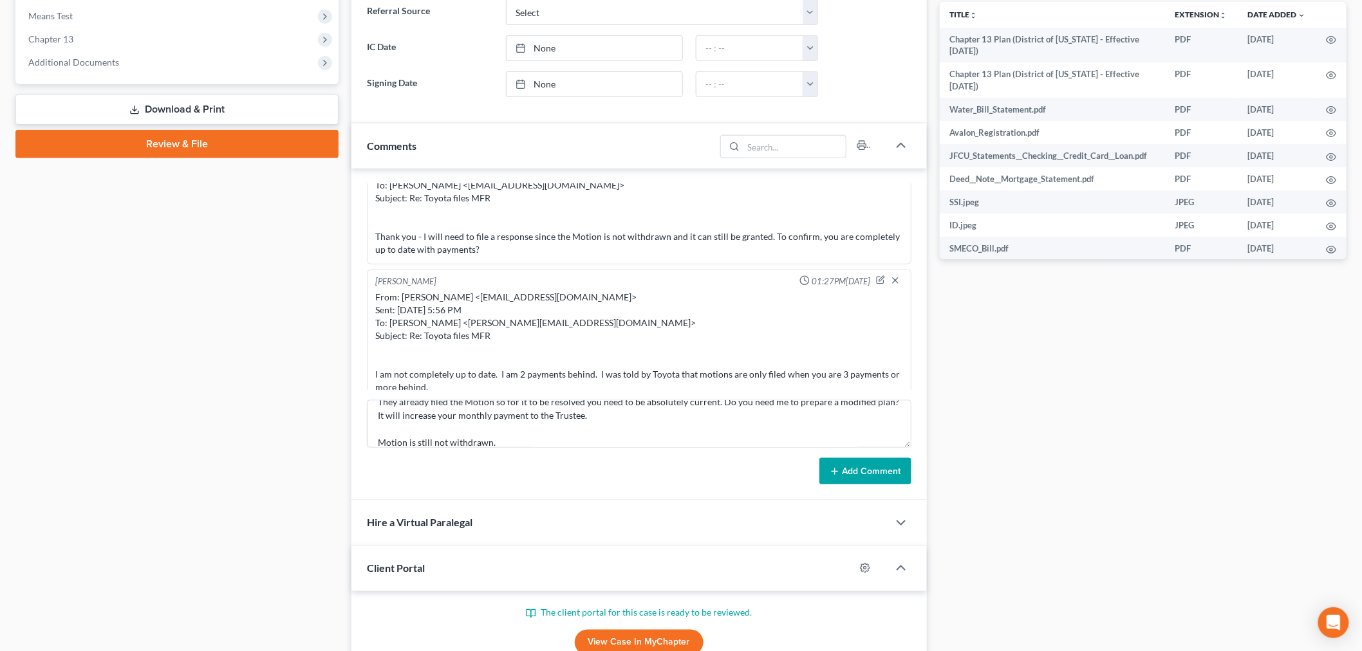
click at [857, 484] on button "Add Comment" at bounding box center [865, 471] width 92 height 27
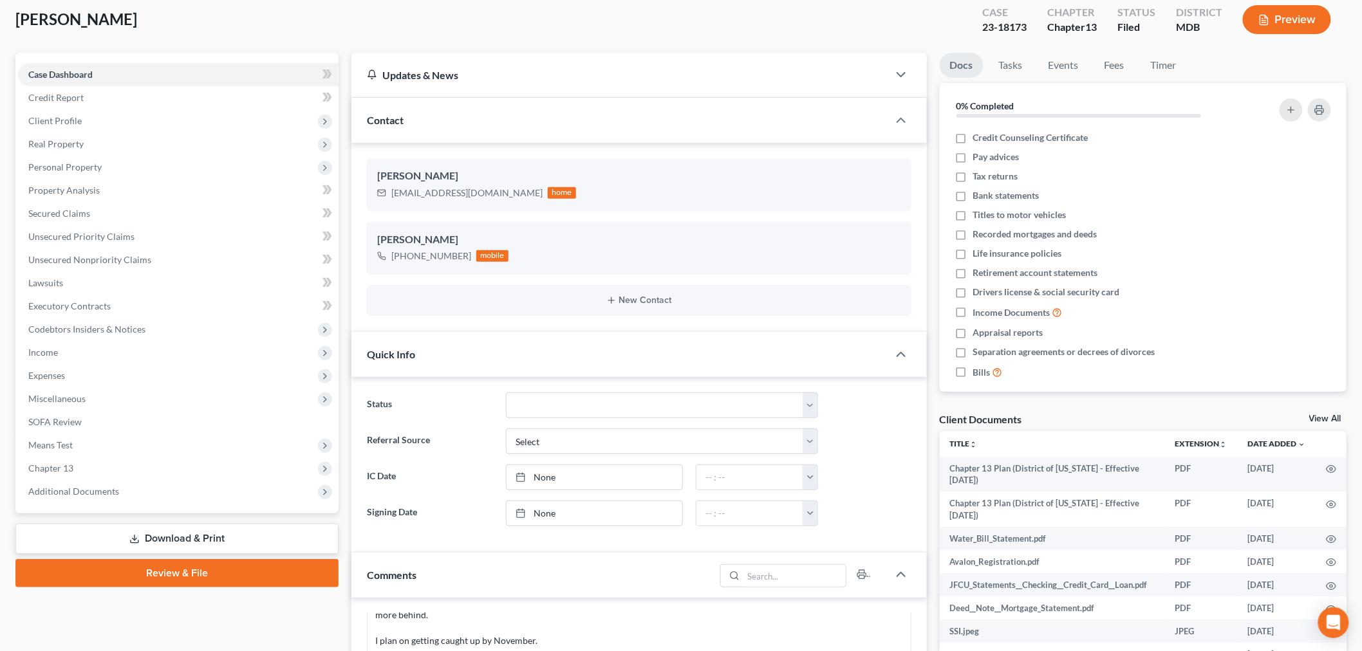
scroll to position [0, 0]
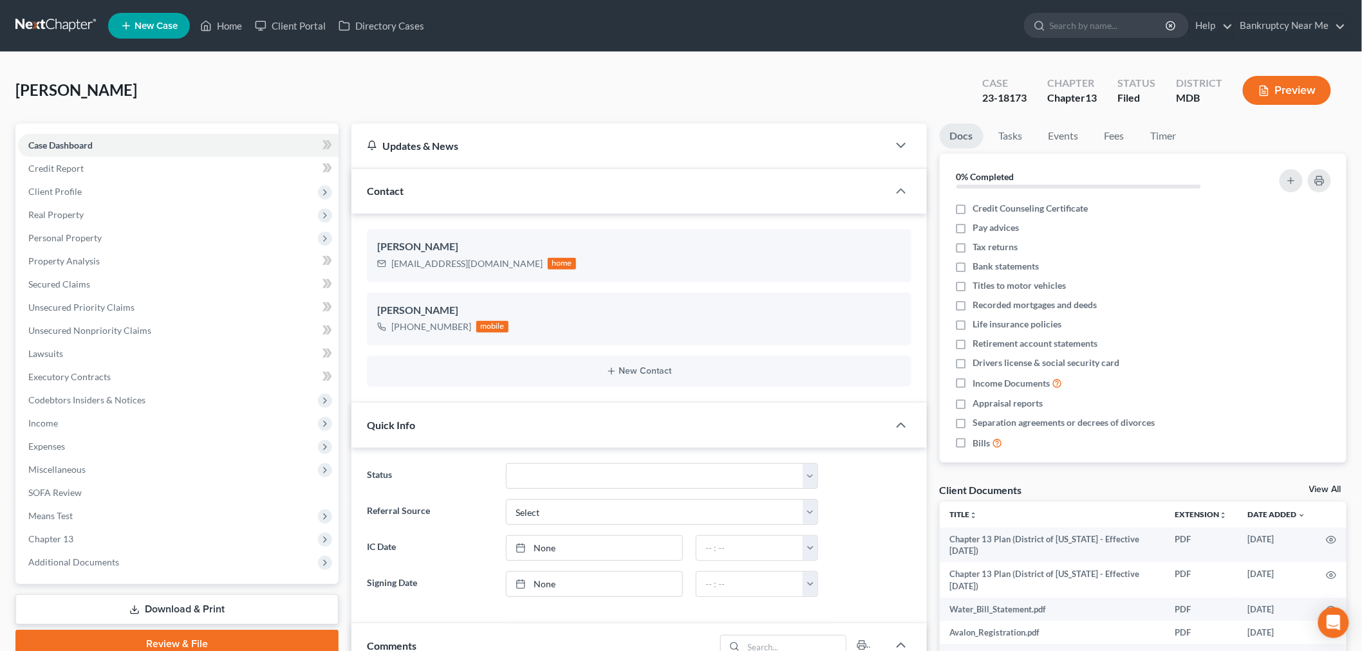
click at [46, 24] on link at bounding box center [56, 25] width 82 height 23
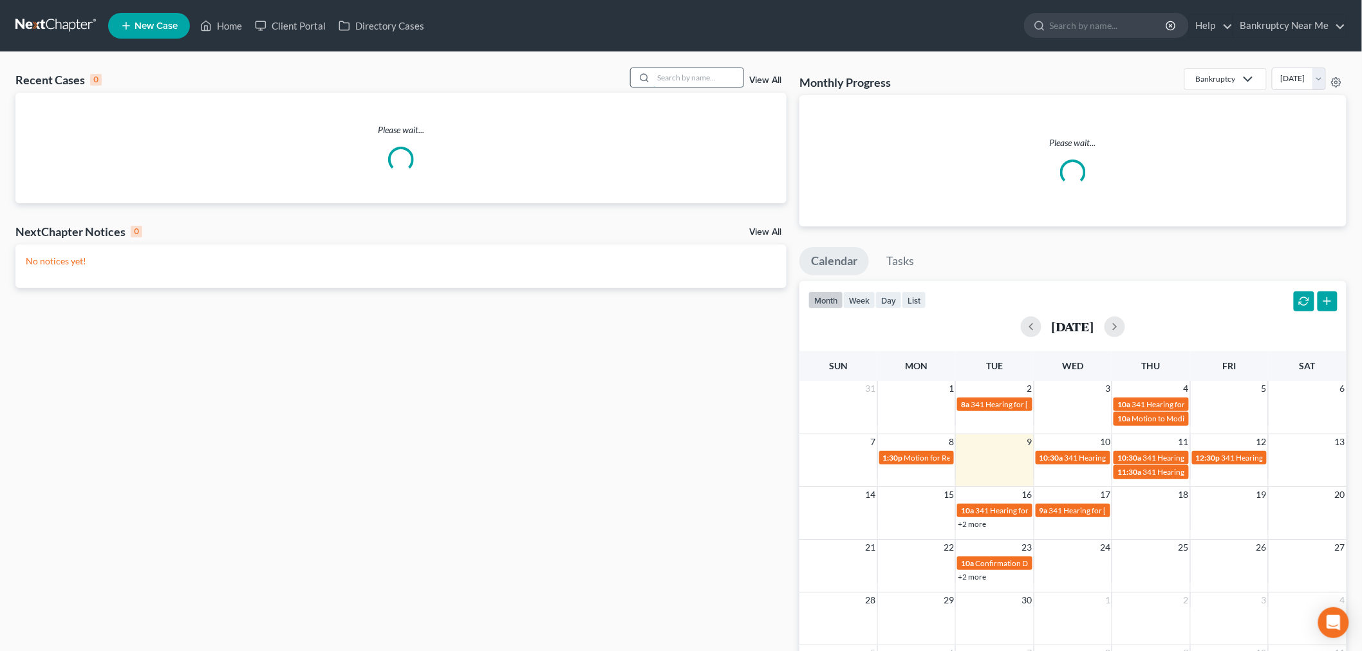
click at [691, 80] on input "search" at bounding box center [698, 77] width 90 height 19
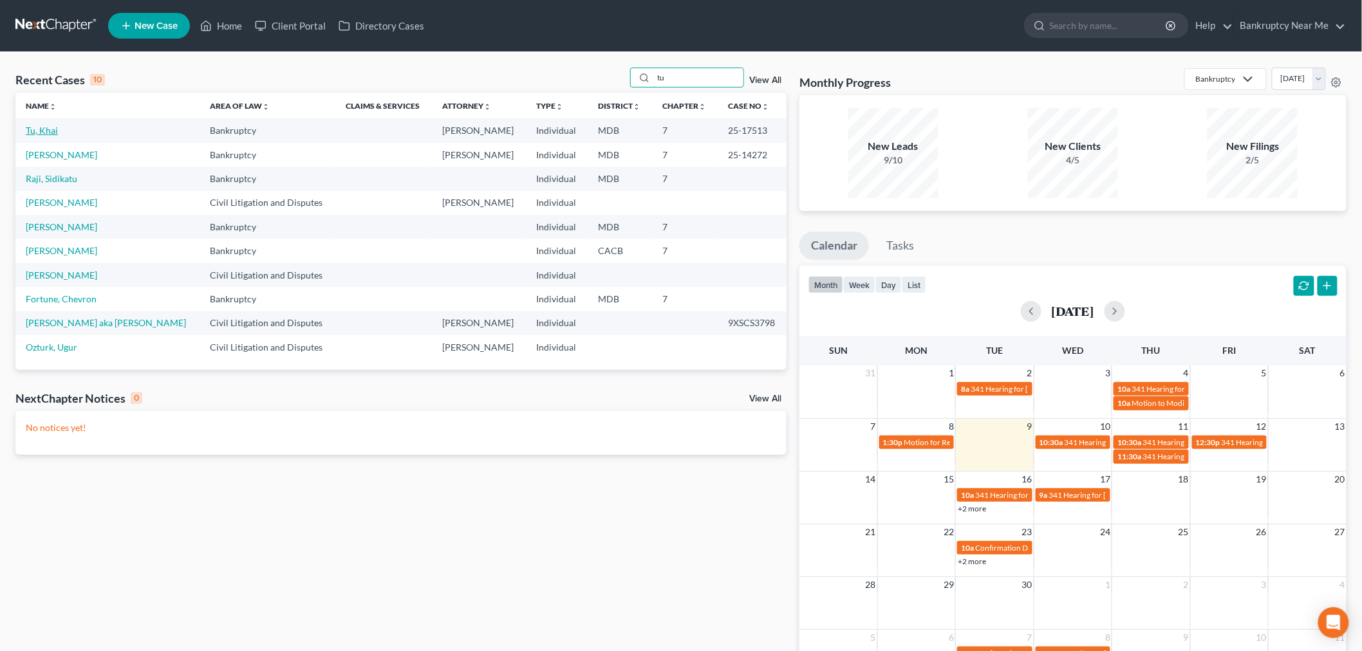
type input "tu"
click at [46, 130] on link "Tu, Khai" at bounding box center [42, 130] width 32 height 11
select select "4"
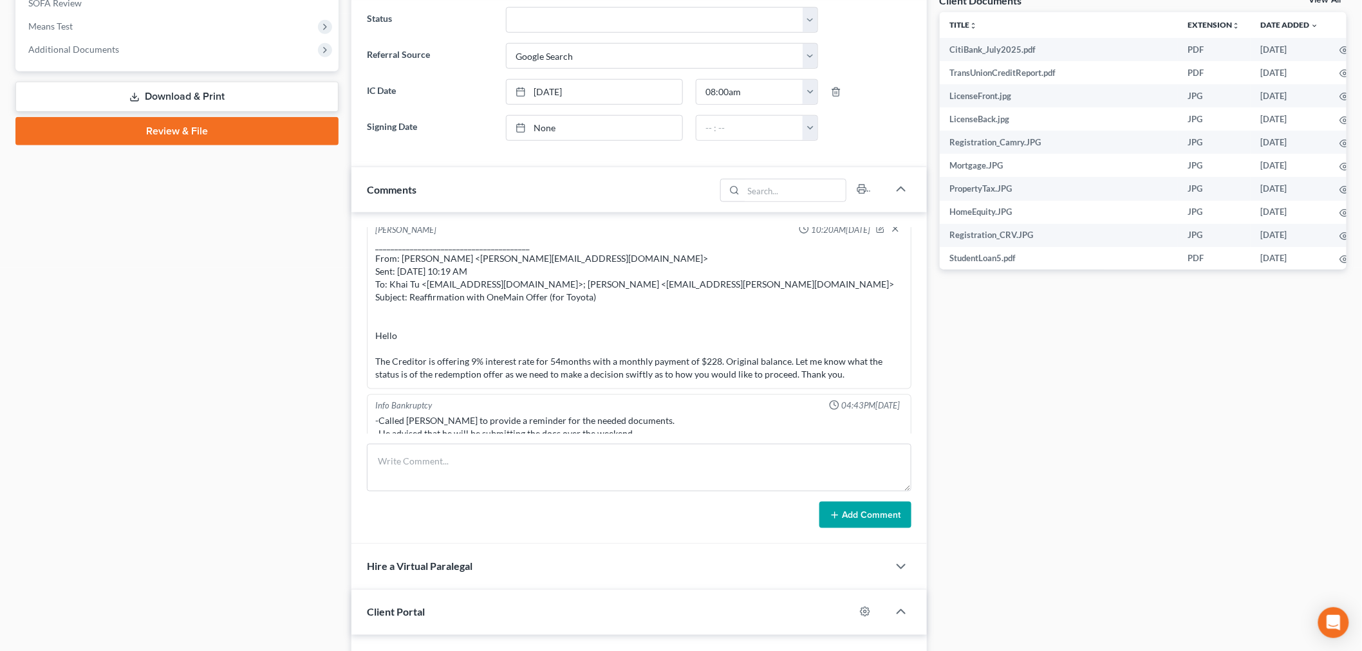
scroll to position [500, 0]
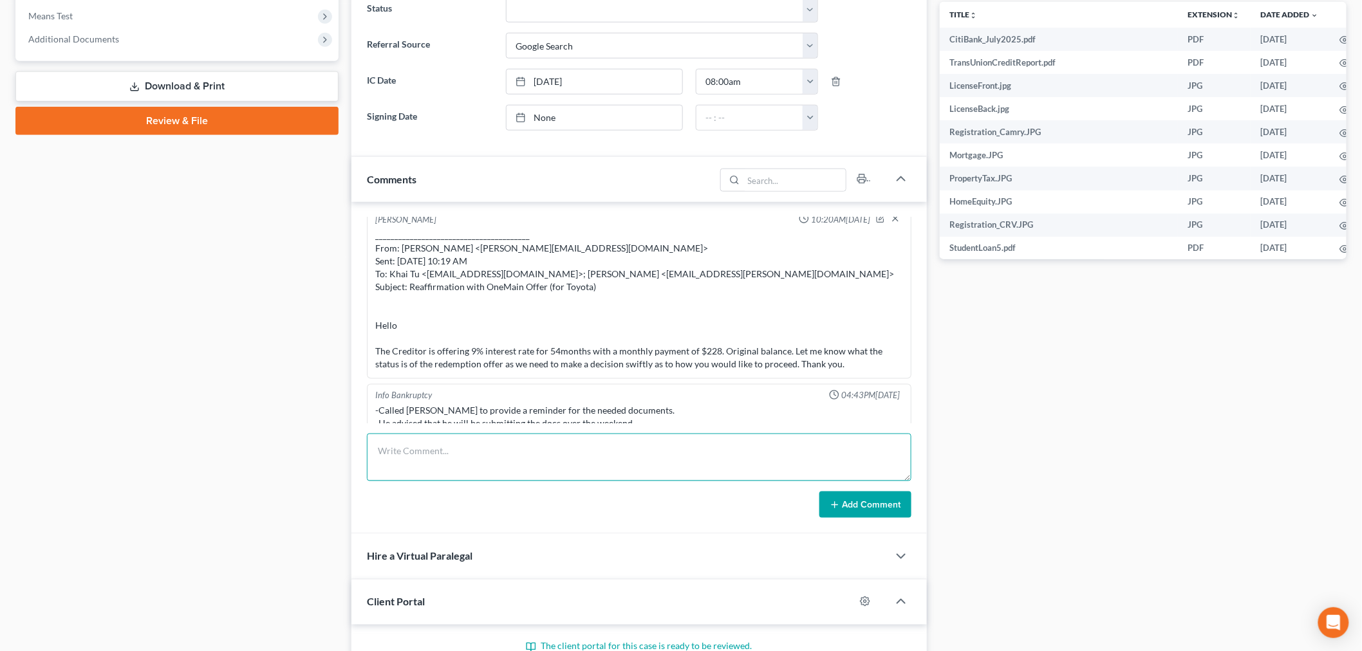
drag, startPoint x: 655, startPoint y: 460, endPoint x: 710, endPoint y: 474, distance: 57.0
click at [655, 461] on textarea at bounding box center [639, 458] width 544 height 48
paste textarea "________________________________________ From: [PERSON_NAME] <[PERSON_NAME][EMA…"
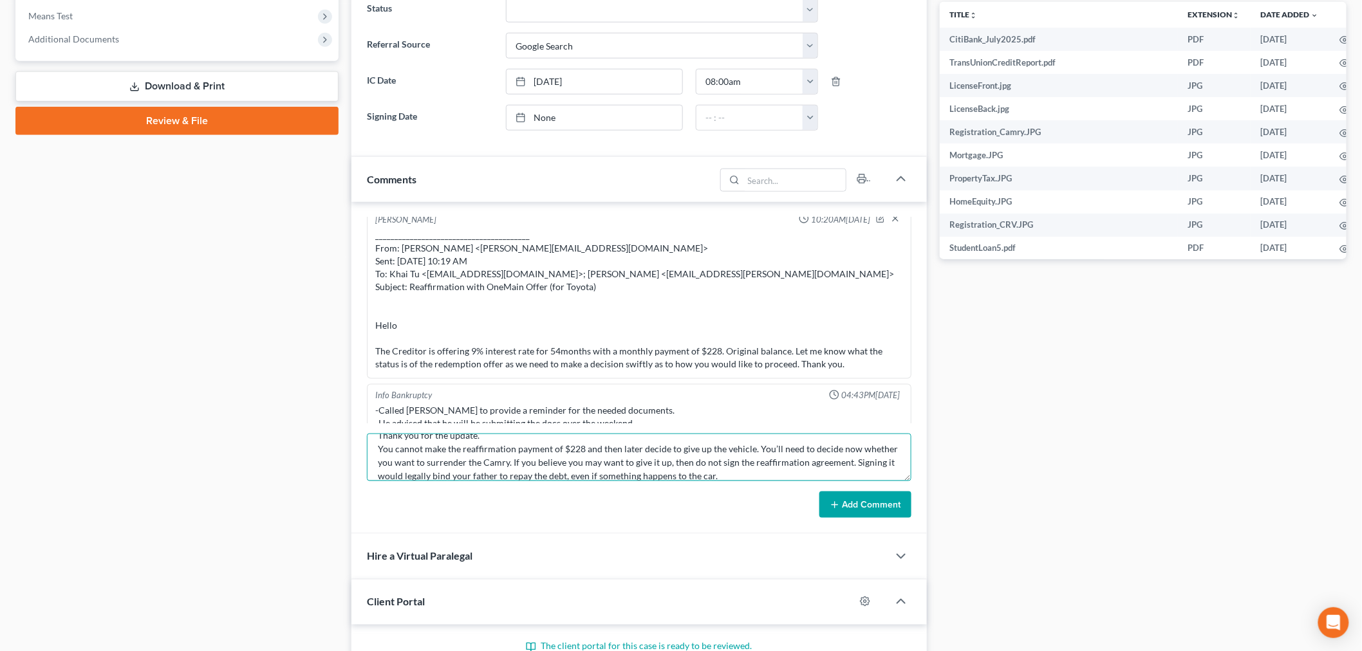
type textarea "________________________________________ From: Iris Kwon <iris@bankruptcynearme…"
click at [841, 510] on button "Add Comment" at bounding box center [865, 505] width 92 height 27
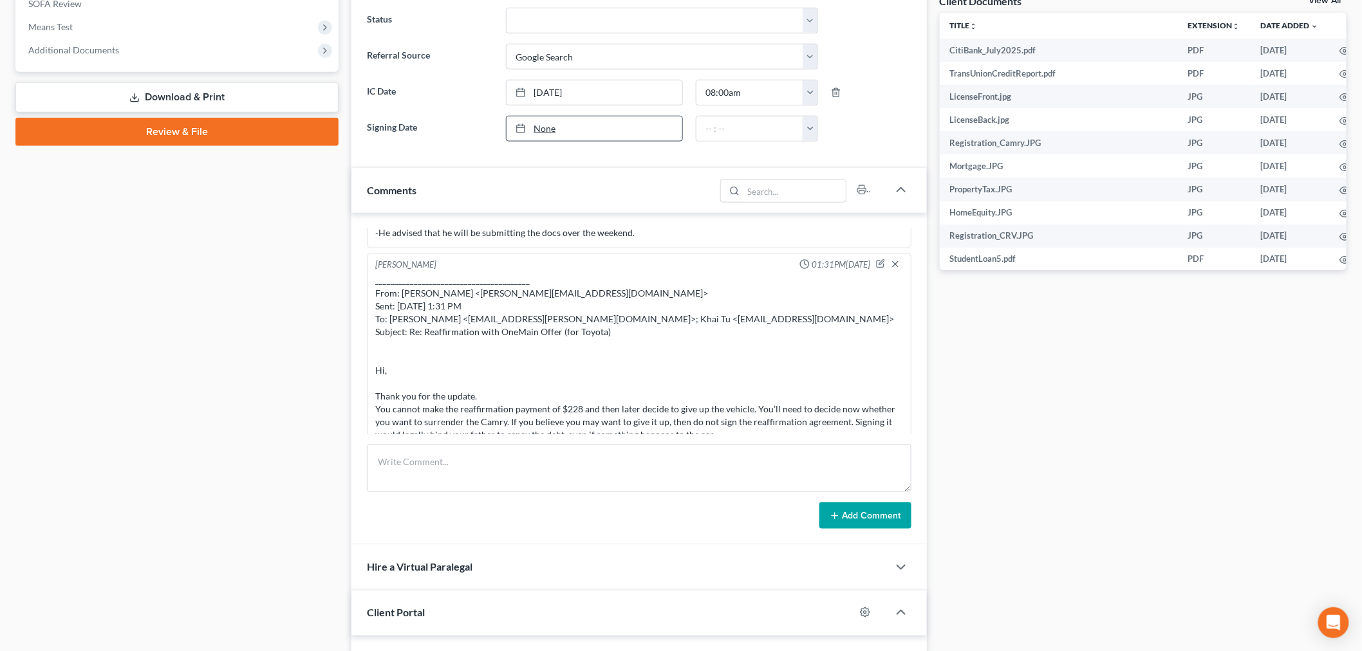
scroll to position [500, 0]
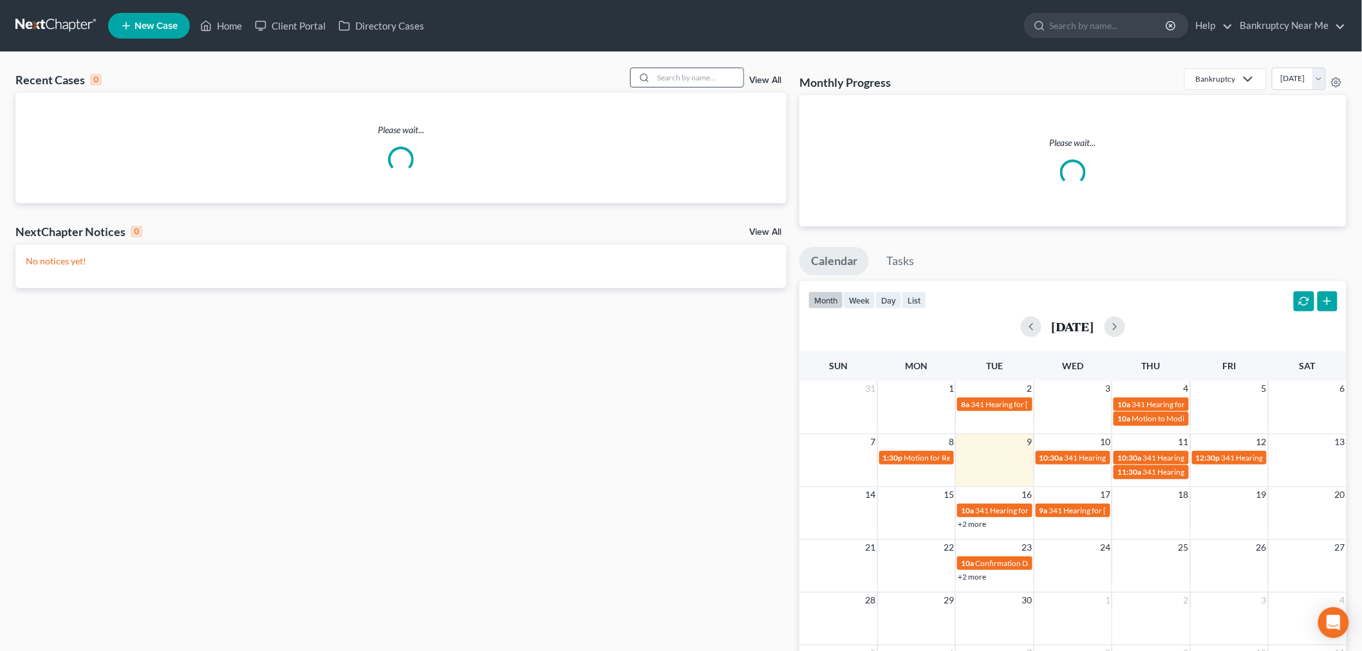
click at [712, 77] on input "search" at bounding box center [698, 77] width 90 height 19
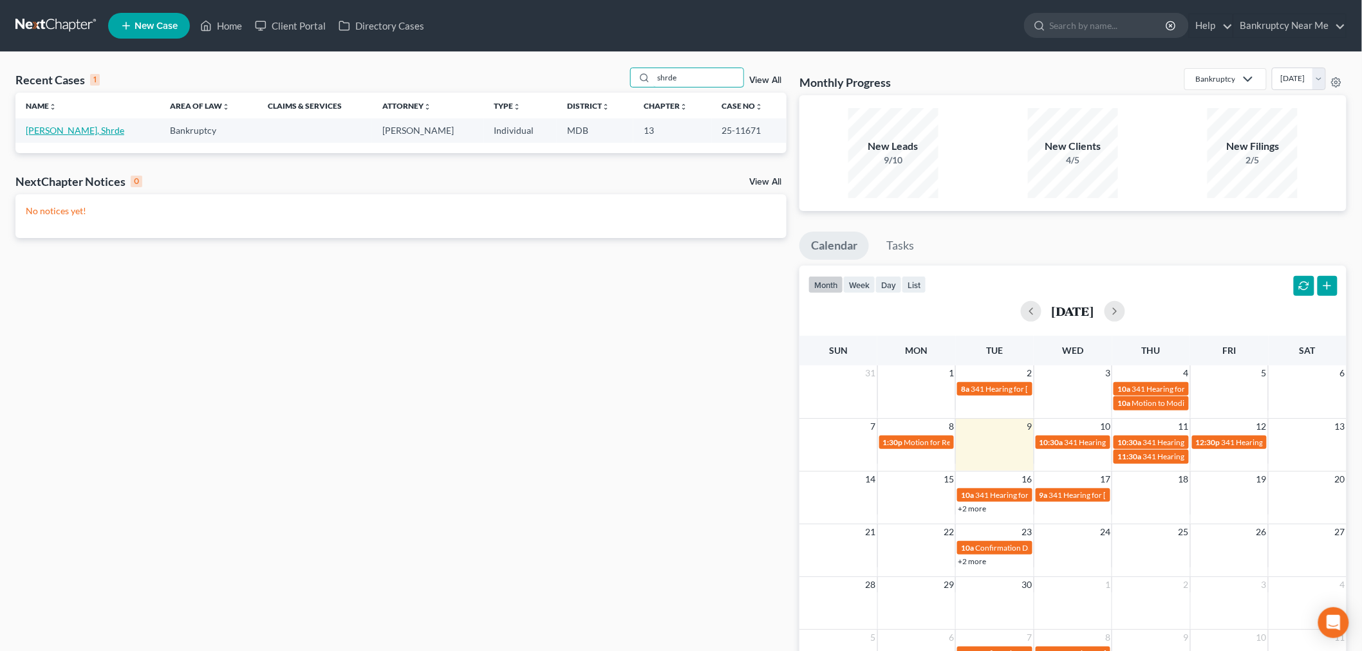
type input "shrde"
click at [71, 136] on link "[PERSON_NAME], Shrde" at bounding box center [75, 130] width 98 height 11
select select "6"
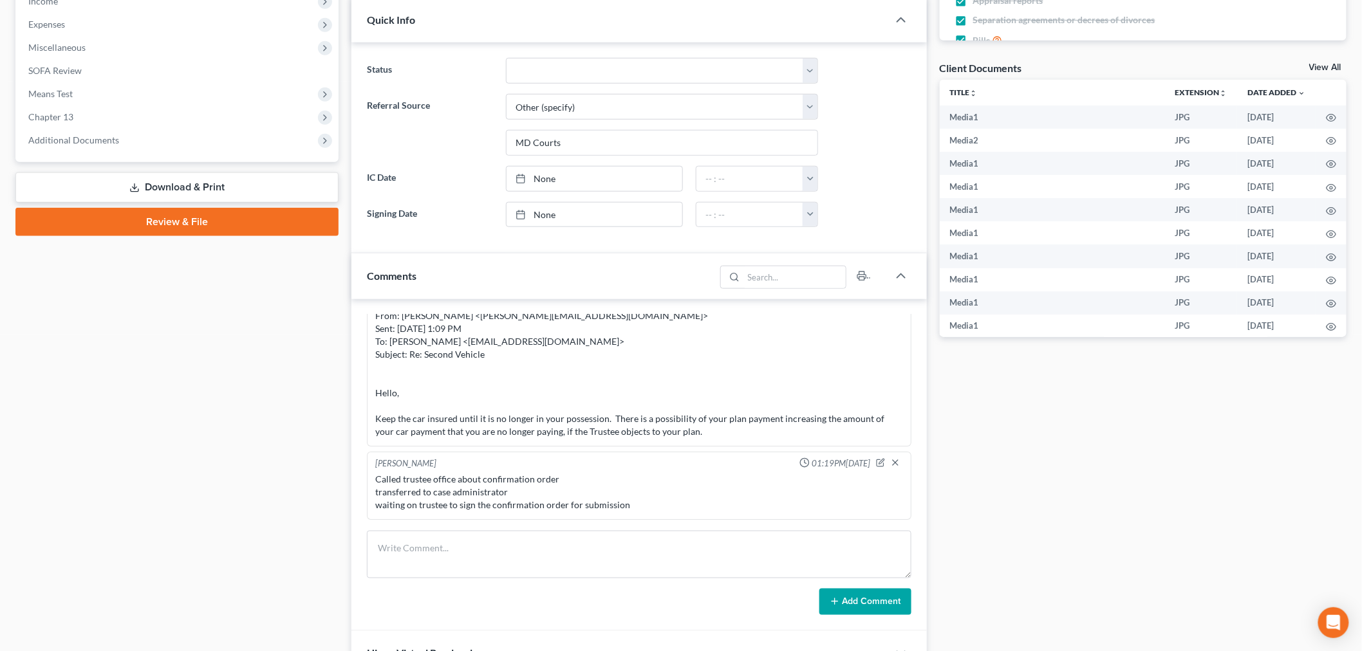
scroll to position [429, 0]
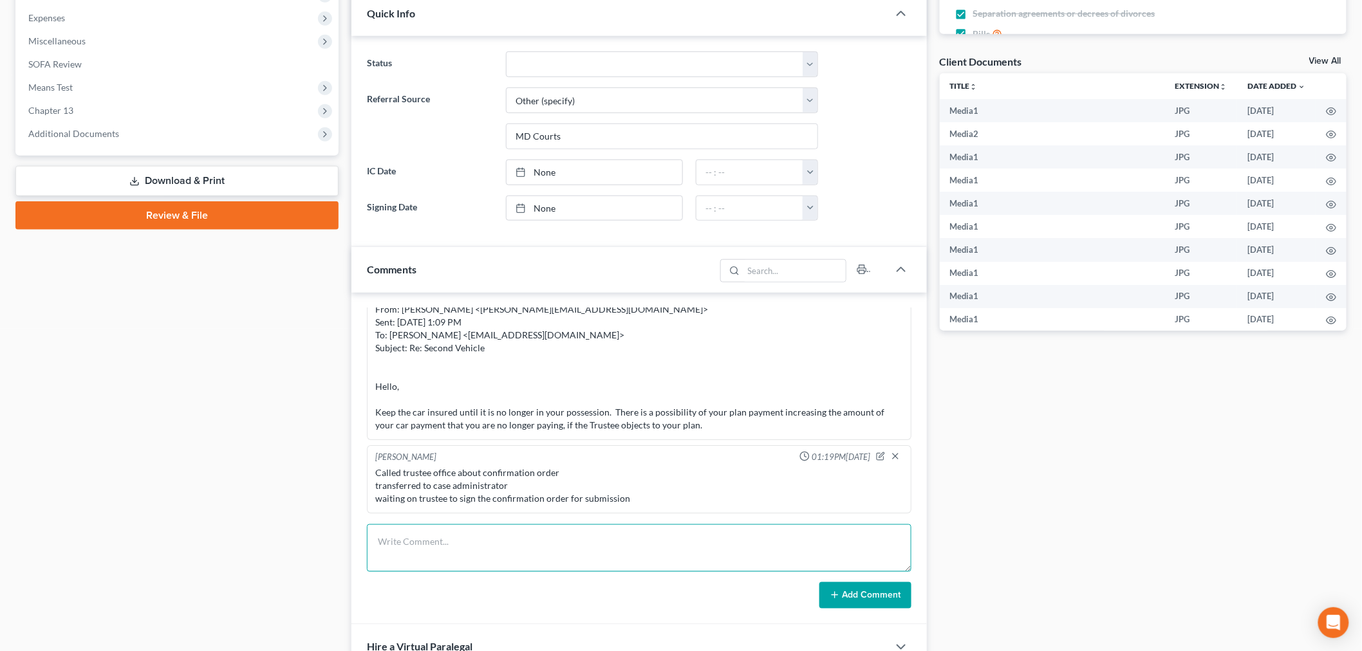
drag, startPoint x: 571, startPoint y: 538, endPoint x: 676, endPoint y: 561, distance: 108.1
click at [570, 538] on textarea at bounding box center [639, 549] width 544 height 48
click at [779, 561] on textarea at bounding box center [639, 549] width 544 height 48
paste textarea "________________________________________ From: Shrde Nelson <s.nelson09@yahoo.c…"
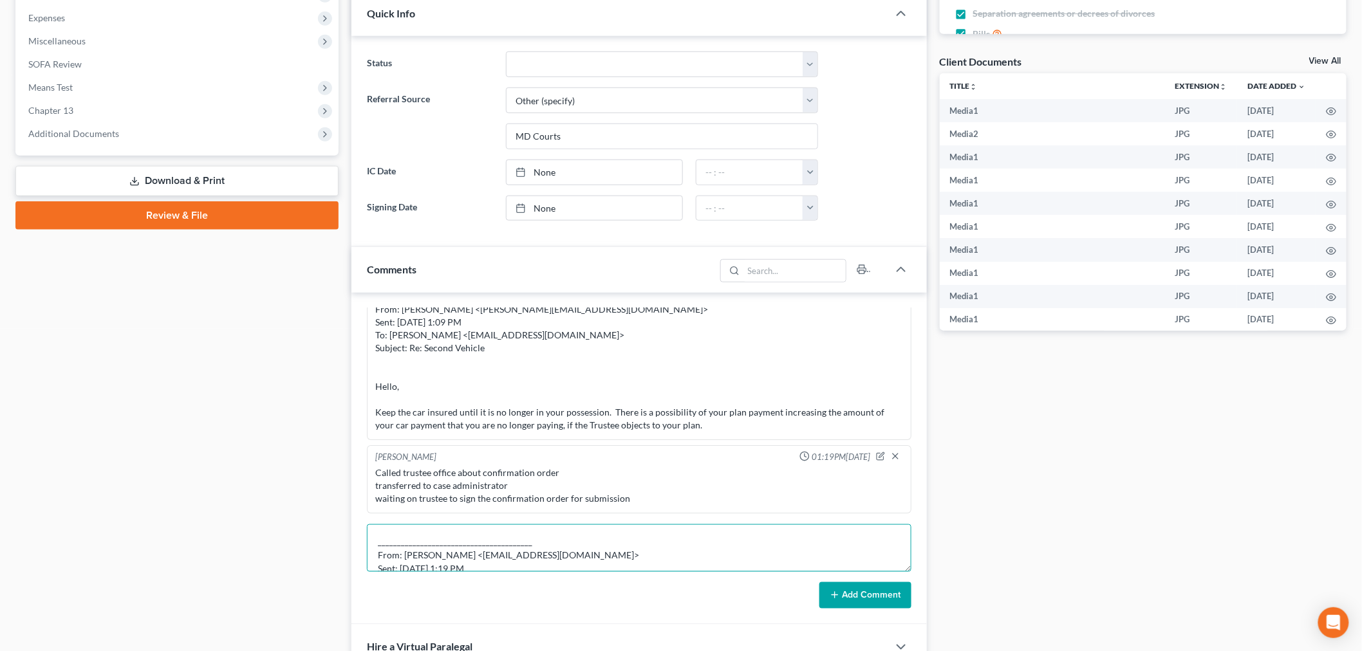
scroll to position [178, 0]
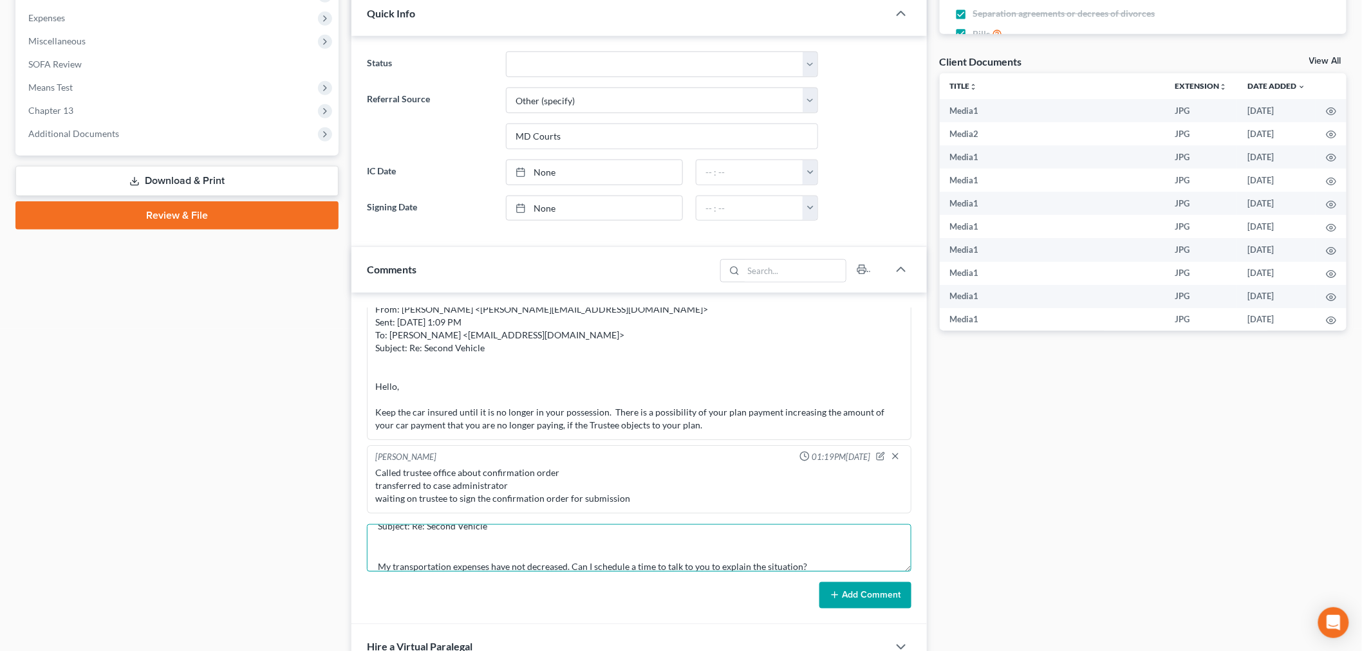
type textarea "________________________________________ From: Shrde Nelson <s.nelson09@yahoo.c…"
click at [857, 590] on button "Add Comment" at bounding box center [865, 595] width 92 height 27
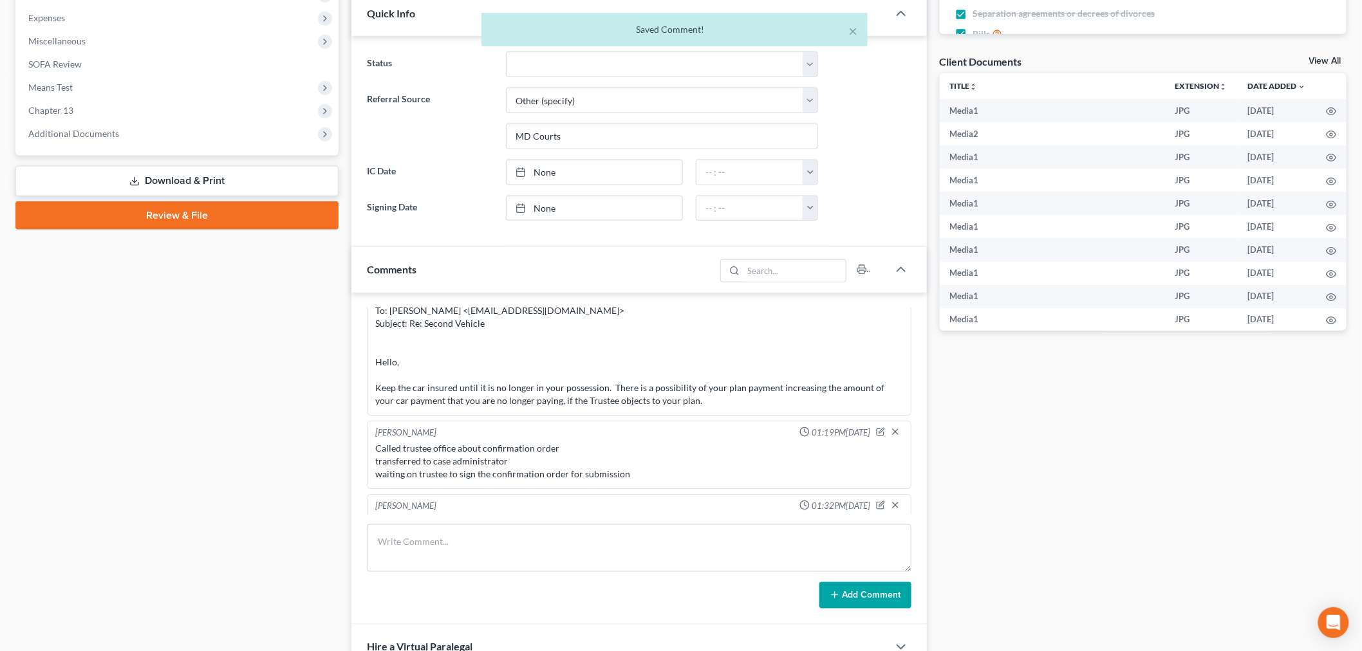
scroll to position [8194, 0]
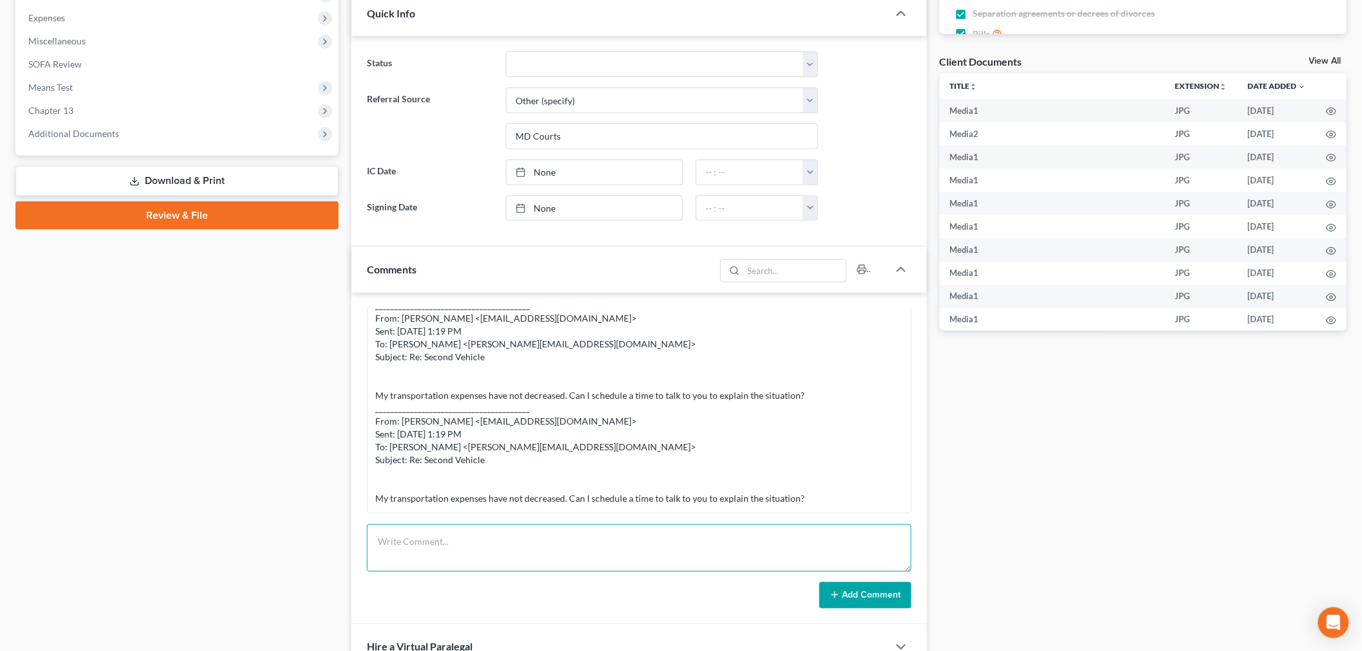
drag, startPoint x: 613, startPoint y: 544, endPoint x: 622, endPoint y: 541, distance: 9.0
click at [612, 543] on textarea at bounding box center [639, 549] width 544 height 48
paste textarea "From: Shrde Nelson <s.nelson09@yahoo.com> Sent: Tuesday, September 9, 2025 1:31…"
type textarea "From: Shrde Nelson <s.nelson09@yahoo.com> Sent: Tuesday, September 9, 2025 1:31…"
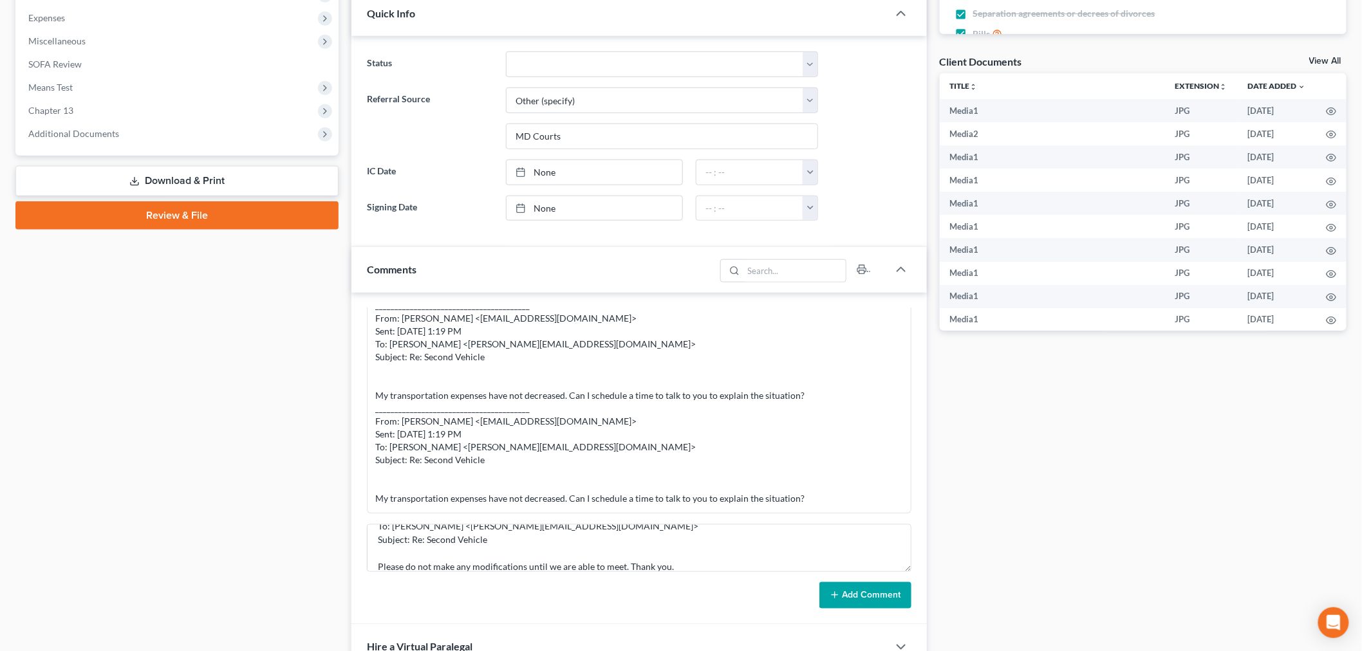
drag, startPoint x: 832, startPoint y: 586, endPoint x: 841, endPoint y: 578, distance: 12.8
click at [832, 584] on button "Add Comment" at bounding box center [865, 595] width 92 height 27
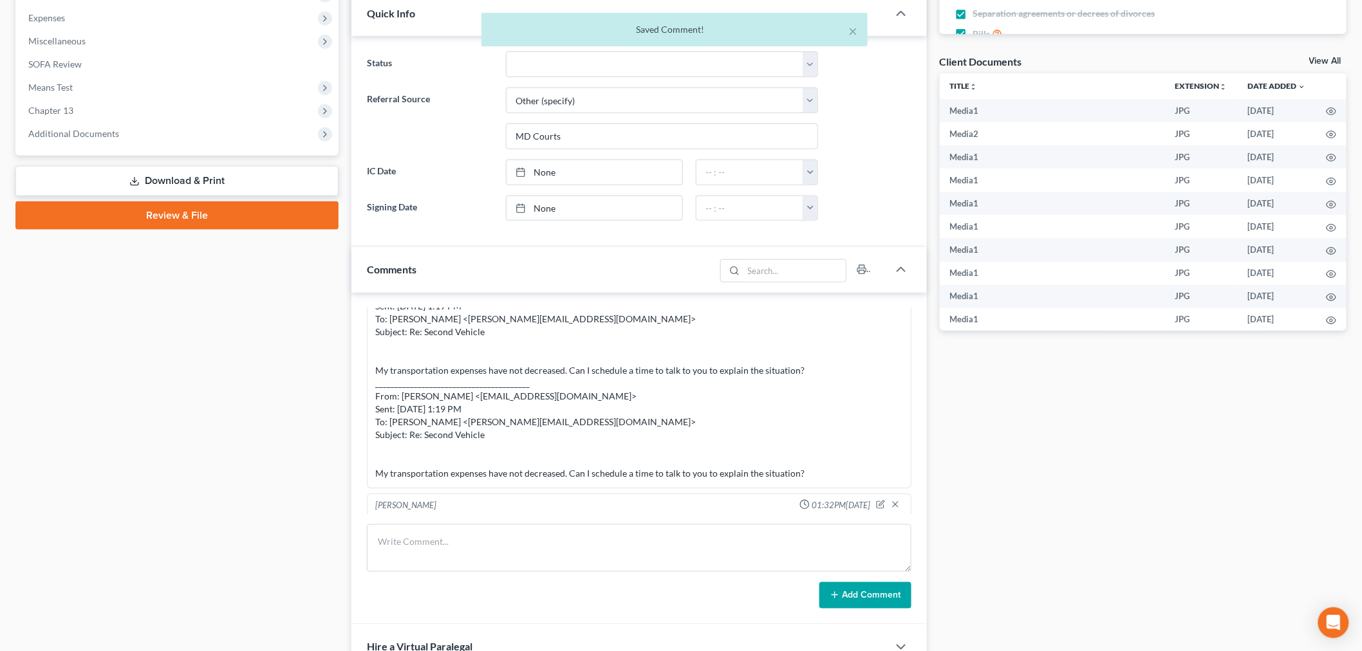
scroll to position [8306, 0]
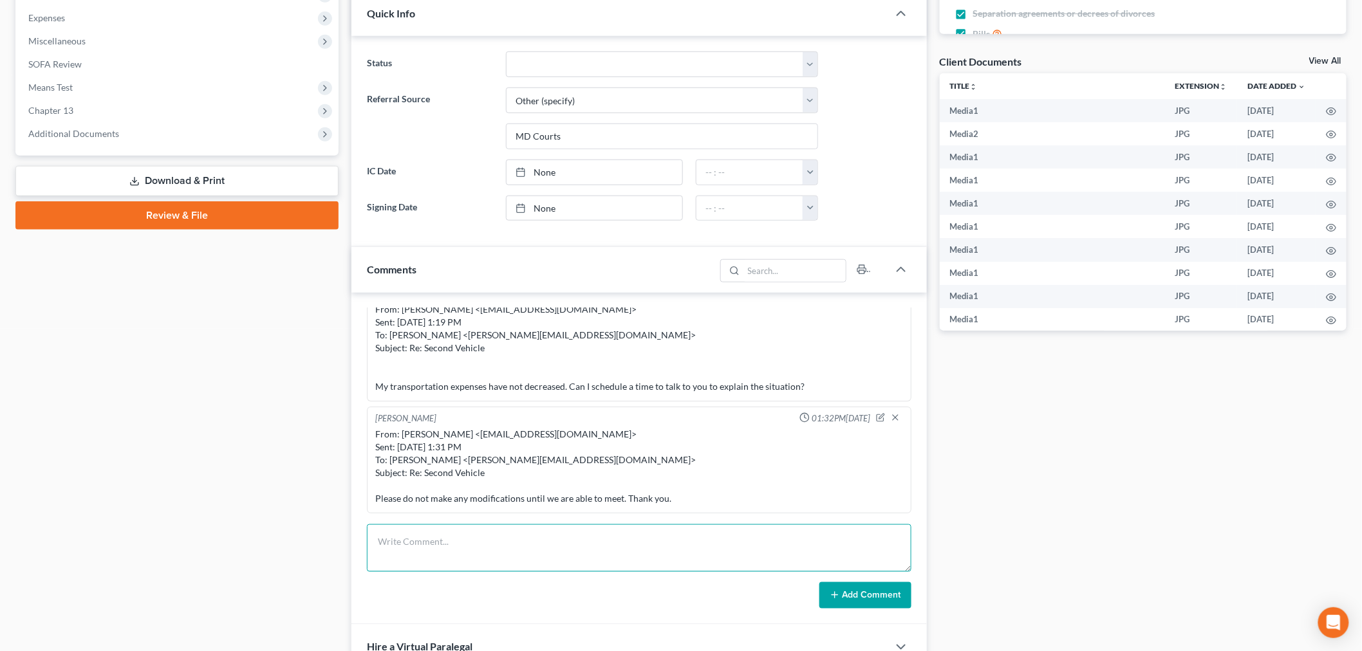
click at [768, 564] on textarea at bounding box center [639, 549] width 544 height 48
paste textarea "From: Iris Kwon <iris@bankruptcynearme.org> Sent: Tuesday, September 09, 2025 1…"
type textarea "From: Iris Kwon <iris@bankruptcynearme.org> Sent: Tuesday, September 09, 2025 1…"
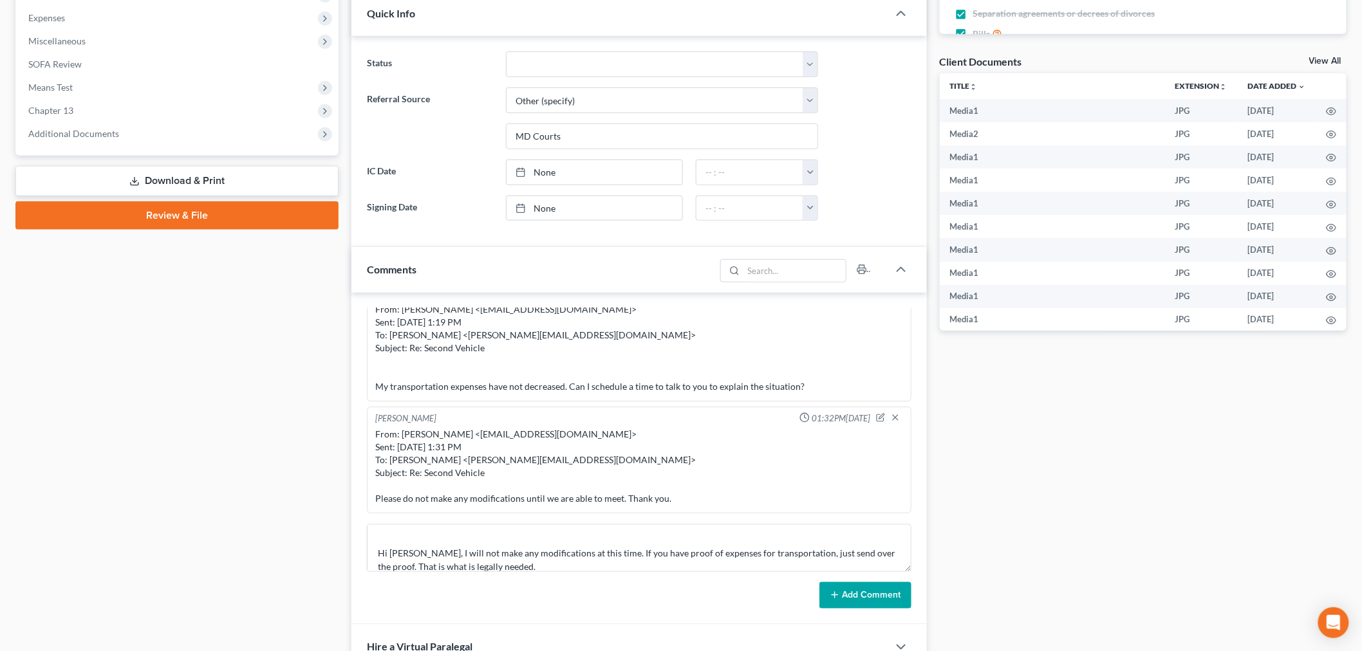
click at [861, 590] on button "Add Comment" at bounding box center [865, 595] width 92 height 27
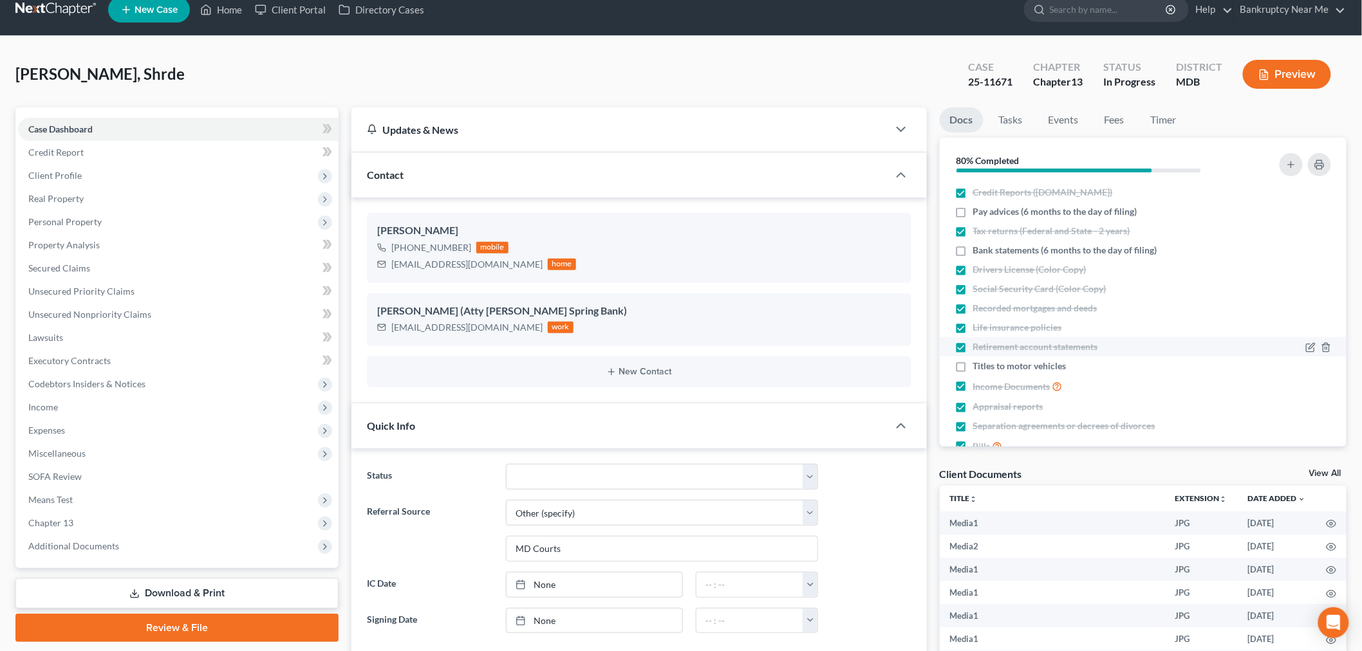
scroll to position [0, 0]
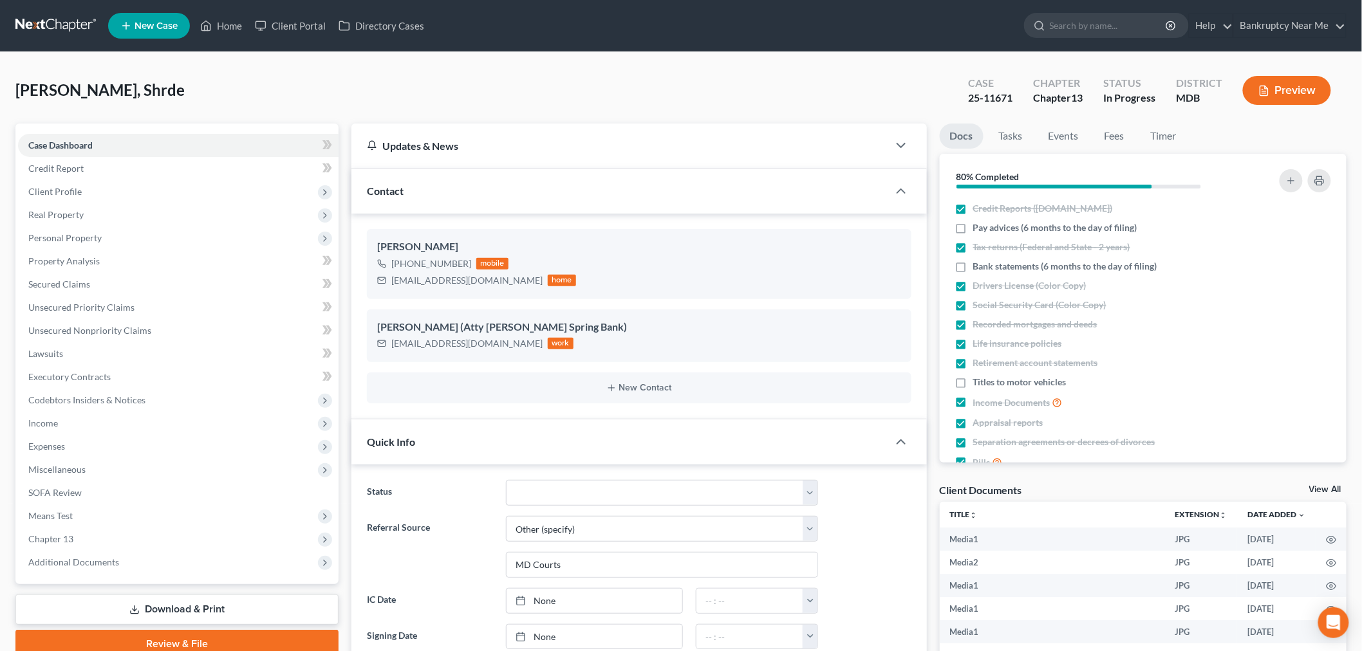
click at [63, 11] on nav "Home New Case Client Portal Directory Cases Bankruptcy Near Me iris@bankruptcyn…" at bounding box center [681, 25] width 1362 height 51
click at [62, 21] on link at bounding box center [56, 25] width 82 height 23
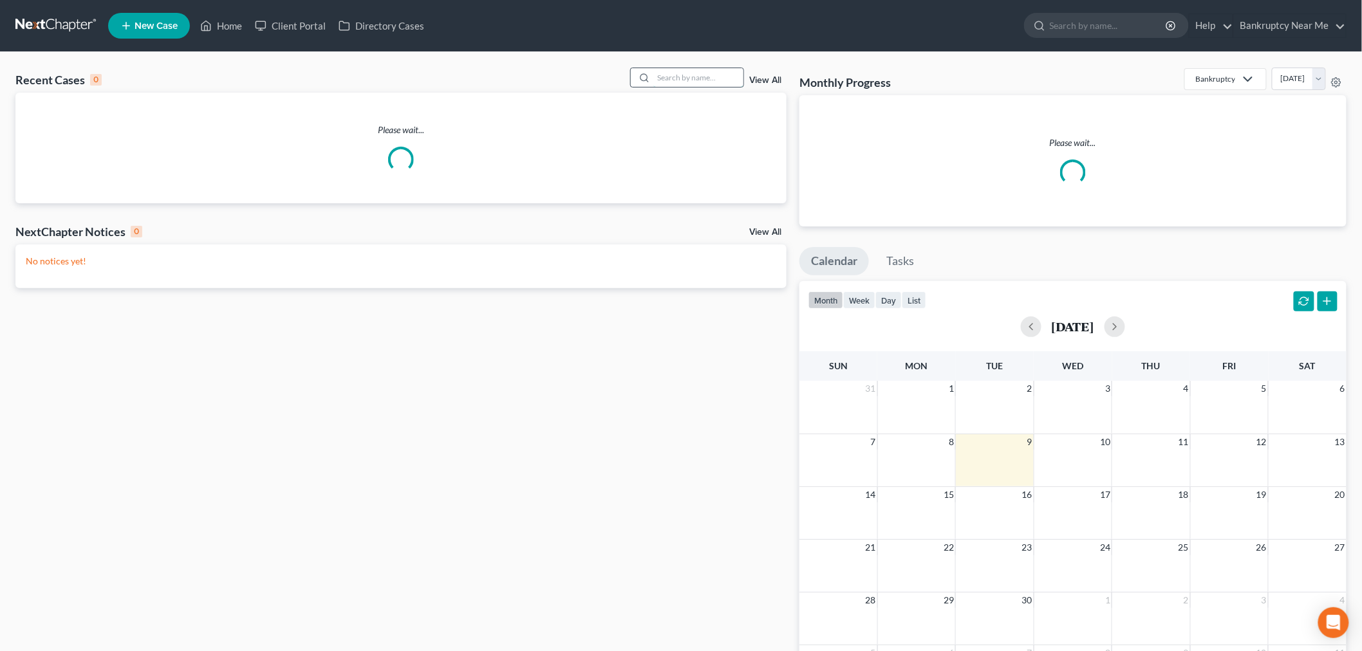
click at [676, 80] on input "search" at bounding box center [698, 77] width 90 height 19
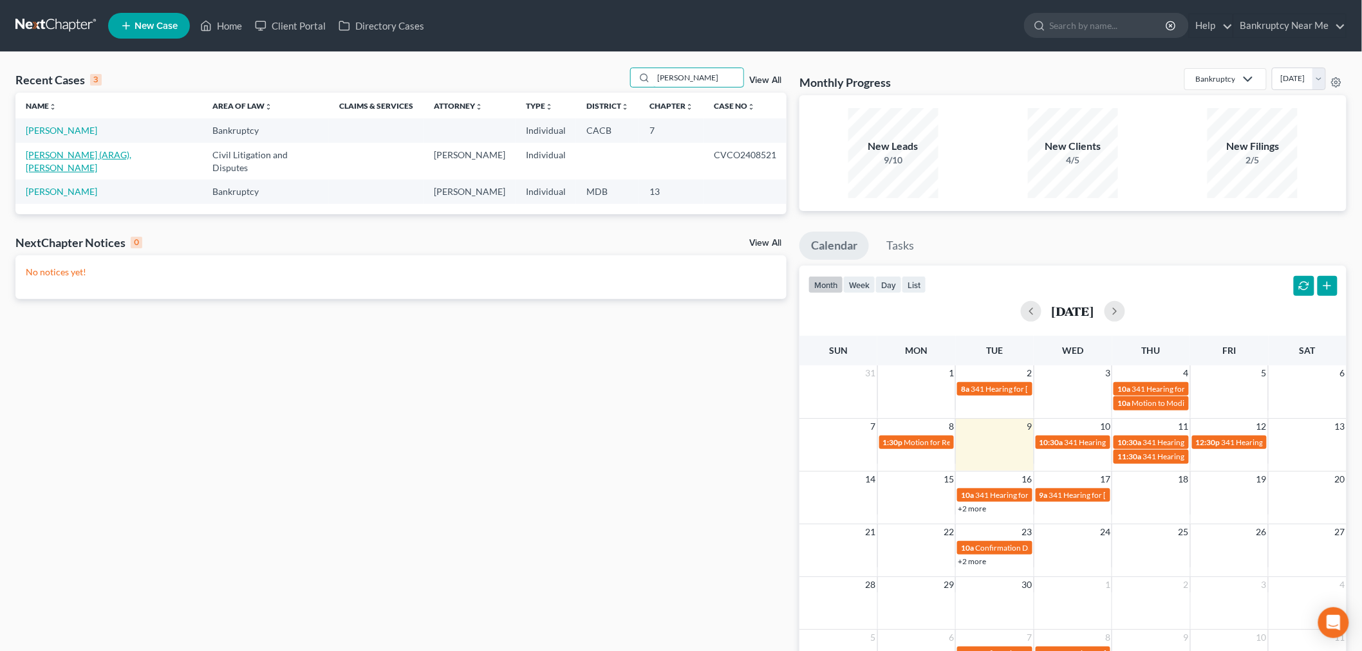
type input "[PERSON_NAME]"
click at [80, 154] on link "[PERSON_NAME] (ARAG), [PERSON_NAME]" at bounding box center [79, 161] width 106 height 24
select select "0"
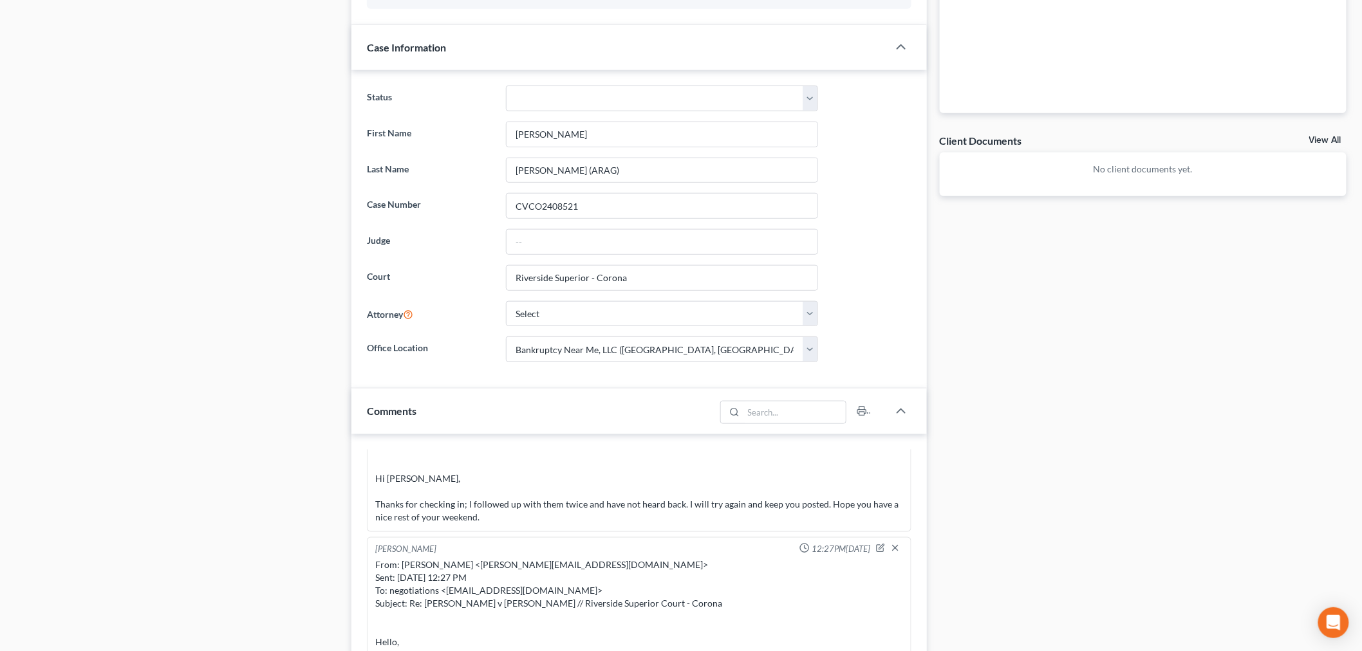
scroll to position [500, 0]
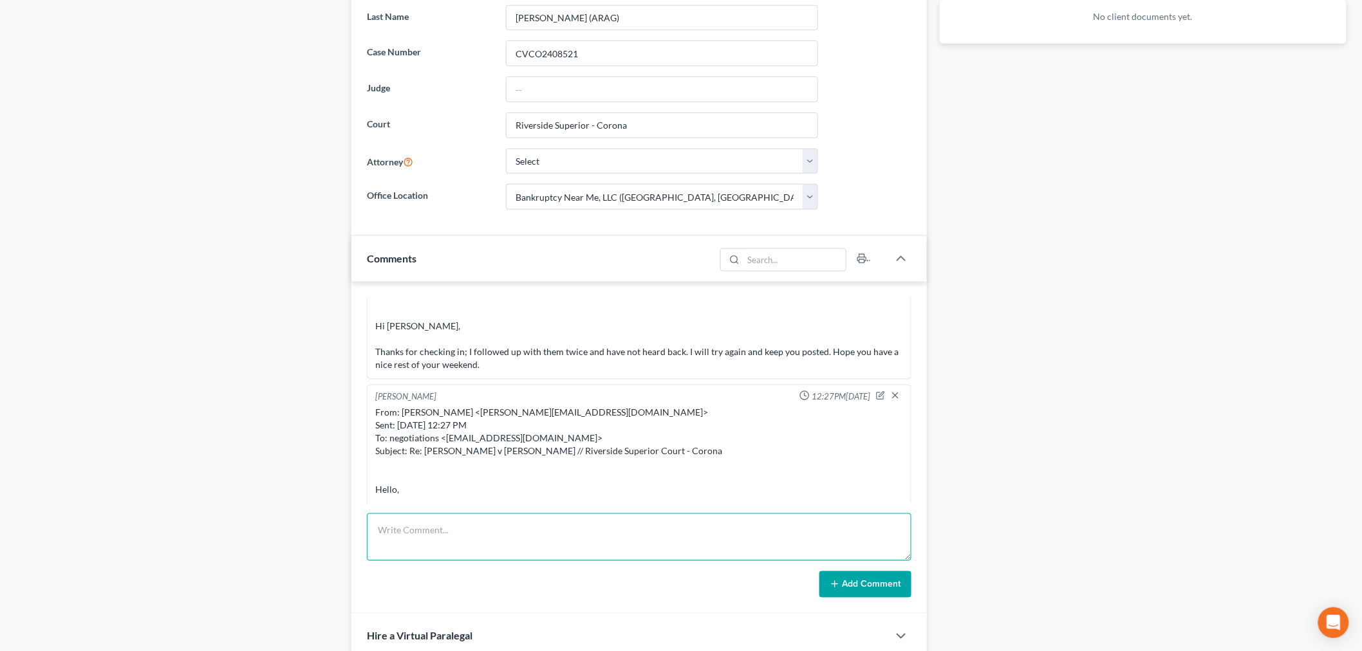
drag, startPoint x: 691, startPoint y: 533, endPoint x: 711, endPoint y: 533, distance: 20.0
click at [693, 533] on textarea at bounding box center [639, 538] width 544 height 48
paste textarea "From: DNR <[EMAIL_ADDRESS][DOMAIN_NAME]> Sent: [DATE] 3:30 PM To: [PERSON_NAME]…"
type textarea "From: DNR <[EMAIL_ADDRESS][DOMAIN_NAME]> Sent: [DATE] 3:30 PM To: [PERSON_NAME]…"
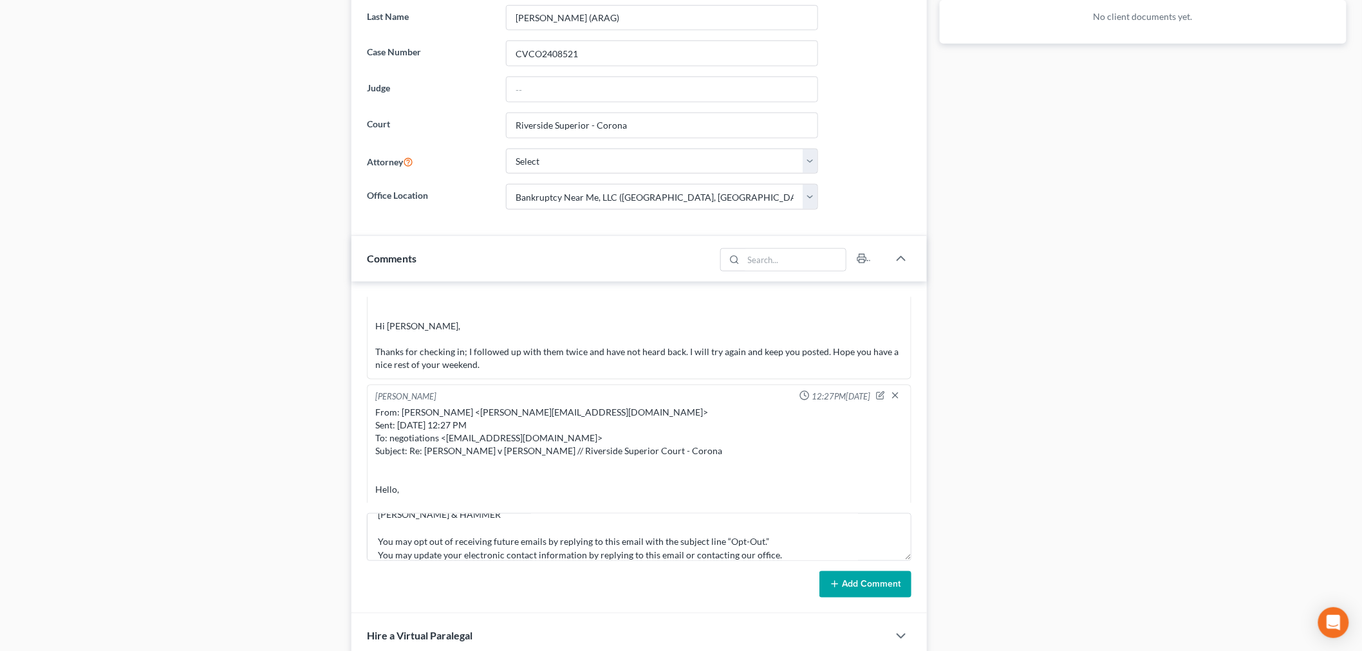
click at [906, 600] on div "[PERSON_NAME] 11:38AM[DATE] From: [PERSON_NAME] Sent: [DATE] 11:38 AM To: [PERS…" at bounding box center [638, 448] width 575 height 333
click at [890, 594] on button "Add Comment" at bounding box center [865, 585] width 92 height 27
click at [859, 584] on button "Add Comment" at bounding box center [865, 585] width 92 height 27
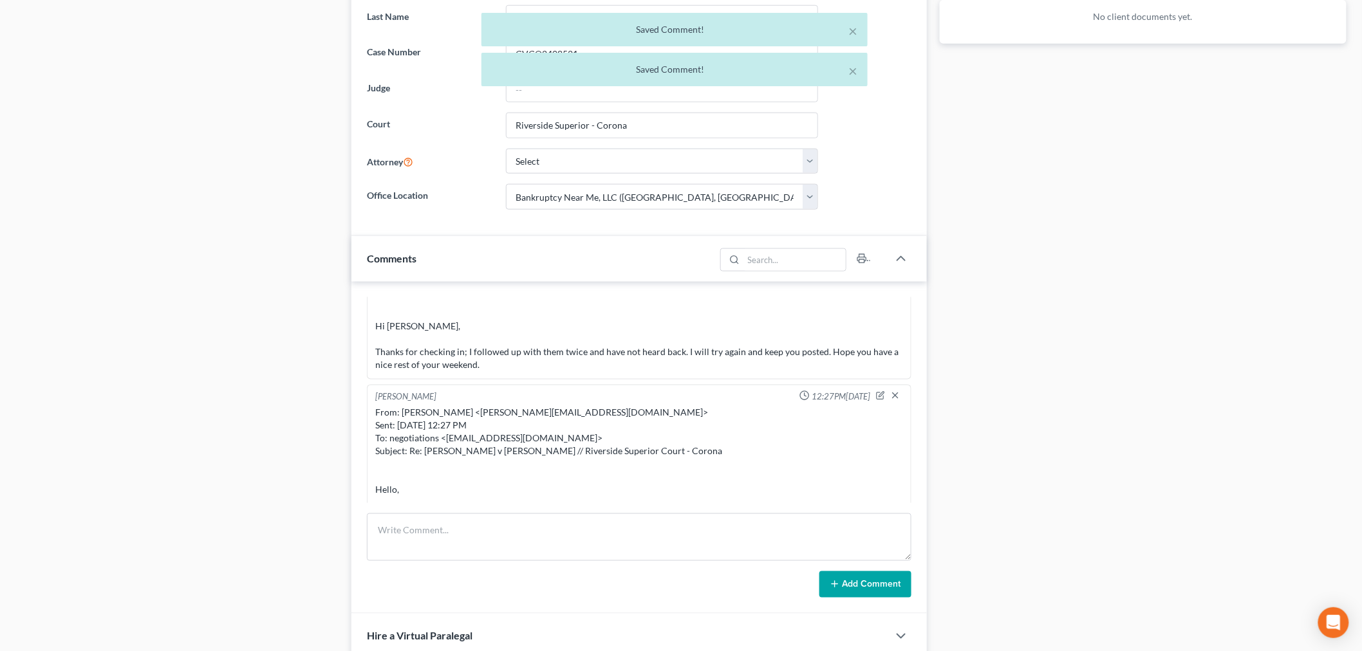
scroll to position [6657, 0]
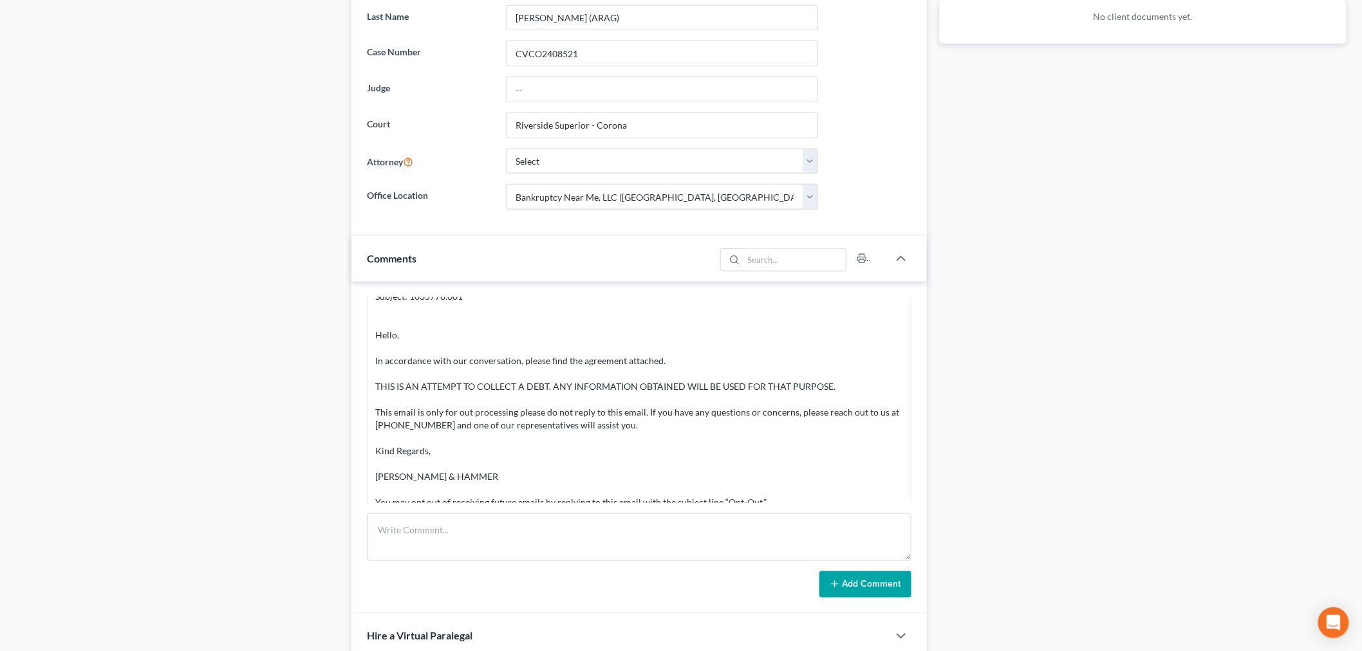
click at [266, 232] on div "Case Dashboard Payments Invoices Payments Payments Case Details Doc Creator" at bounding box center [177, 163] width 336 height 1083
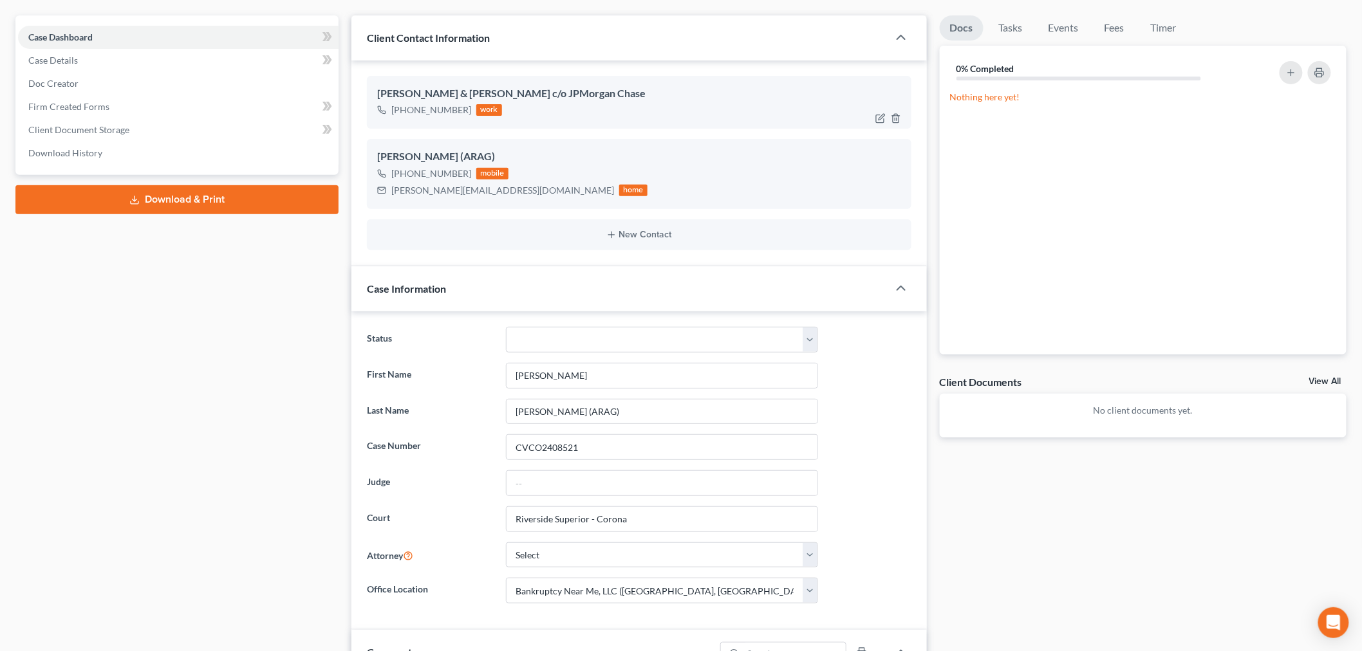
scroll to position [0, 0]
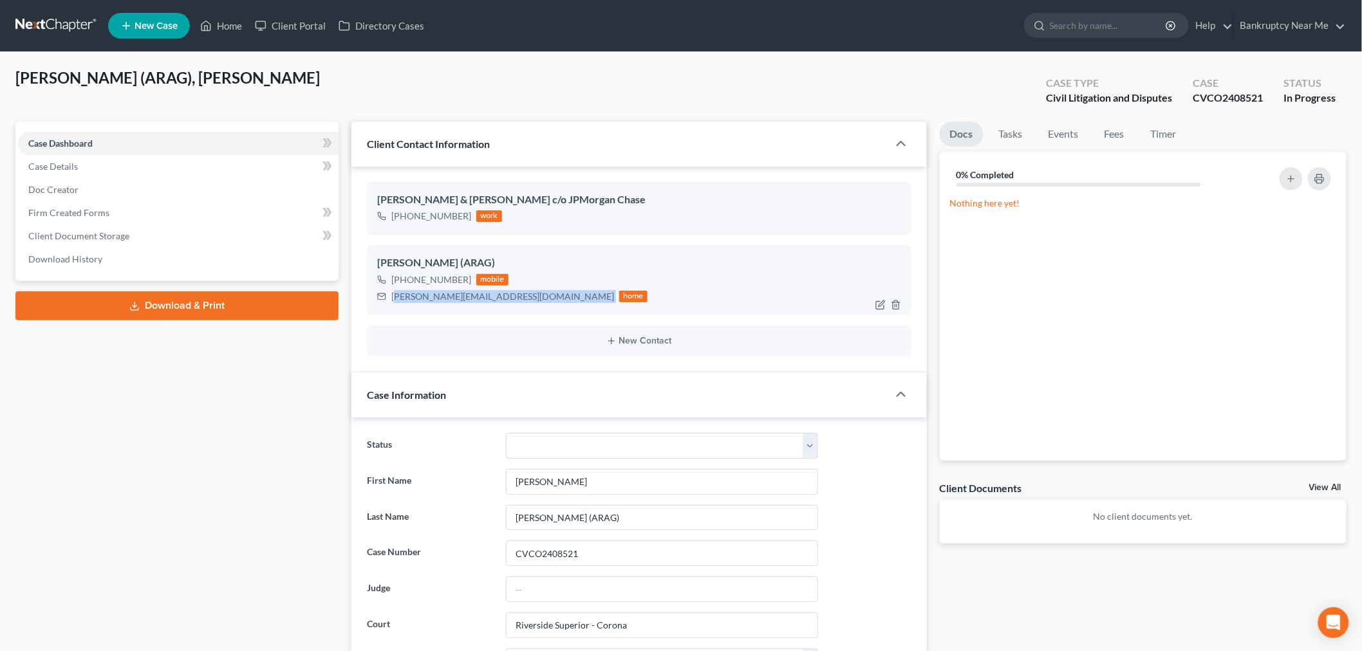
drag, startPoint x: 521, startPoint y: 299, endPoint x: 393, endPoint y: 300, distance: 128.1
click at [393, 300] on div "[PERSON_NAME][EMAIL_ADDRESS][DOMAIN_NAME] home" at bounding box center [512, 296] width 270 height 17
drag, startPoint x: 393, startPoint y: 300, endPoint x: 405, endPoint y: 297, distance: 12.5
click at [393, 300] on div "[PERSON_NAME][EMAIL_ADDRESS][DOMAIN_NAME]" at bounding box center [502, 296] width 223 height 13
click at [428, 292] on div "[PERSON_NAME][EMAIL_ADDRESS][DOMAIN_NAME]" at bounding box center [502, 296] width 223 height 13
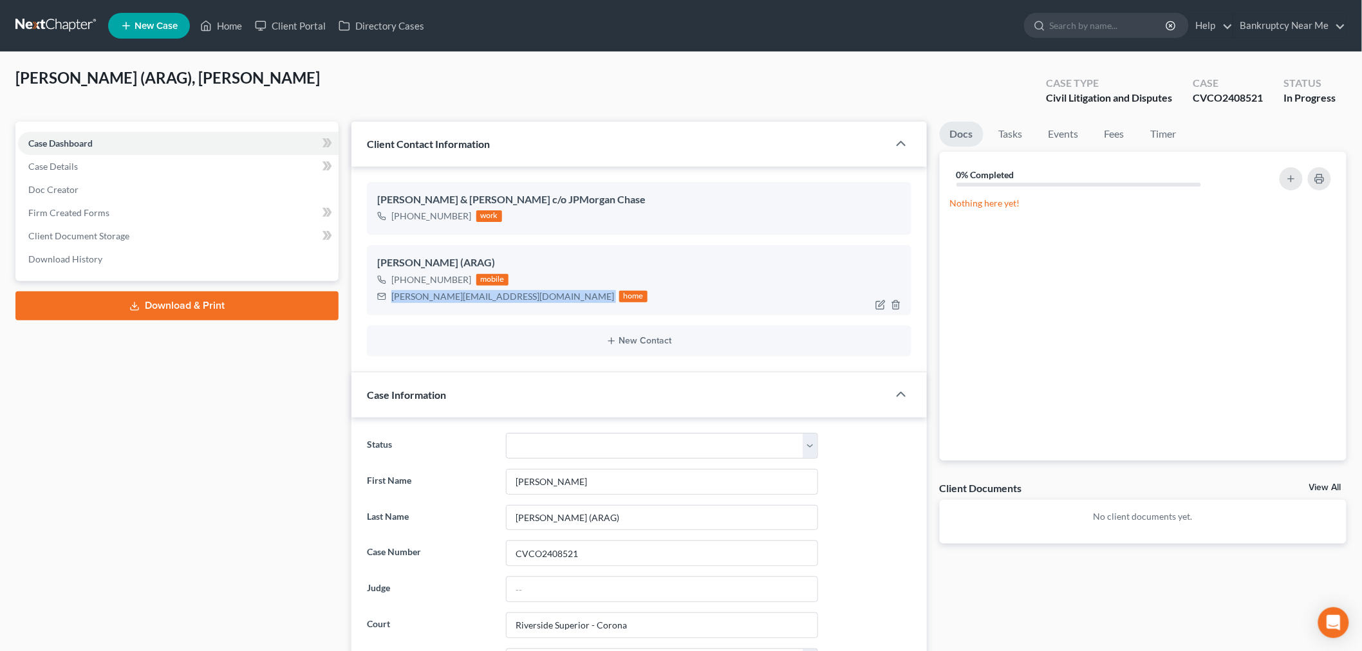
drag, startPoint x: 526, startPoint y: 292, endPoint x: 376, endPoint y: 301, distance: 150.2
click at [376, 301] on div "[PERSON_NAME] (ARAG) [PHONE_NUMBER] mobile [EMAIL_ADDRESS][DOMAIN_NAME] home" at bounding box center [639, 280] width 544 height 70
copy div "[PERSON_NAME][EMAIL_ADDRESS][DOMAIN_NAME]"
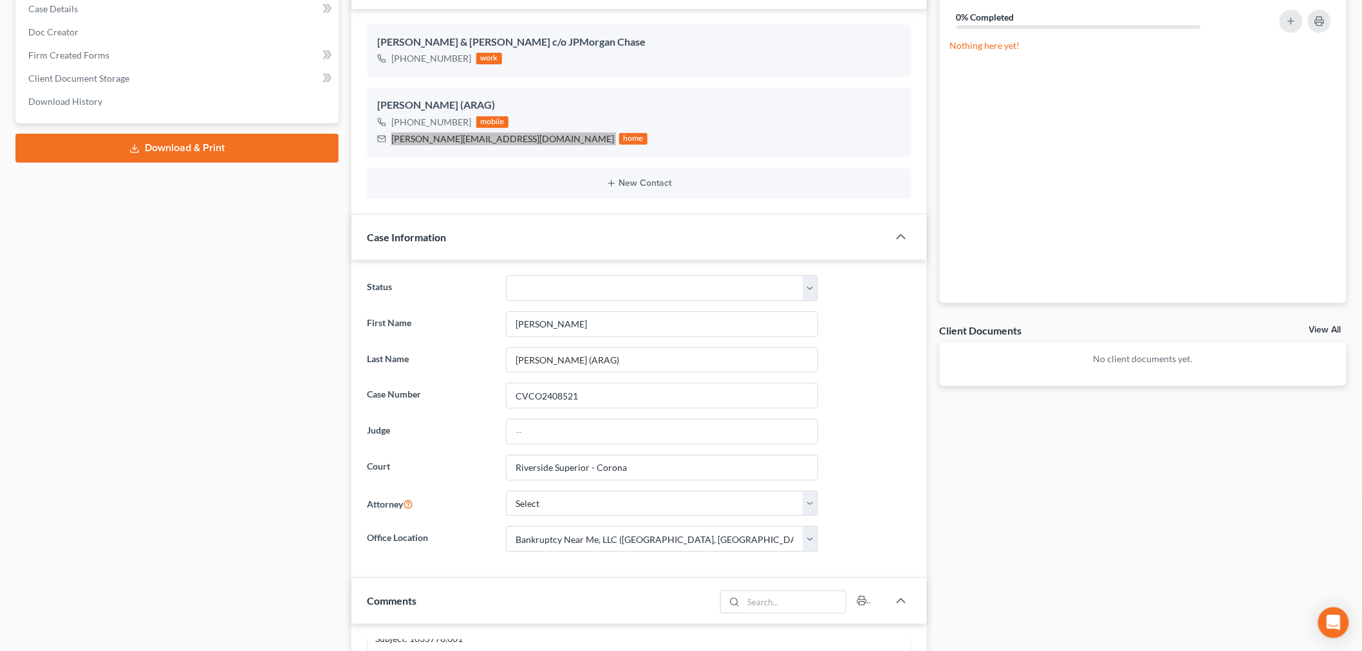
scroll to position [500, 0]
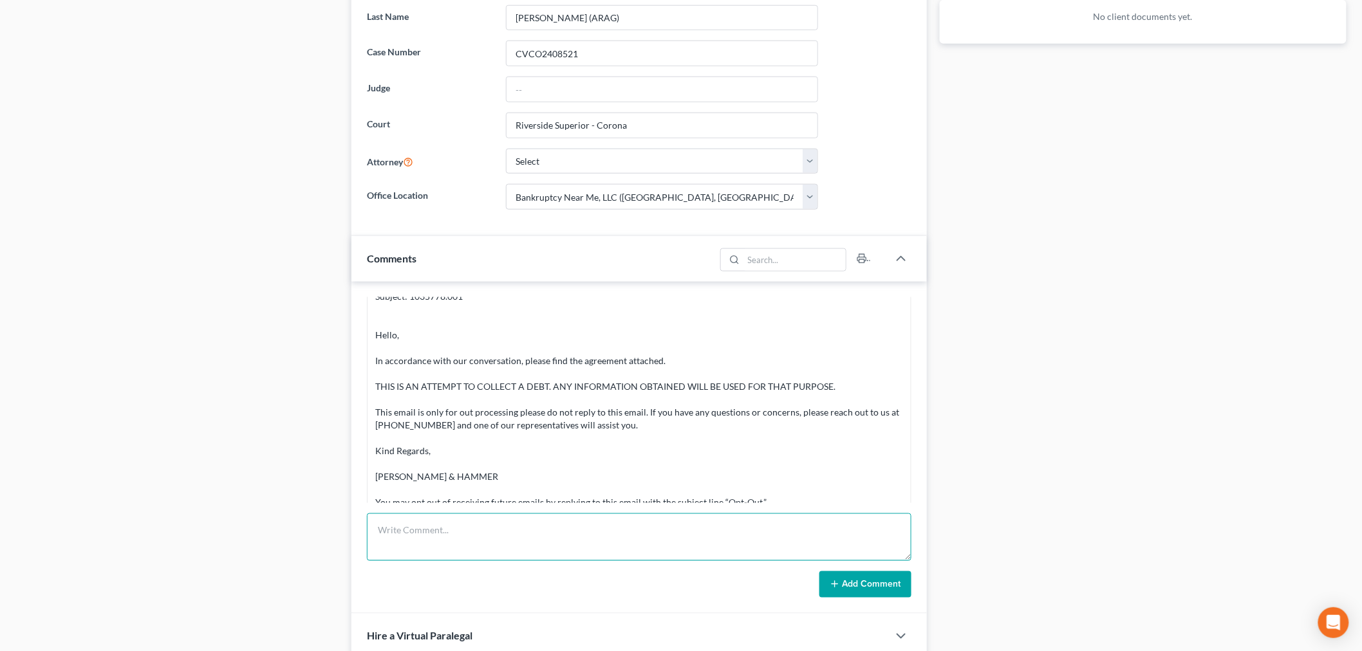
drag, startPoint x: 637, startPoint y: 529, endPoint x: 675, endPoint y: 539, distance: 38.6
click at [634, 530] on textarea at bounding box center [639, 538] width 544 height 48
paste textarea "Lore: Ipsu Dolo <sita@consecteturadipi.eli> Sedd: Eiusmod, Temporinc 80, 1096 5…"
type textarea "Lore: Ipsu Dolo <sita@consecteturadipi.eli> Sedd: Eiusmod, Temporinc 80, 1096 5…"
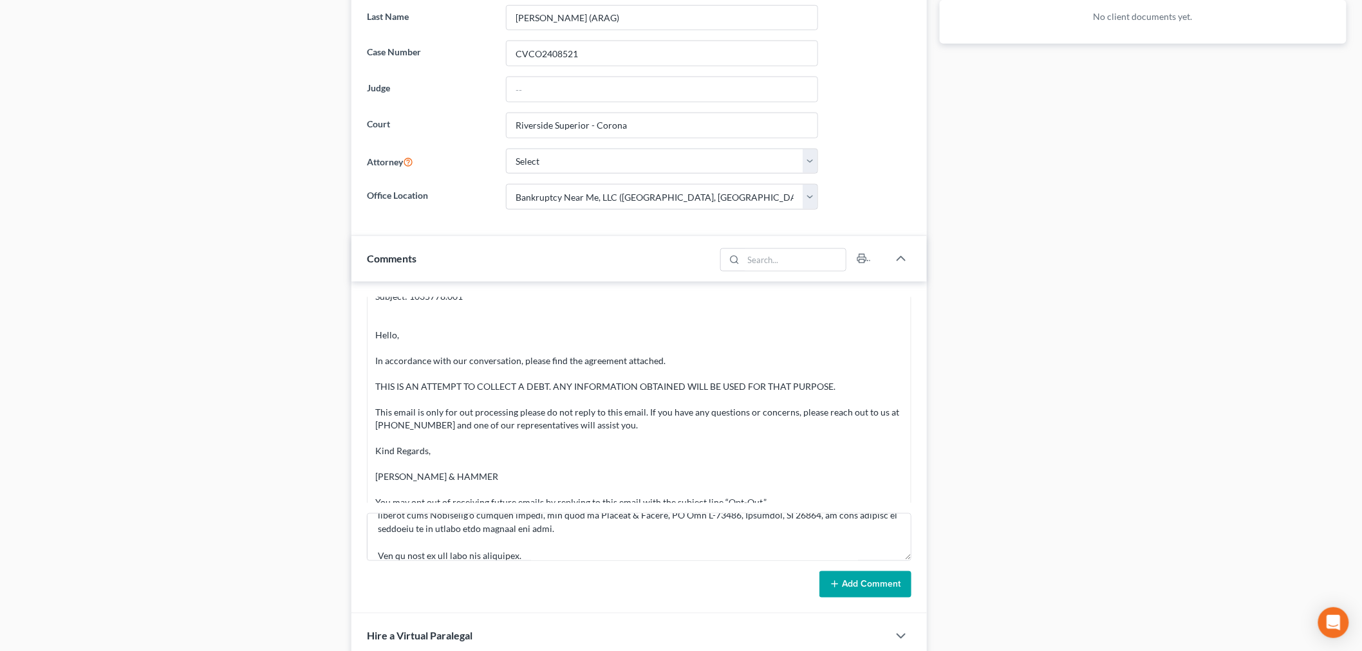
click at [864, 588] on button "Add Comment" at bounding box center [865, 585] width 92 height 27
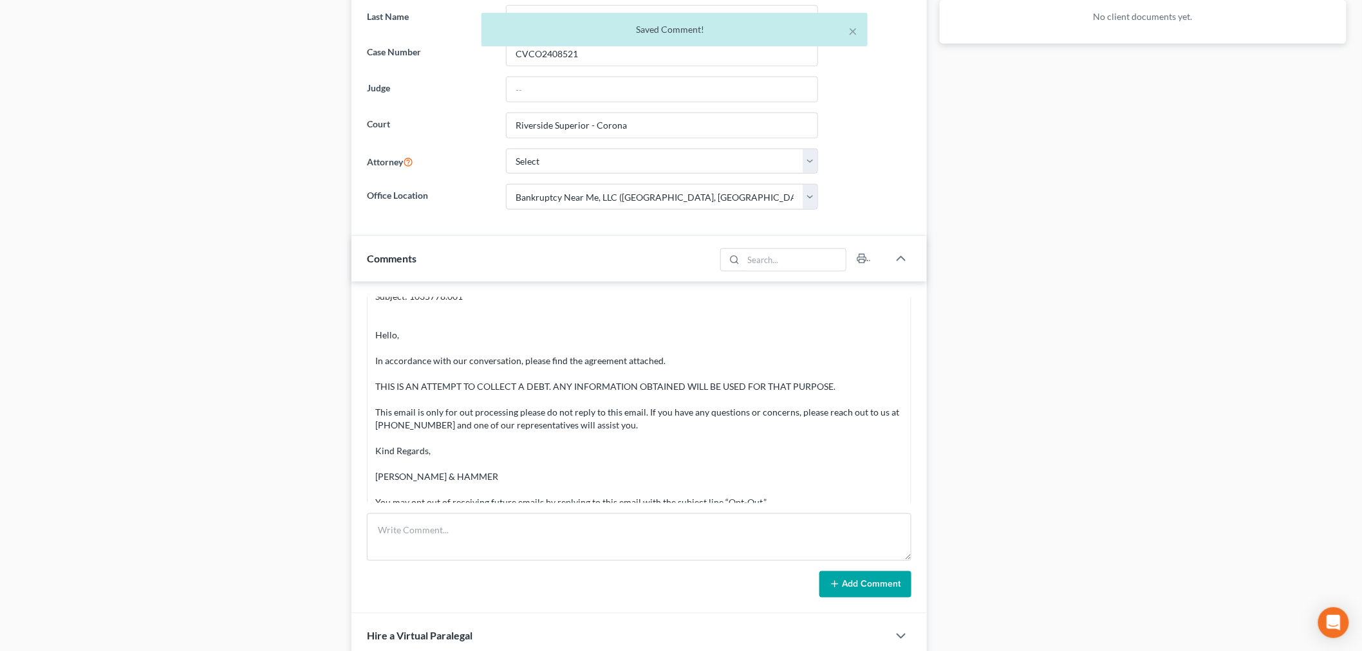
scroll to position [7013, 0]
